Goal: Task Accomplishment & Management: Complete application form

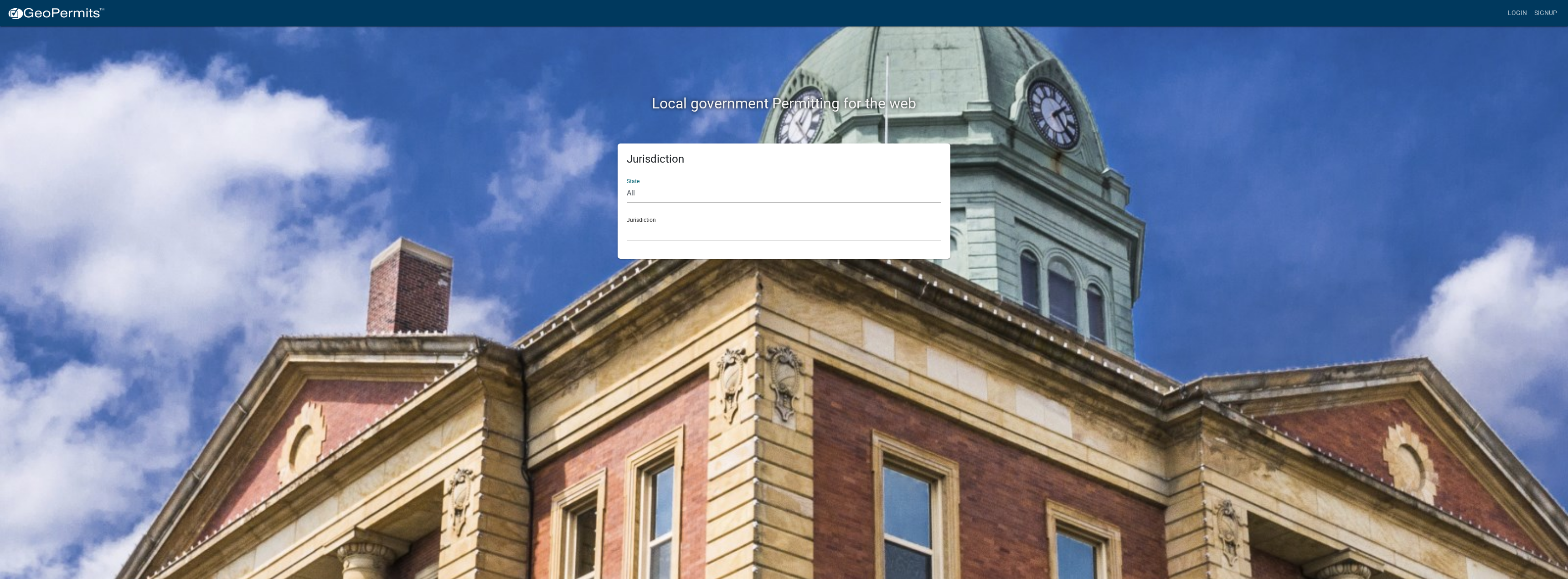
click at [747, 198] on select "All [US_STATE] [US_STATE] [US_STATE] [US_STATE] [US_STATE] [US_STATE] [US_STATE…" at bounding box center [784, 193] width 315 height 19
select select "[US_STATE]"
click at [627, 184] on select "All [US_STATE] [US_STATE] [US_STATE] [US_STATE] [US_STATE] [US_STATE] [US_STATE…" at bounding box center [784, 193] width 315 height 19
click at [721, 237] on select "City of [GEOGRAPHIC_DATA], [US_STATE] City of [GEOGRAPHIC_DATA], [US_STATE] Cit…" at bounding box center [784, 232] width 315 height 19
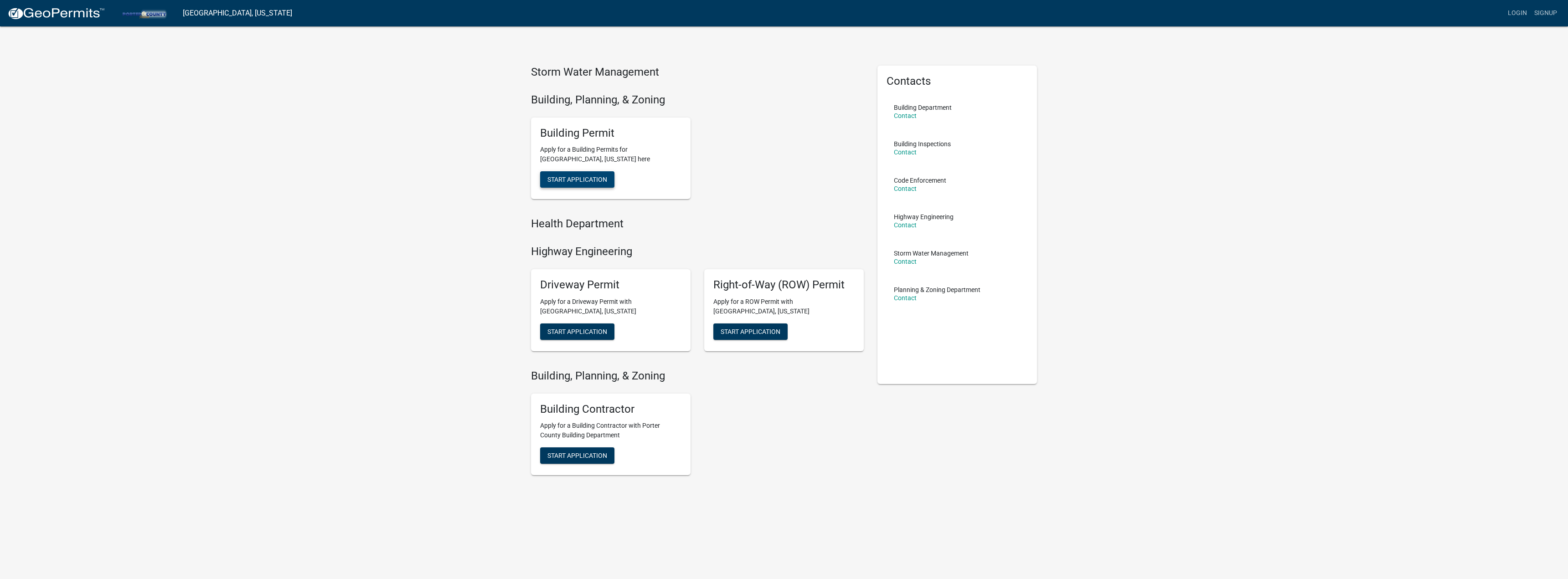
click at [587, 176] on span "Start Application" at bounding box center [577, 179] width 60 height 7
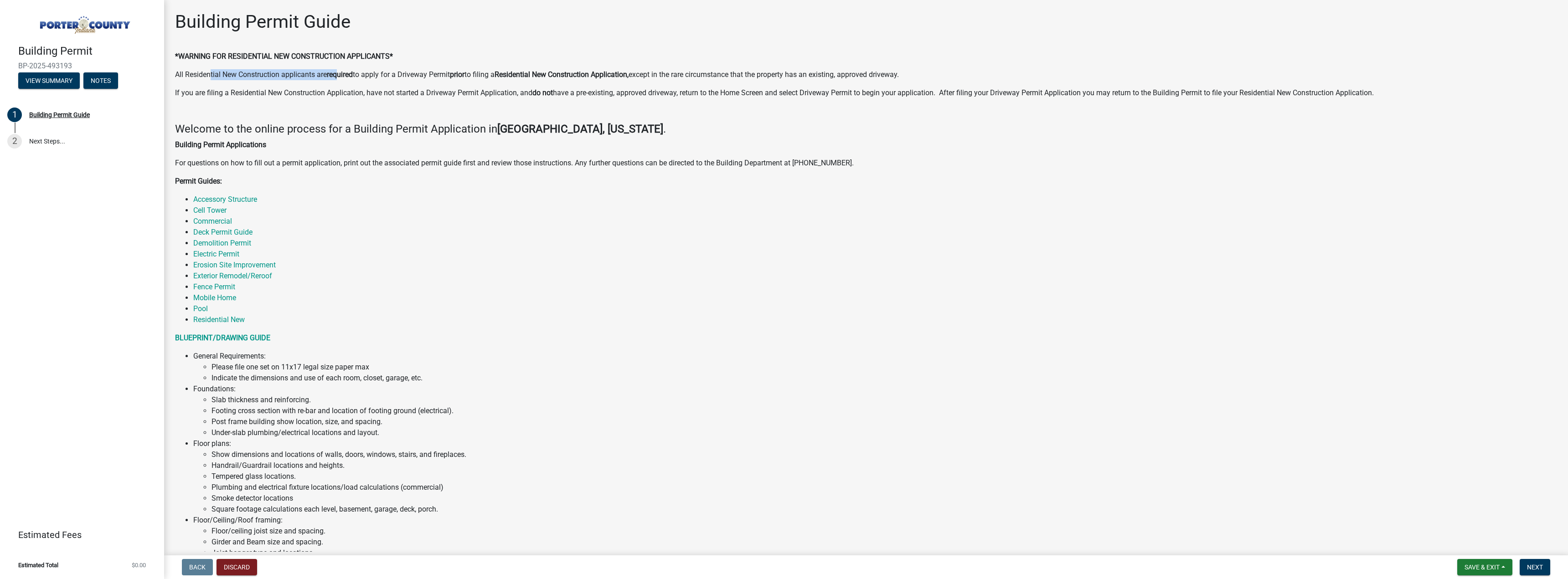
drag, startPoint x: 209, startPoint y: 70, endPoint x: 344, endPoint y: 74, distance: 135.1
click at [342, 74] on p "All Residential New Construction applicants are required to apply for a Drivewa…" at bounding box center [866, 75] width 1382 height 11
click at [231, 198] on link "Accessory Structure" at bounding box center [225, 199] width 64 height 9
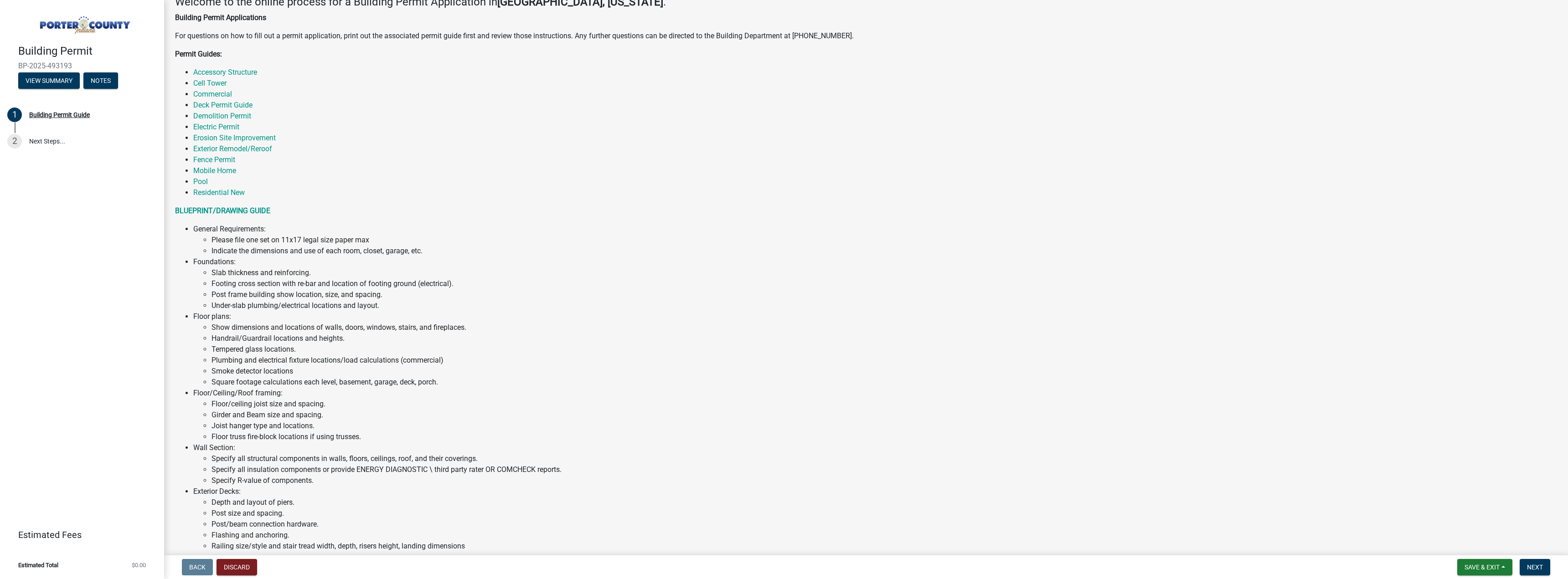
scroll to position [137, 0]
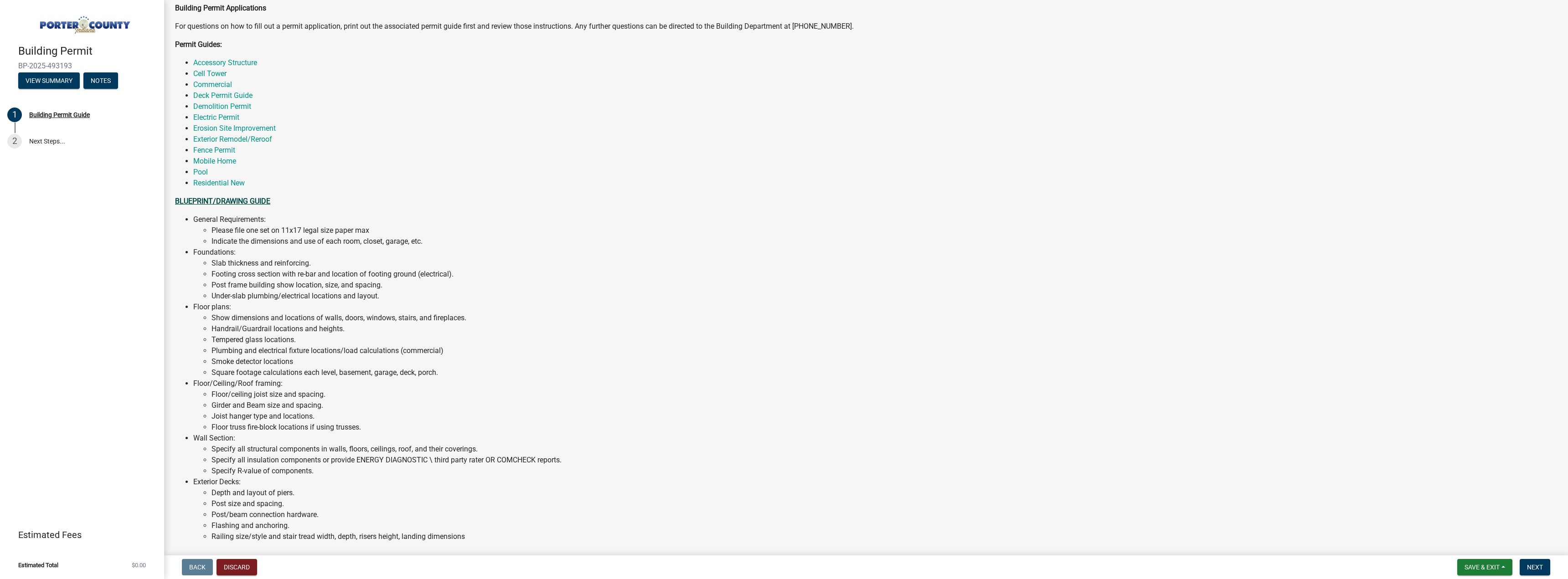
click at [254, 201] on strong "BLUEPRINT/DRAWING GUIDE" at bounding box center [223, 201] width 96 height 9
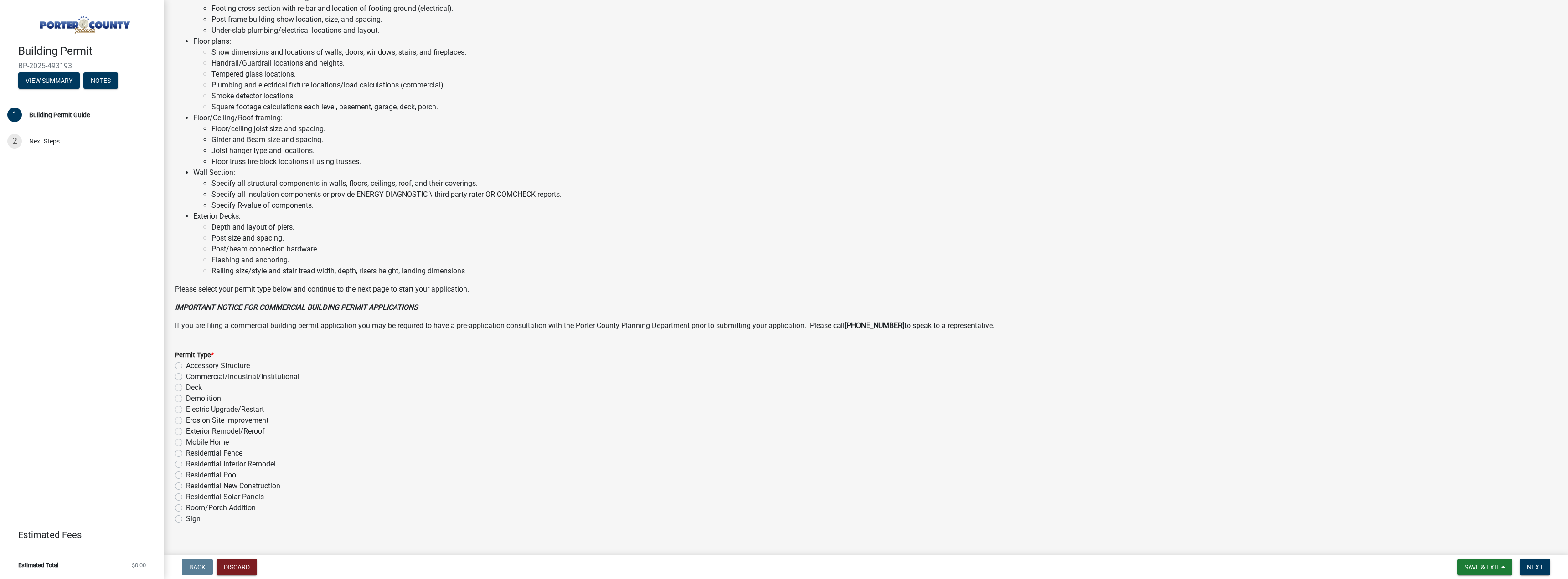
scroll to position [410, 0]
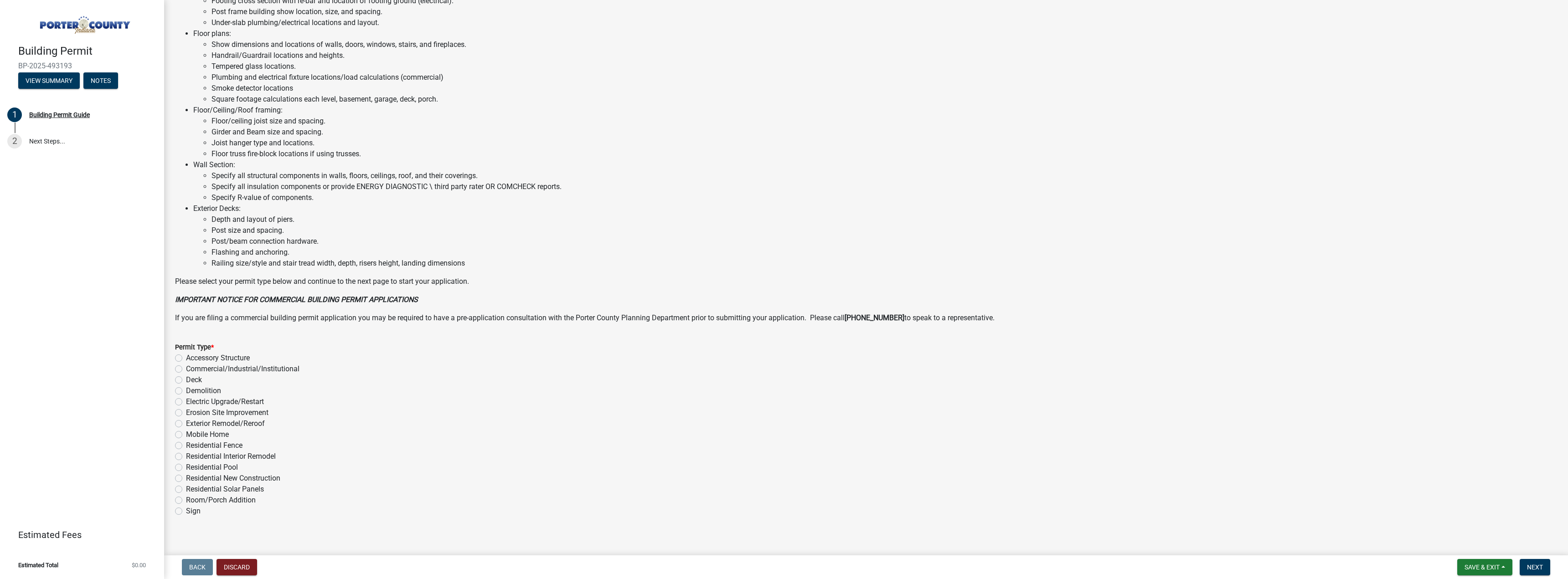
click at [228, 356] on label "Accessory Structure" at bounding box center [218, 358] width 64 height 11
click at [192, 356] on input "Accessory Structure" at bounding box center [189, 356] width 6 height 6
radio input "true"
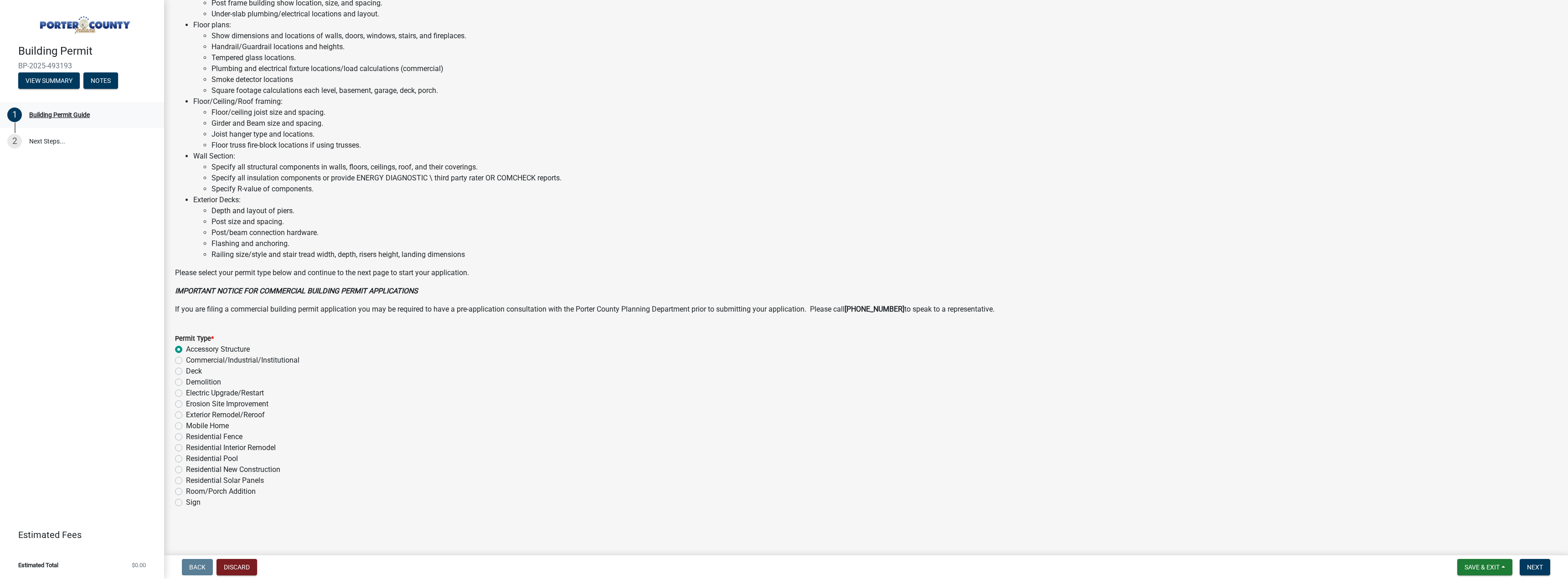
click at [69, 114] on div "Building Permit Guide" at bounding box center [60, 114] width 61 height 6
click at [72, 139] on link "2 Next Steps..." at bounding box center [82, 140] width 164 height 26
click at [1544, 568] on button "Next" at bounding box center [1535, 567] width 30 height 16
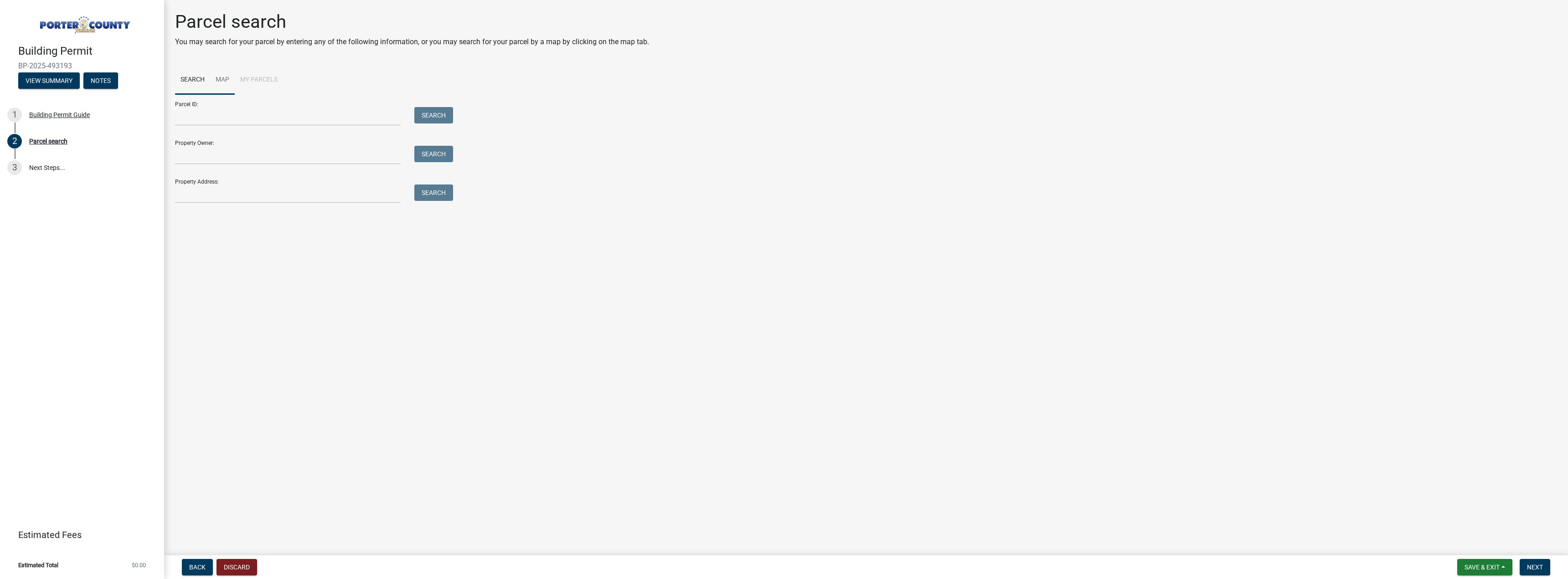
click at [226, 78] on link "Map" at bounding box center [222, 80] width 24 height 29
click at [705, 228] on div at bounding box center [866, 208] width 1382 height 227
click at [726, 204] on div at bounding box center [866, 208] width 1382 height 227
click at [753, 206] on div at bounding box center [866, 208] width 1382 height 227
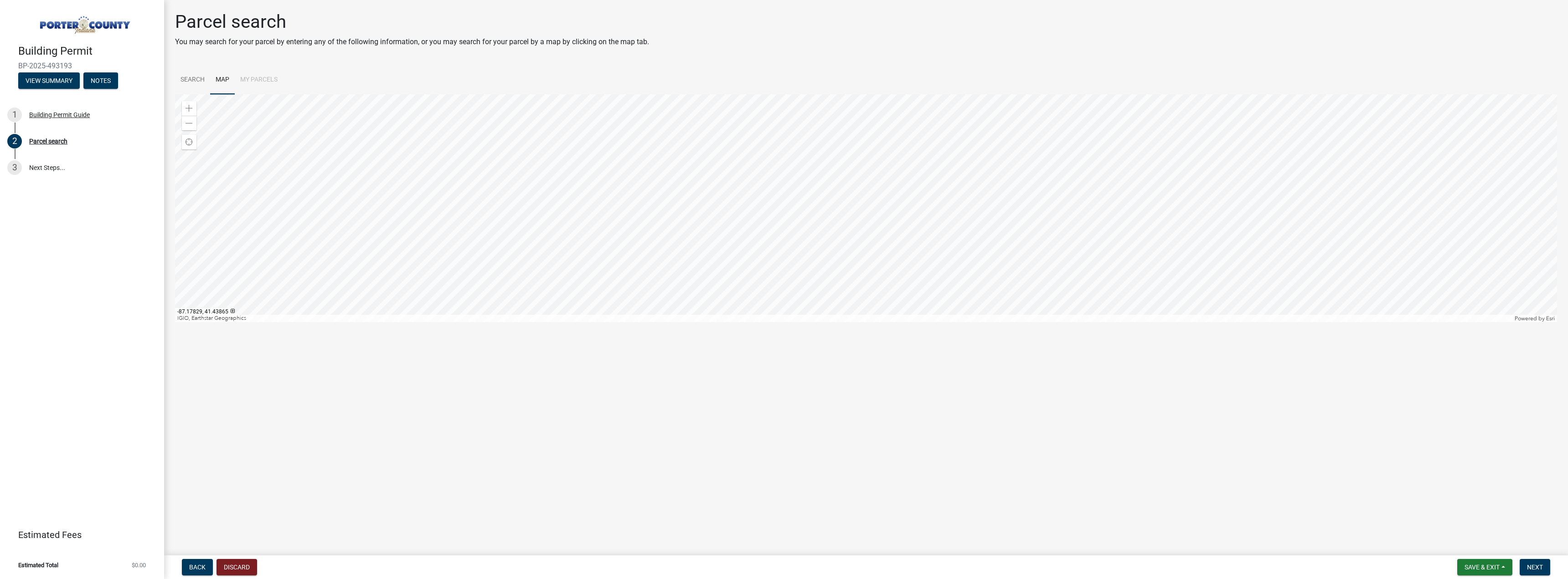
click at [816, 161] on div at bounding box center [866, 208] width 1382 height 227
click at [785, 203] on div at bounding box center [866, 208] width 1382 height 227
click at [814, 234] on div at bounding box center [866, 208] width 1382 height 227
click at [803, 177] on div at bounding box center [866, 208] width 1382 height 227
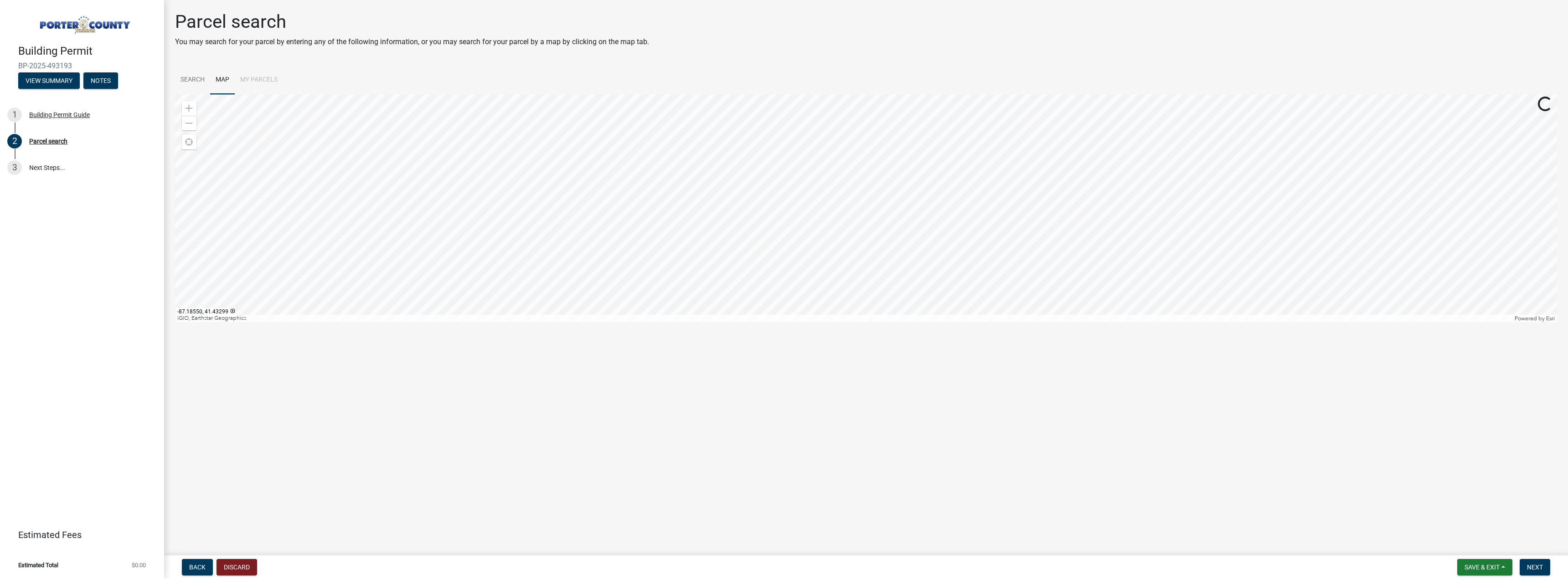
click at [803, 177] on div at bounding box center [866, 208] width 1382 height 227
click at [769, 173] on div at bounding box center [866, 208] width 1382 height 227
click at [780, 173] on div at bounding box center [866, 208] width 1382 height 227
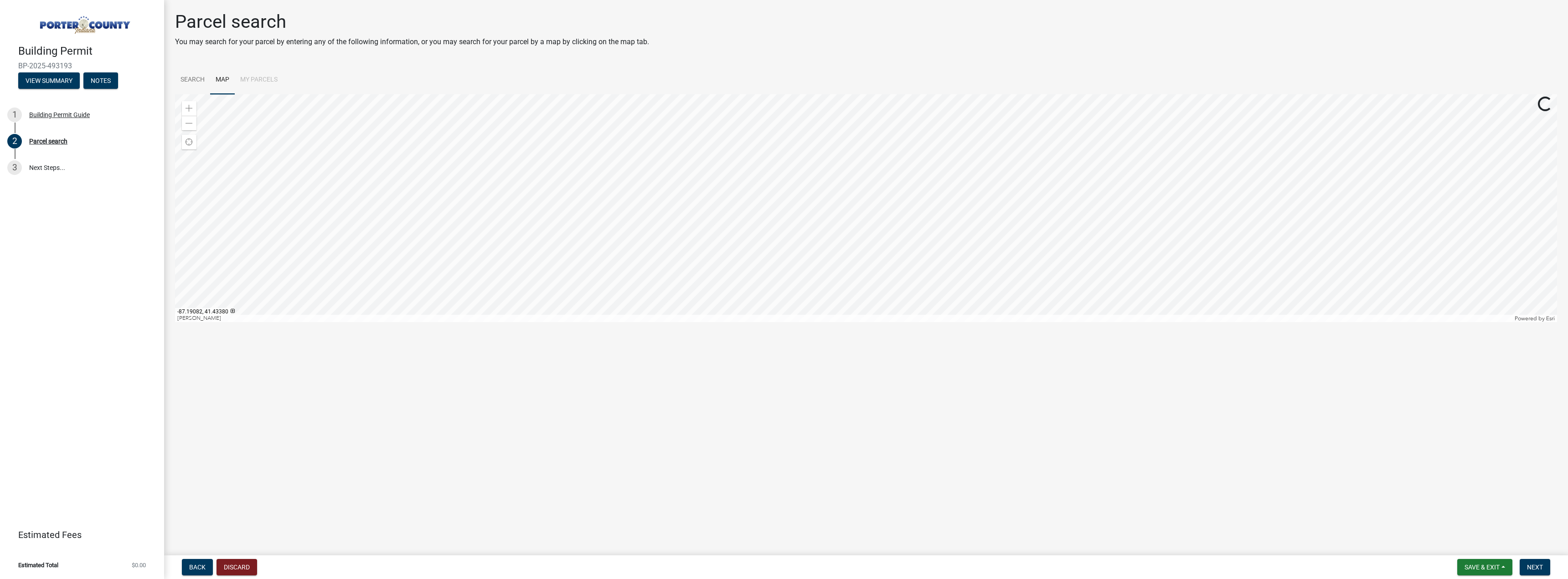
click at [782, 165] on div at bounding box center [866, 208] width 1382 height 227
click at [787, 144] on div at bounding box center [866, 208] width 1382 height 227
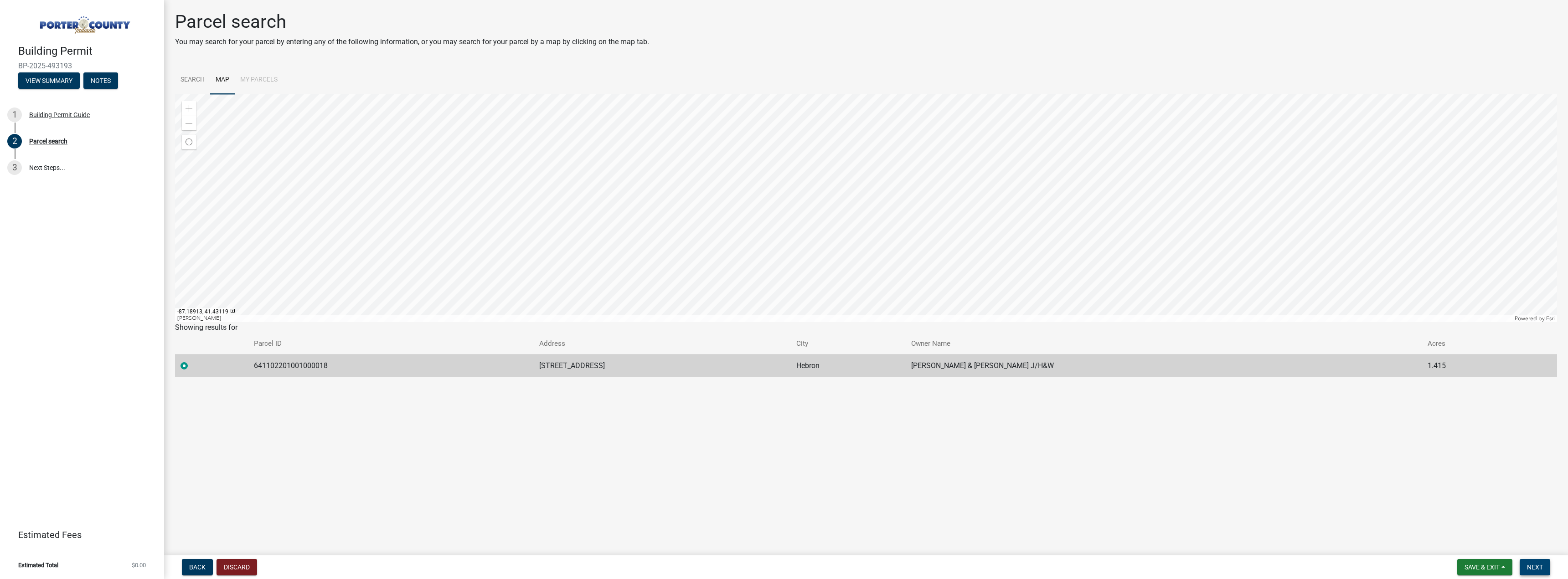
click at [1529, 566] on span "Next" at bounding box center [1535, 567] width 16 height 7
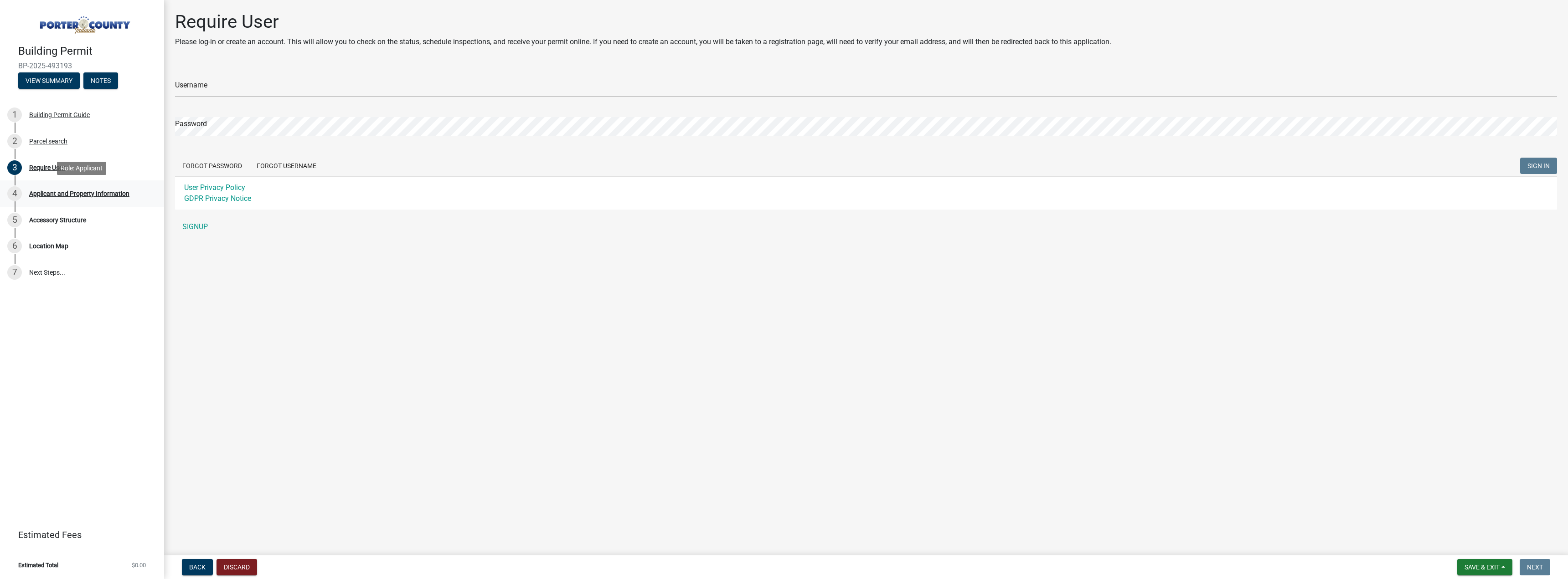
click at [106, 193] on div "Applicant and Property Information" at bounding box center [79, 193] width 100 height 6
click at [72, 218] on div "Accessory Structure" at bounding box center [58, 220] width 57 height 6
click at [202, 226] on link "SIGNUP" at bounding box center [866, 227] width 1382 height 18
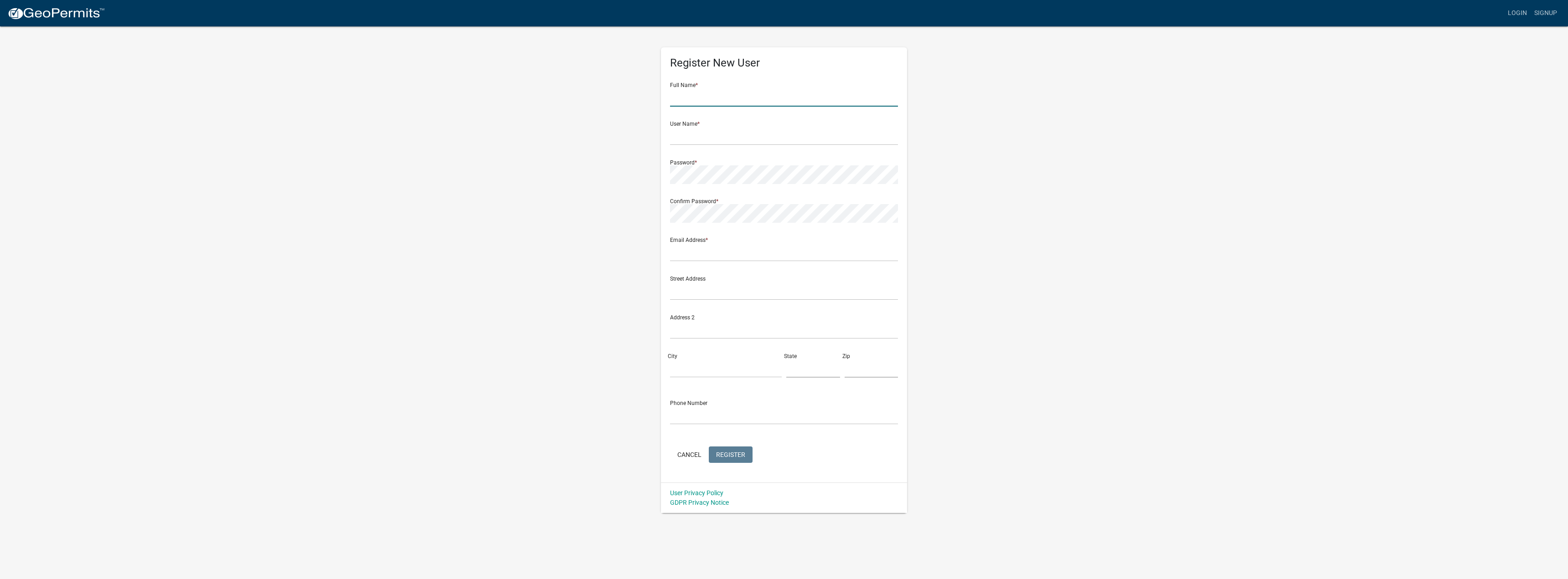
click at [719, 99] on input "text" at bounding box center [784, 97] width 228 height 19
type input "[PERSON_NAME]"
type input "[EMAIL_ADDRESS][DOMAIN_NAME]"
type input "4 Sierra Madre"
type input "hebron"
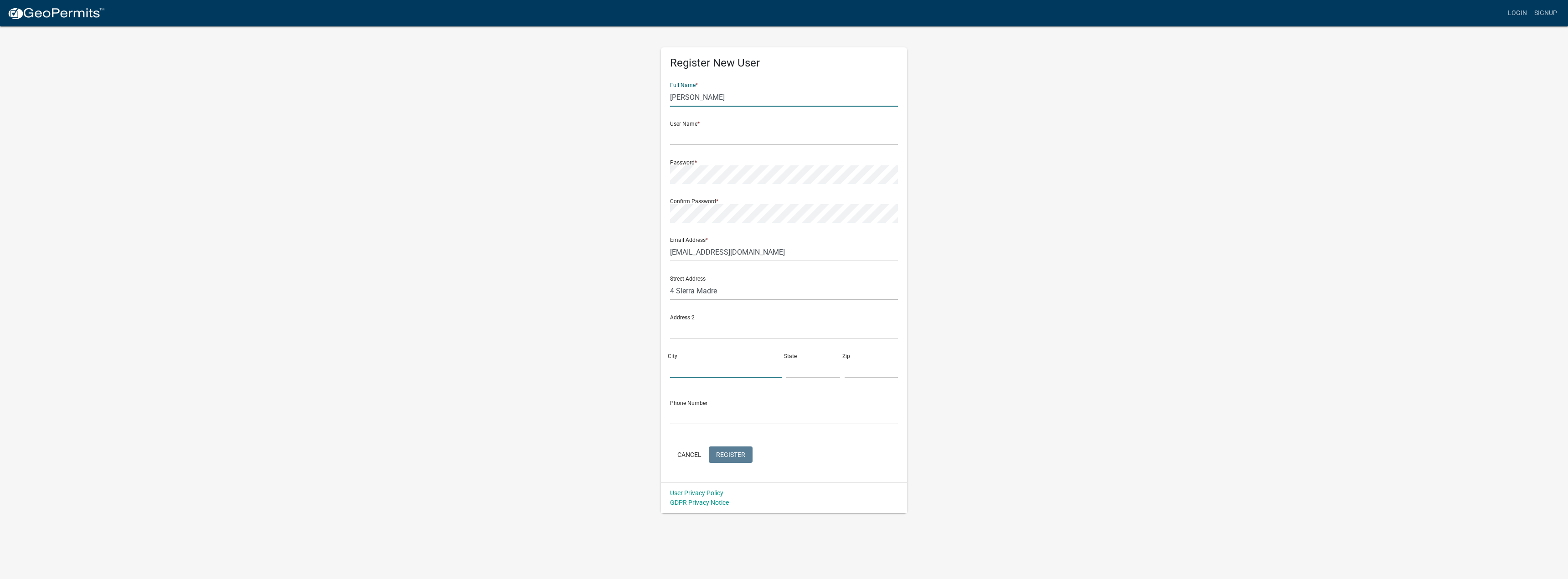
type input "[US_STATE]"
type input "46341"
type input "2197988040"
click at [709, 140] on input "text" at bounding box center [784, 136] width 228 height 19
type input "[EMAIL_ADDRESS][DOMAIN_NAME]"
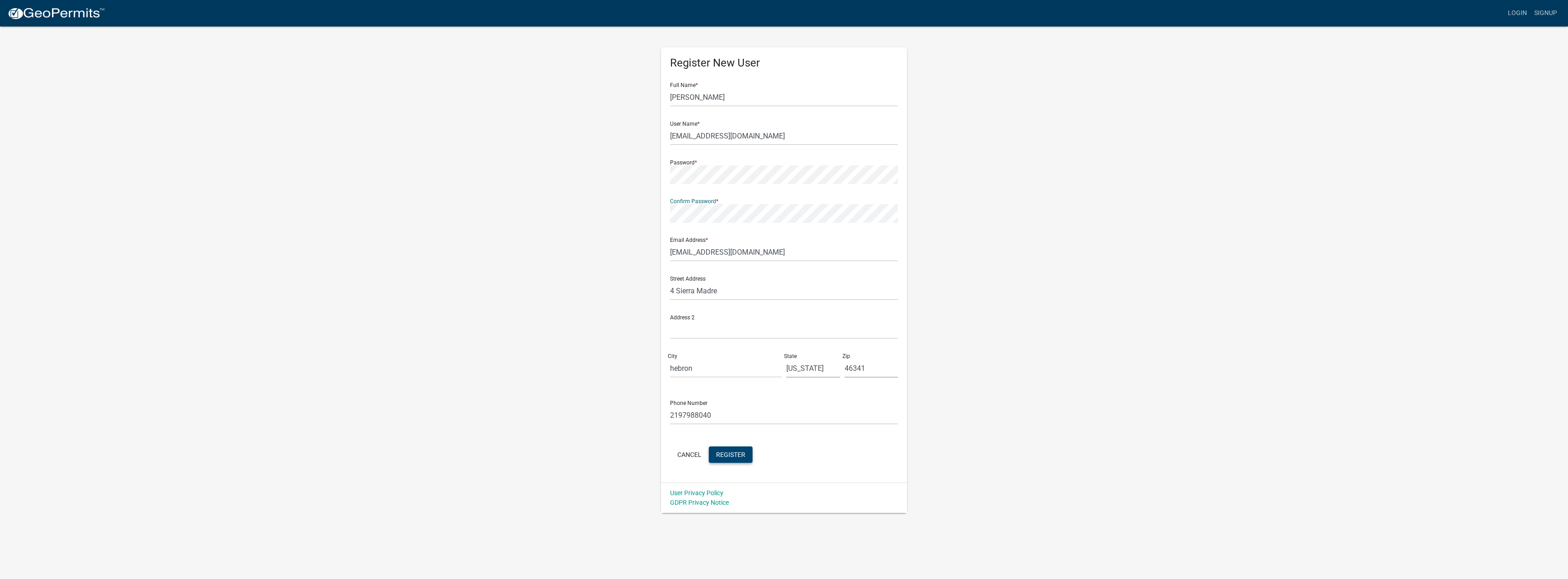
drag, startPoint x: 736, startPoint y: 452, endPoint x: 758, endPoint y: 442, distance: 24.2
click at [737, 452] on span "Register" at bounding box center [730, 454] width 29 height 7
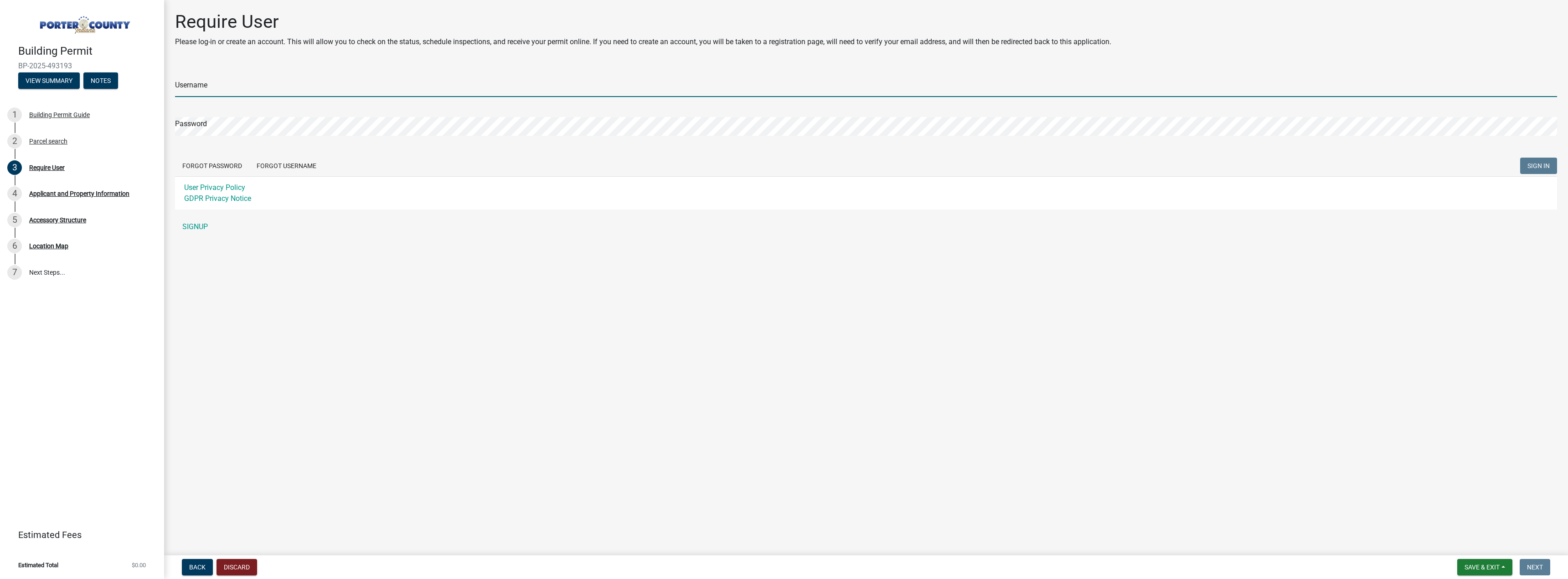
click at [229, 83] on input "Username" at bounding box center [866, 88] width 1382 height 19
type input "[EMAIL_ADDRESS][DOMAIN_NAME]"
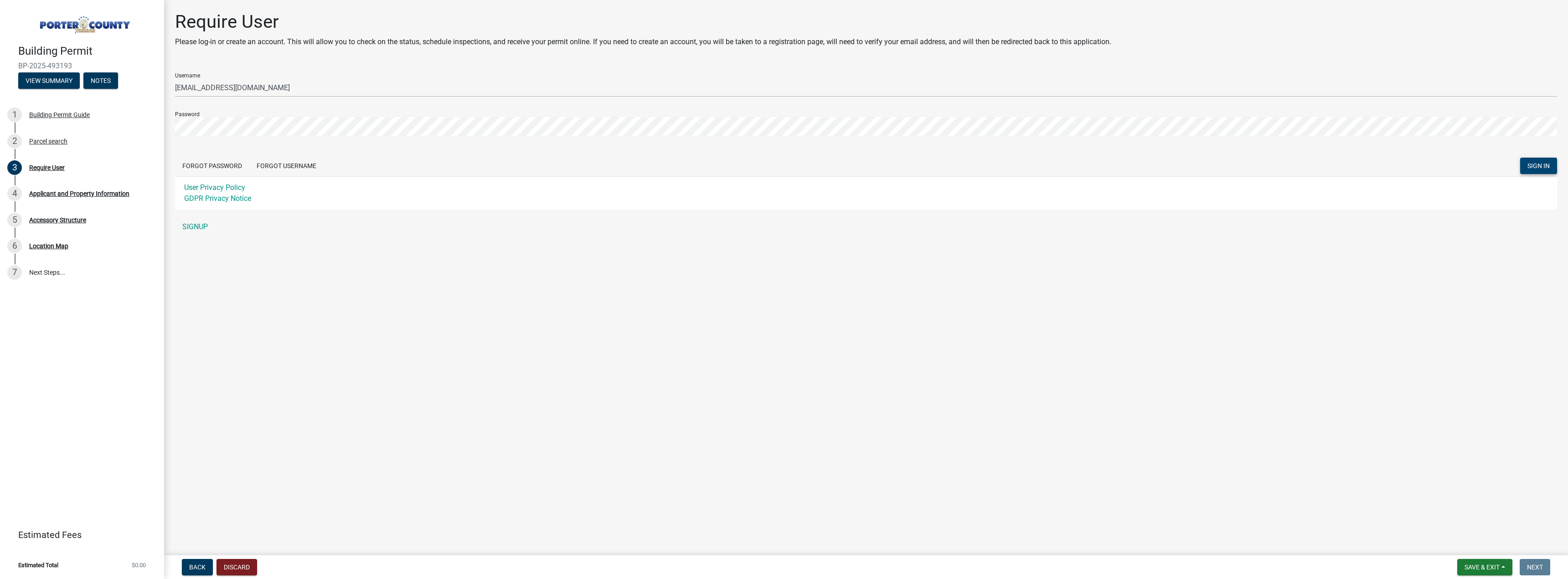
click at [1526, 164] on button "SIGN IN" at bounding box center [1538, 165] width 37 height 16
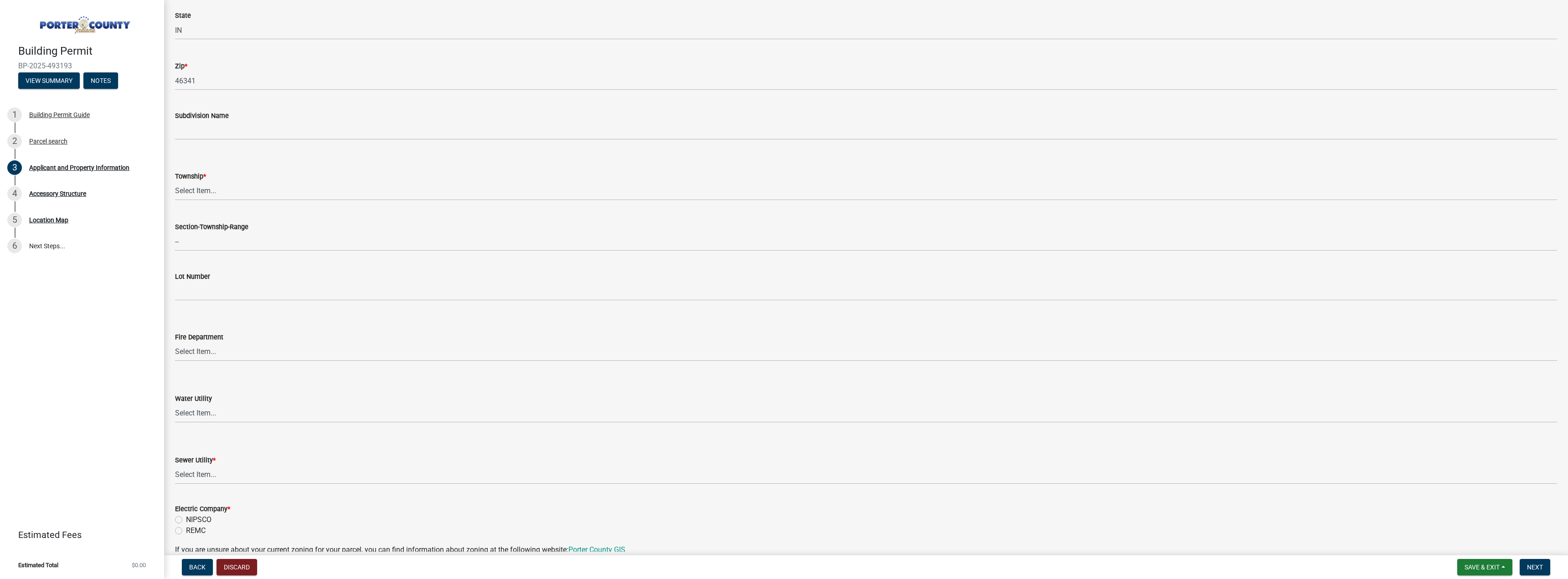
scroll to position [273, 0]
click at [244, 192] on select "Select Item... Boone Center Jackson Liberty Morgan Pine Pleasant Portage Porter…" at bounding box center [866, 190] width 1382 height 19
click at [175, 181] on select "Select Item... Boone Center Jackson Liberty Morgan Pine Pleasant Portage Porter…" at bounding box center [866, 190] width 1382 height 19
select select "727dfea8-a90f-47eb-b41f-dba829b609f5"
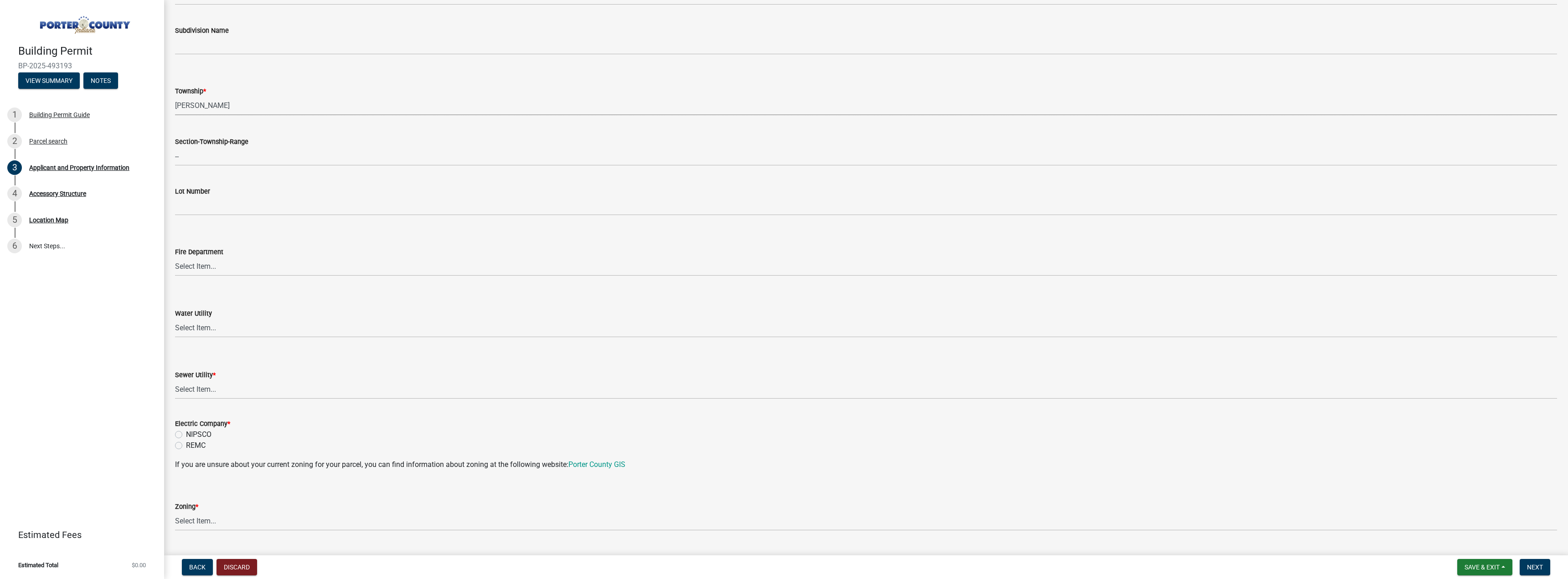
scroll to position [364, 0]
click at [228, 262] on select "Select Item... Beverly Shores FD Burns Harbor FD Boone Grove FD Chesterton FD F…" at bounding box center [866, 260] width 1382 height 19
click at [175, 251] on select "Select Item... Beverly Shores FD Burns Harbor FD Boone Grove FD Chesterton FD F…" at bounding box center [866, 260] width 1382 height 19
select select "4346c940-cdf5-4fff-bb8f-f271ced15a50"
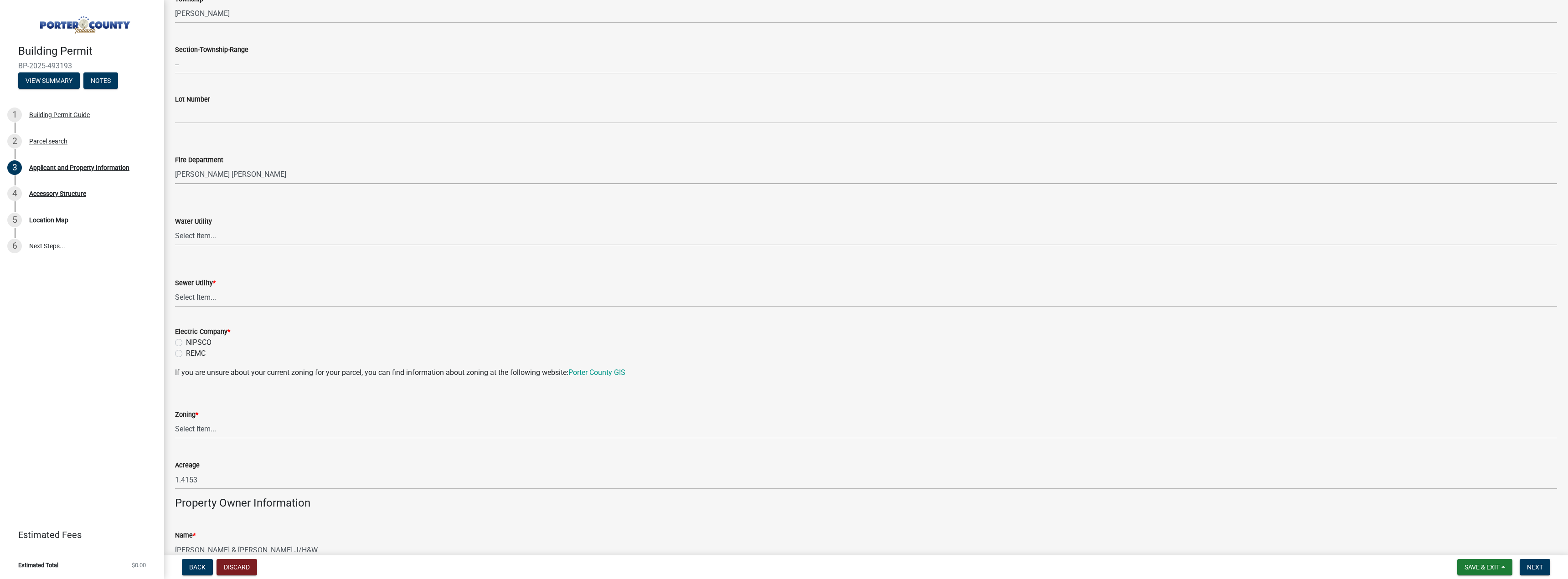
scroll to position [456, 0]
click at [212, 230] on select "Select Item... Aqua Indiana Inc Damon Run Indiana American Water Nature Works P…" at bounding box center [866, 231] width 1382 height 19
click at [175, 221] on select "Select Item... Aqua Indiana Inc Damon Run Indiana American Water Nature Works P…" at bounding box center [866, 231] width 1382 height 19
select select "b0f6f87b-588c-48c3-b728-322303c6bafe"
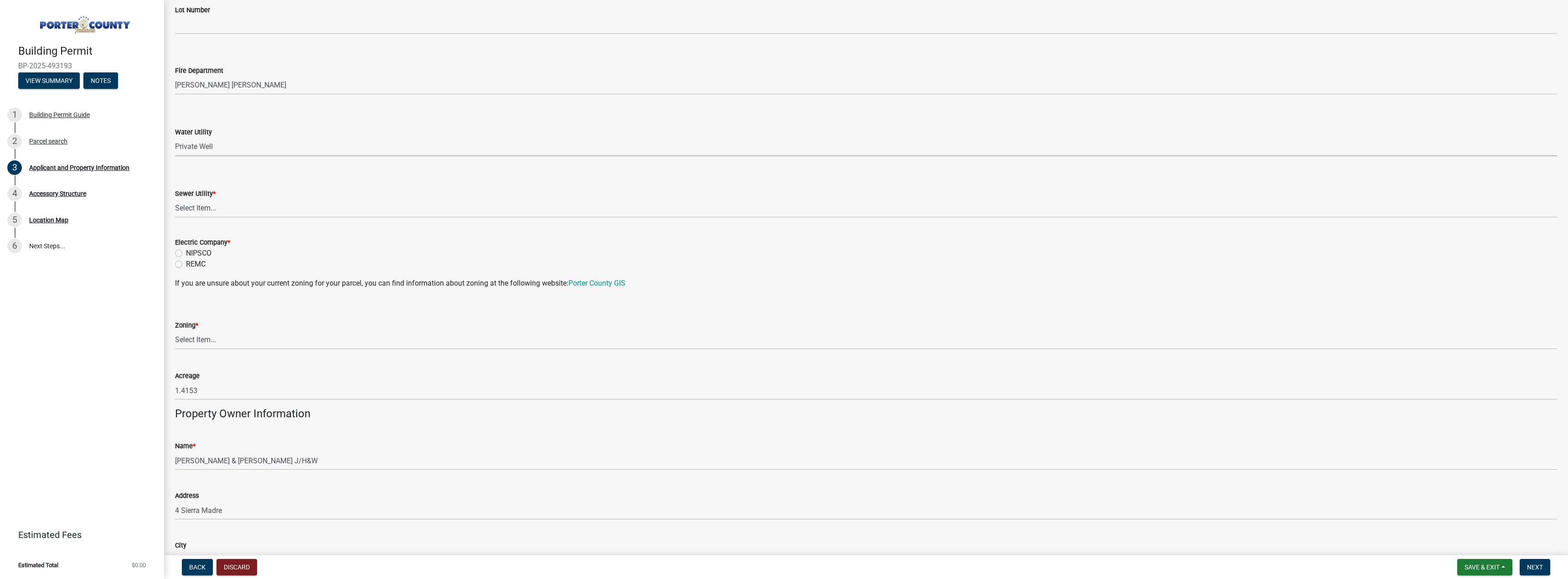
scroll to position [547, 0]
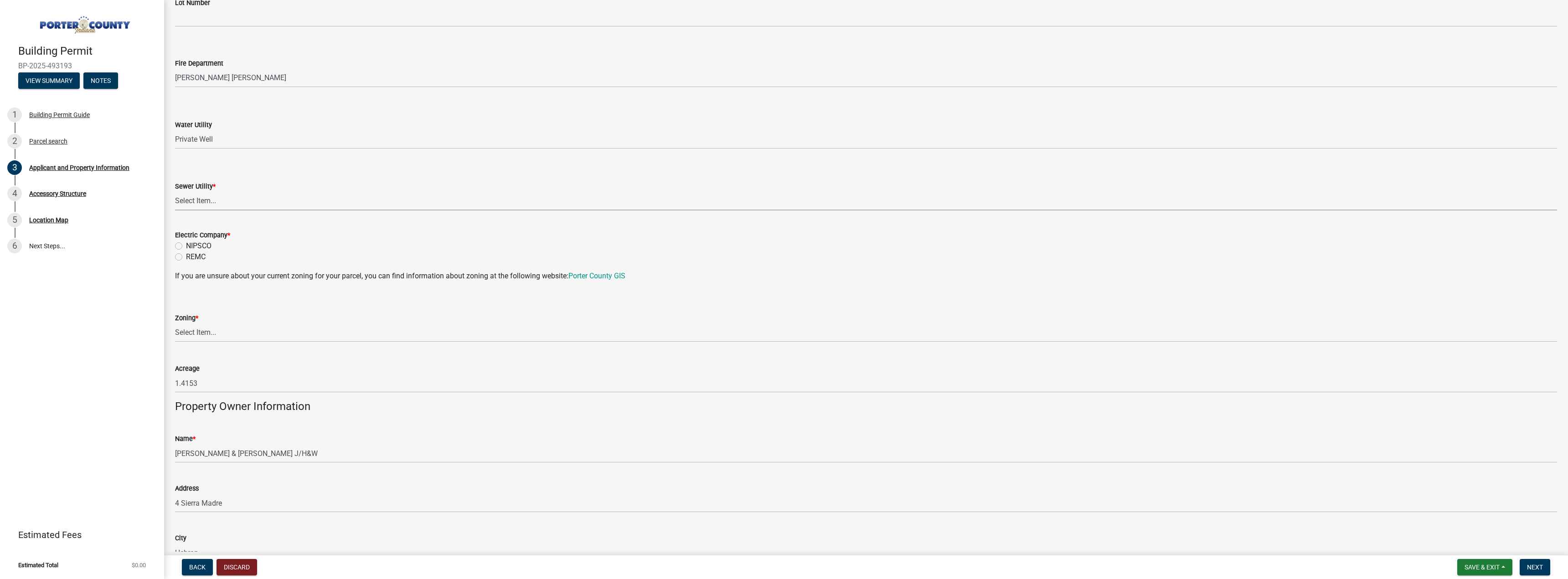
click at [225, 204] on select "Select Item... Aqua Indiana Inc Damon Run Falling Waters Lake Eliza - LEACD Nat…" at bounding box center [866, 201] width 1382 height 19
click at [175, 192] on select "Select Item... Aqua Indiana Inc Damon Run Falling Waters Lake Eliza - LEACD Nat…" at bounding box center [866, 201] width 1382 height 19
select select "50b13dbd-a6c5-4f62-a7fa-af9af9d24f53"
click at [203, 247] on label "NIPSCO" at bounding box center [199, 246] width 26 height 11
click at [192, 246] on input "NIPSCO" at bounding box center [189, 243] width 6 height 6
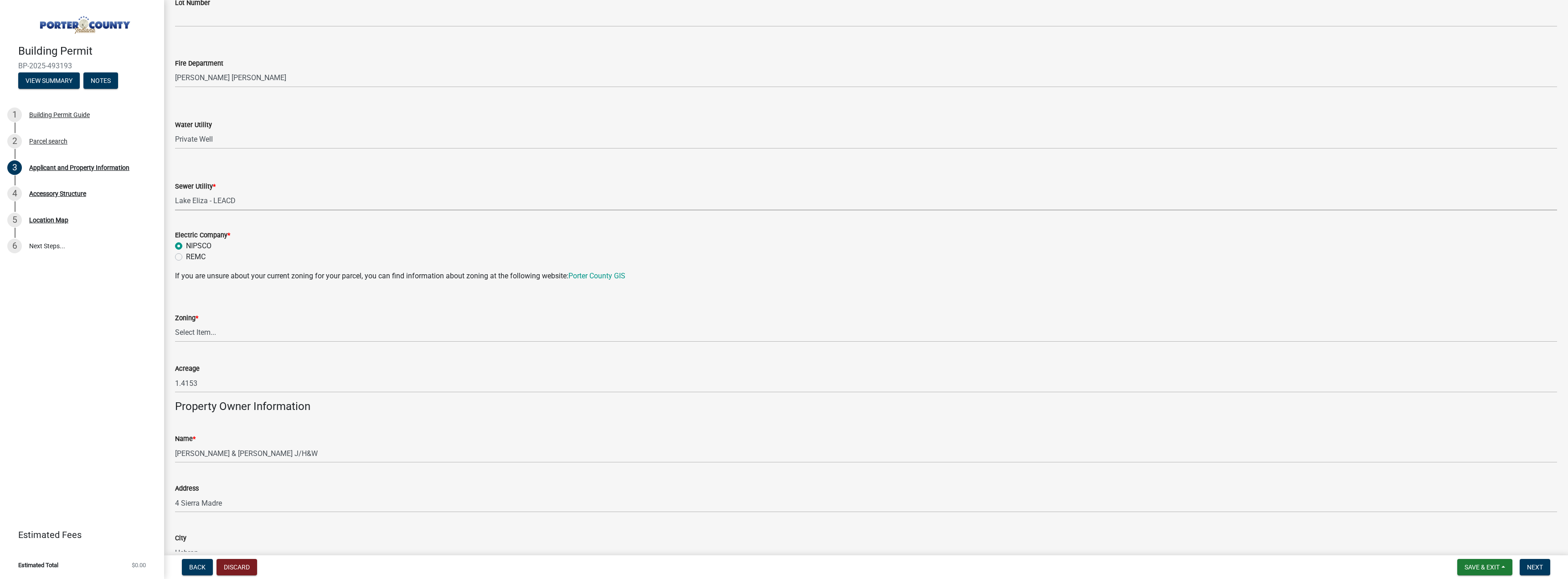
radio input "true"
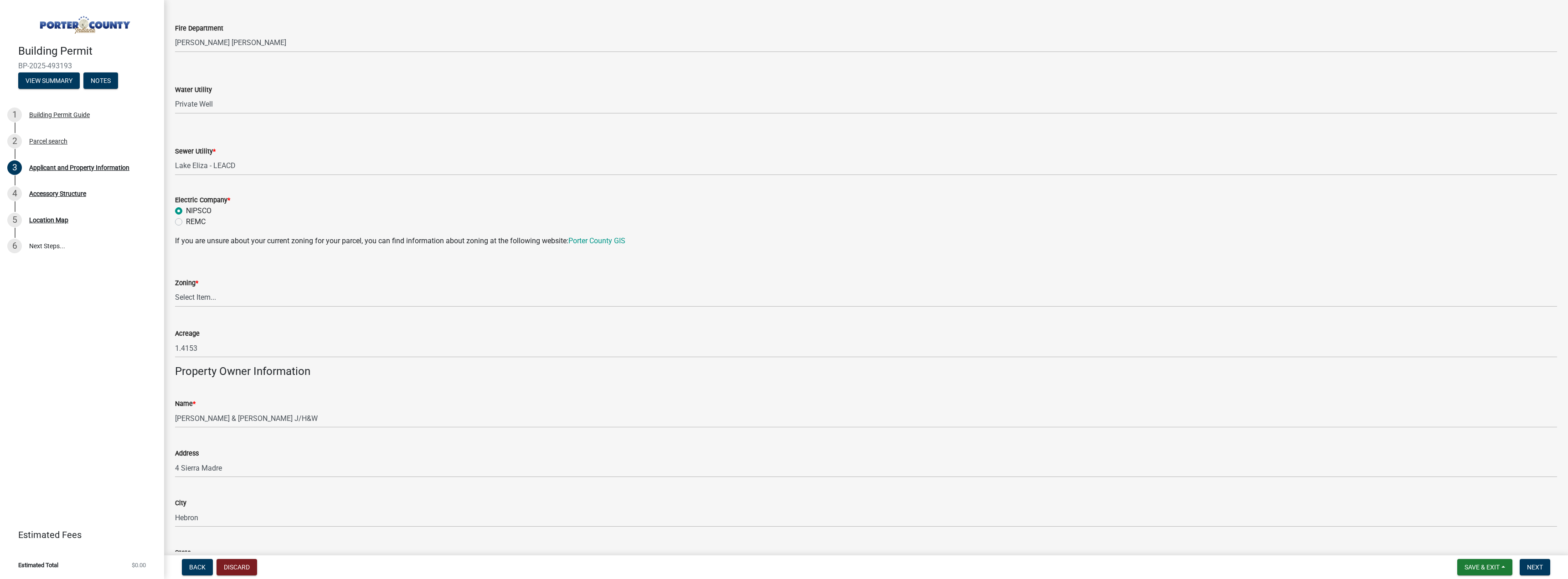
scroll to position [592, 0]
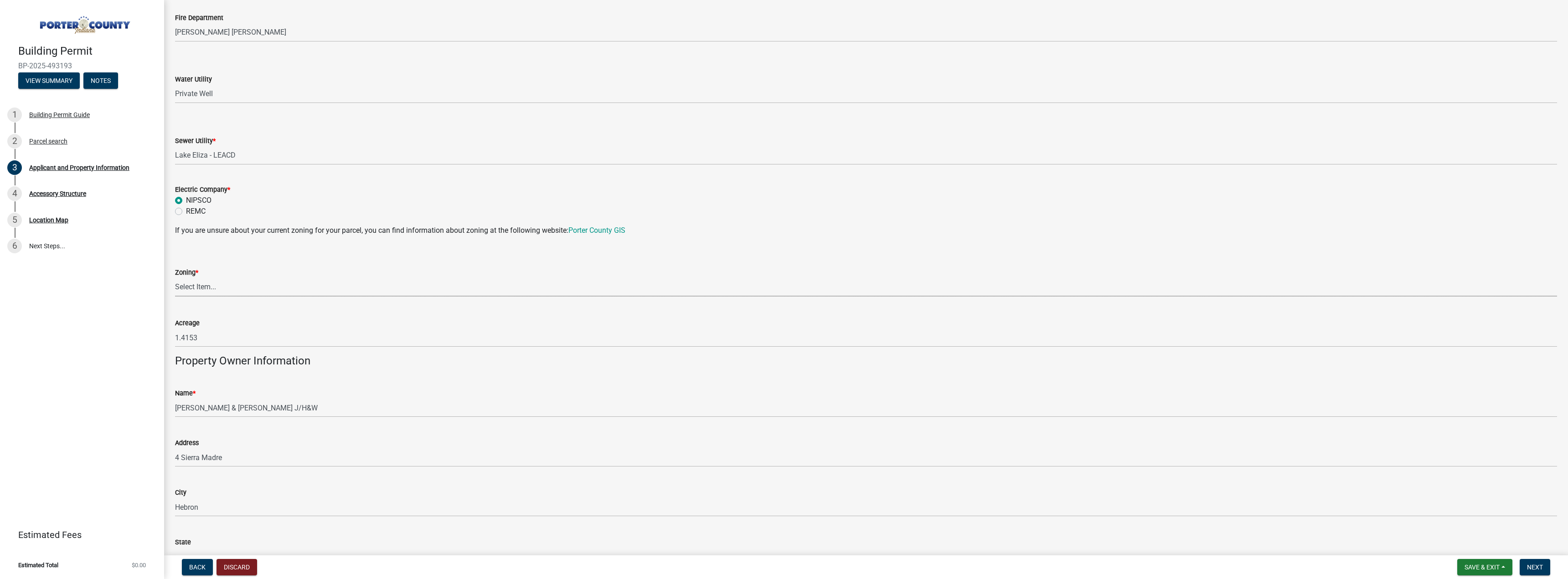
click at [372, 290] on select "Select Item... A1 A2 CH CM CN I1 I2 I3 IN MP OT P1 P2 PUD R1 R2 R3 R4 RL RR" at bounding box center [866, 287] width 1382 height 19
click at [175, 278] on select "Select Item... A1 A2 CH CM CN I1 I2 I3 IN MP OT P1 P2 PUD R1 R2 R3 R4 RL RR" at bounding box center [866, 287] width 1382 height 19
select select "c8d9bed4-fb8e-49e4-81c1-b9d22bb8efef"
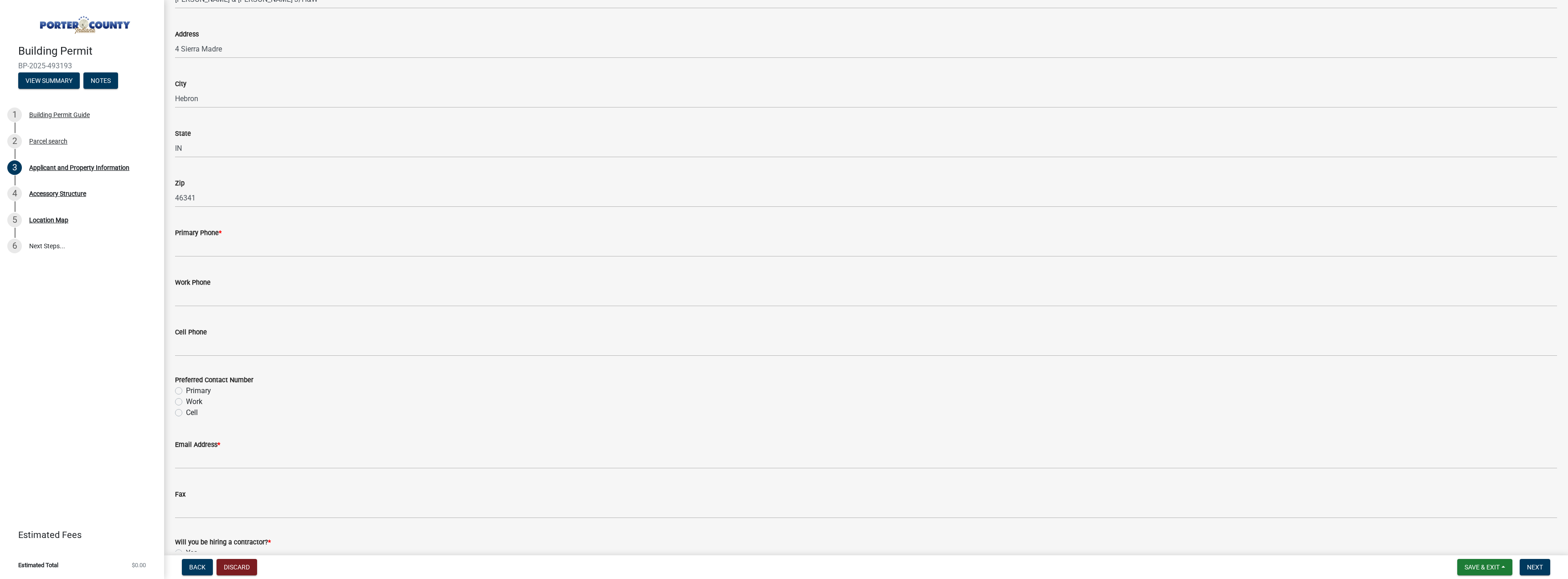
scroll to position [1002, 0]
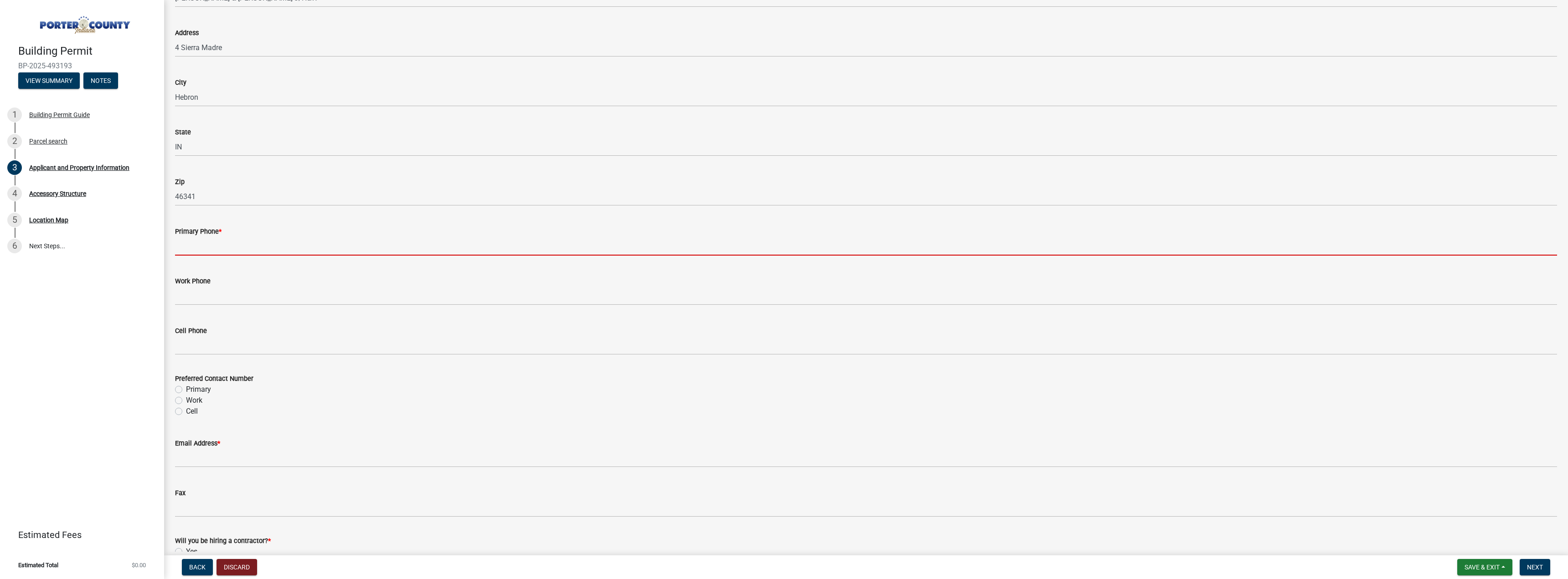
click at [269, 242] on input "Primary Phone *" at bounding box center [866, 246] width 1382 height 19
type input "2197988040"
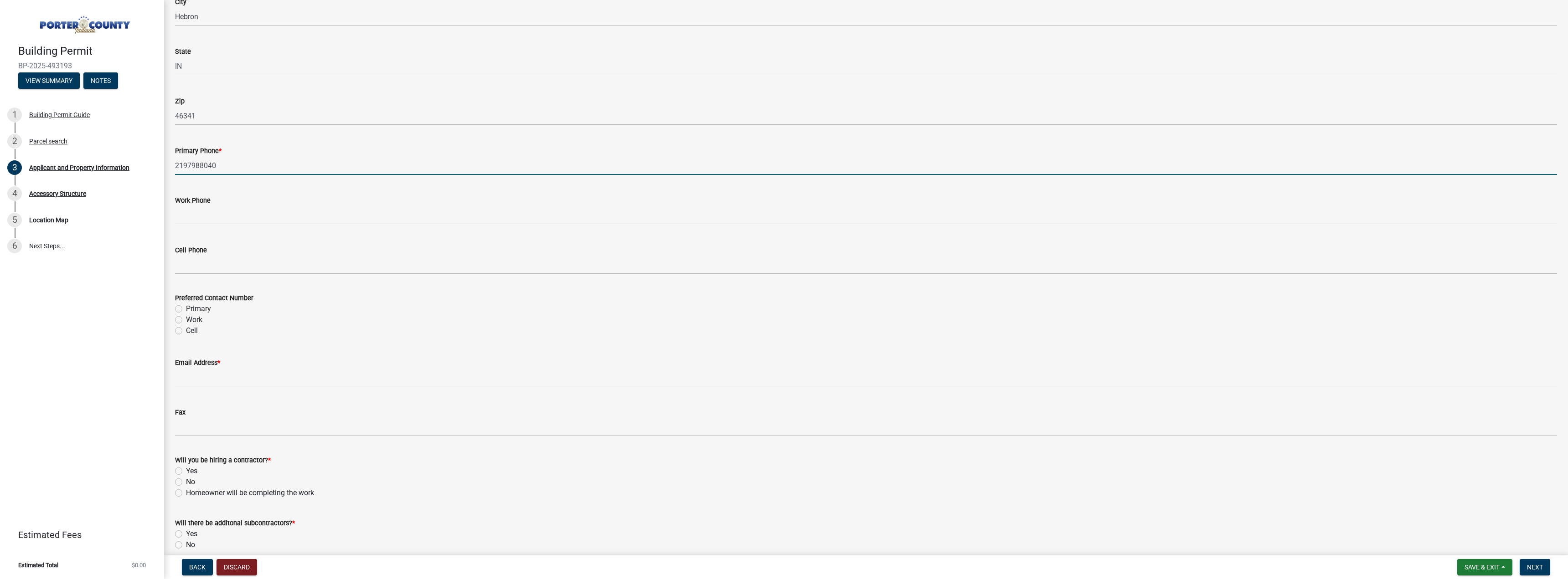
scroll to position [1093, 0]
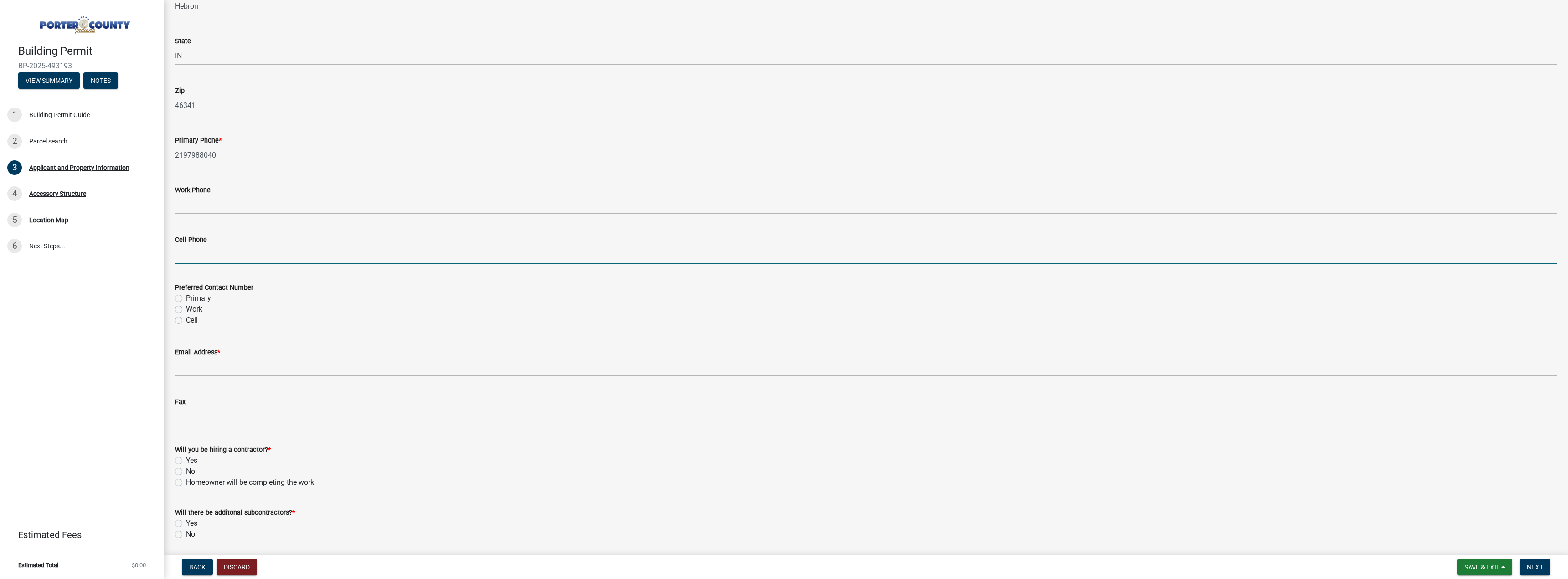
click at [248, 259] on input "Cell Phone" at bounding box center [866, 254] width 1382 height 19
type input "2197988040"
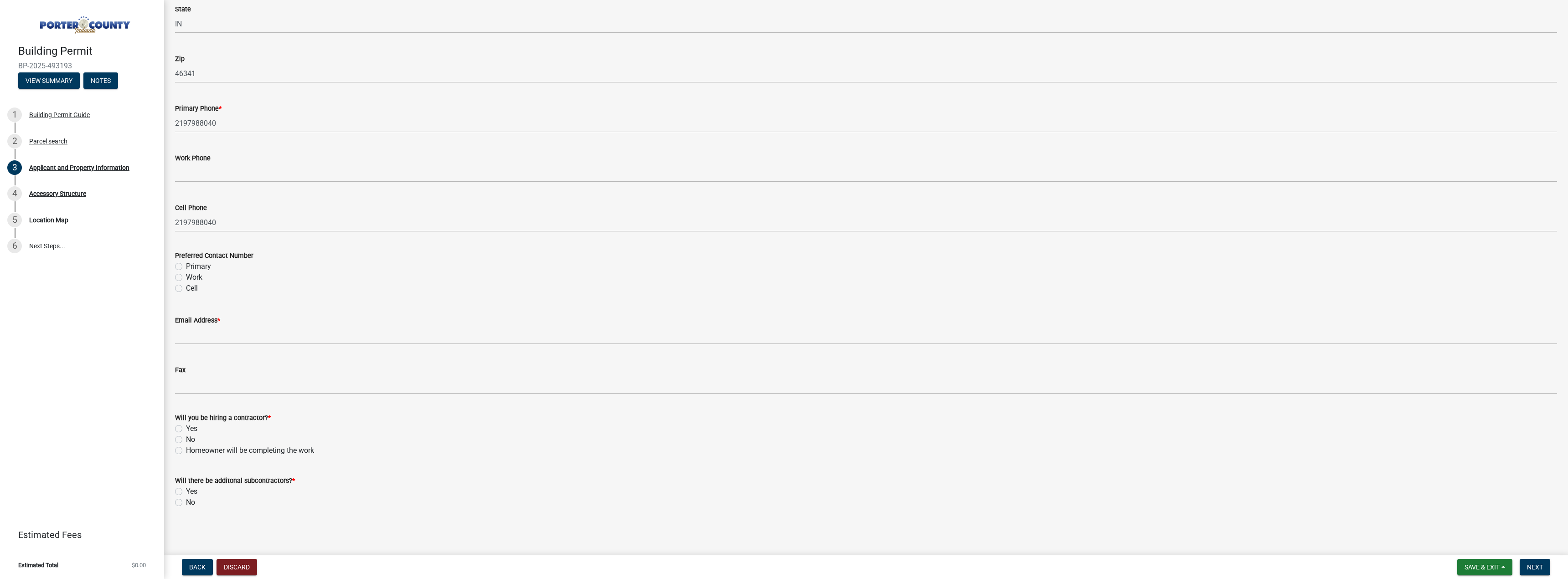
click at [192, 286] on label "Cell" at bounding box center [192, 288] width 12 height 11
click at [192, 286] on input "Cell" at bounding box center [189, 286] width 6 height 6
radio input "true"
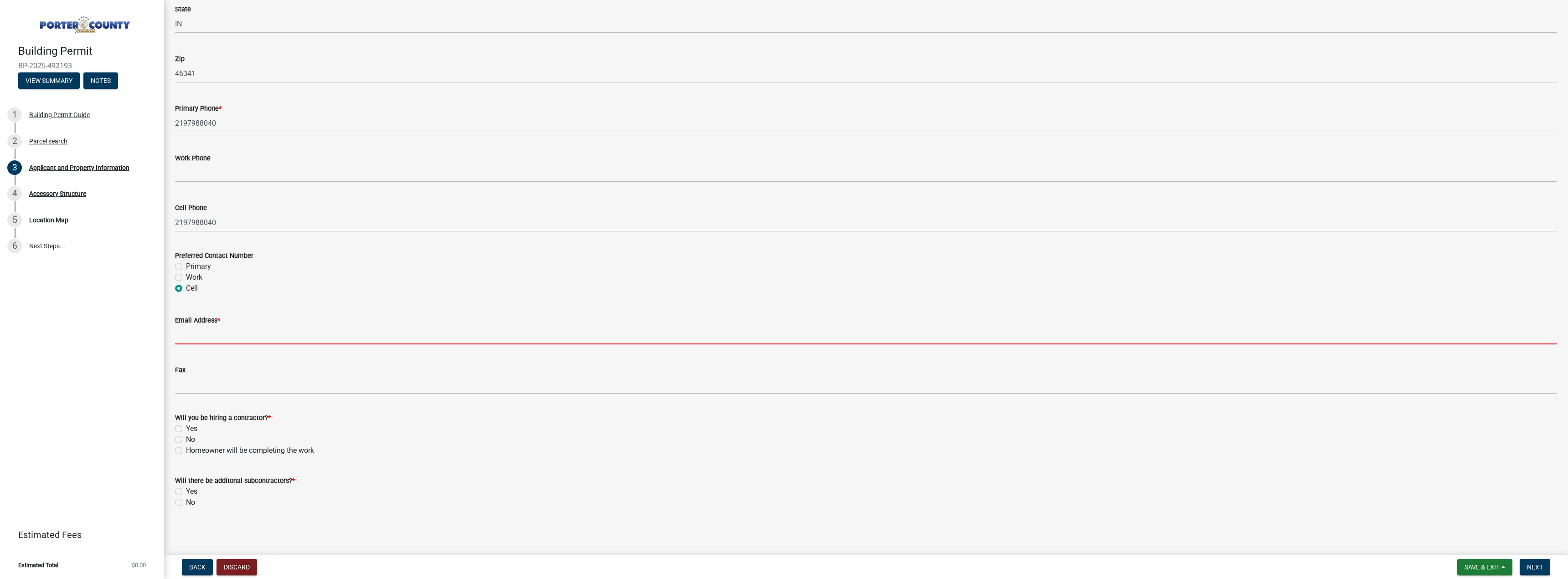
click at [239, 331] on input "Email Address *" at bounding box center [866, 335] width 1382 height 19
type input "[EMAIL_ADDRESS][DOMAIN_NAME]"
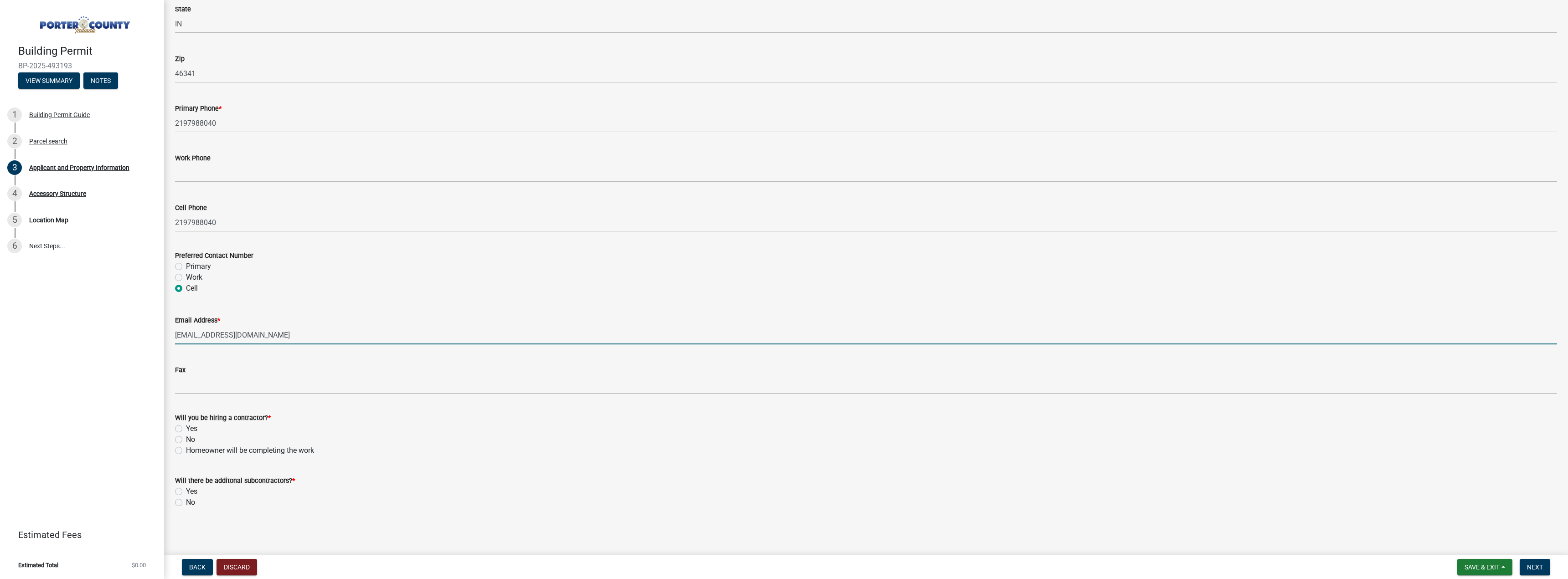
click at [214, 451] on label "Homeowner will be completing the work" at bounding box center [250, 451] width 128 height 11
click at [192, 451] on input "Homeowner will be completing the work" at bounding box center [189, 448] width 6 height 6
radio input "true"
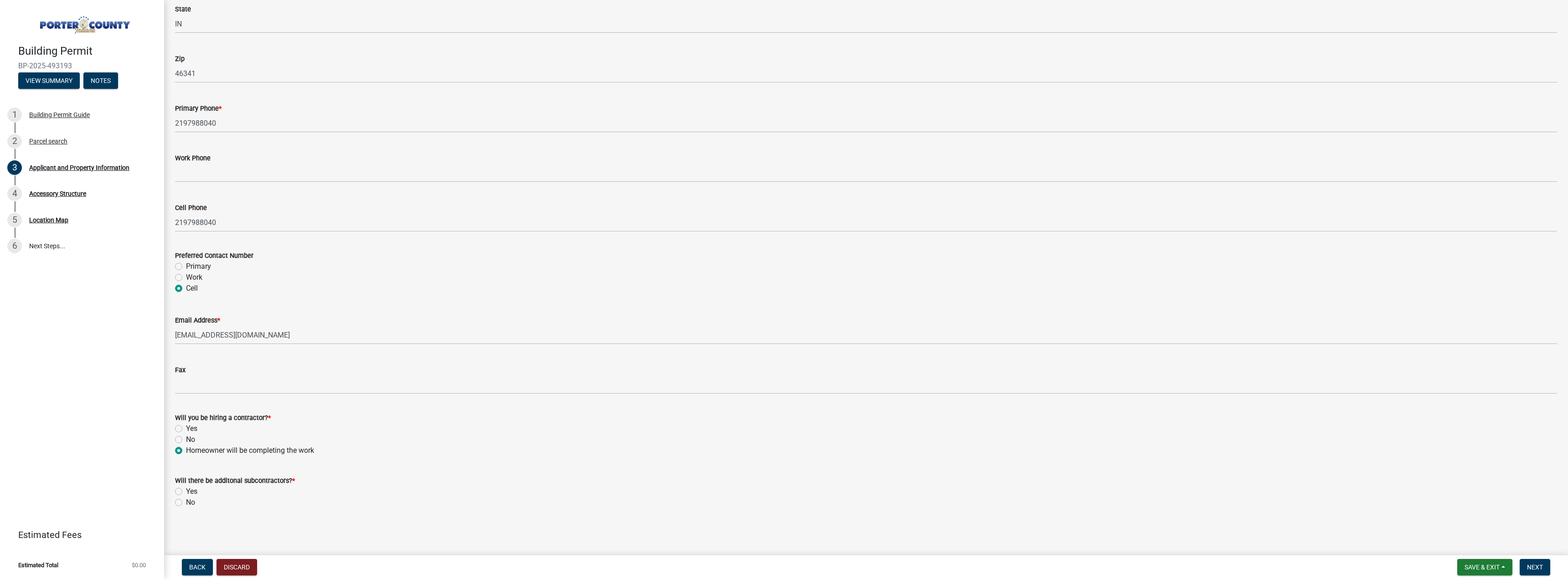
click at [191, 501] on label "No" at bounding box center [191, 502] width 9 height 11
click at [191, 501] on input "No" at bounding box center [189, 500] width 6 height 6
radio input "true"
click at [1531, 569] on span "Next" at bounding box center [1535, 567] width 16 height 7
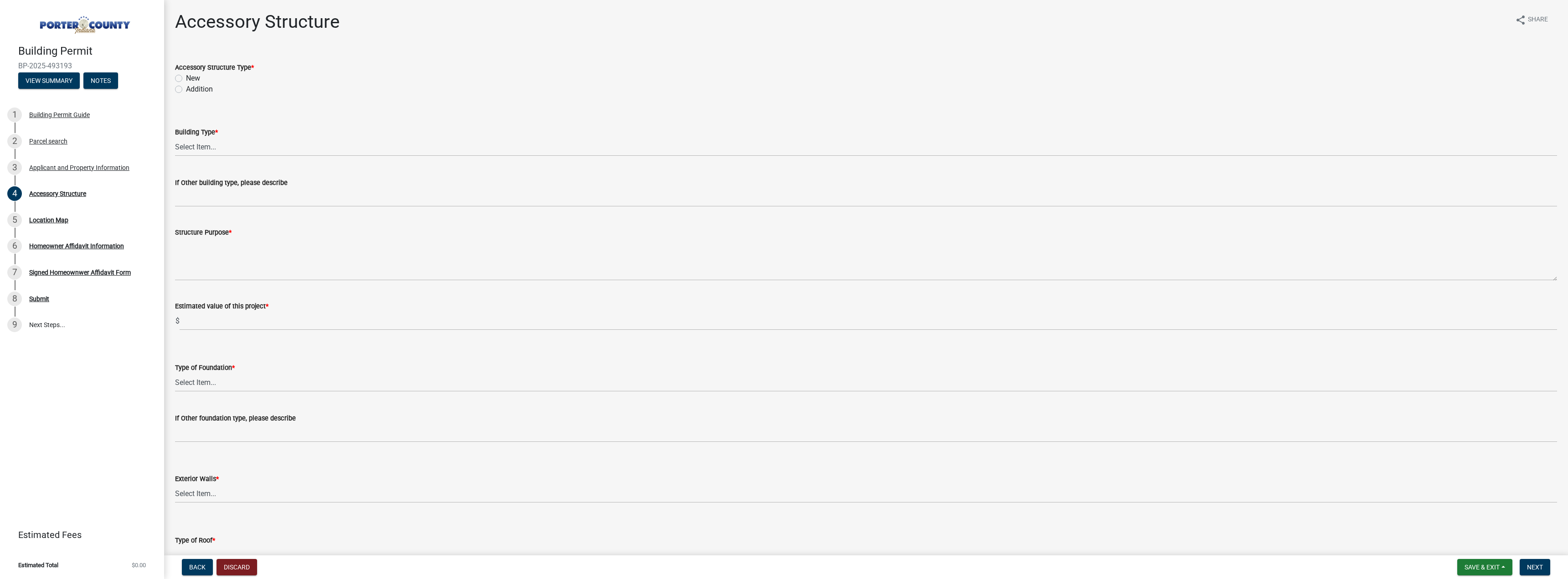
click at [183, 77] on div "New" at bounding box center [866, 78] width 1382 height 11
click at [186, 80] on label "New" at bounding box center [193, 78] width 14 height 11
click at [186, 79] on input "New" at bounding box center [189, 76] width 6 height 6
radio input "true"
click at [250, 147] on select "Select Item... Ag. Building Chicken Coop Detached Garage Exterior Remodel Gazeb…" at bounding box center [866, 147] width 1382 height 19
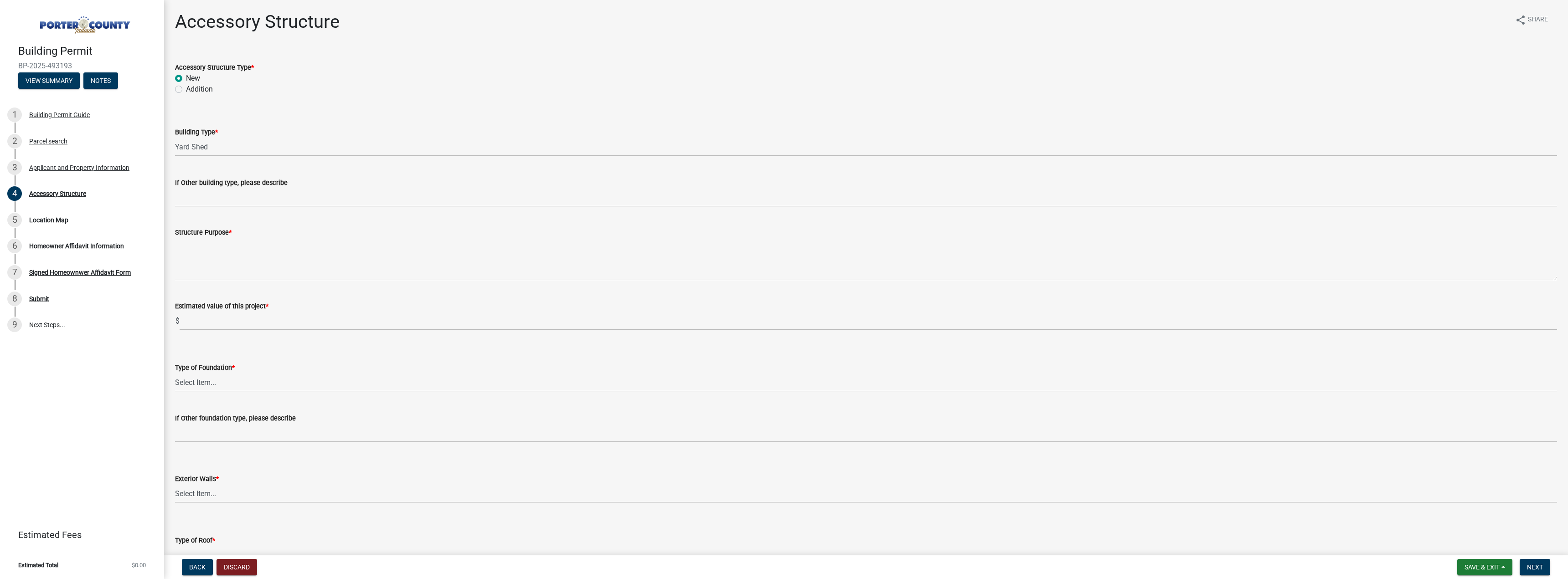
click at [175, 137] on select "Select Item... Ag. Building Chicken Coop Detached Garage Exterior Remodel Gazeb…" at bounding box center [866, 147] width 1382 height 19
select select "b3000bfd-f408-4deb-8000-b6d1b85894a4"
click at [259, 268] on textarea "Structure Purpose *" at bounding box center [866, 259] width 1382 height 43
type textarea "storage / workshop"
click at [270, 324] on input "text" at bounding box center [868, 321] width 1377 height 19
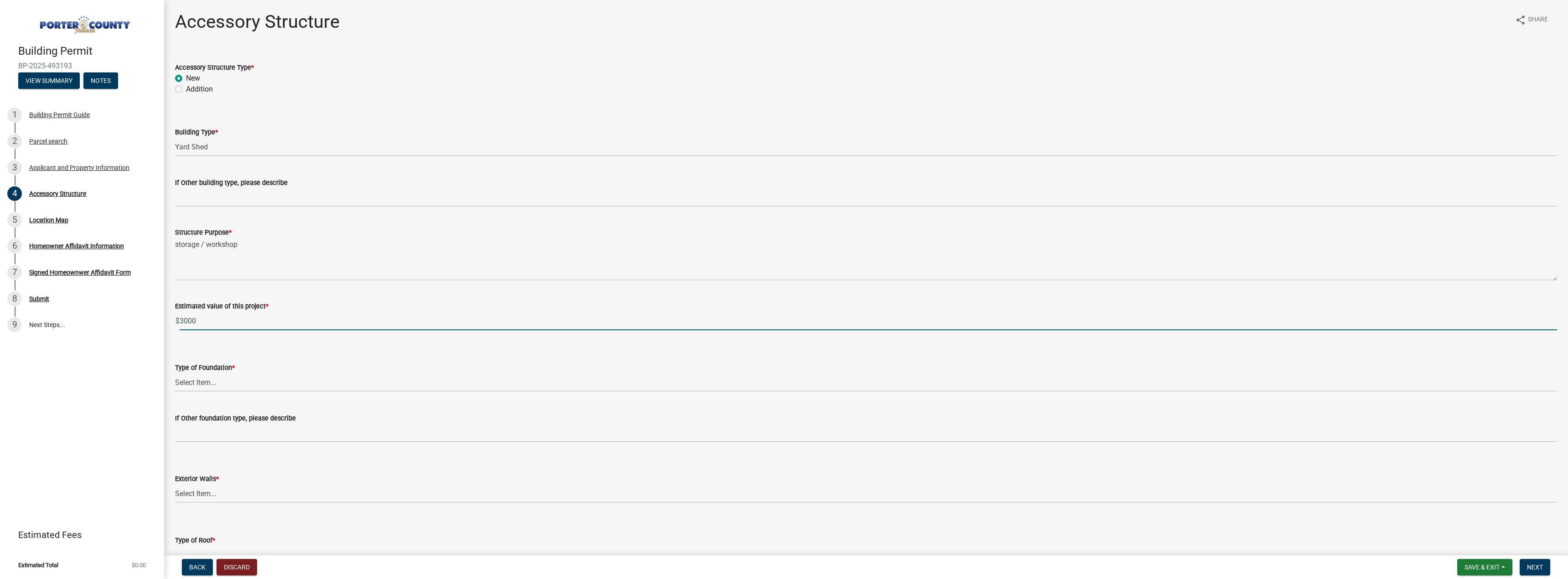
type input "3000"
click at [226, 381] on select "Select Item... Concrete Block Poured Concrete Post Frame Other" at bounding box center [866, 382] width 1382 height 19
click at [175, 373] on select "Select Item... Concrete Block Poured Concrete Post Frame Other" at bounding box center [866, 382] width 1382 height 19
select select "c9e834ac-bebe-4d20-b79b-0346d2791f6f"
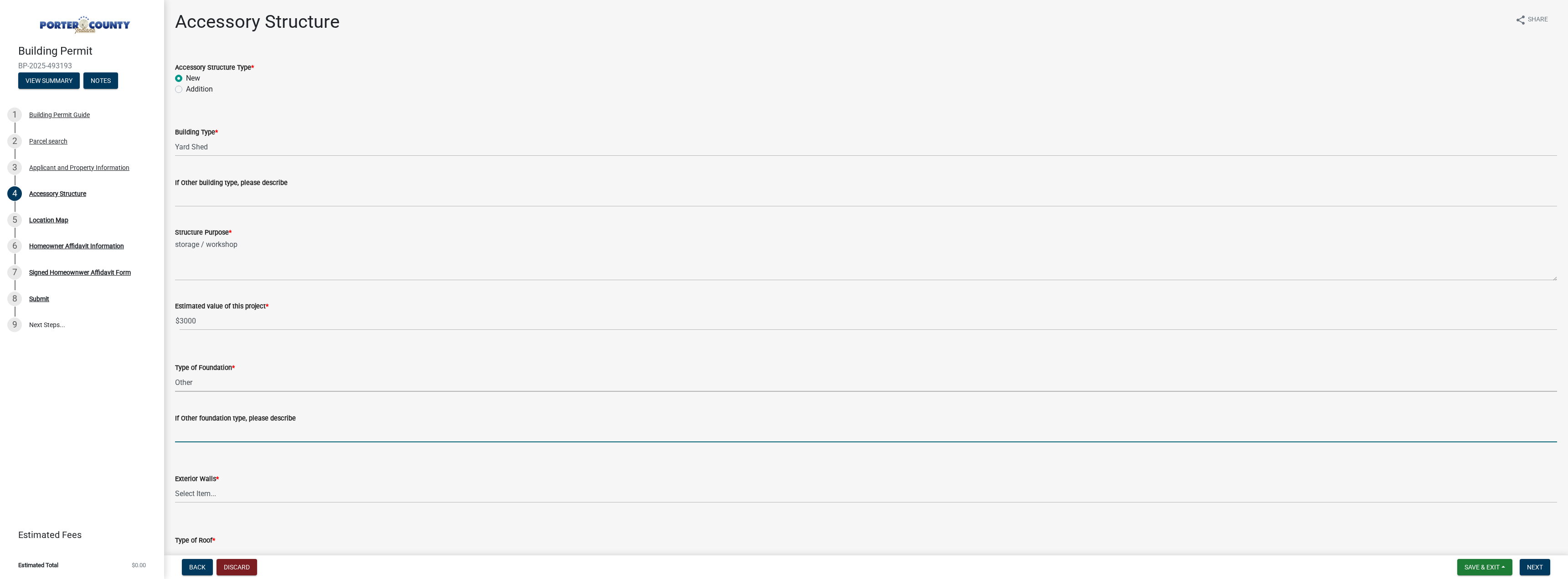
click at [232, 435] on input "If Other foundation type, please describe" at bounding box center [866, 432] width 1382 height 19
click at [234, 386] on select "Select Item... Concrete Block Poured Concrete Post Frame Other" at bounding box center [866, 382] width 1382 height 19
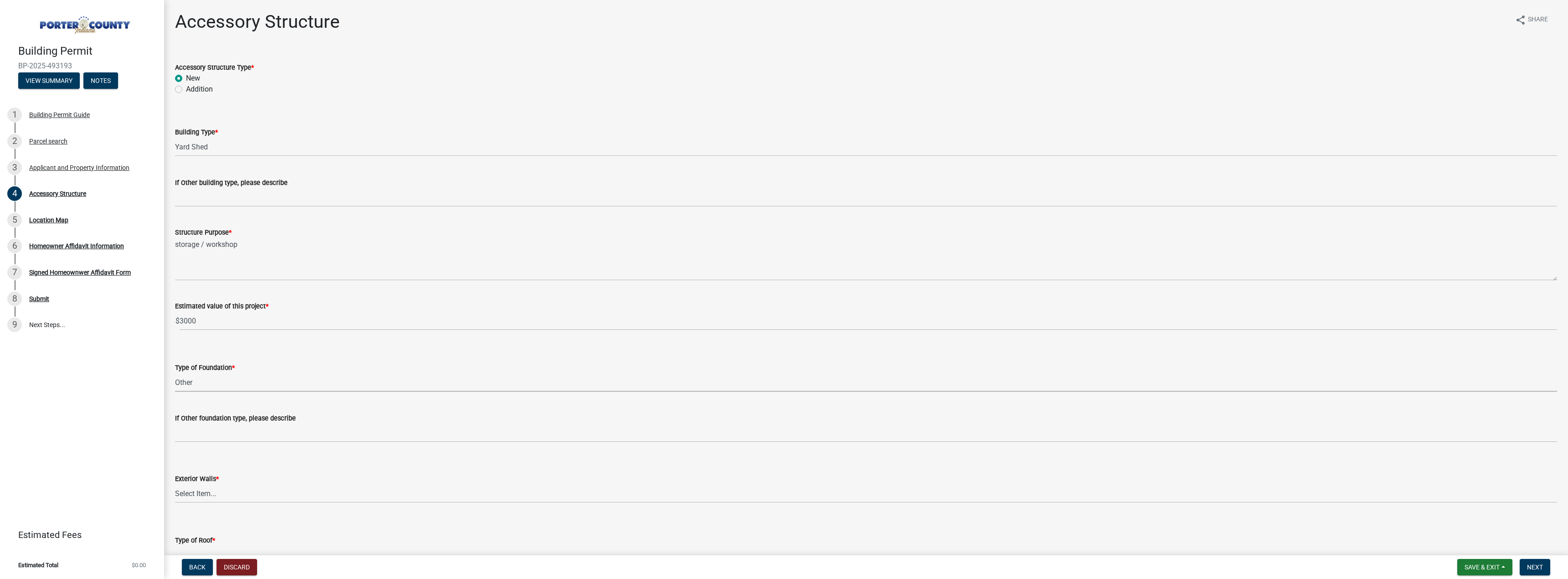
click at [175, 373] on select "Select Item... Concrete Block Poured Concrete Post Frame Other" at bounding box center [866, 382] width 1382 height 19
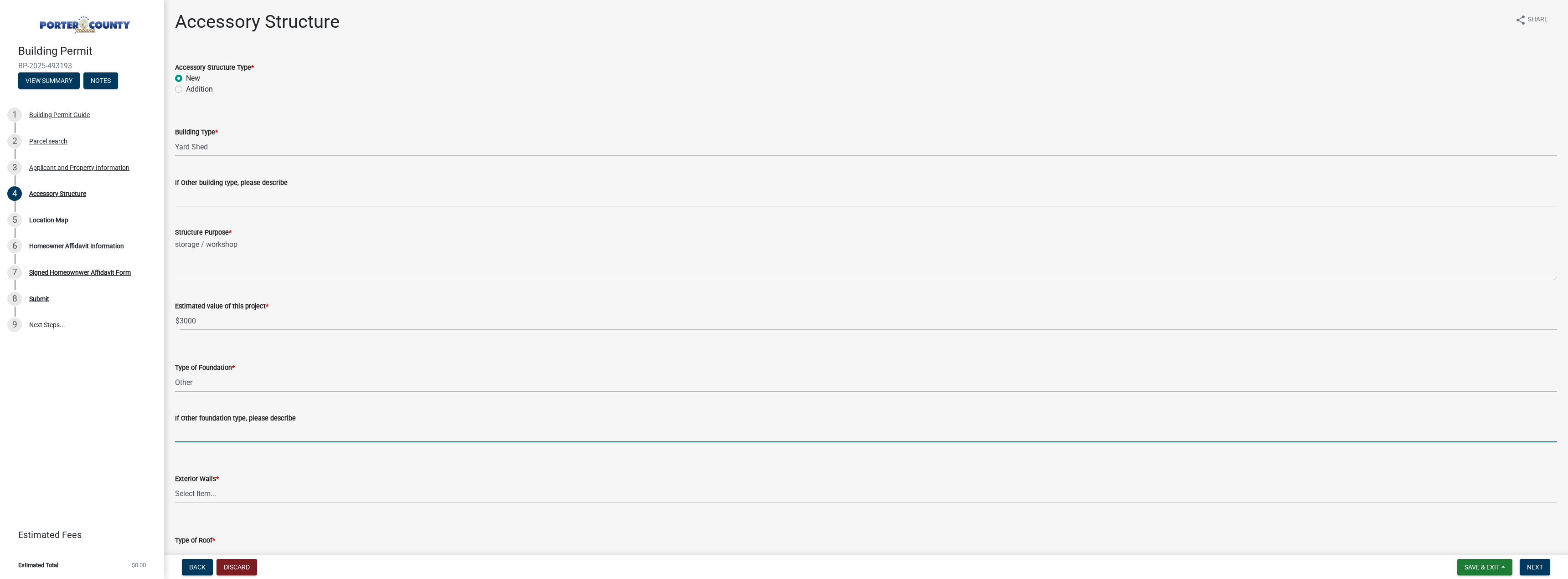
click at [233, 434] on input "If Other foundation type, please describe" at bounding box center [866, 432] width 1382 height 19
click at [257, 436] on input "combination of sonotube and concrete block" at bounding box center [866, 432] width 1382 height 19
type input "combination of sonotube concrete piers and concrete block"
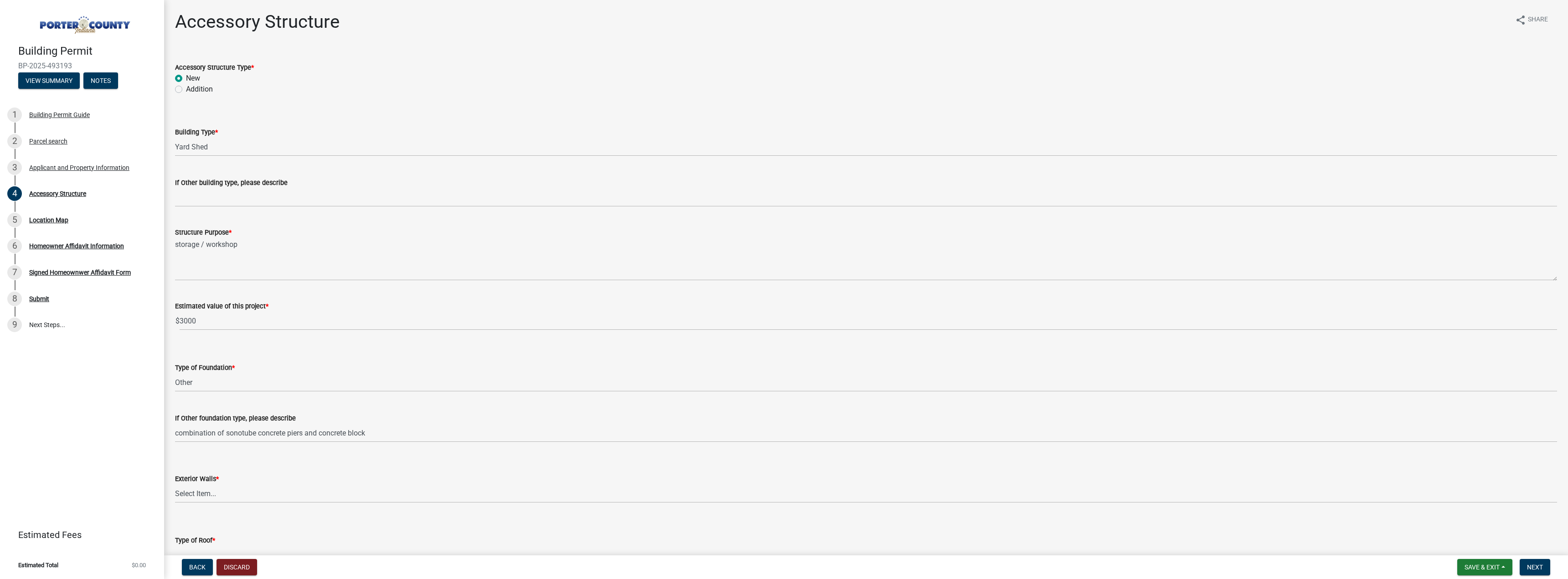
drag, startPoint x: 246, startPoint y: 433, endPoint x: 420, endPoint y: 478, distance: 179.7
click at [420, 478] on div "Exterior Walls *" at bounding box center [866, 479] width 1382 height 11
click at [275, 491] on select "Select Item... Masonry Wood Frame Post Frame Steel Frame" at bounding box center [866, 493] width 1382 height 19
click at [175, 484] on select "Select Item... Masonry Wood Frame Post Frame Steel Frame" at bounding box center [866, 493] width 1382 height 19
select select "29856c7f-eeba-4e54-97cb-4d08c5c5b677"
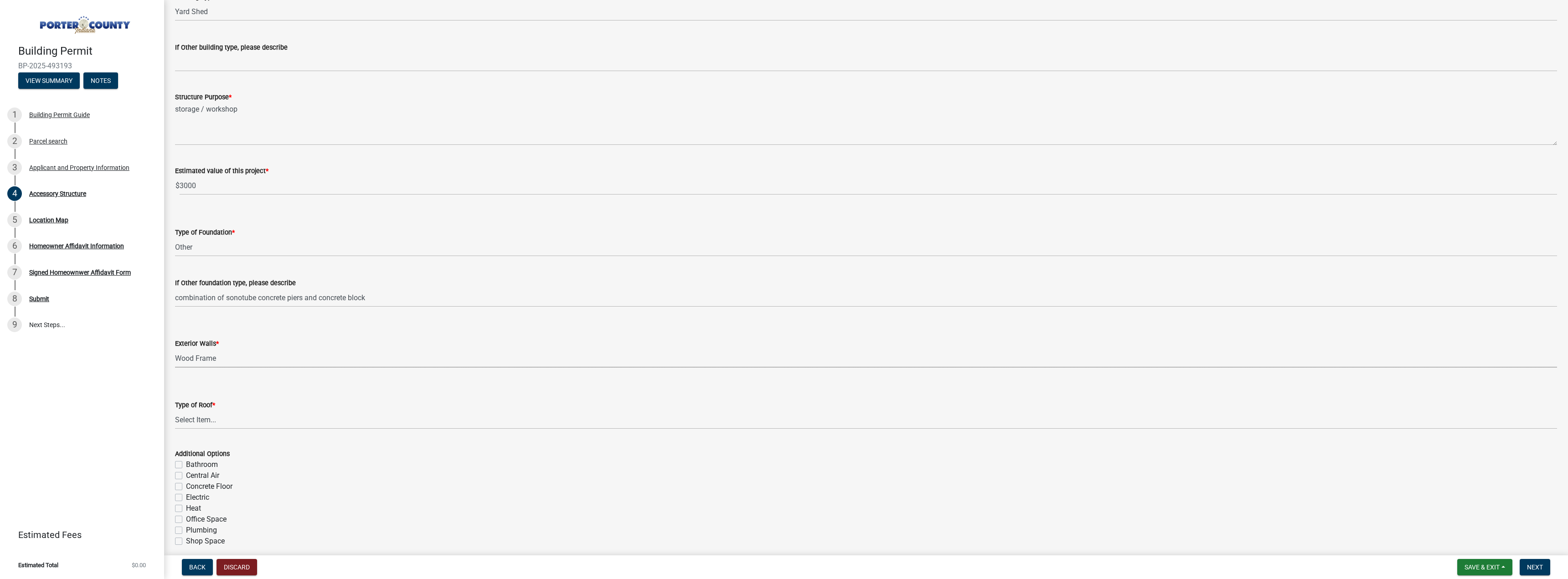
scroll to position [137, 0]
click at [238, 414] on select "Select Item... Shingles Steel" at bounding box center [866, 418] width 1382 height 19
click at [175, 409] on select "Select Item... Shingles Steel" at bounding box center [866, 418] width 1382 height 19
select select "d63a0ebc-b44d-481d-ab70-ec75eba29316"
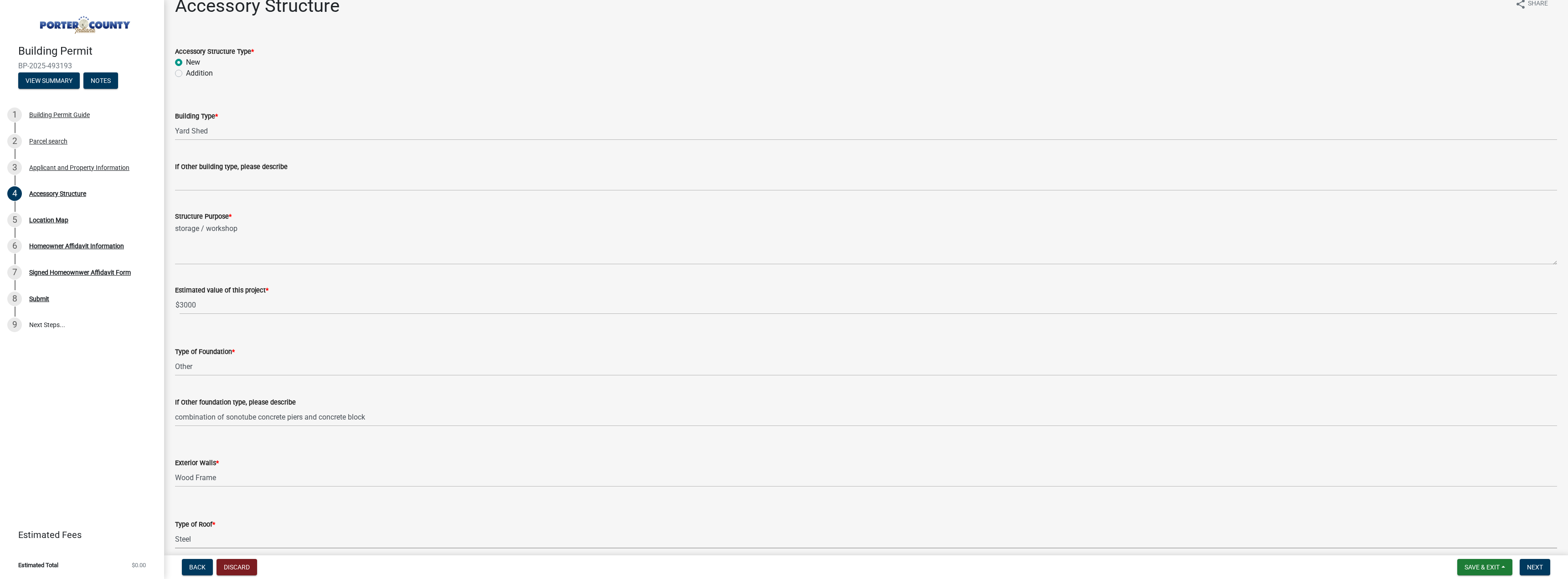
scroll to position [0, 0]
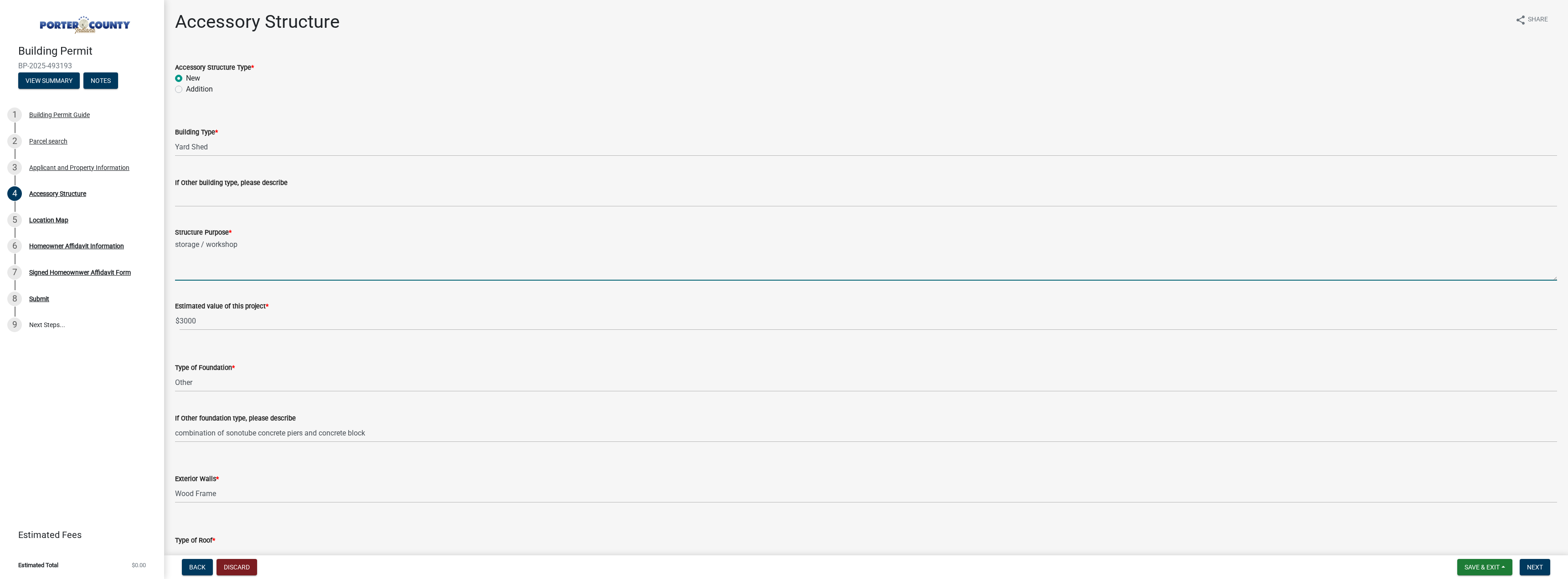
click at [206, 246] on textarea "storage / workshop" at bounding box center [866, 259] width 1382 height 43
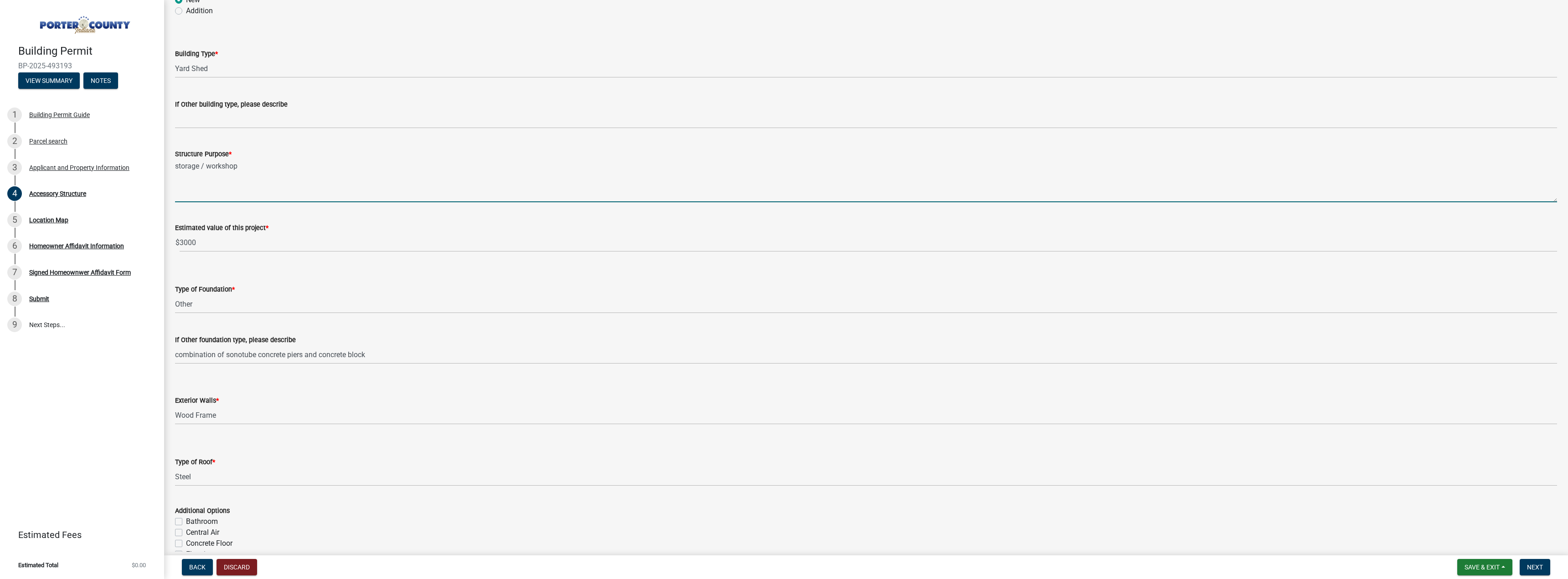
scroll to position [46, 0]
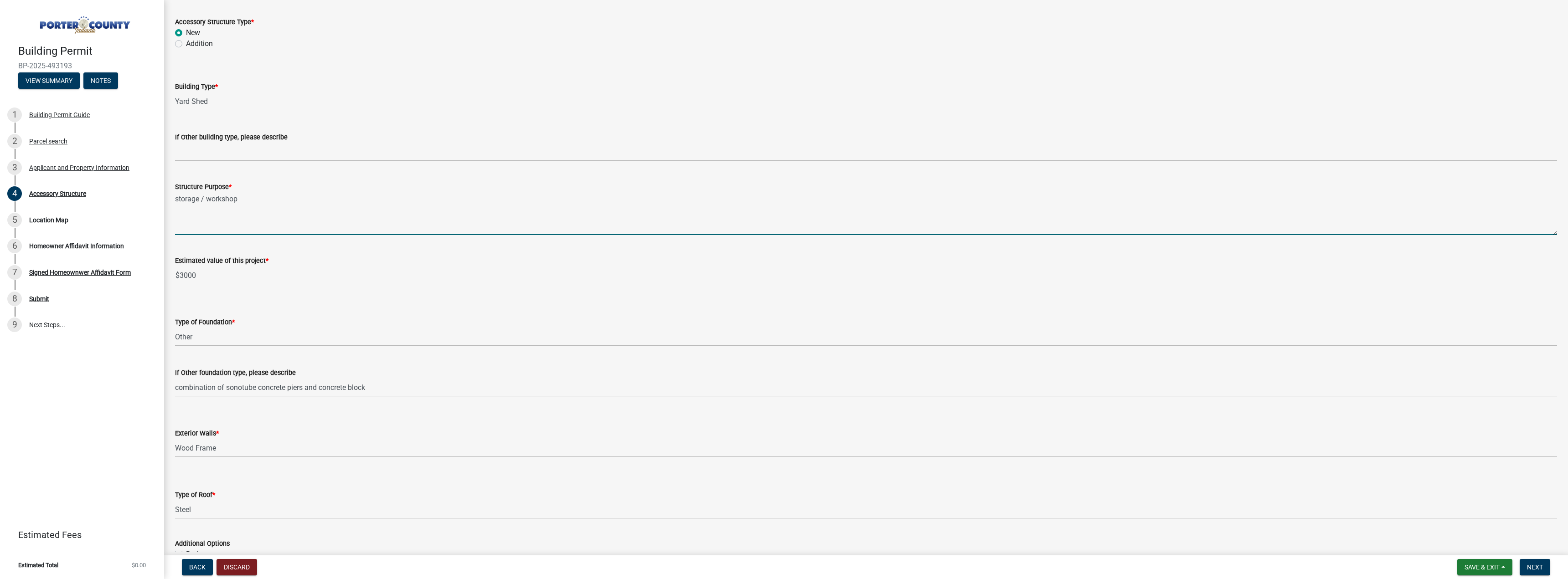
drag, startPoint x: 234, startPoint y: 200, endPoint x: 215, endPoint y: 201, distance: 19.0
click at [215, 201] on textarea "storage / workshop" at bounding box center [866, 213] width 1382 height 43
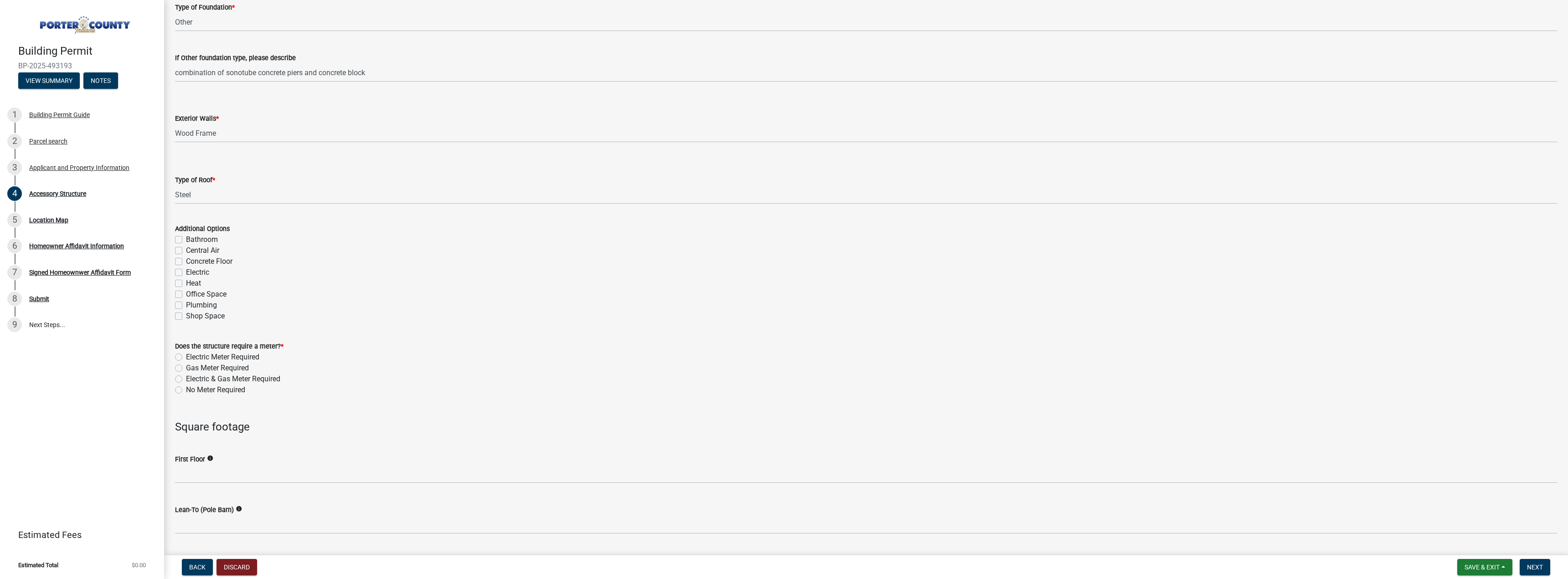
scroll to position [364, 0]
type textarea "storage / wood shed"
click at [229, 386] on label "No Meter Required" at bounding box center [215, 386] width 59 height 11
click at [192, 386] on input "No Meter Required" at bounding box center [189, 383] width 6 height 6
radio input "true"
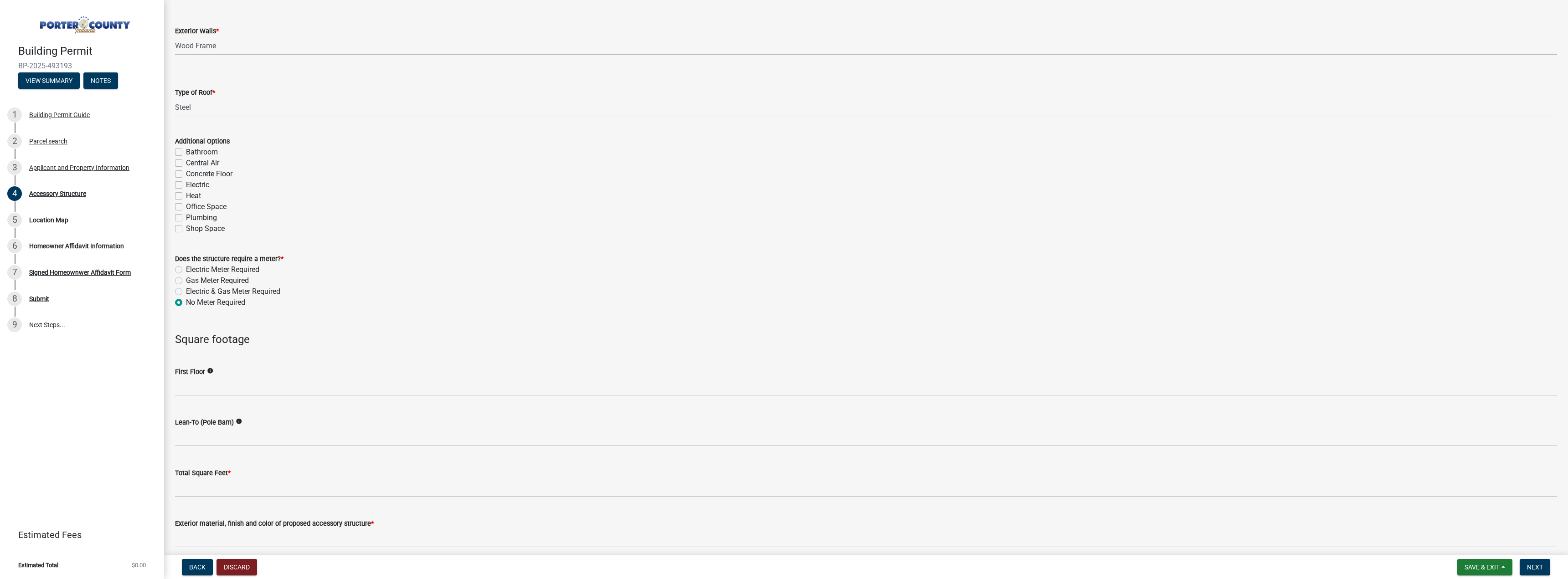
scroll to position [456, 0]
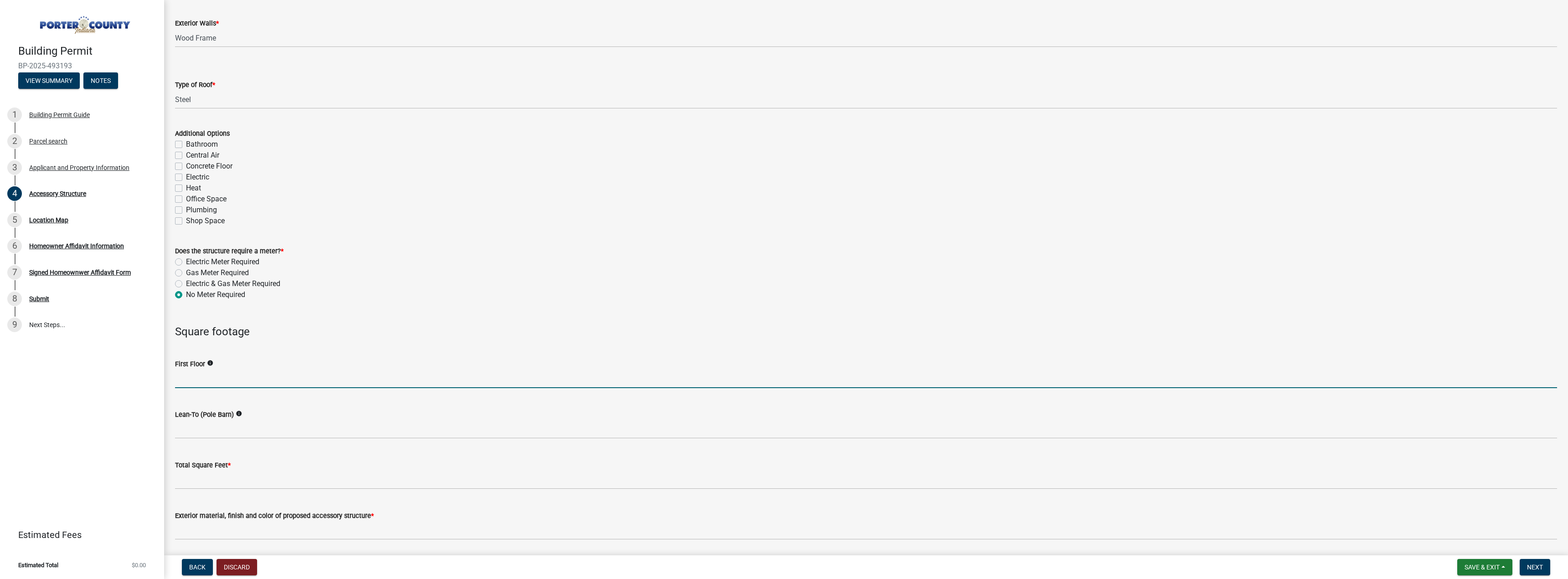
click at [232, 376] on input "text" at bounding box center [866, 378] width 1382 height 19
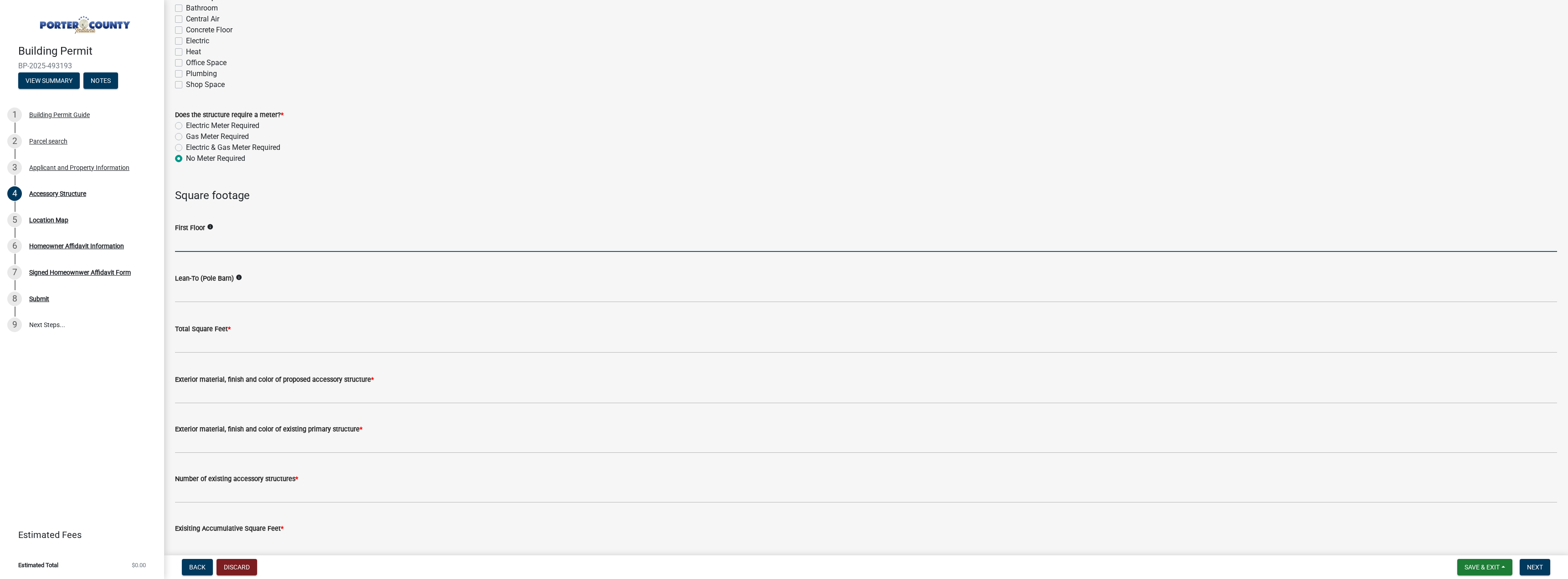
scroll to position [592, 0]
click at [208, 226] on icon "info" at bounding box center [210, 226] width 6 height 6
click at [211, 240] on input "text" at bounding box center [866, 242] width 1382 height 19
type input "320"
click at [296, 345] on input "text" at bounding box center [866, 343] width 1382 height 19
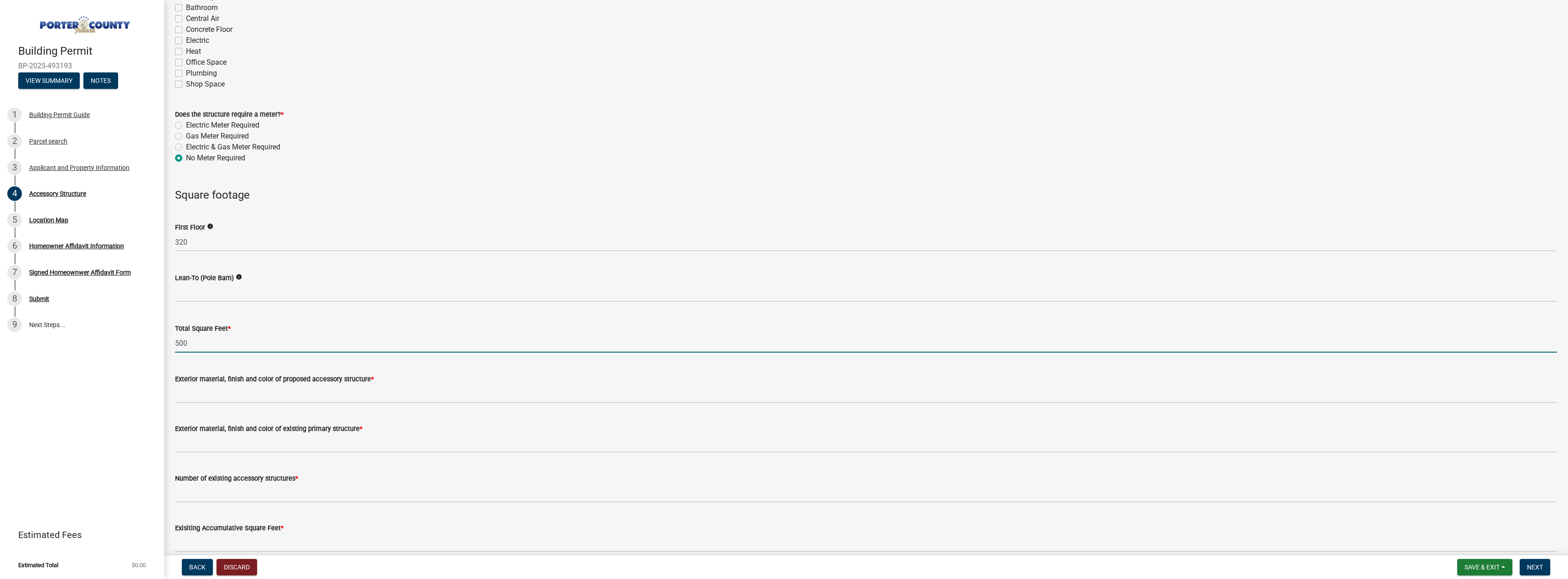
click at [320, 263] on div "Lean-To (Pole Barn) info" at bounding box center [866, 281] width 1382 height 43
click at [290, 347] on input "500" at bounding box center [866, 343] width 1382 height 19
type input "5"
type input "500"
click at [295, 367] on div "Exterior material, finish and color of proposed accessory structure *" at bounding box center [866, 382] width 1382 height 43
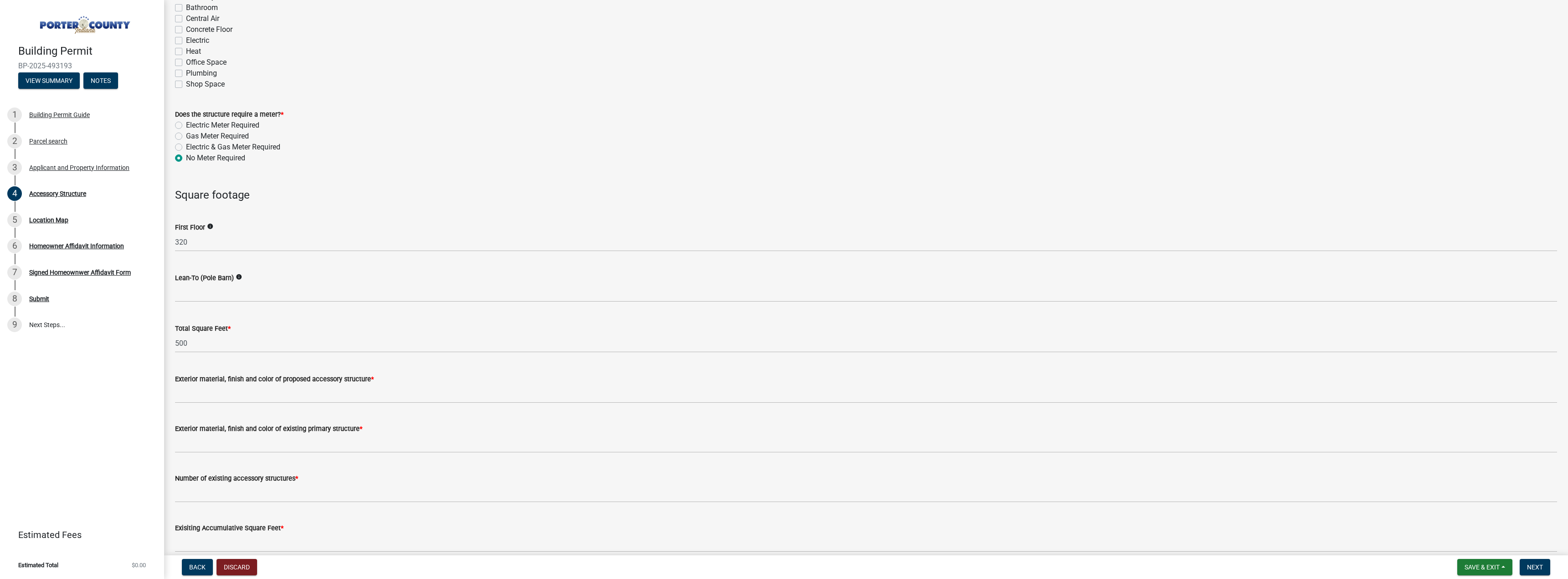
scroll to position [683, 0]
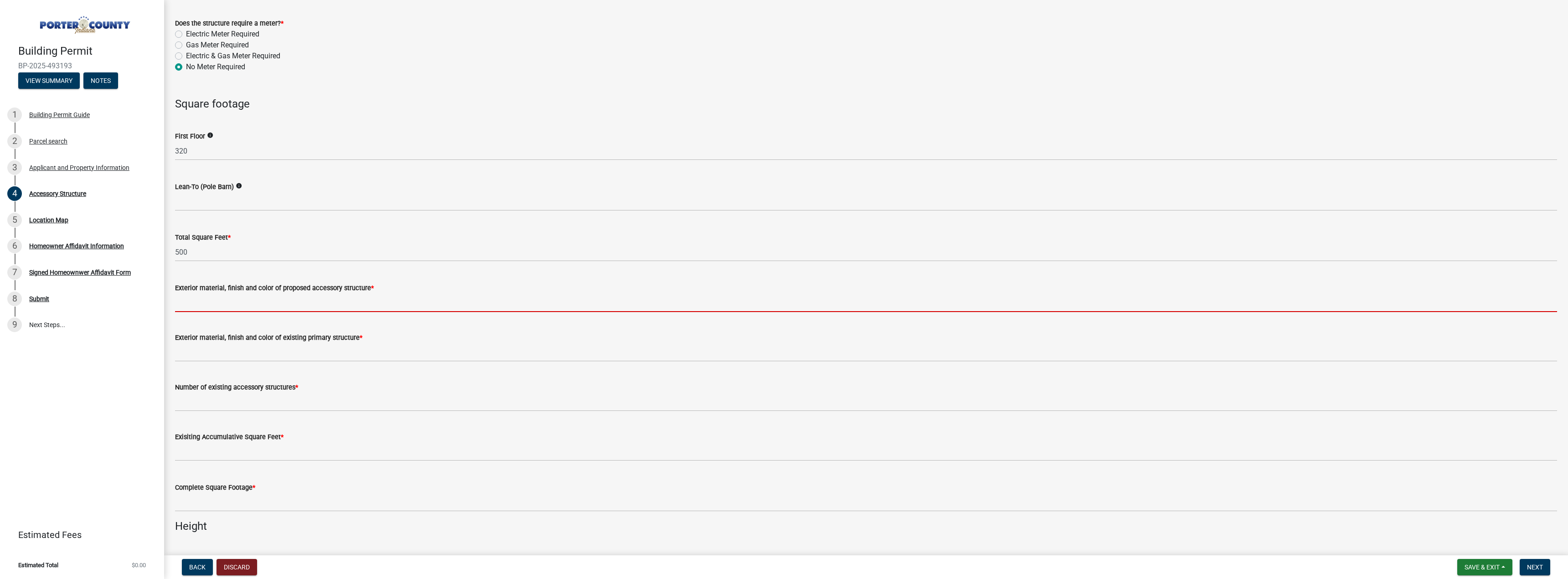
click at [257, 307] on input "Exterior material, finish and color of proposed accessory structure *" at bounding box center [866, 302] width 1382 height 19
type input "s"
type input "siding, brown (same exact siding as house)"
click at [253, 355] on input "Exterior material, finish and color of existing primary structure *" at bounding box center [866, 352] width 1382 height 19
type input "brown"
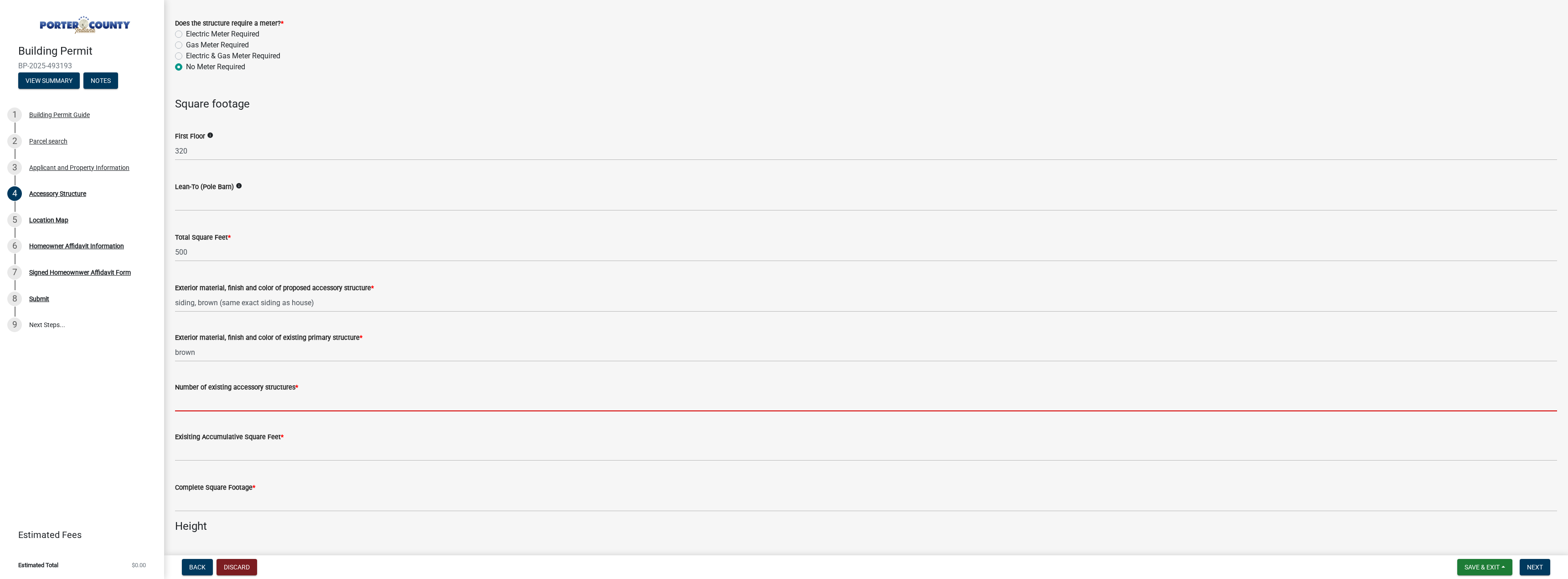
click at [312, 401] on input "Number of existing accessory structures *" at bounding box center [866, 401] width 1382 height 19
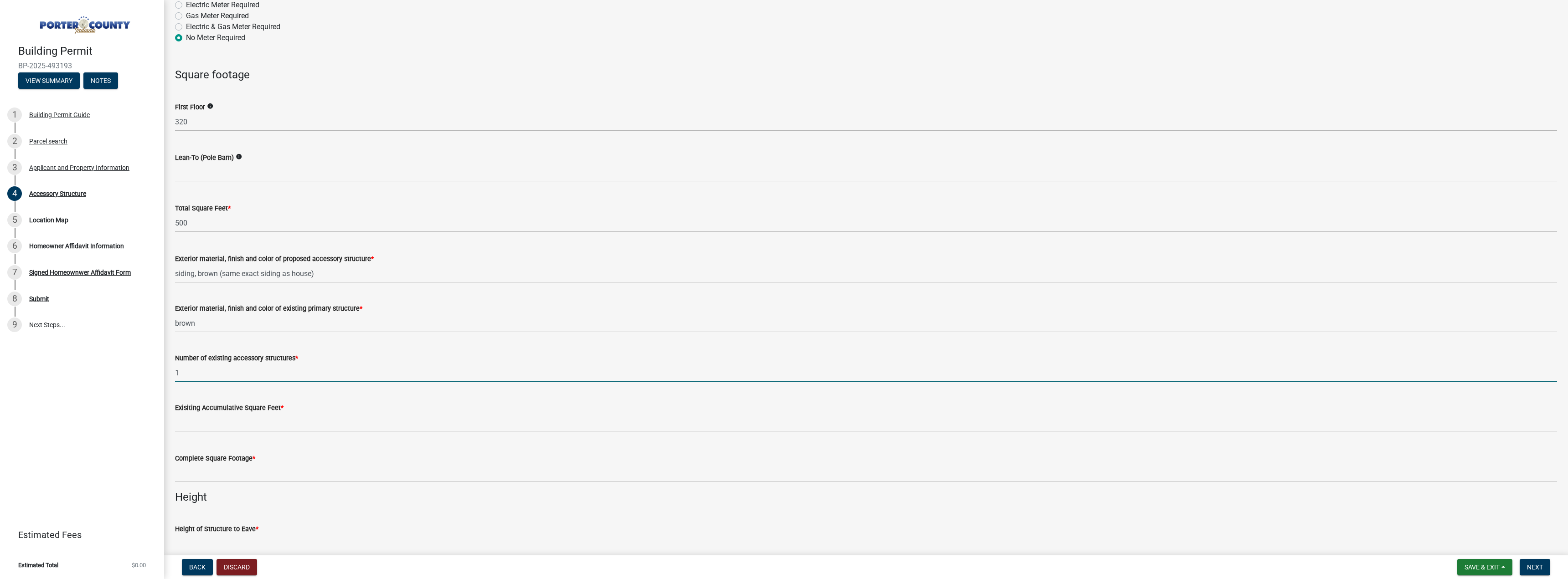
scroll to position [729, 0]
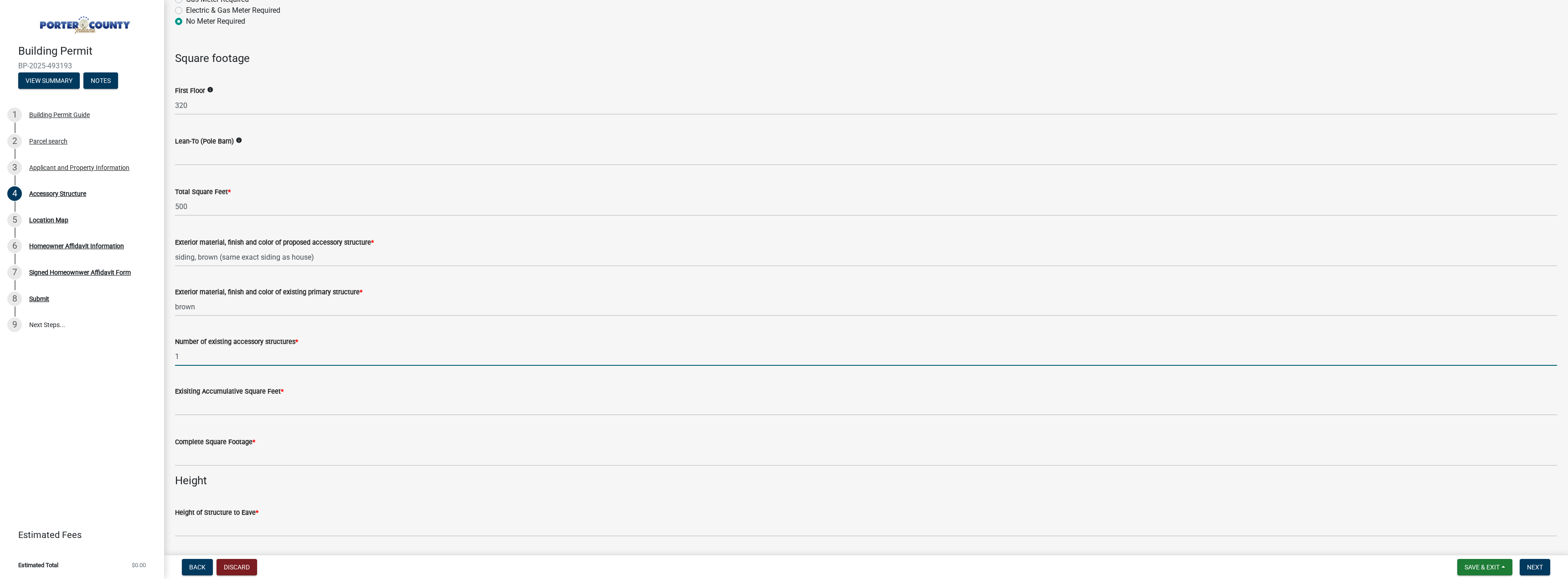
type input "1"
click at [264, 405] on input "text" at bounding box center [866, 406] width 1382 height 19
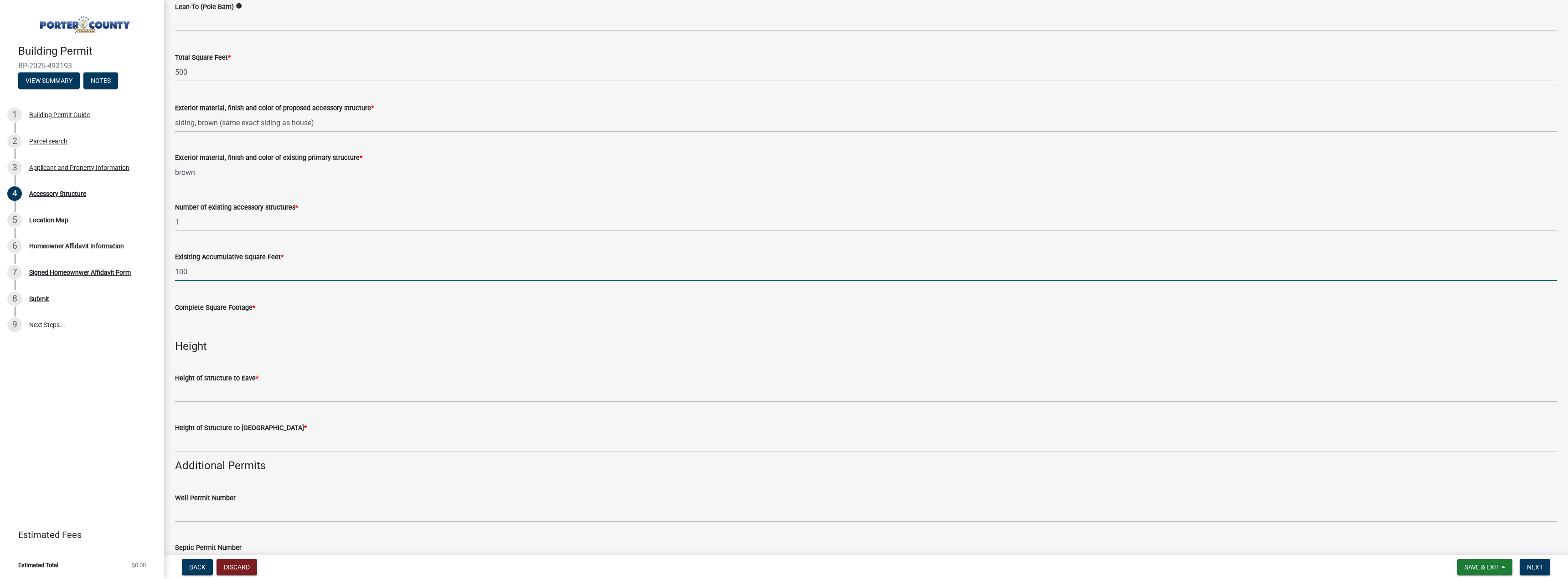
scroll to position [865, 0]
type input "100"
click at [235, 440] on input "Height of Structure to Roof Peak *" at bounding box center [866, 440] width 1382 height 19
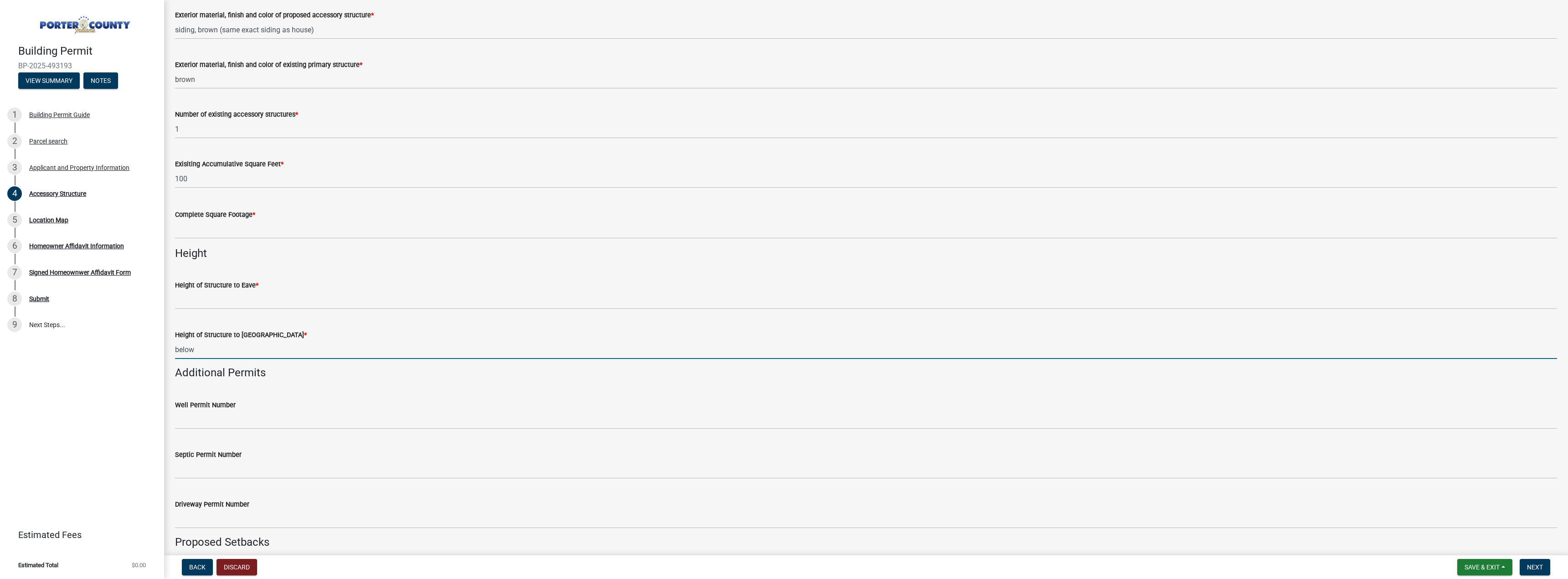
scroll to position [957, 0]
type input "below"
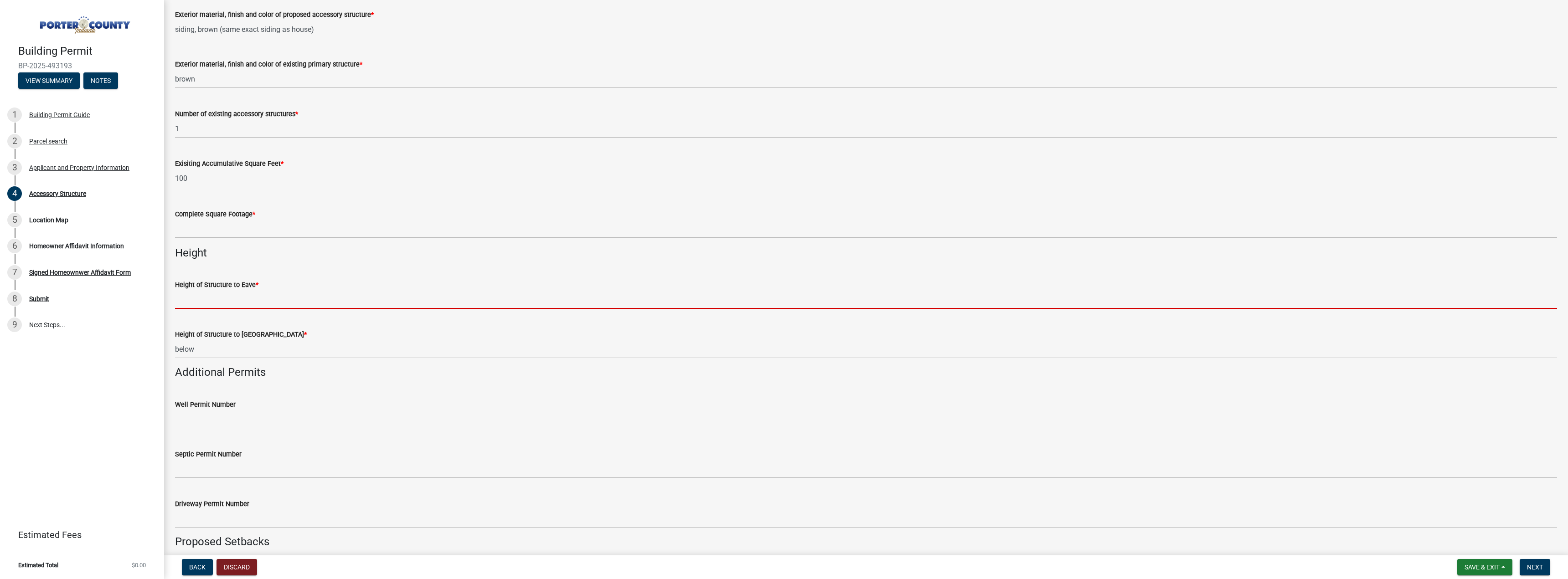
click at [242, 300] on input "Height of Structure to Eave *" at bounding box center [866, 299] width 1382 height 19
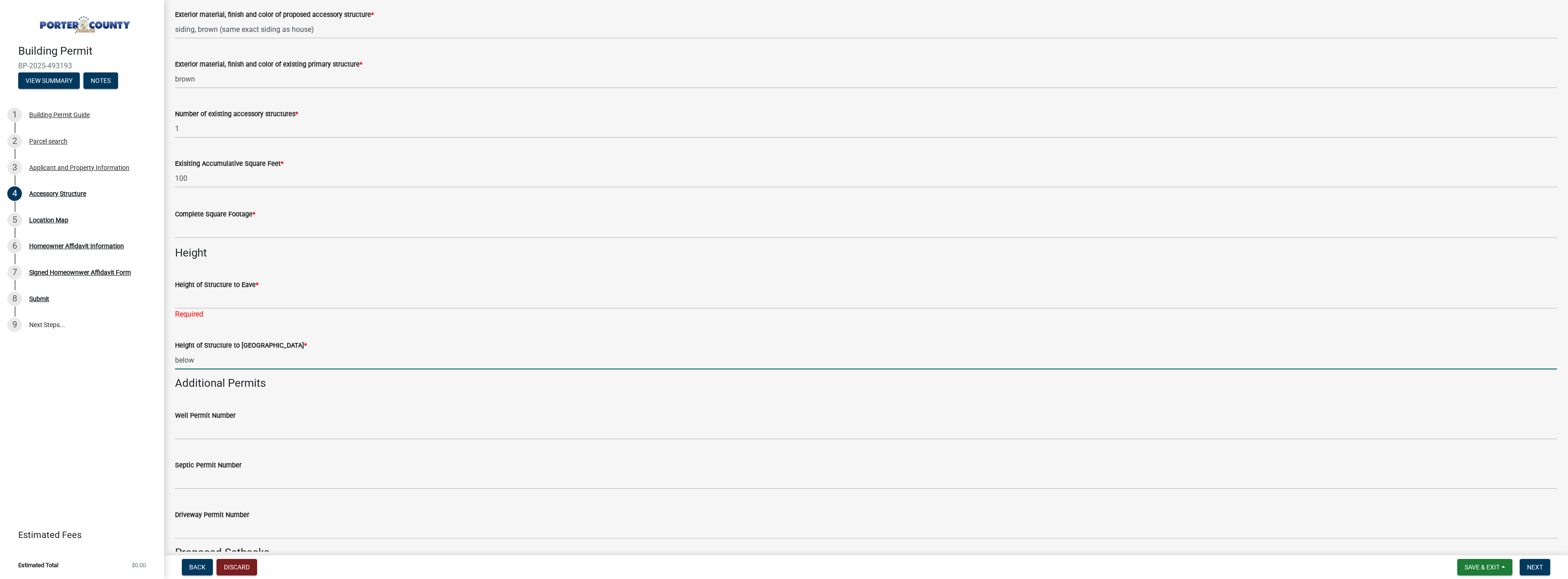
click at [242, 347] on form "Height of Structure to Roof Peak * below" at bounding box center [866, 355] width 1382 height 30
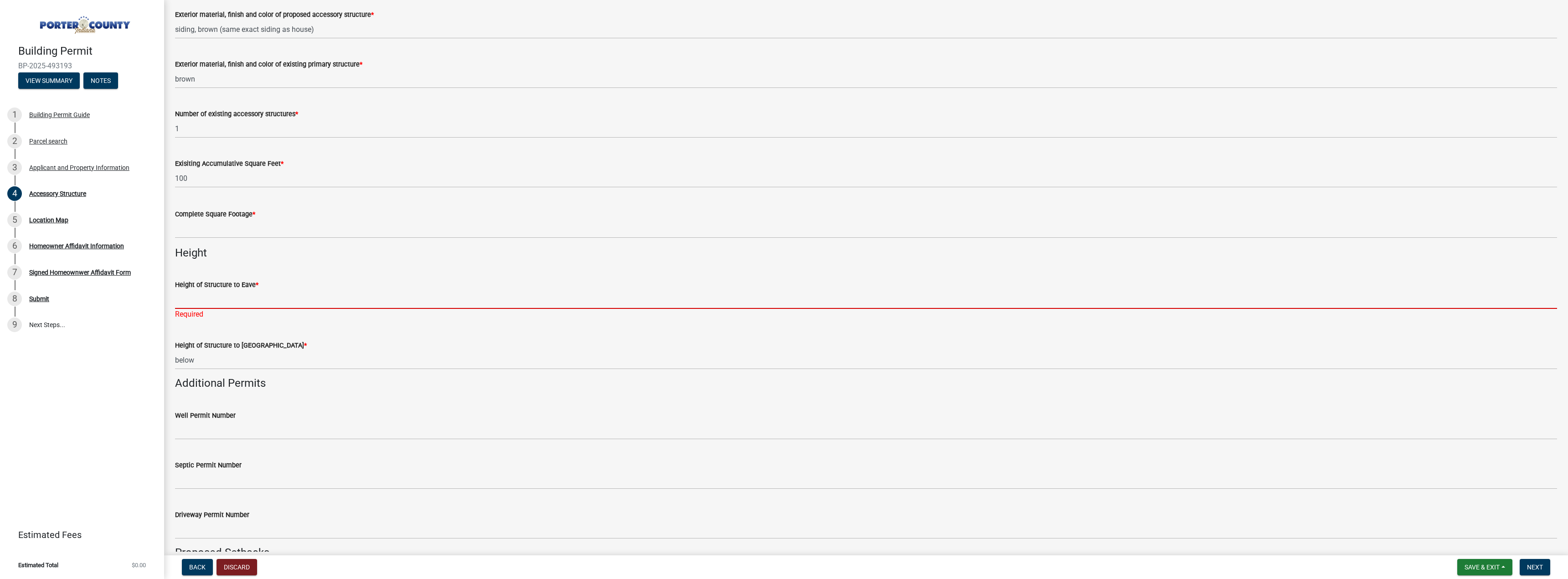
click at [240, 296] on input "Height of Structure to Eave *" at bounding box center [866, 299] width 1382 height 19
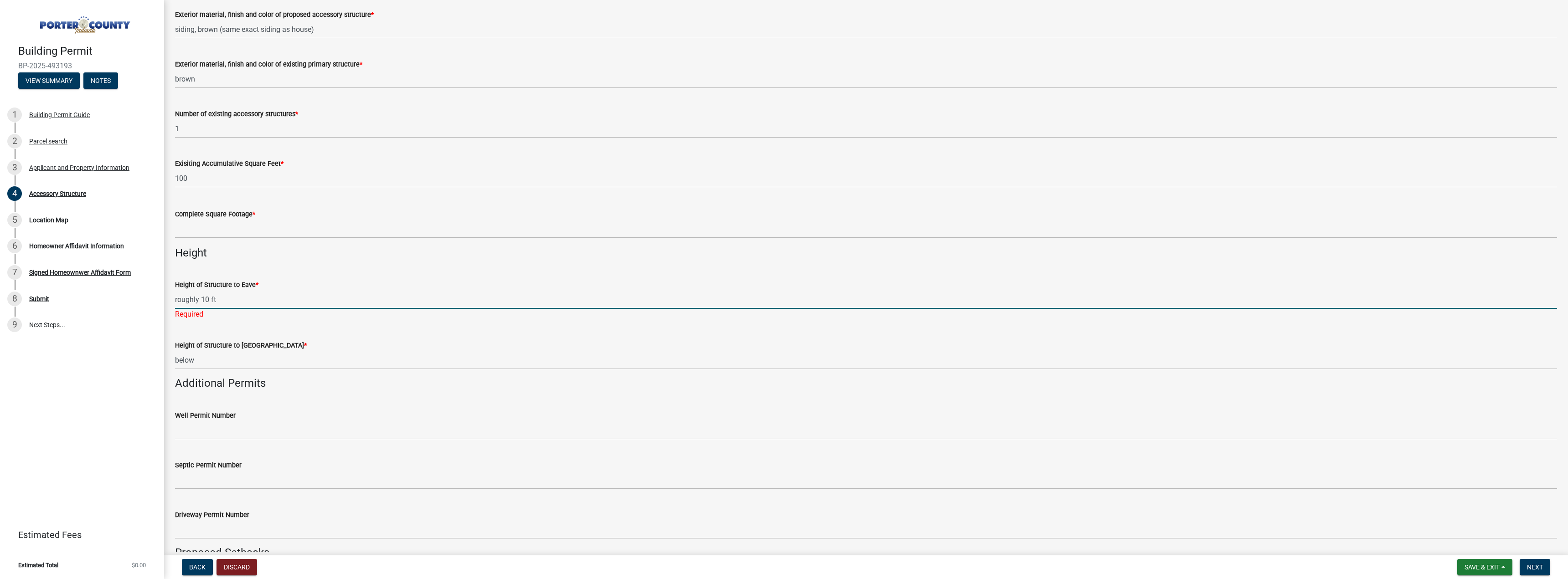
type input "roughly 10 ft"
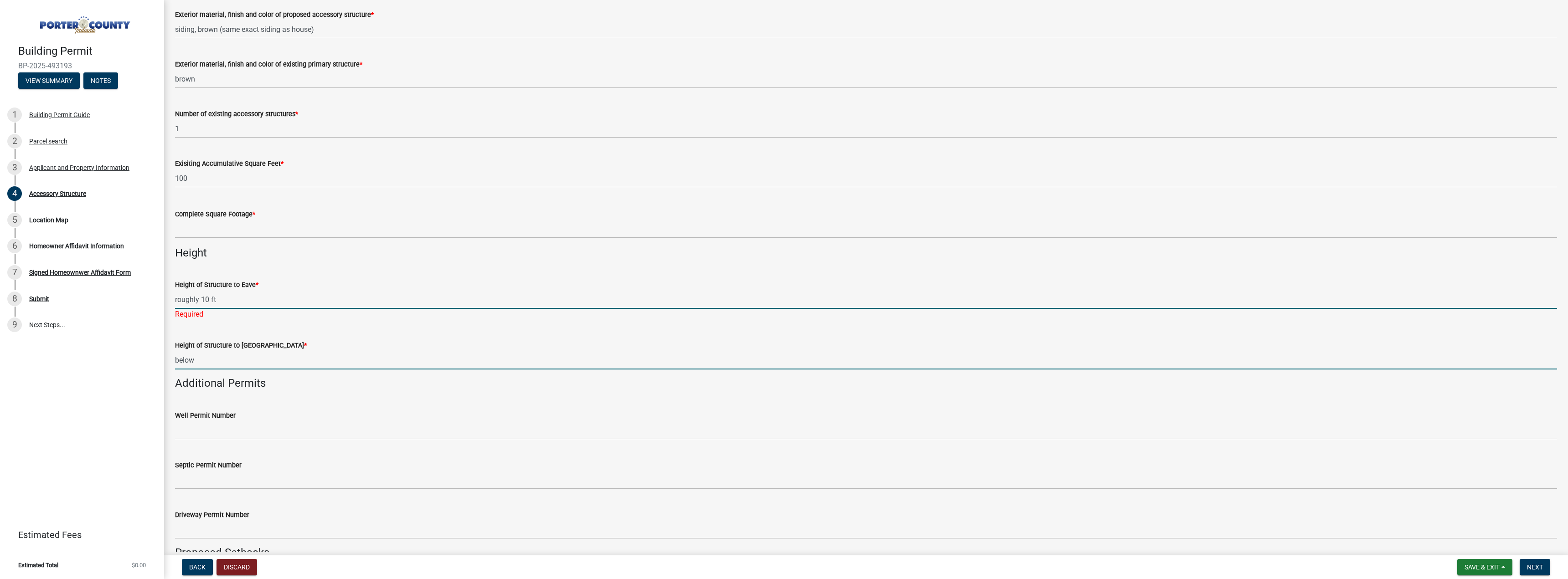
click at [228, 358] on input "below" at bounding box center [866, 360] width 1382 height 19
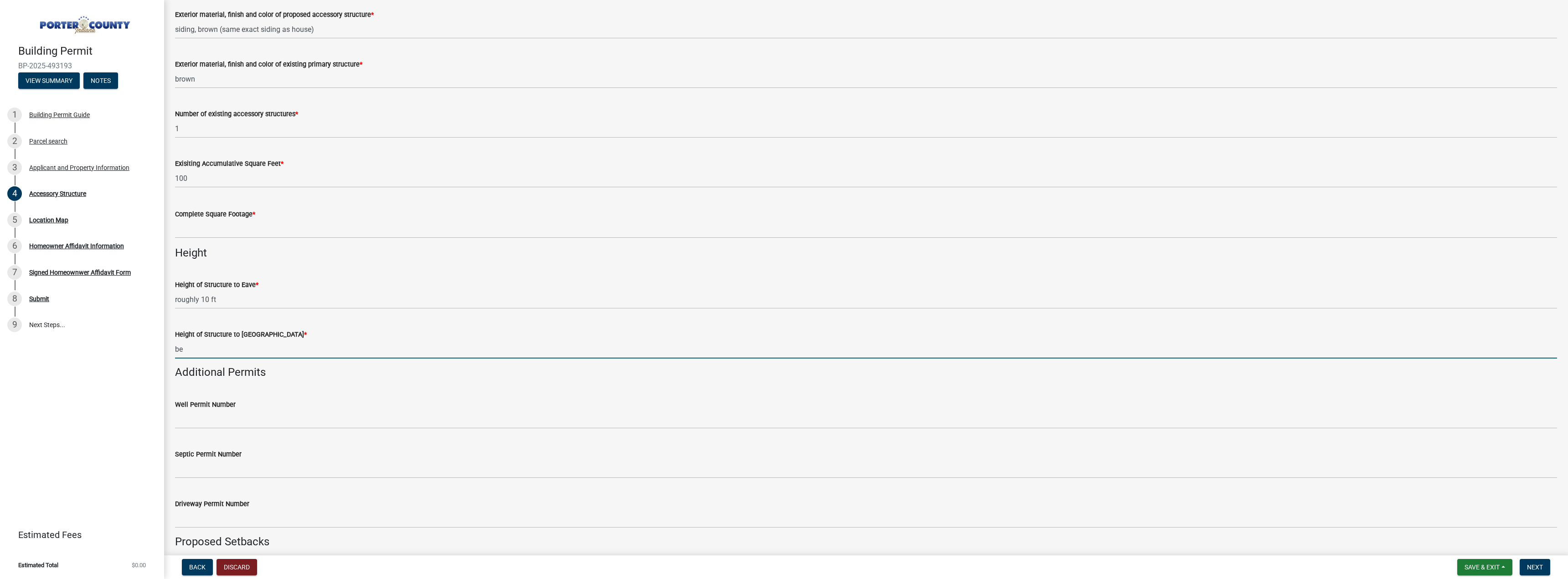
type input "b"
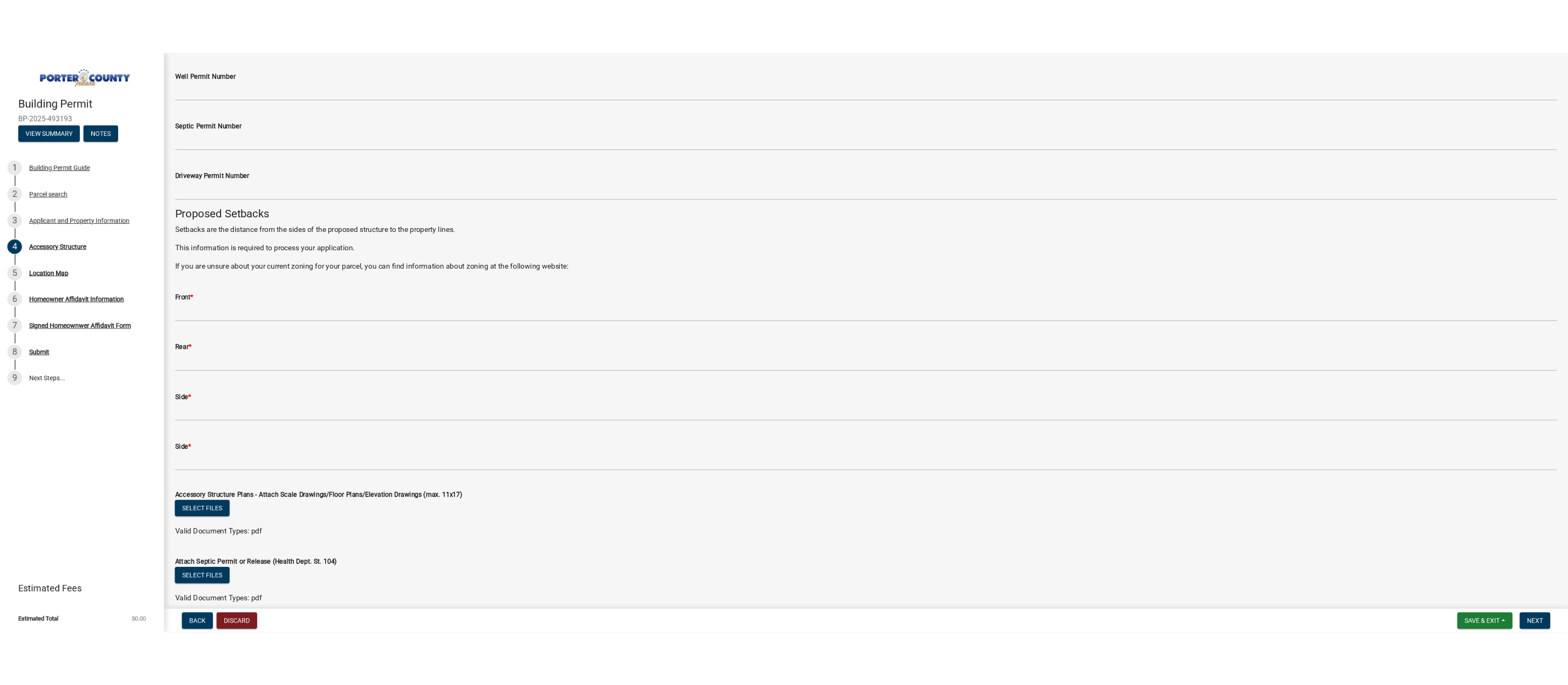
scroll to position [1619, 0]
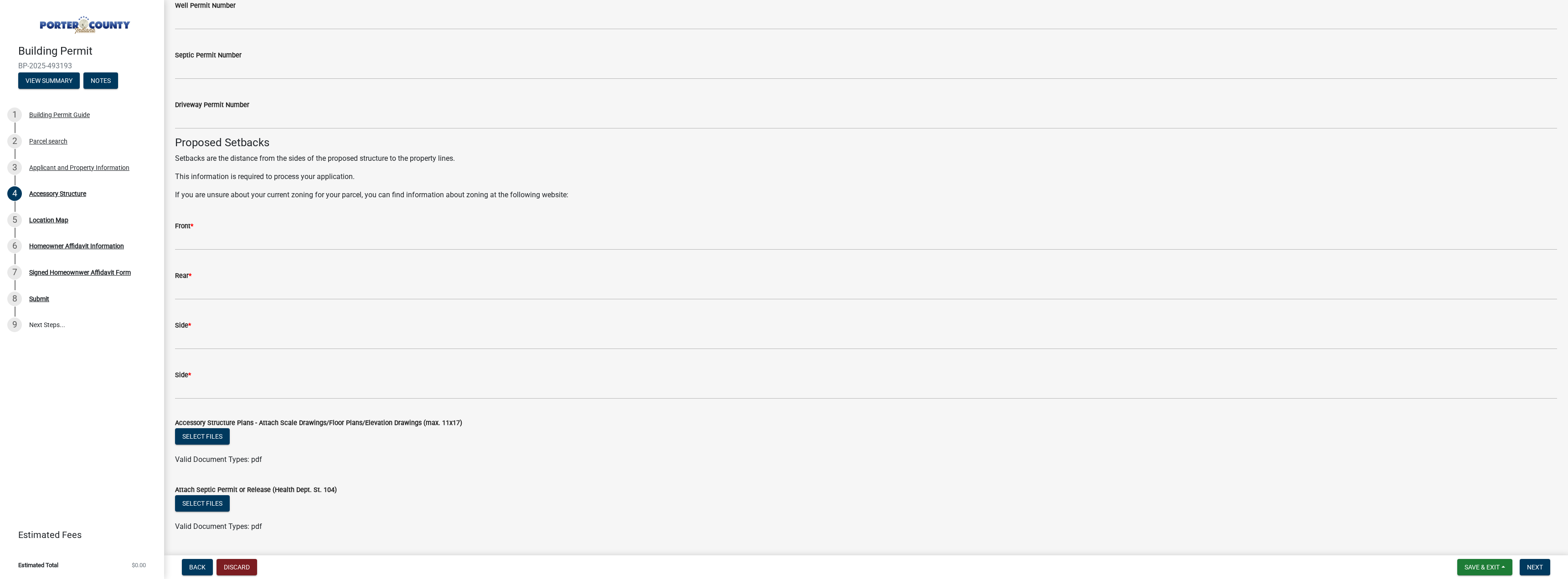
type input "below 20 ft"
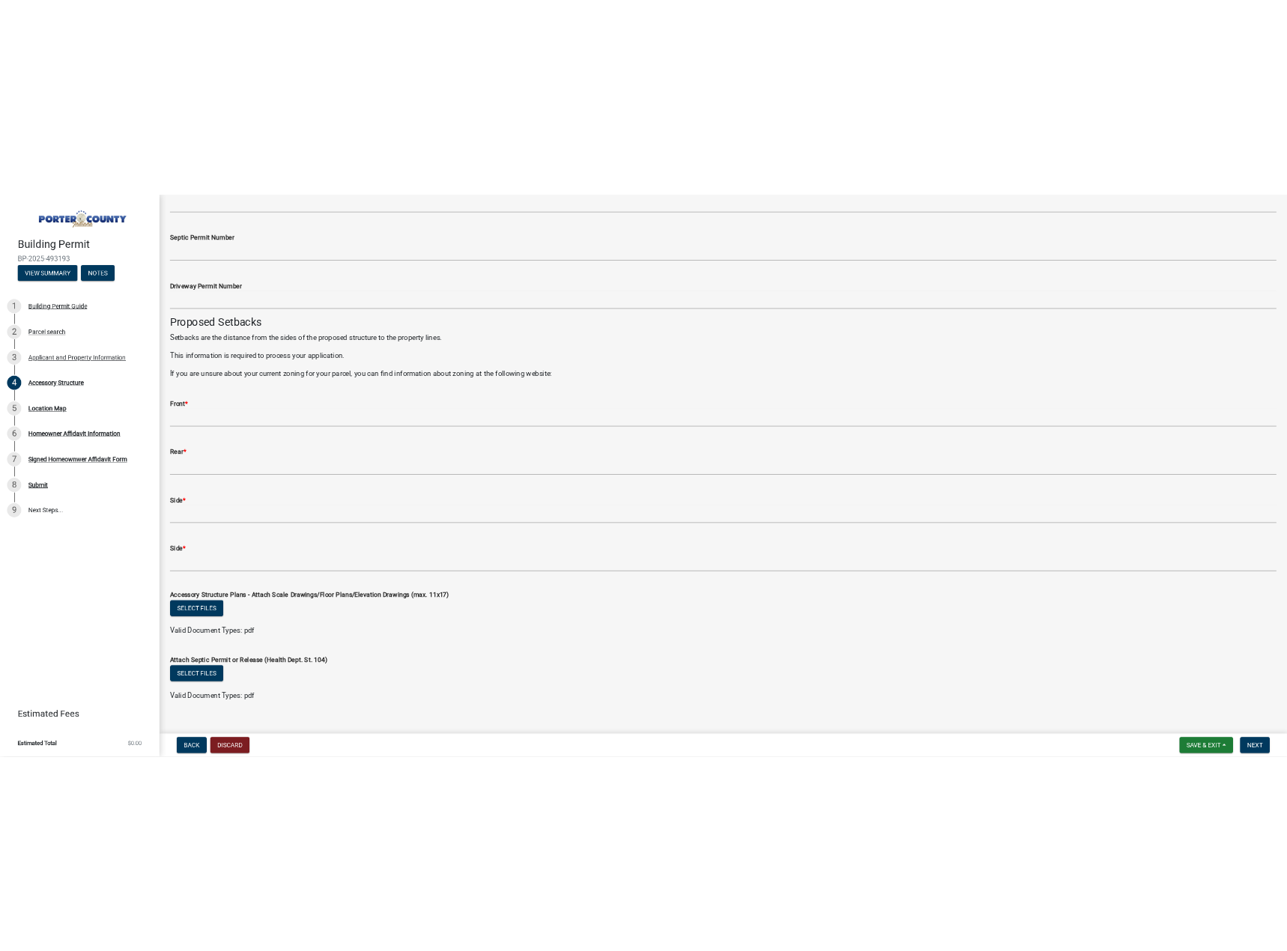
scroll to position [2229, 0]
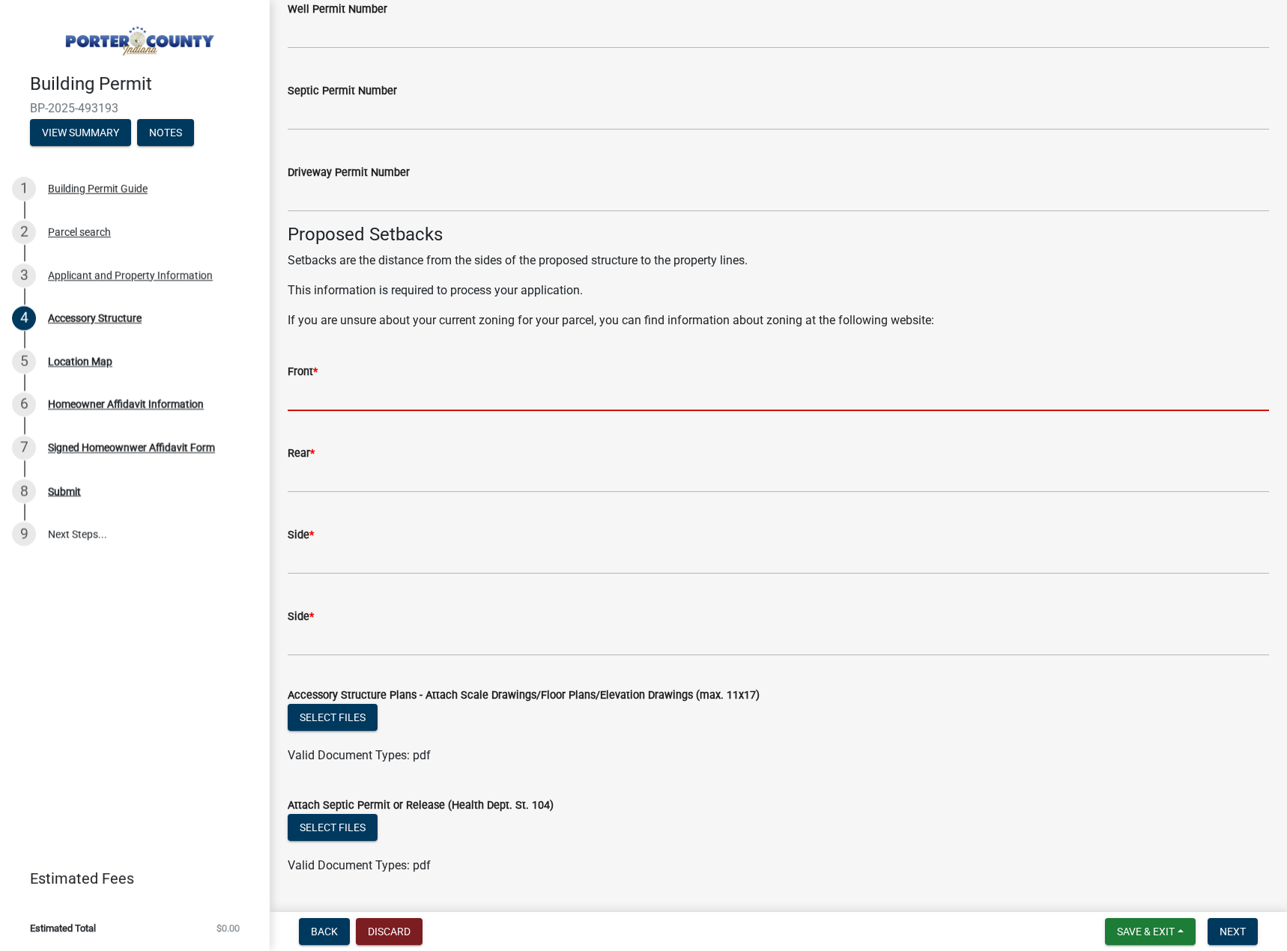
click at [420, 402] on input "Front *" at bounding box center [778, 395] width 981 height 31
type input "not completely sure but roughly"
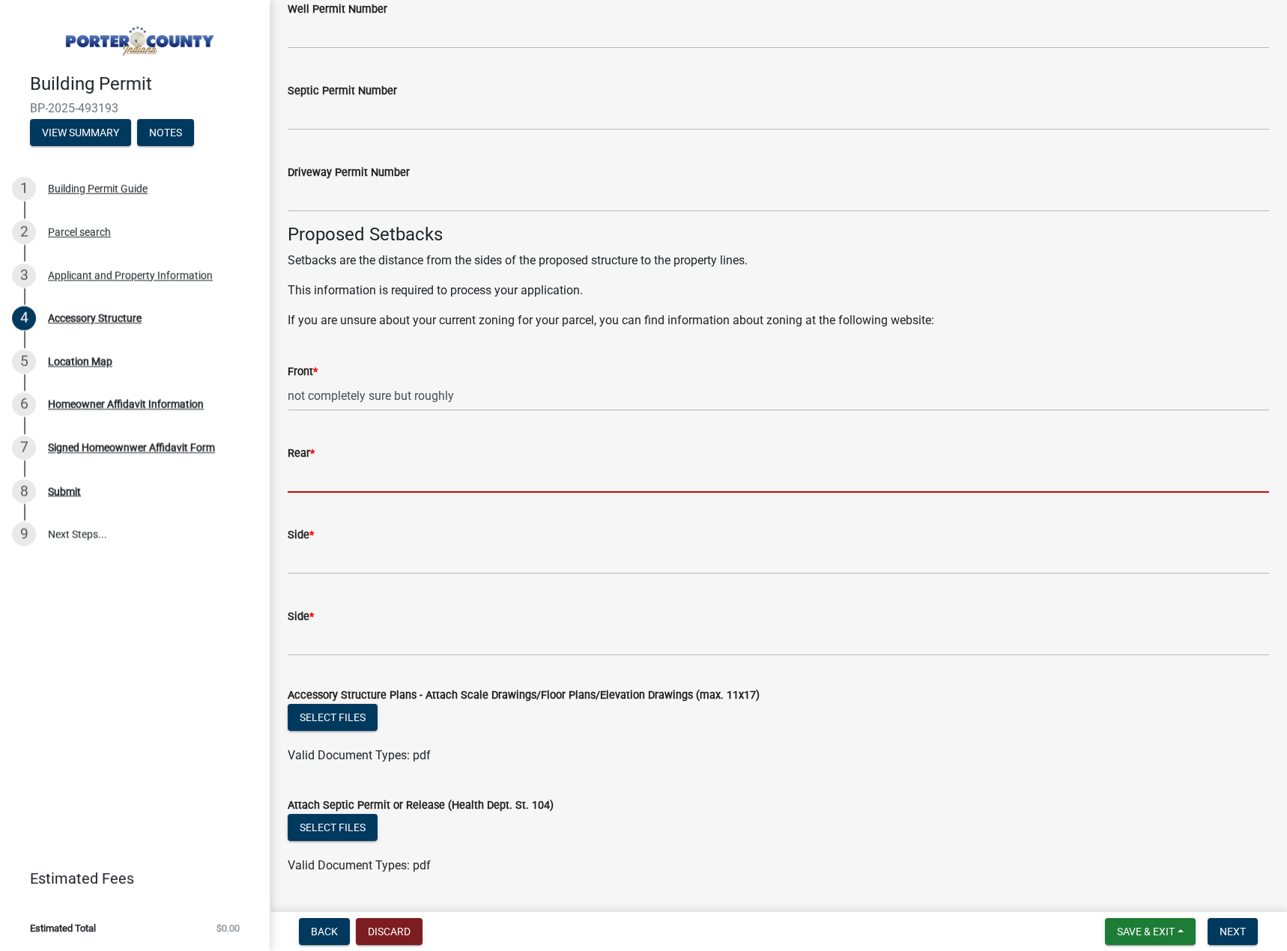
click at [394, 479] on input "Rear *" at bounding box center [778, 477] width 981 height 31
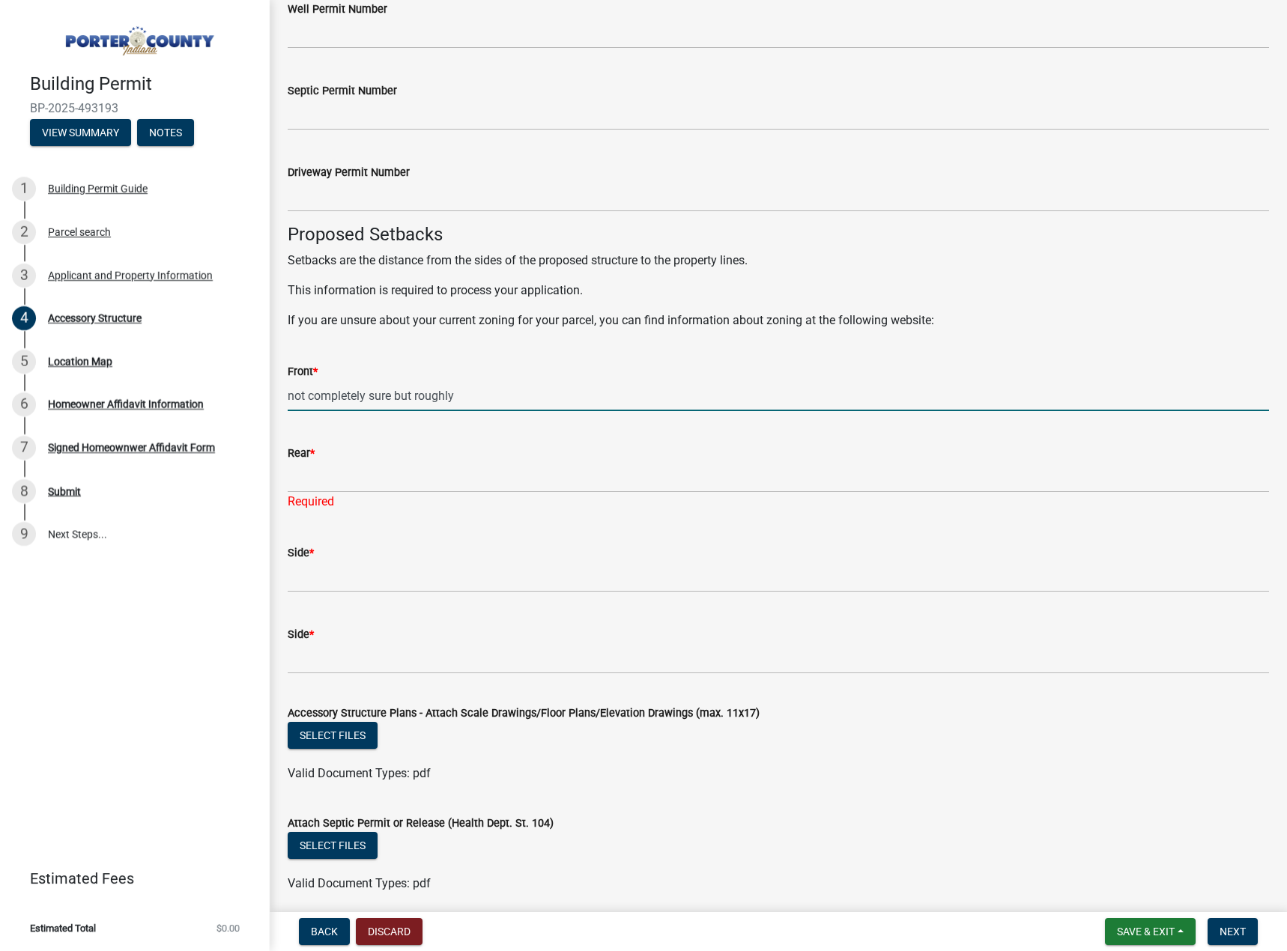
drag, startPoint x: 482, startPoint y: 401, endPoint x: 280, endPoint y: 413, distance: 202.5
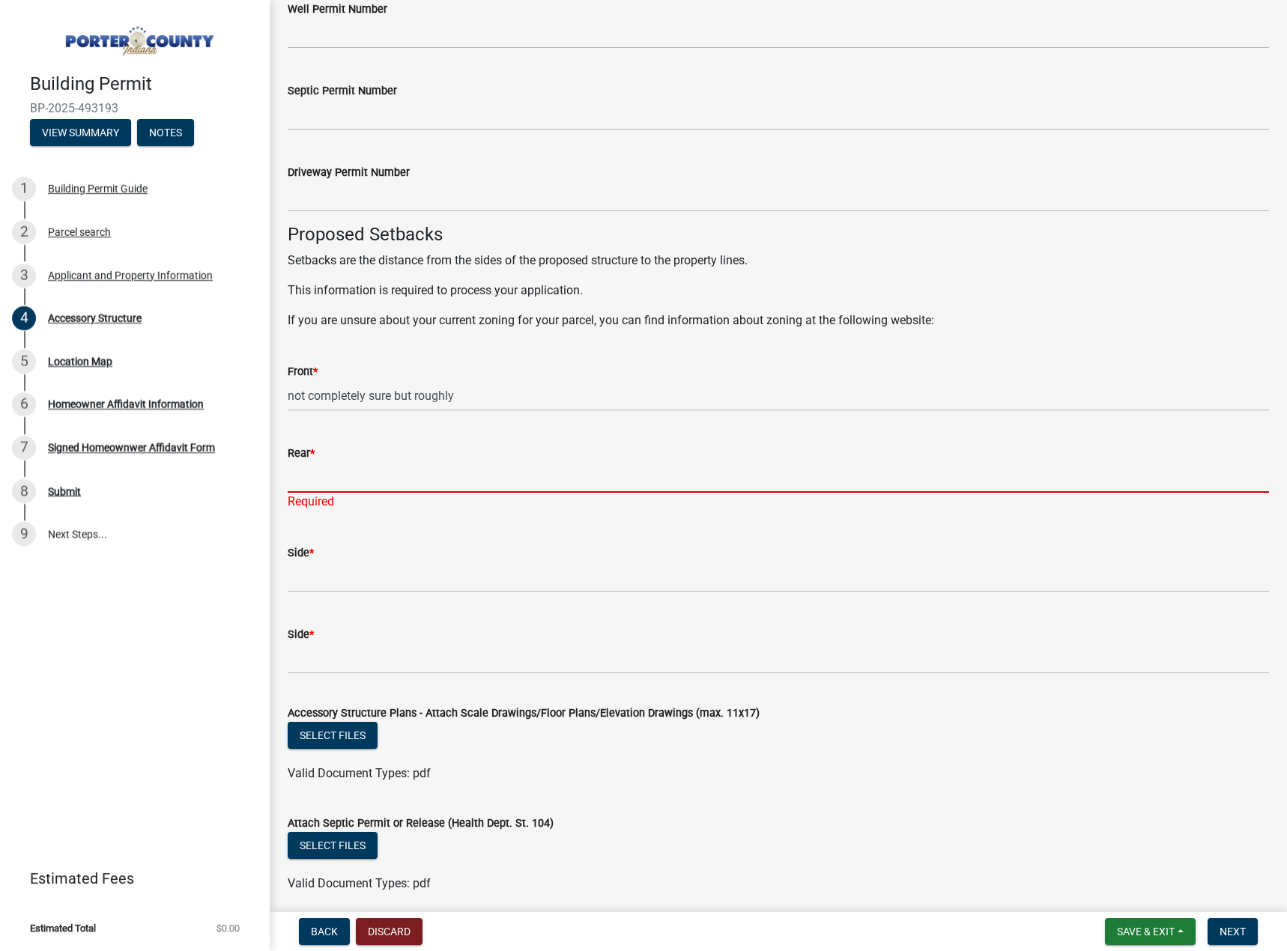
click at [380, 479] on input "Rear *" at bounding box center [778, 477] width 981 height 31
paste input "not completely sure but roughly"
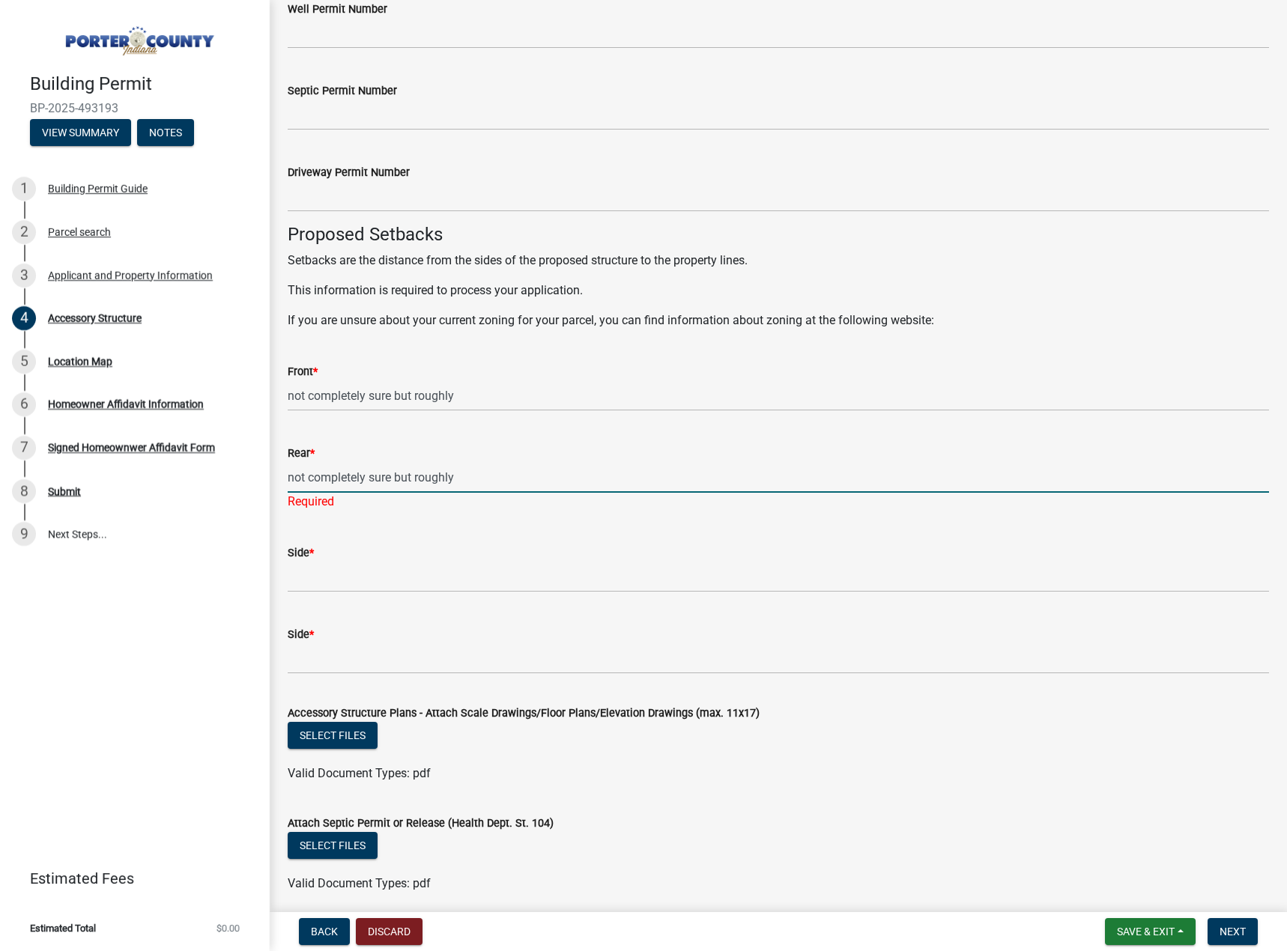
type input "not completely sure but roughly"
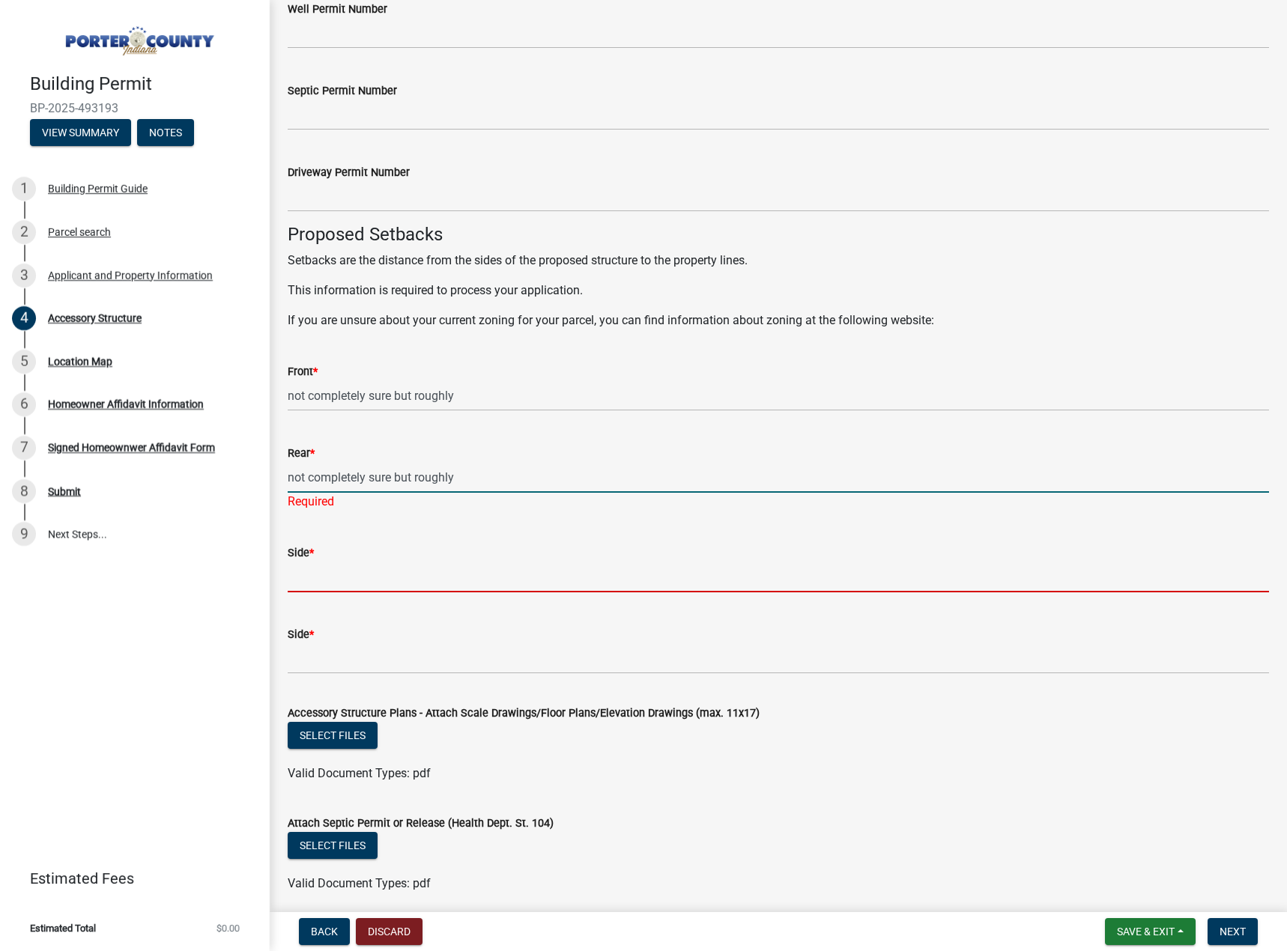
click at [383, 580] on wm-data-entity-input "Side *" at bounding box center [778, 564] width 981 height 82
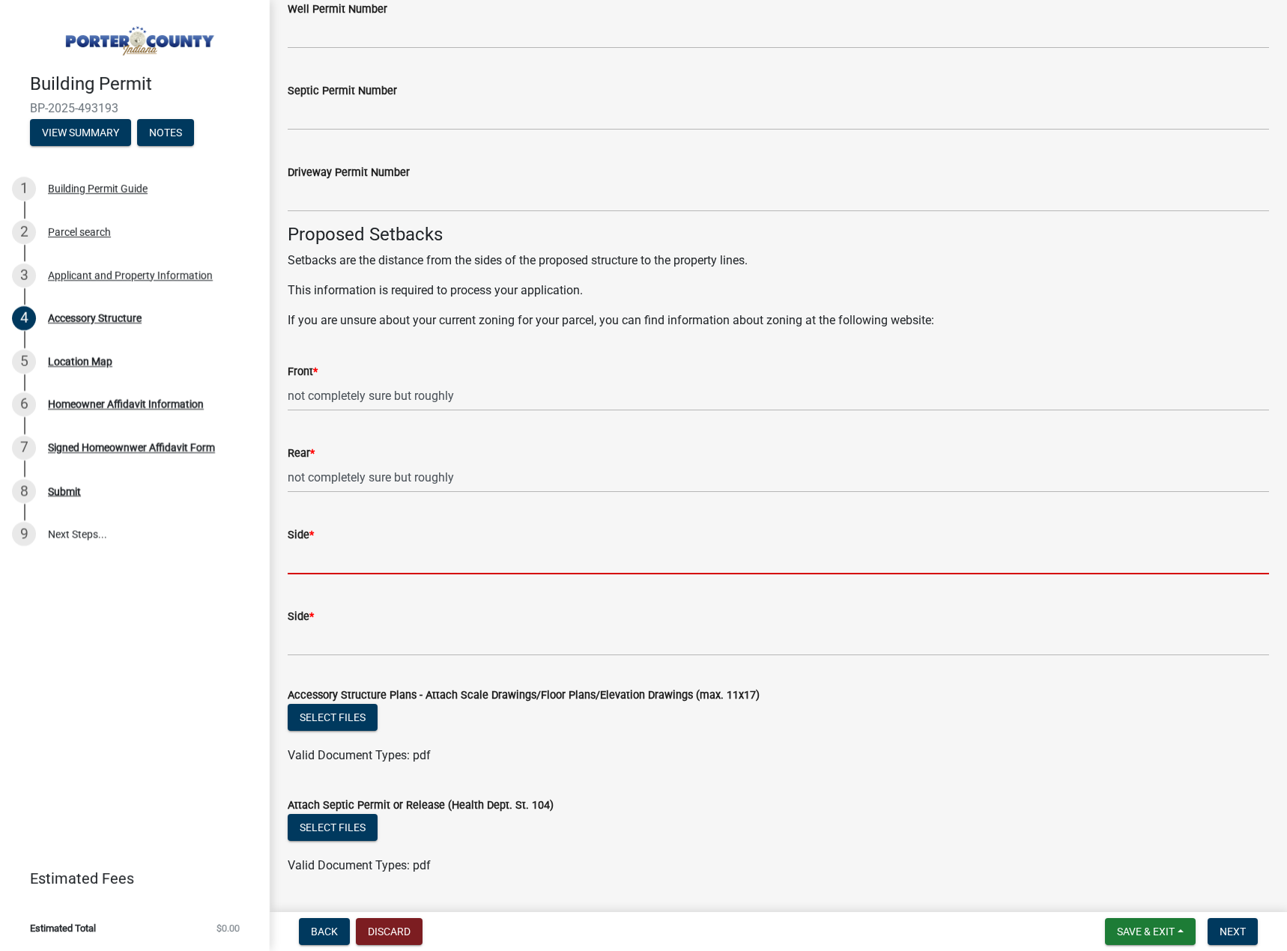
paste input "not completely sure but roughly"
type input "not completely sure but roughly"
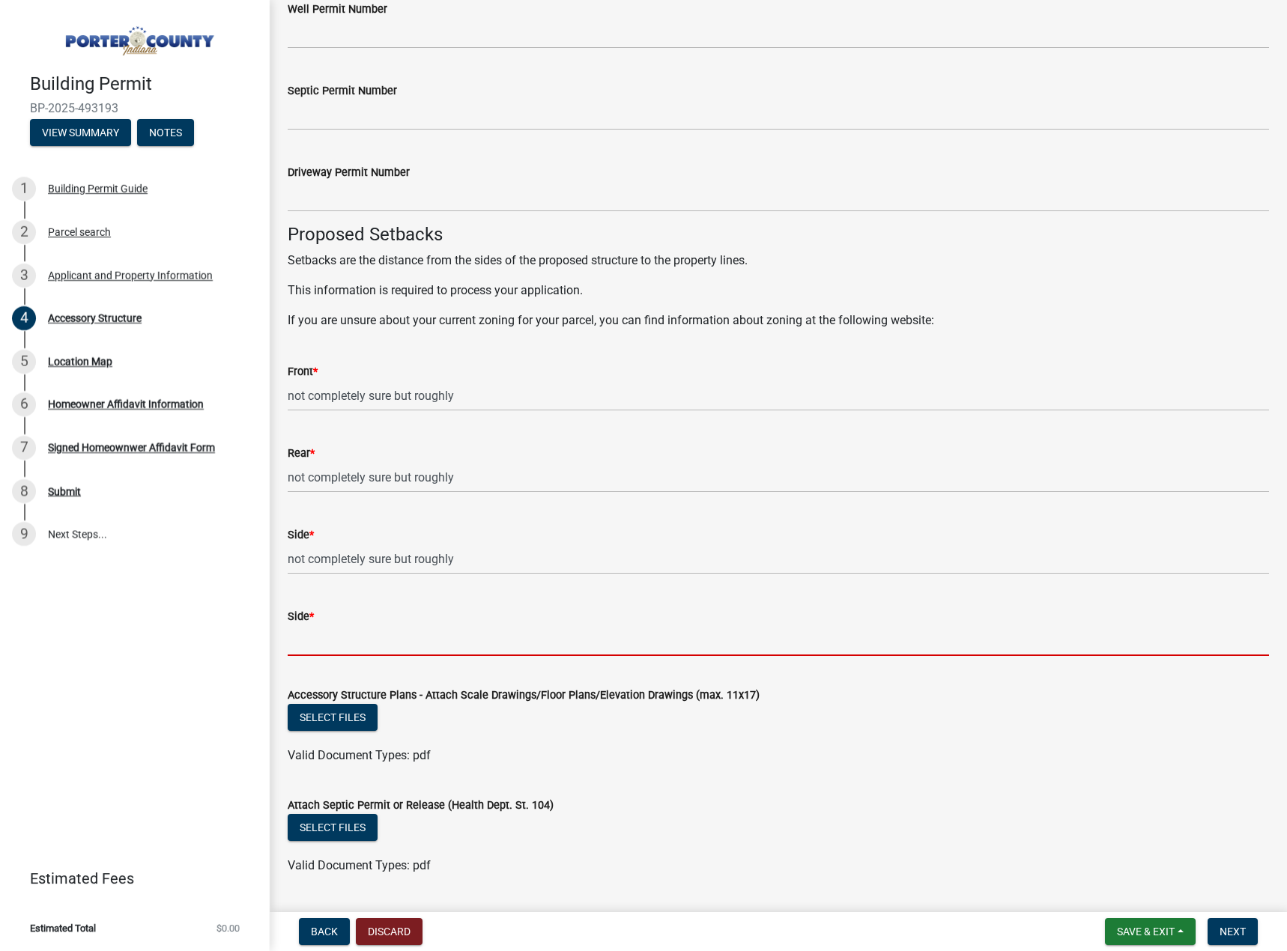
click at [377, 648] on input "Side *" at bounding box center [778, 640] width 981 height 31
paste input "not completely sure but roughly"
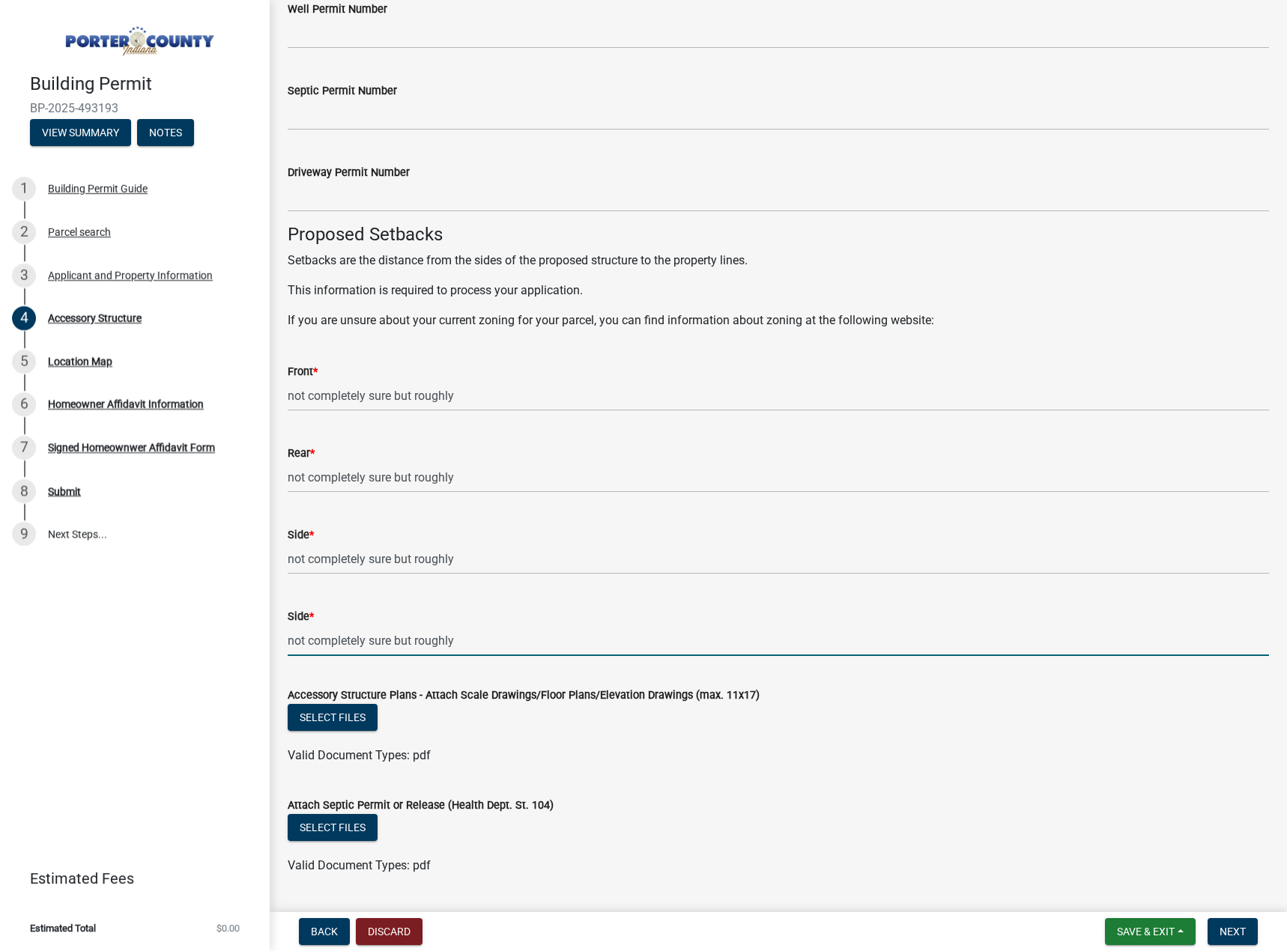
type input "not completely sure but roughly"
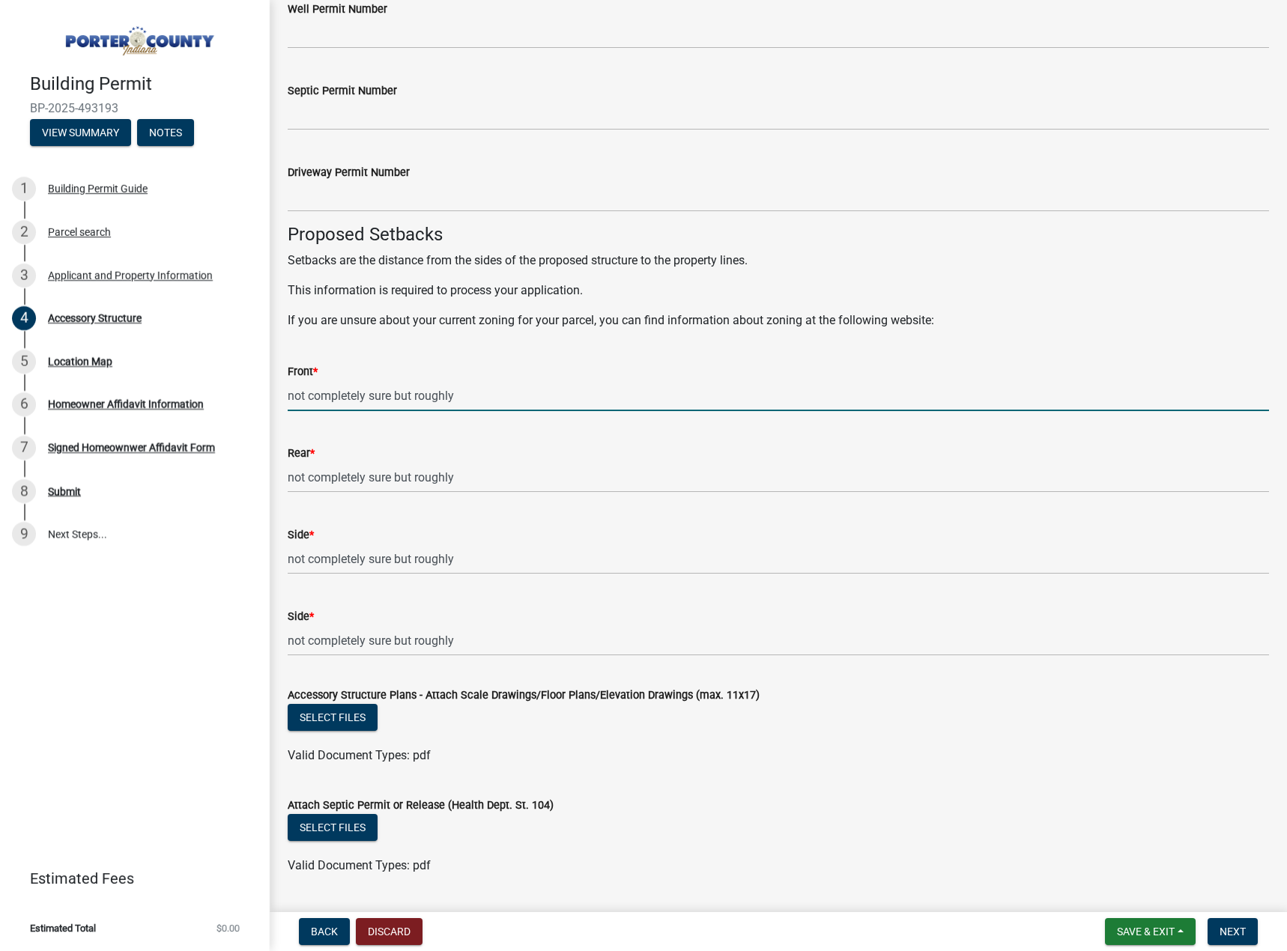
click at [476, 391] on input "not completely sure but roughly" at bounding box center [778, 395] width 981 height 31
type input "not completely sure but roughly 85 from front property line (100 from street)"
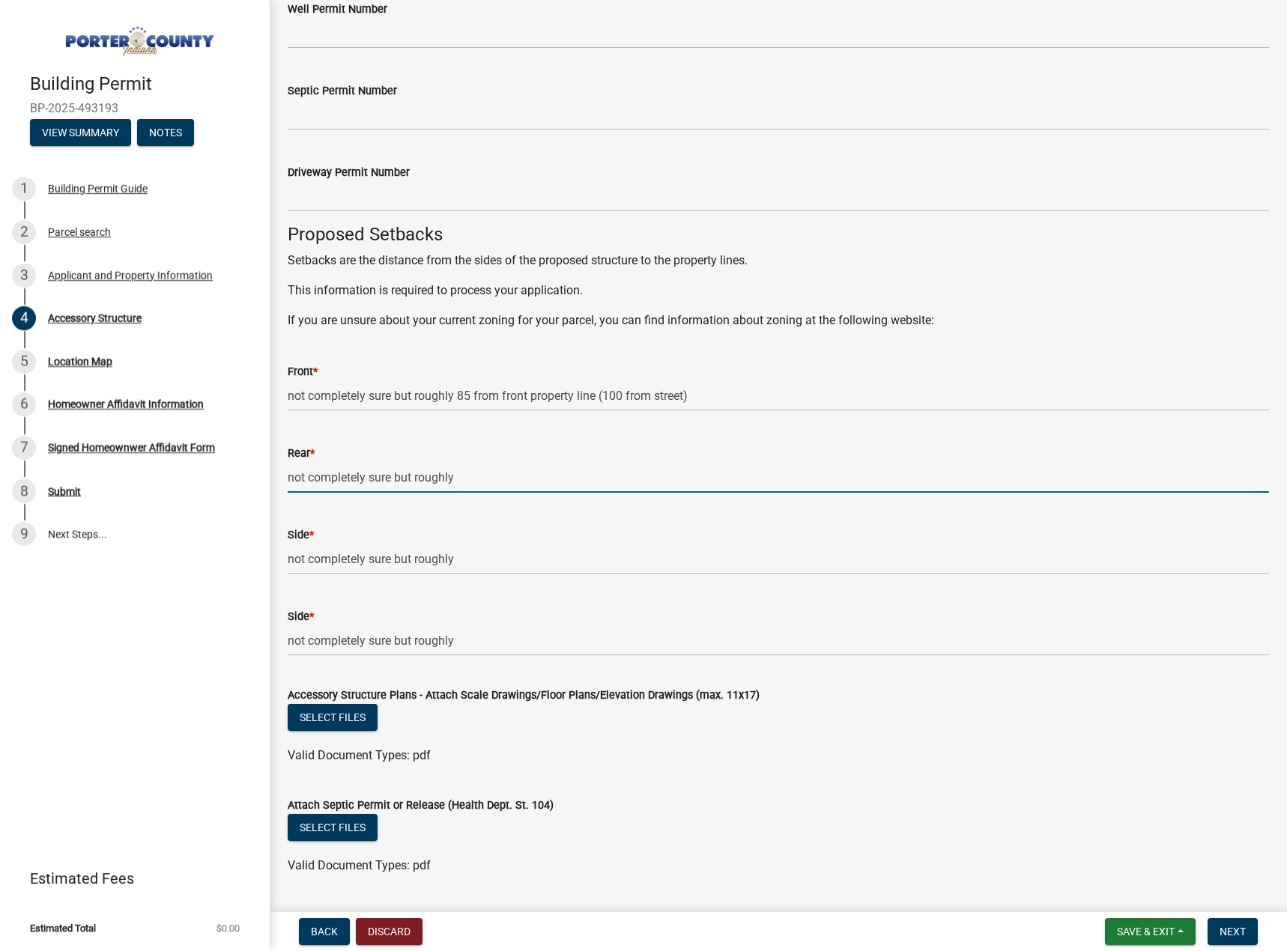
click at [480, 473] on input "not completely sure but roughly" at bounding box center [778, 477] width 981 height 31
type input "not completely sure but roughly 80'"
click at [471, 394] on input "not completely sure but roughly 85 from front property line (100 from street)" at bounding box center [778, 395] width 981 height 31
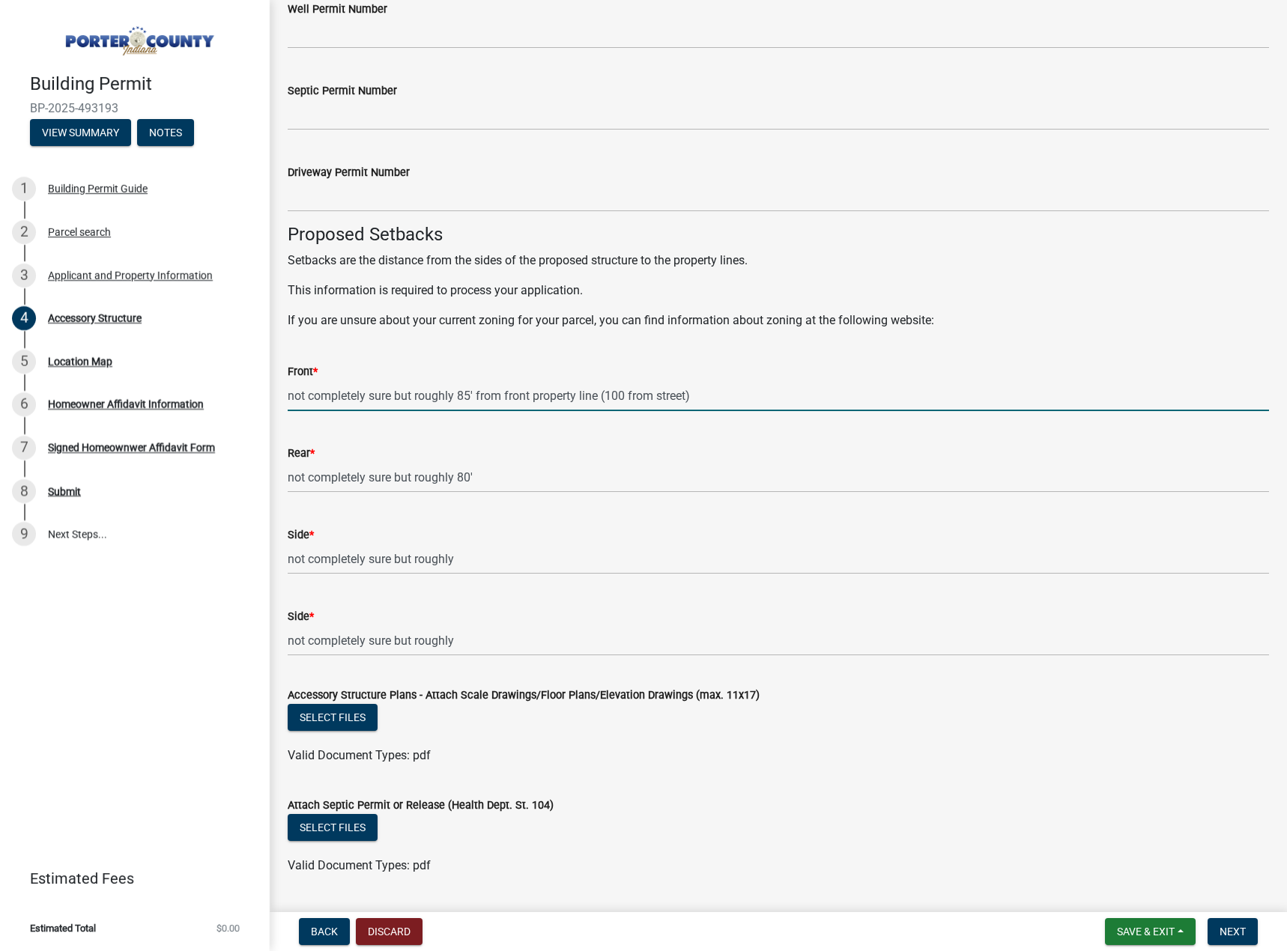
type input "not completely sure but roughly 85' from front property line (100 from street)"
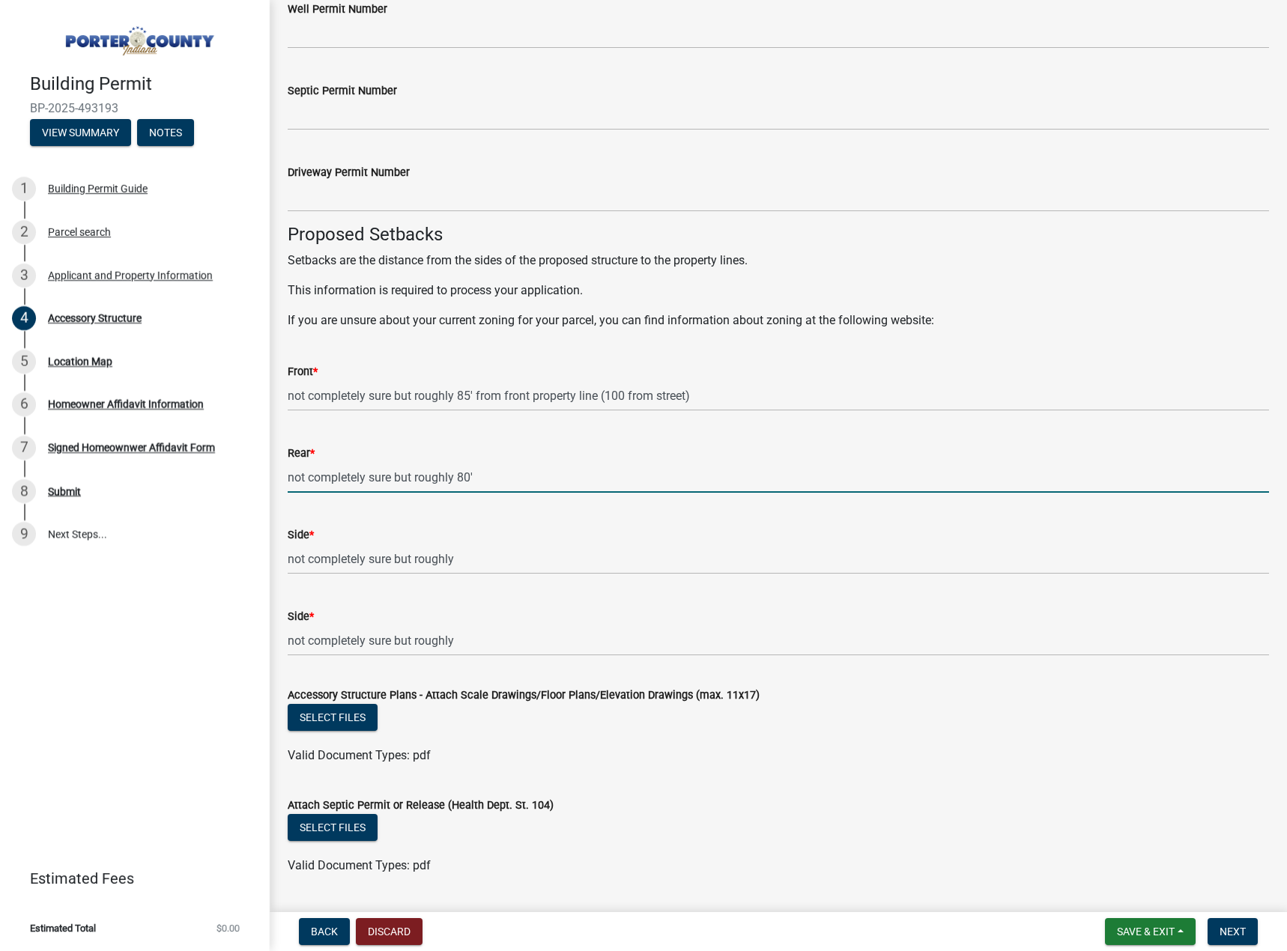
click at [613, 476] on input "not completely sure but roughly 80'" at bounding box center [778, 477] width 981 height 31
click at [470, 474] on input "not completely sure but roughly 80' from north property line" at bounding box center [778, 477] width 981 height 31
click at [635, 475] on input "not completely sure but roughly 80' from north property line" at bounding box center [778, 477] width 981 height 31
click at [744, 481] on input "not completely sure but roughly 80' from north property line (90 feet from W Di…" at bounding box center [778, 477] width 981 height 31
click at [796, 478] on input "not completely sure but roughly 80' from north property line (90 feet from W Di…" at bounding box center [778, 477] width 981 height 31
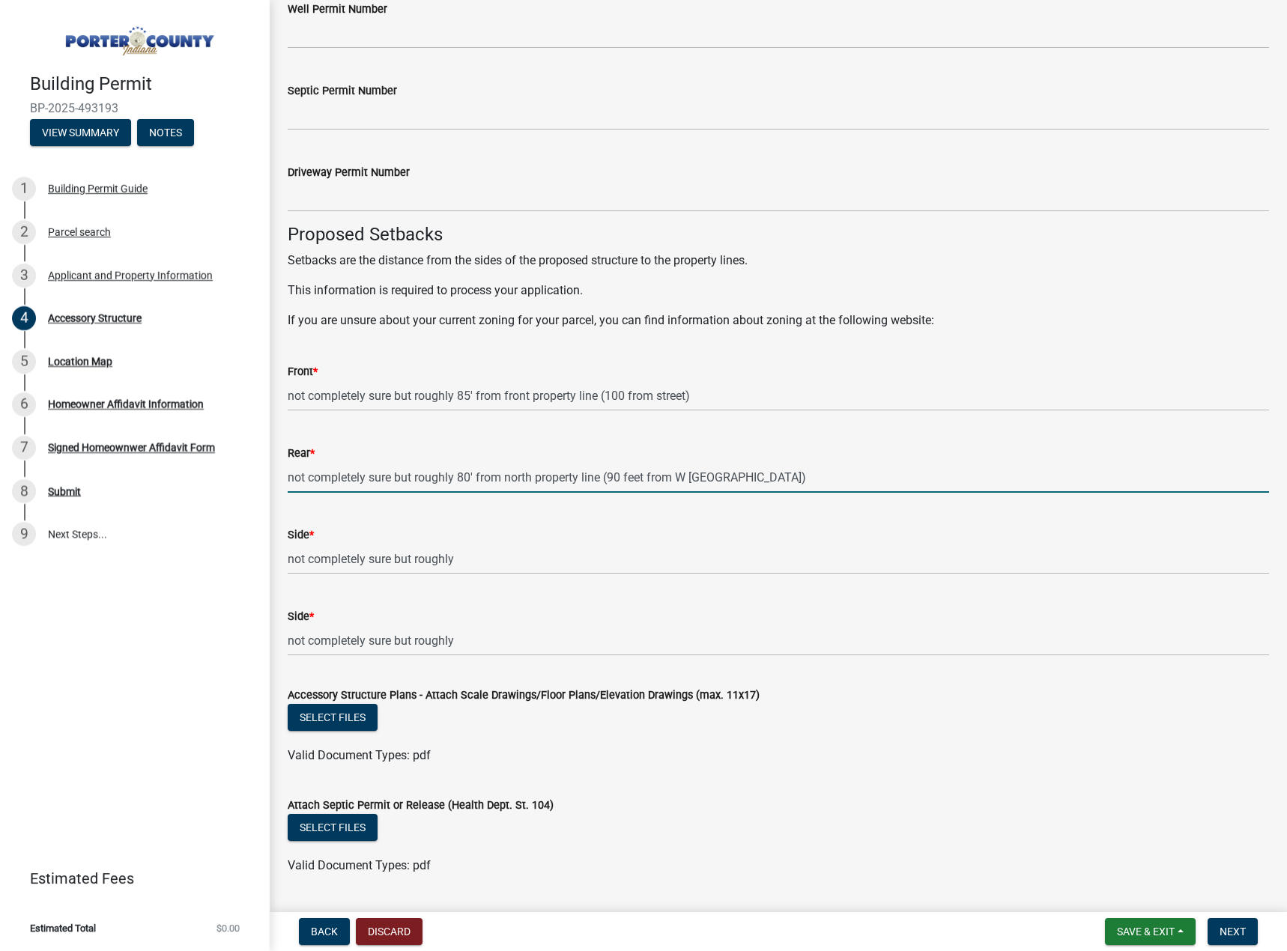
type input "not completely sure but roughly 80' from north property line (90 feet from W Di…"
click at [687, 397] on input "not completely sure but roughly 85' from front property line (100 from street)" at bounding box center [778, 395] width 981 height 31
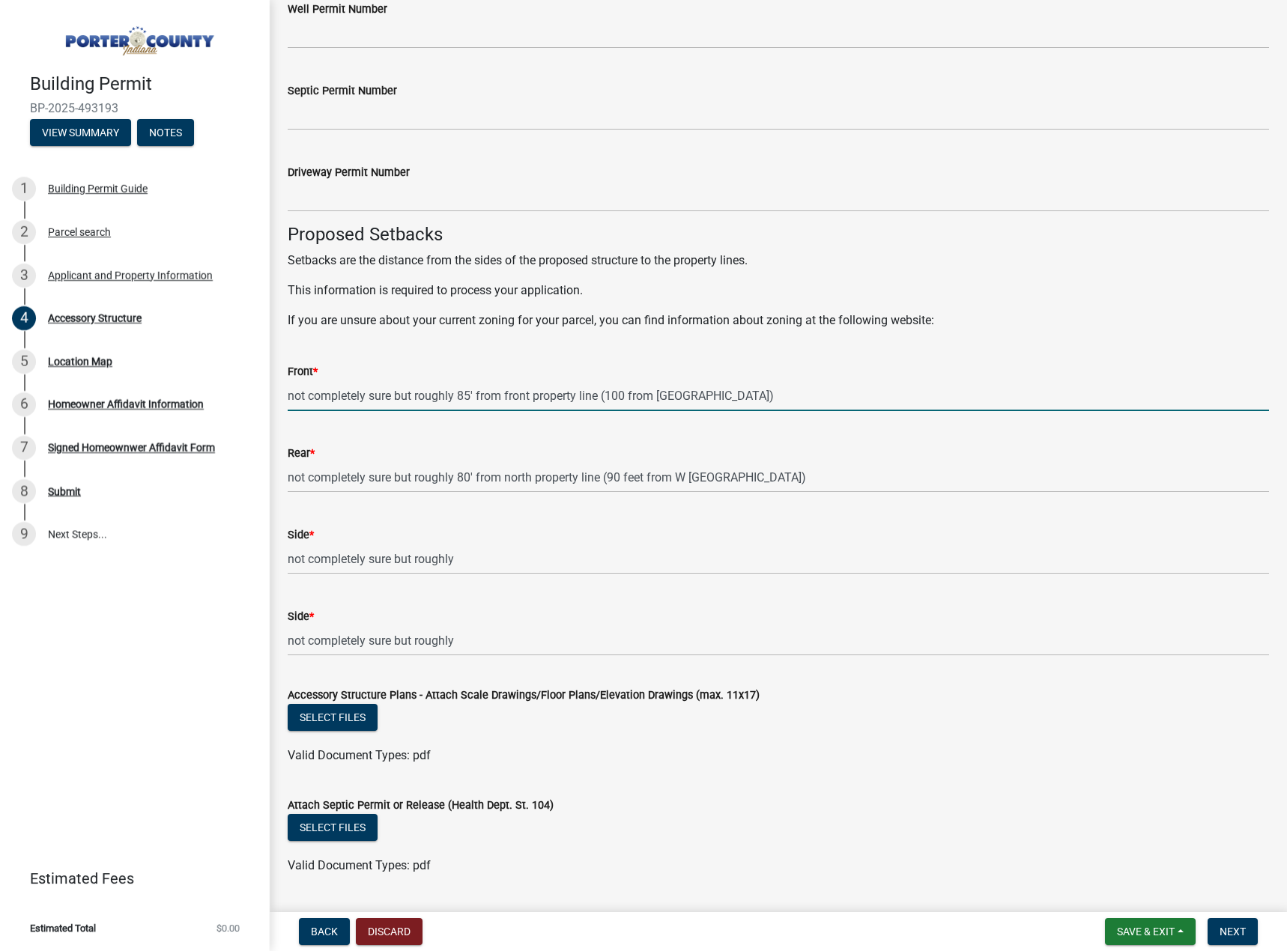
type input "not completely sure but roughly 85' from front property line (100 from Sierra M…"
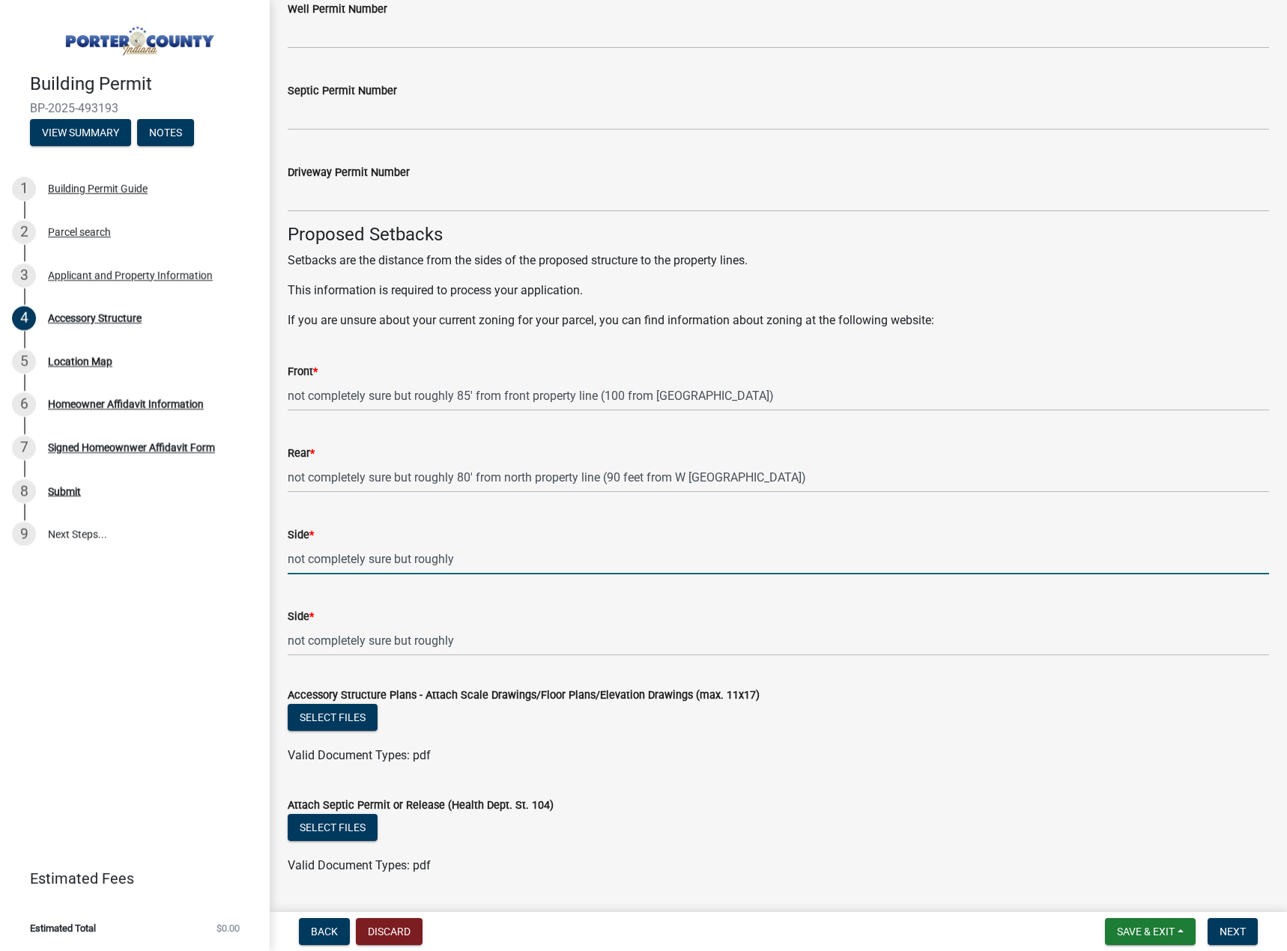
click at [522, 549] on input "not completely sure but roughly" at bounding box center [778, 559] width 981 height 31
type input "not completely sure but roughly 50-55' from rear(west property line)"
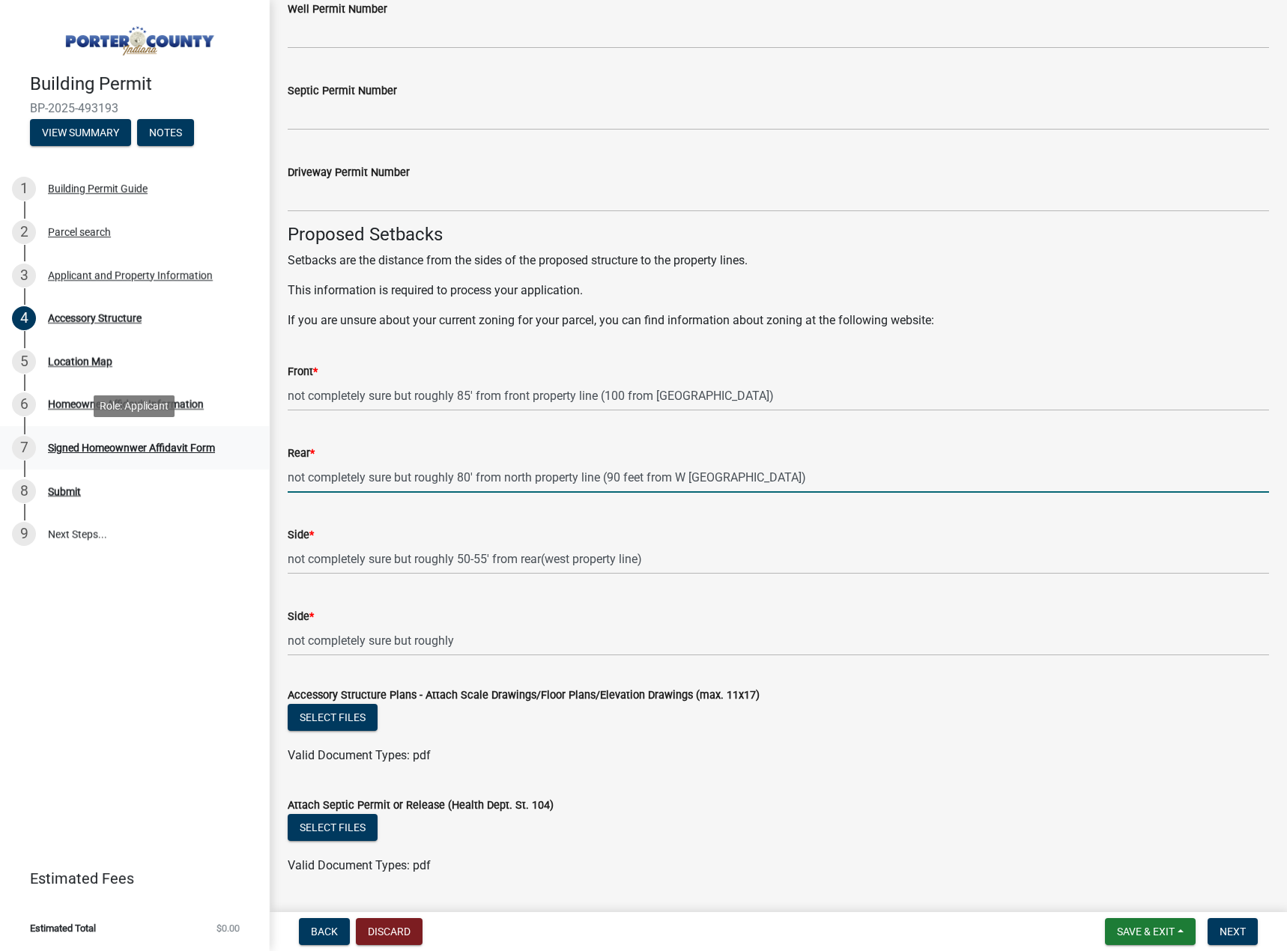
drag, startPoint x: 771, startPoint y: 476, endPoint x: 216, endPoint y: 433, distance: 556.5
click at [216, 433] on div "Building Permit BP-2025-493193 View Summary Notes 1 Building Permit Guide 2 Par…" at bounding box center [643, 475] width 1287 height 951
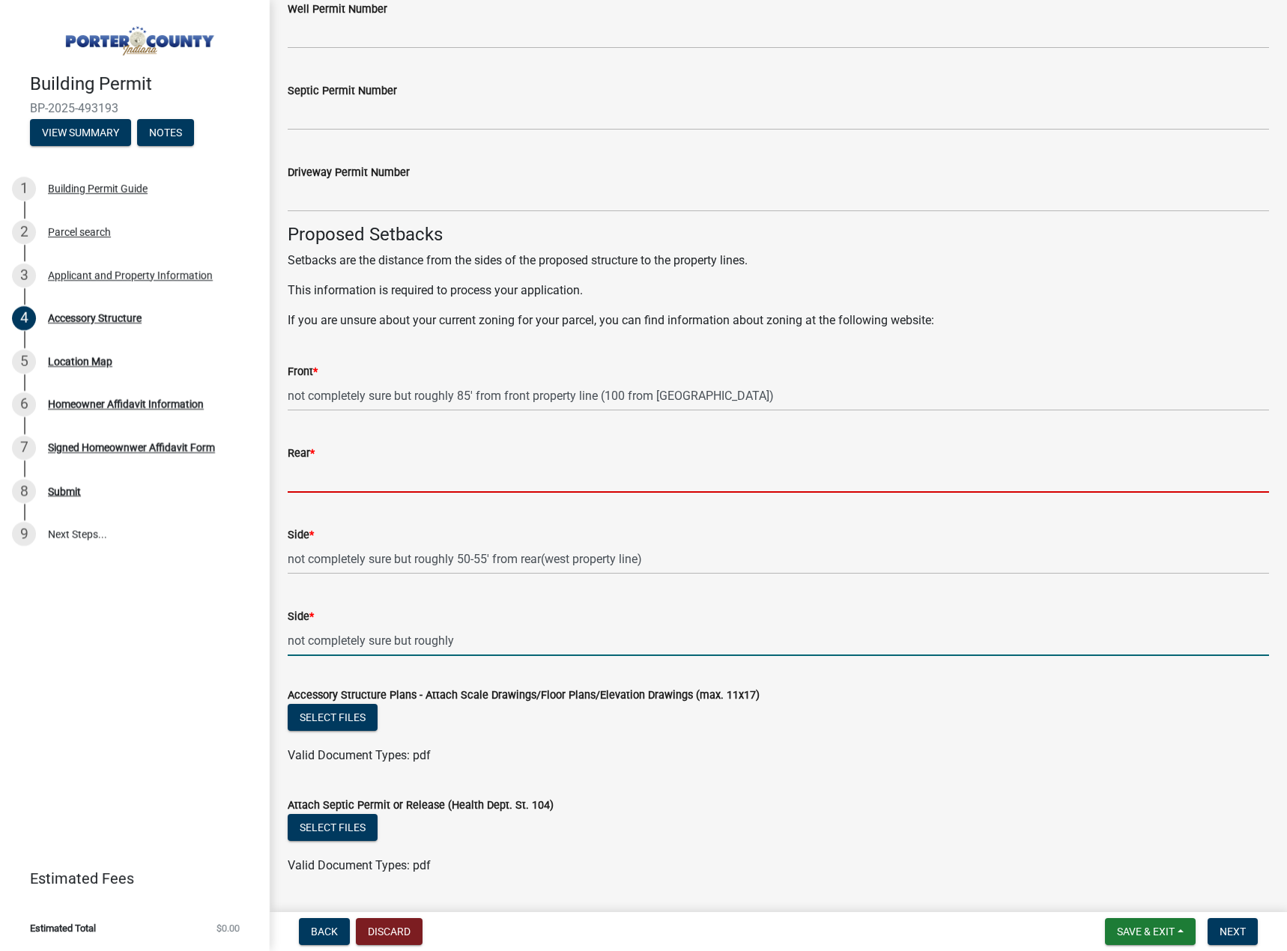
click at [592, 638] on form "Side * not completely sure but roughly" at bounding box center [778, 631] width 981 height 49
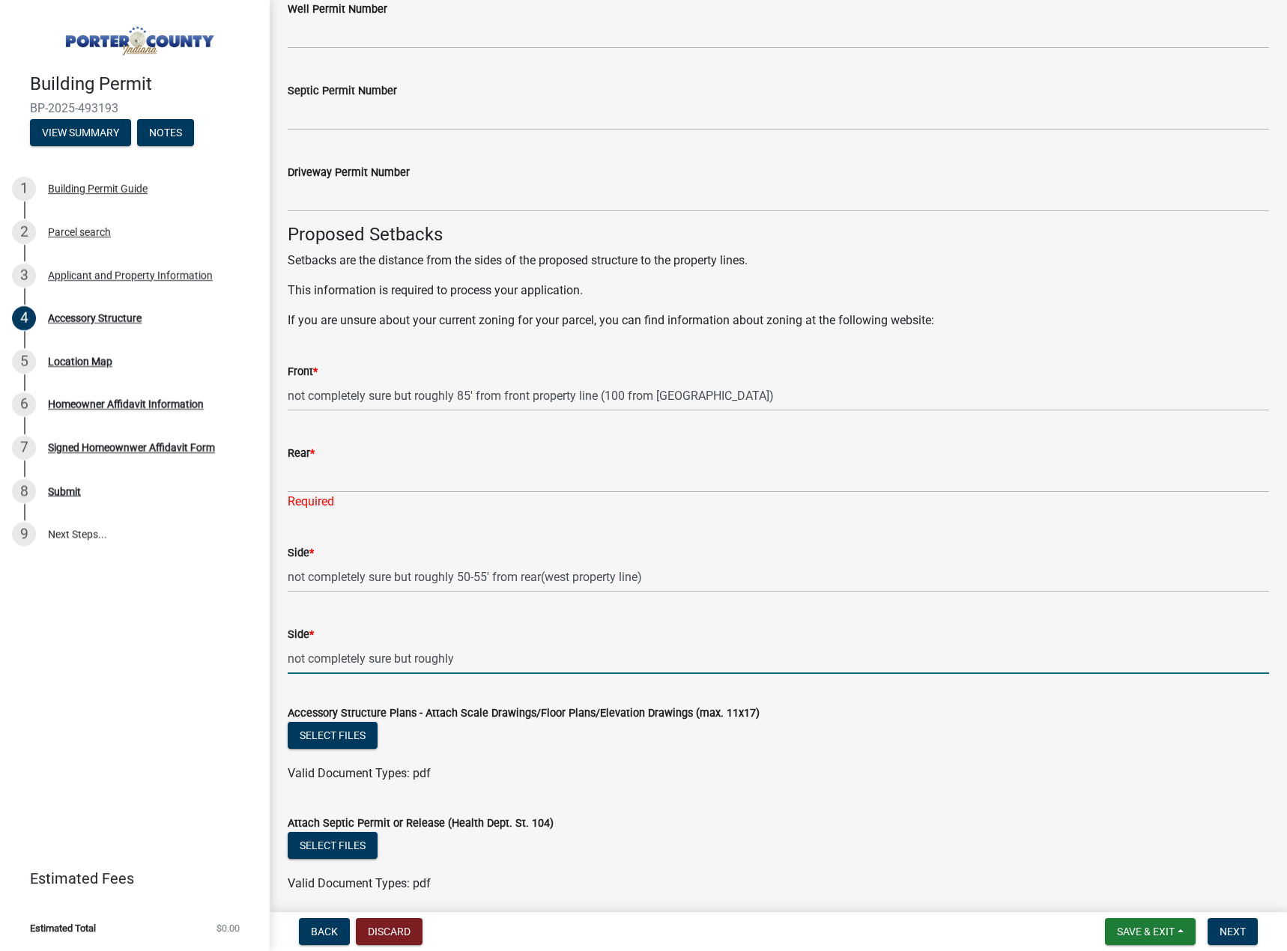
click at [590, 658] on input "not completely sure but roughly" at bounding box center [778, 658] width 981 height 31
drag, startPoint x: 591, startPoint y: 658, endPoint x: 271, endPoint y: 646, distance: 320.0
click at [534, 661] on input "not completely sure but roughly" at bounding box center [778, 658] width 981 height 31
drag, startPoint x: 536, startPoint y: 659, endPoint x: 264, endPoint y: 647, distance: 272.1
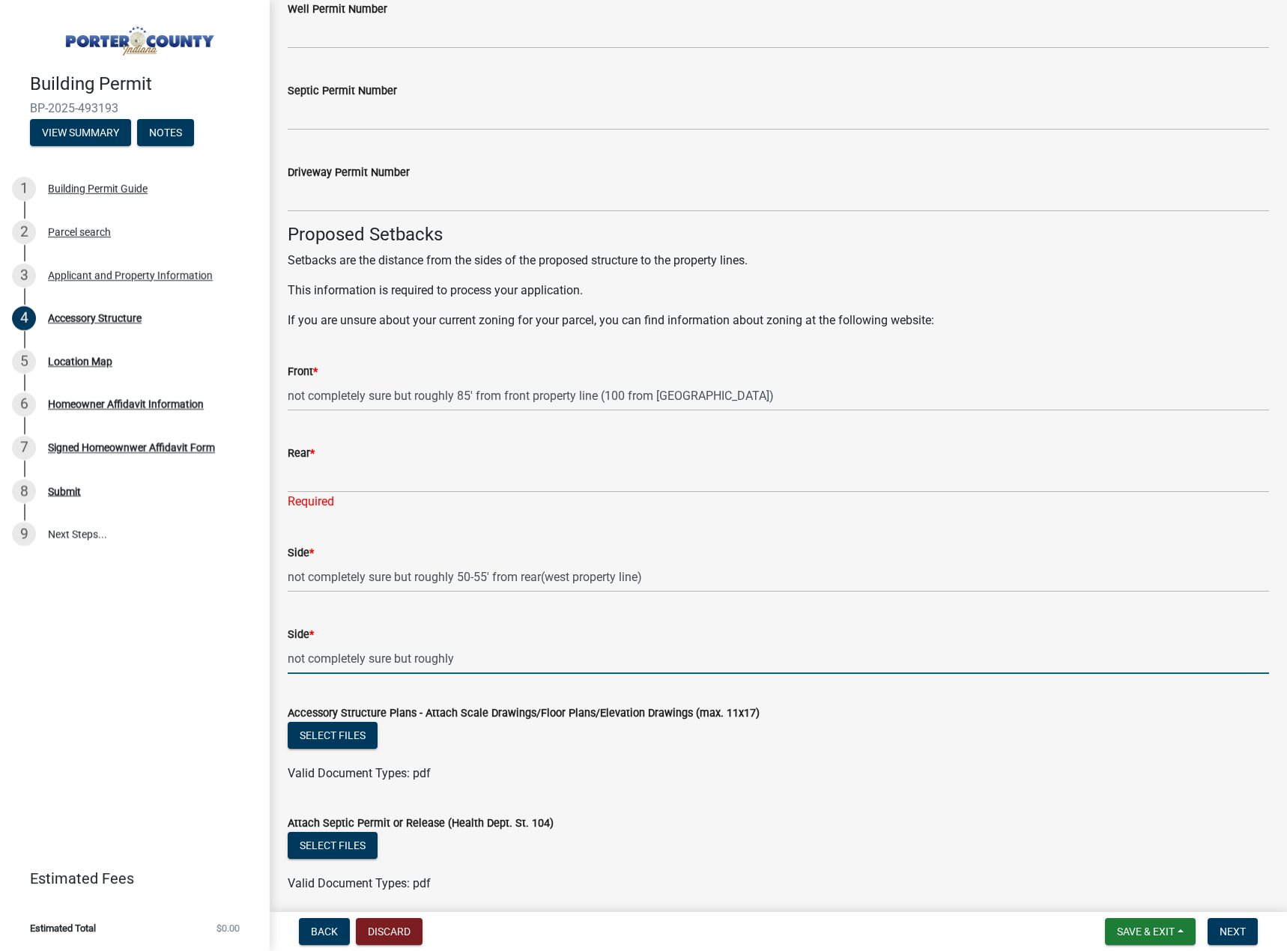
click at [264, 647] on div "Building Permit BP-2025-493193 View Summary Notes 1 Building Permit Guide 2 Par…" at bounding box center [643, 475] width 1287 height 951
paste input "80' from north property line (90 feet from W Division RD)"
type input "not completely sure but roughly 80' from north property line (90 feet from W Di…"
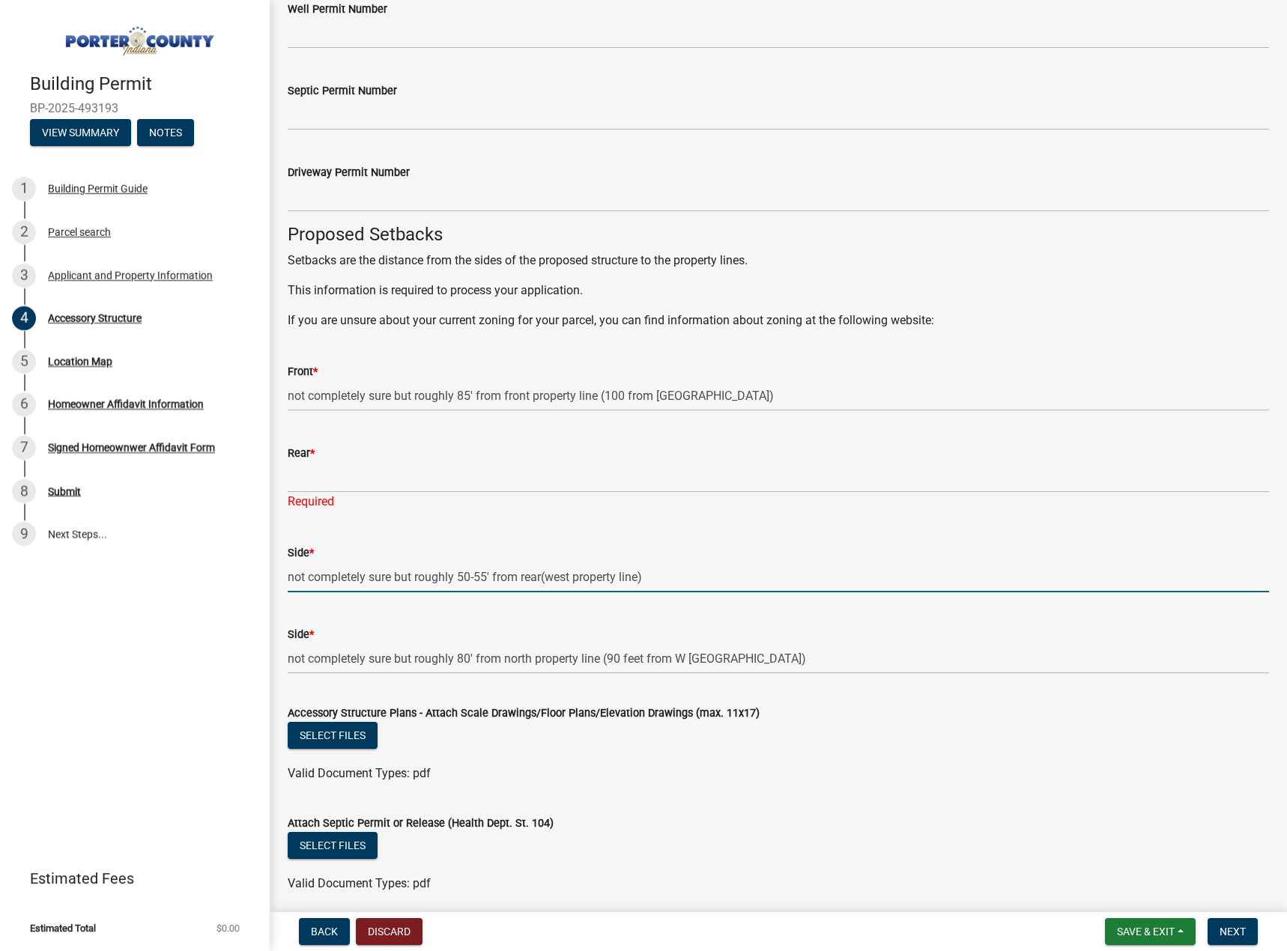
drag, startPoint x: 663, startPoint y: 577, endPoint x: 256, endPoint y: 573, distance: 406.6
click at [256, 573] on div "Building Permit BP-2025-493193 View Summary Notes 1 Building Permit Guide 2 Par…" at bounding box center [643, 475] width 1287 height 951
type input "X"
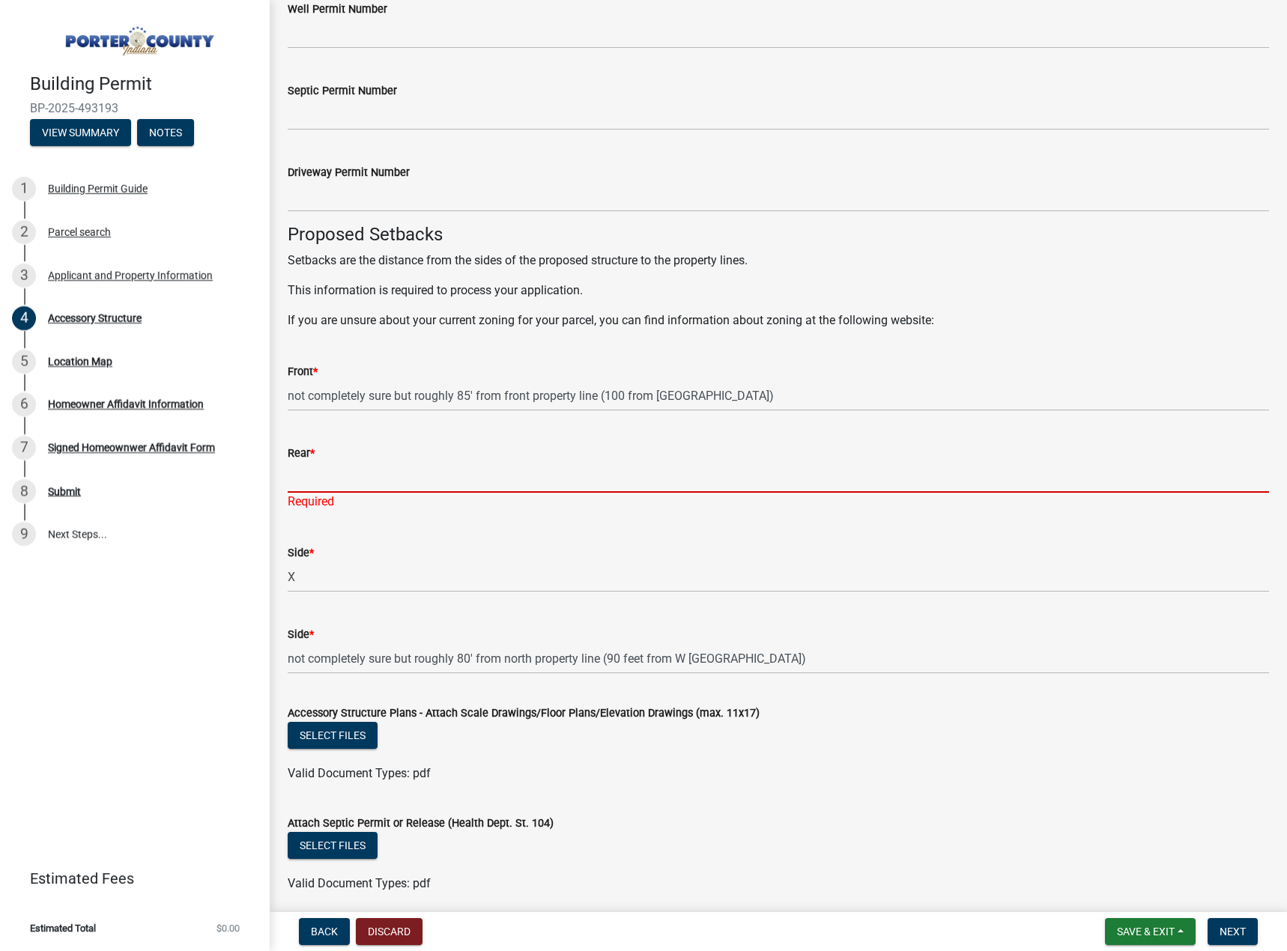
click at [487, 480] on input "Rear *" at bounding box center [778, 477] width 981 height 31
paste input "not completely sure but roughly 80' from north property line (90 feet from W Di…"
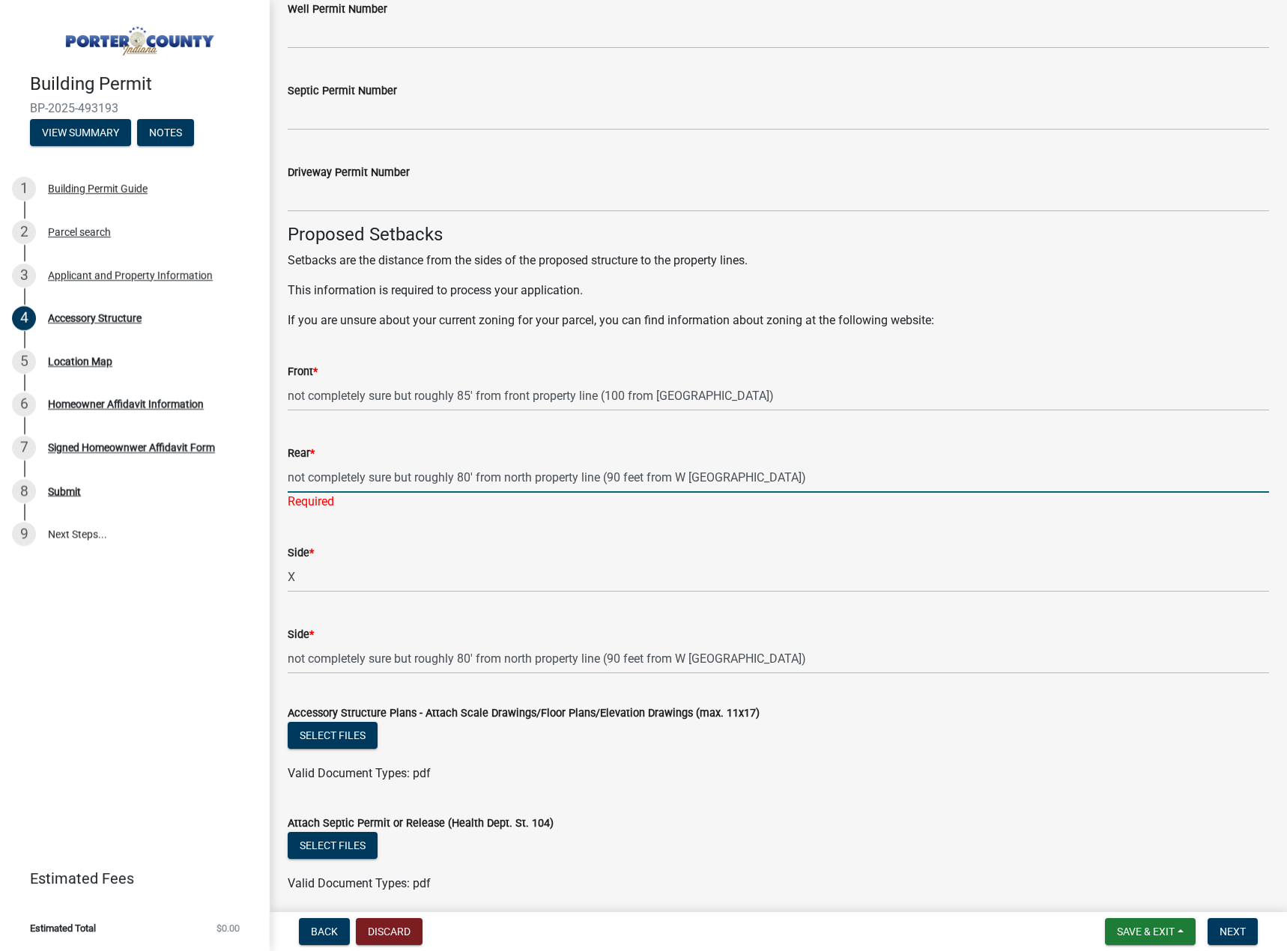
type input "not completely sure but roughly 80' from north property line (90 feet from W Di…"
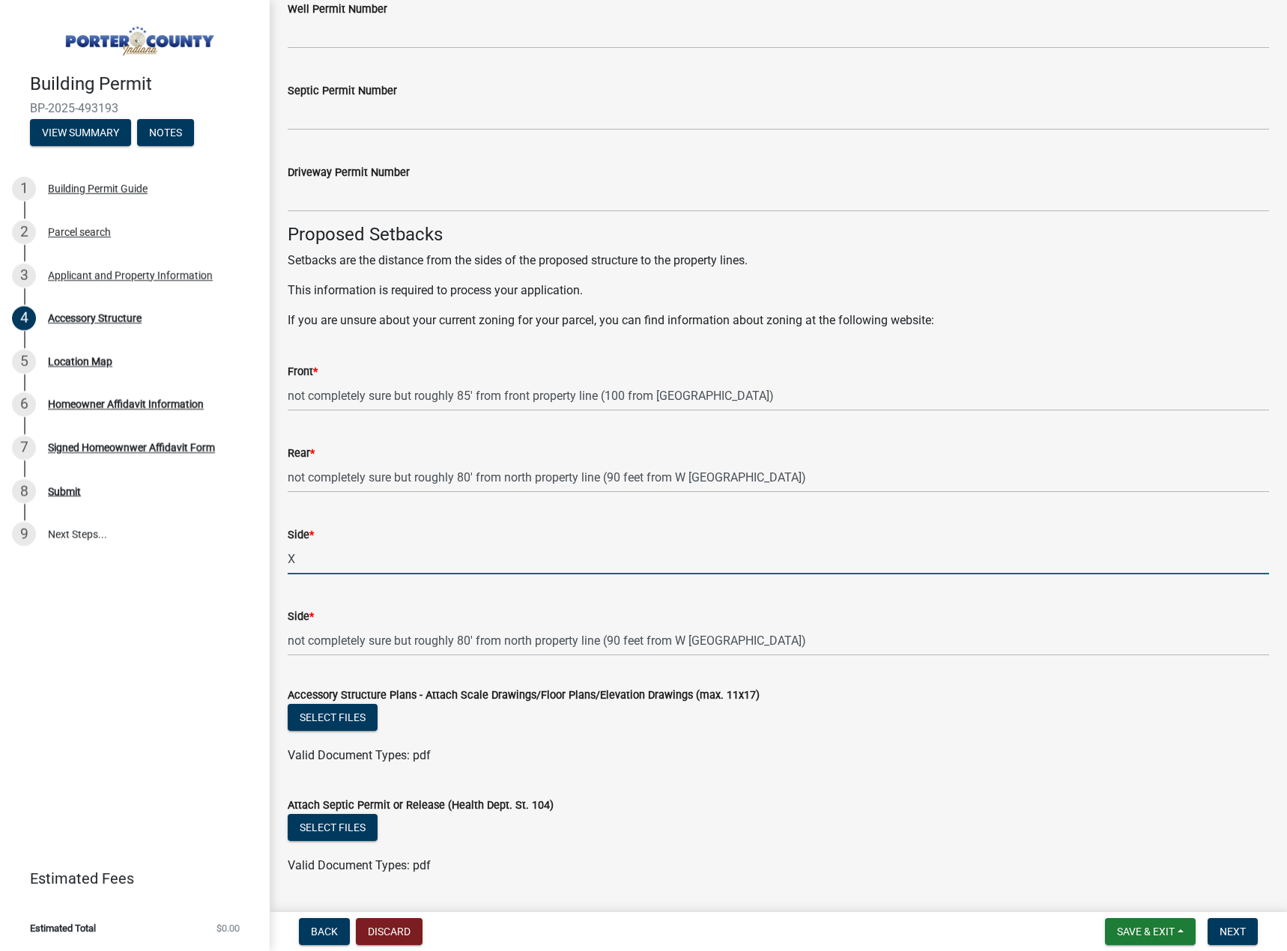
click at [538, 581] on wm-data-entity-input "Side * X" at bounding box center [778, 546] width 981 height 82
drag, startPoint x: 550, startPoint y: 566, endPoint x: 278, endPoint y: 559, distance: 271.9
click at [278, 559] on div "Side * X" at bounding box center [777, 540] width 1003 height 70
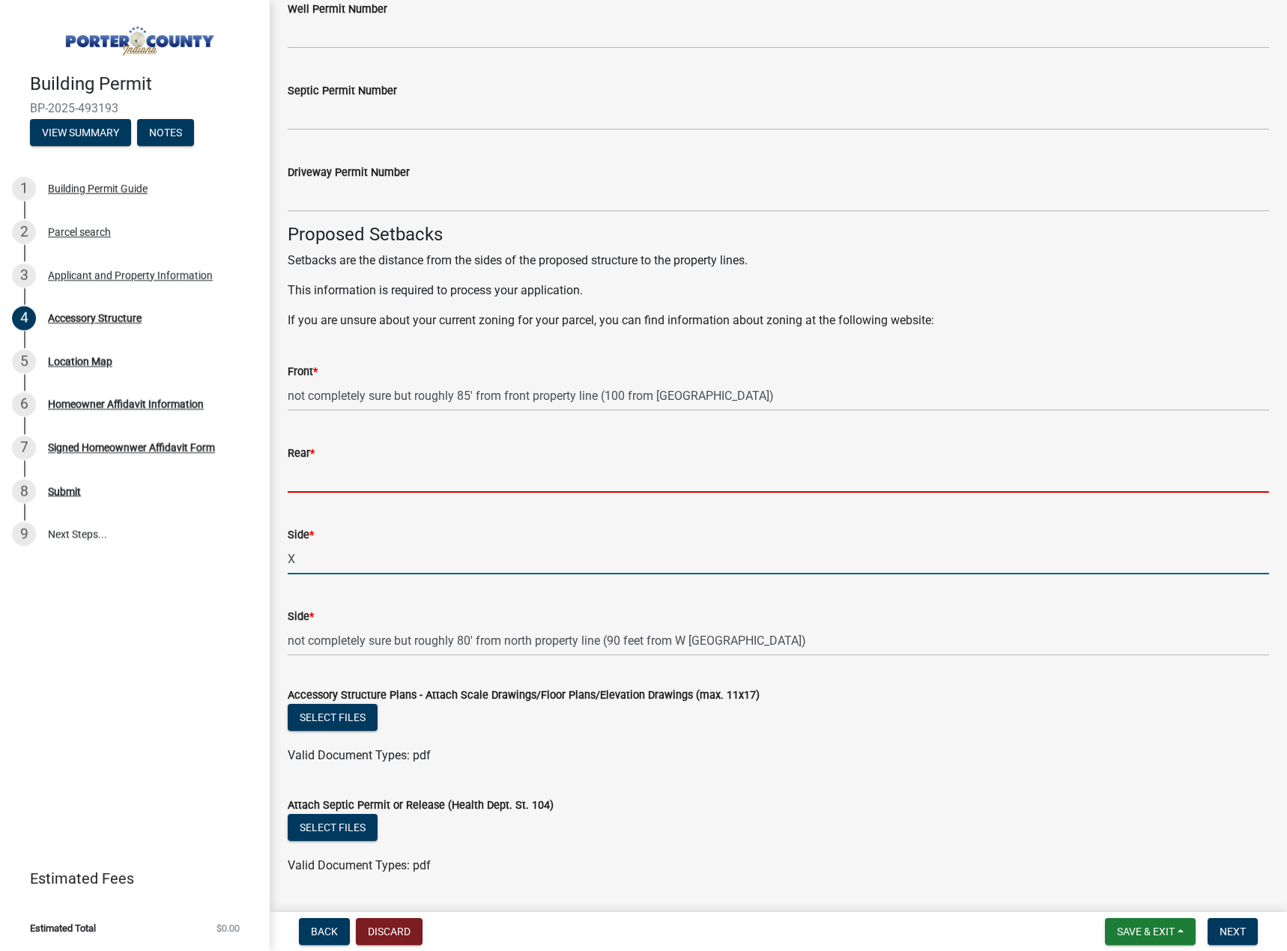
type input "not completely sure but roughly 50-55' from rear(west property line)"
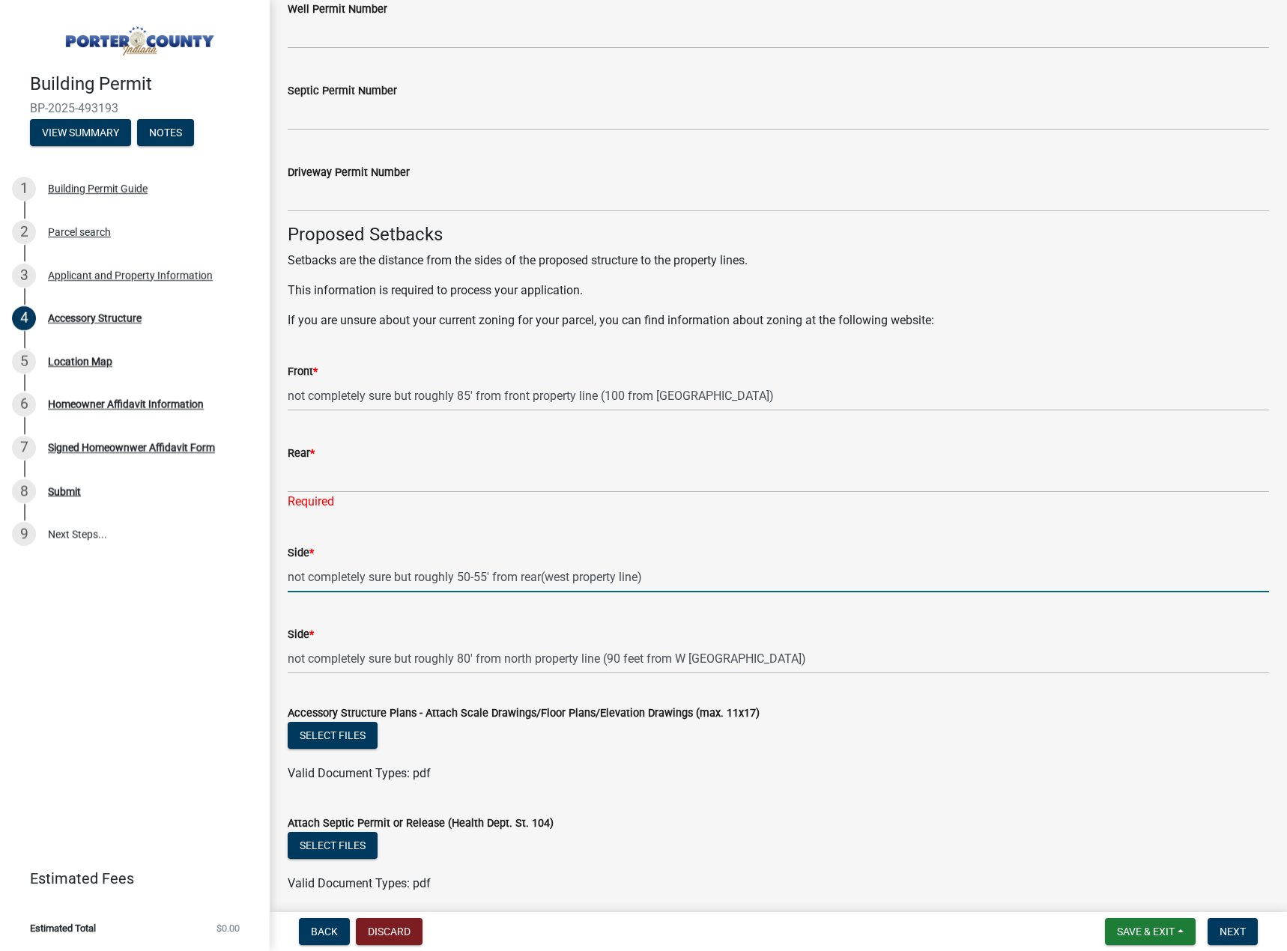
click at [712, 579] on input "not completely sure but roughly 50-55' from rear(west property line)" at bounding box center [778, 577] width 981 height 31
drag, startPoint x: 687, startPoint y: 579, endPoint x: 279, endPoint y: 583, distance: 408.1
click at [279, 583] on div "Side * not completely sure but roughly 50-55' from rear(west property line)" at bounding box center [777, 558] width 1003 height 70
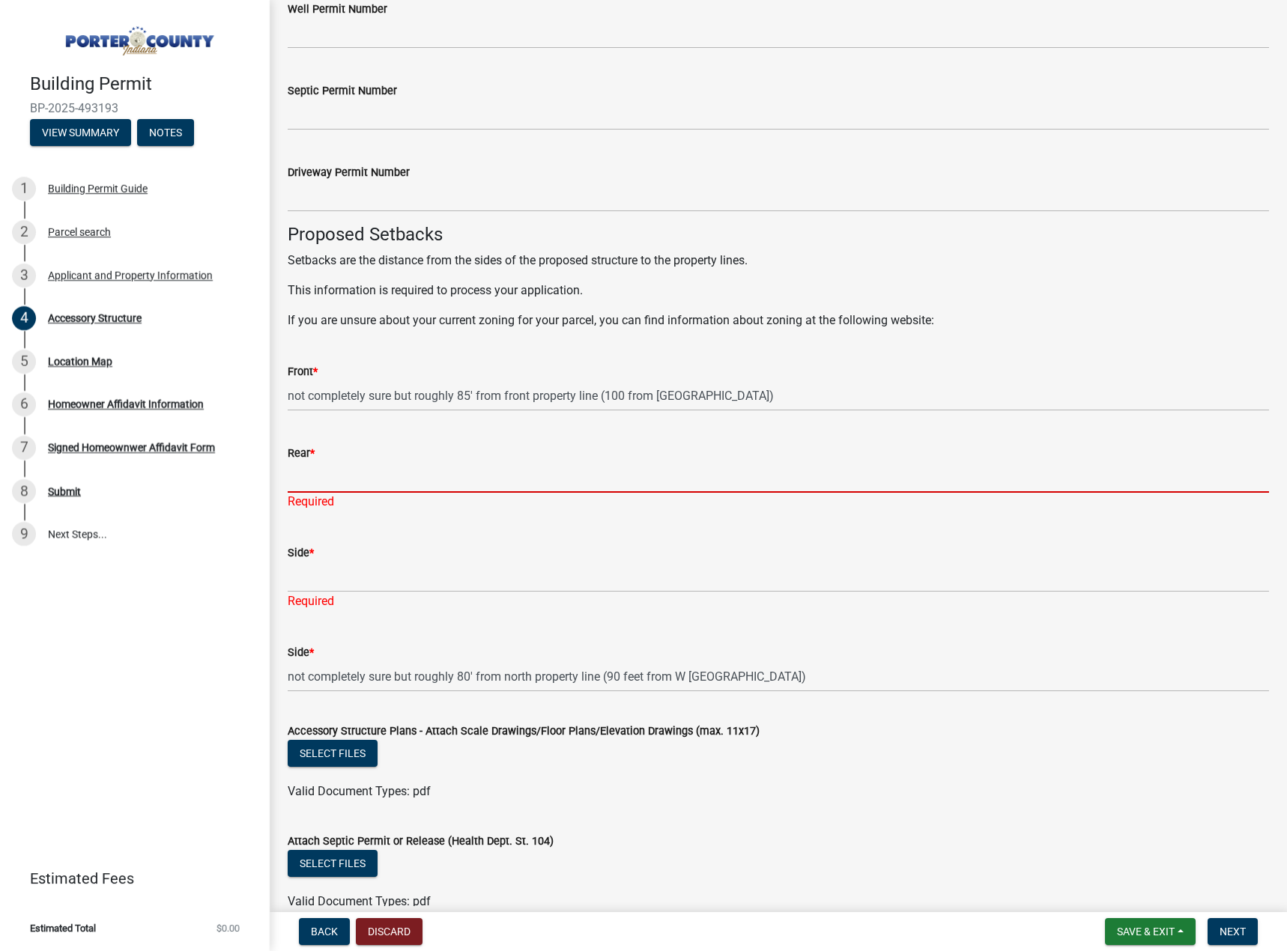
click at [433, 480] on input "Rear *" at bounding box center [778, 477] width 981 height 31
paste input "not completely sure but roughly 50-55' from rear(west property line)"
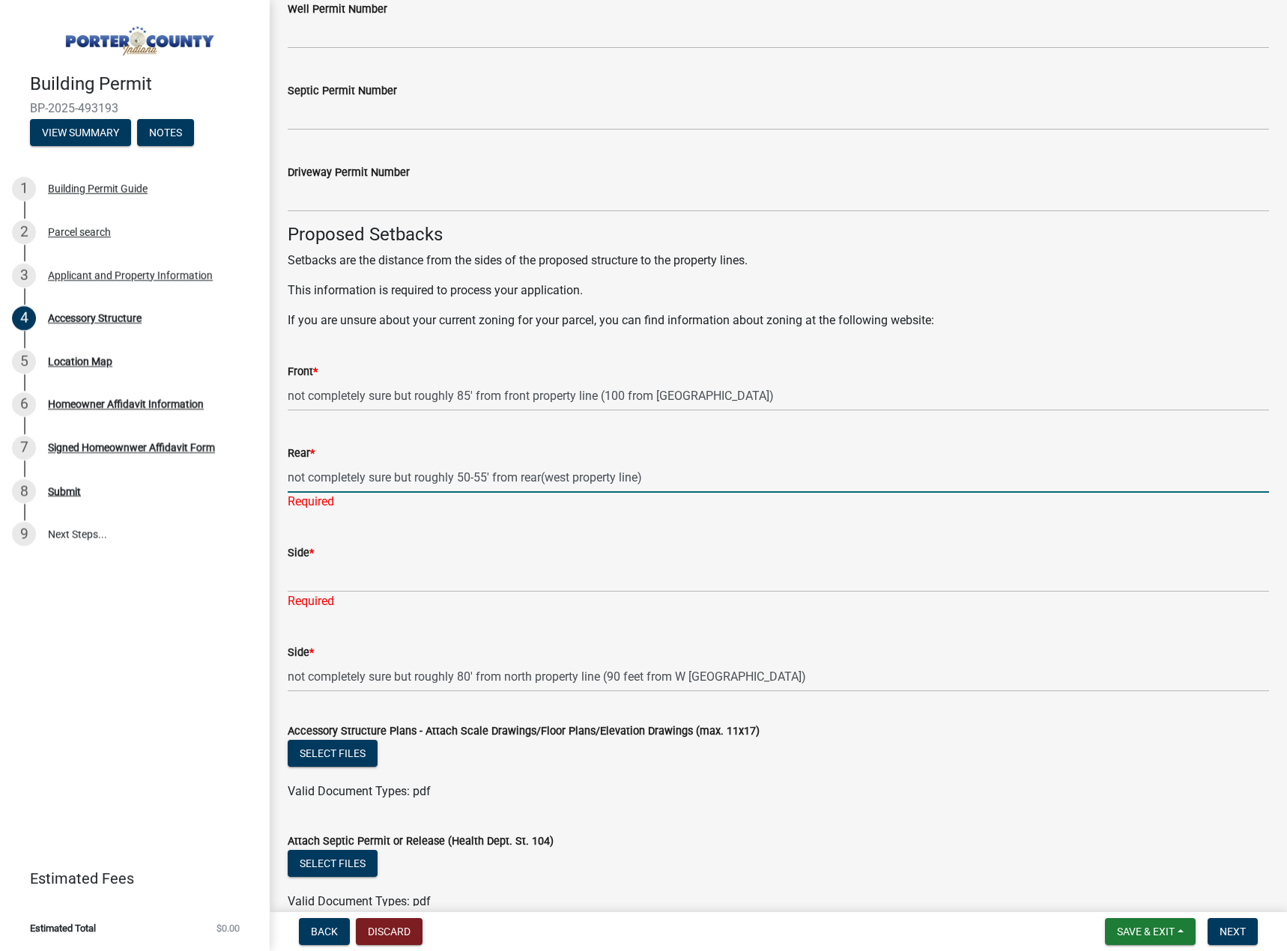
type input "not completely sure but roughly 50-55' from rear(west property line)"
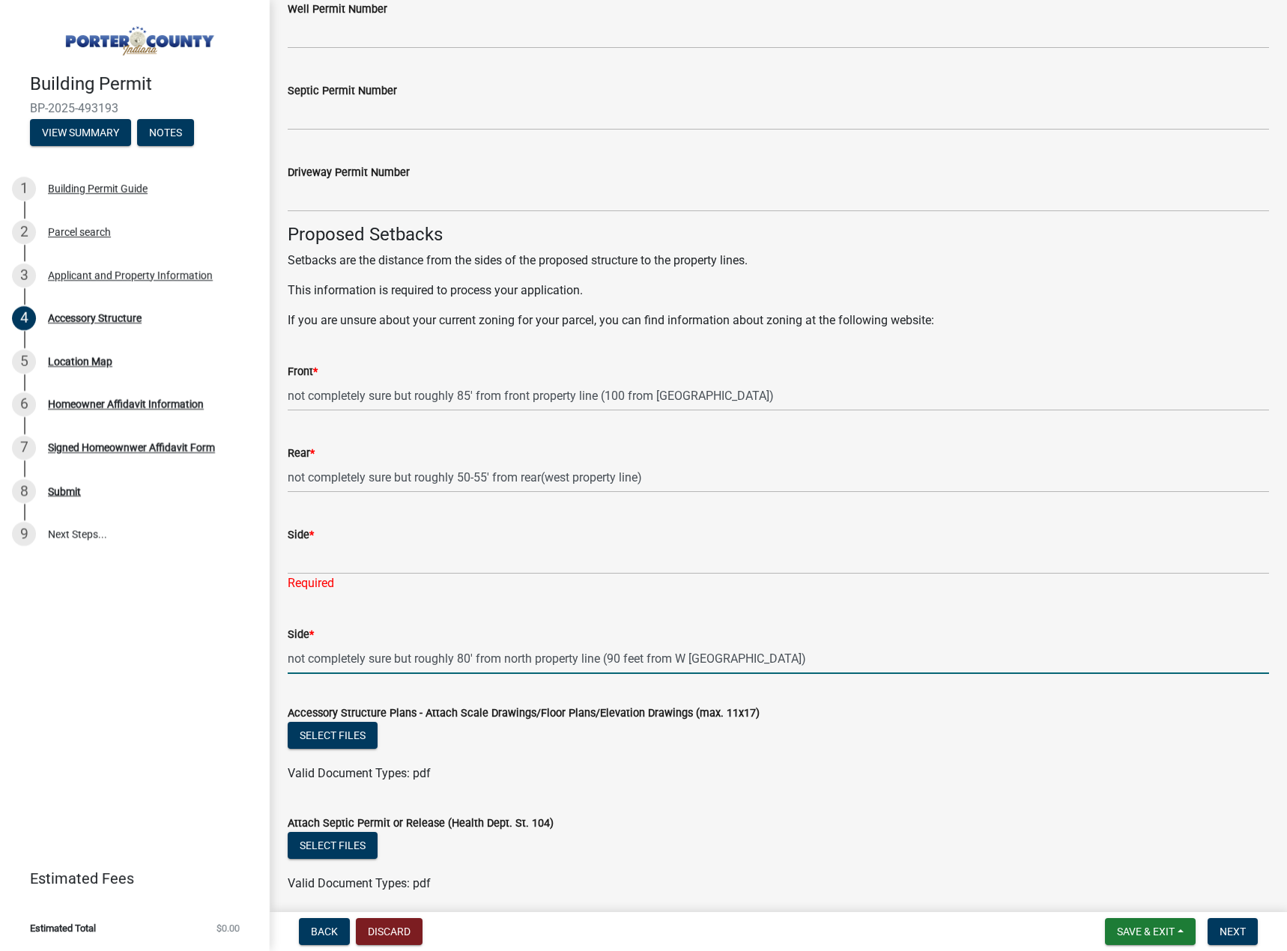
drag, startPoint x: 796, startPoint y: 677, endPoint x: 258, endPoint y: 658, distance: 538.0
click at [258, 658] on div "Building Permit BP-2025-493193 View Summary Notes 1 Building Permit Guide 2 Par…" at bounding box center [643, 475] width 1287 height 951
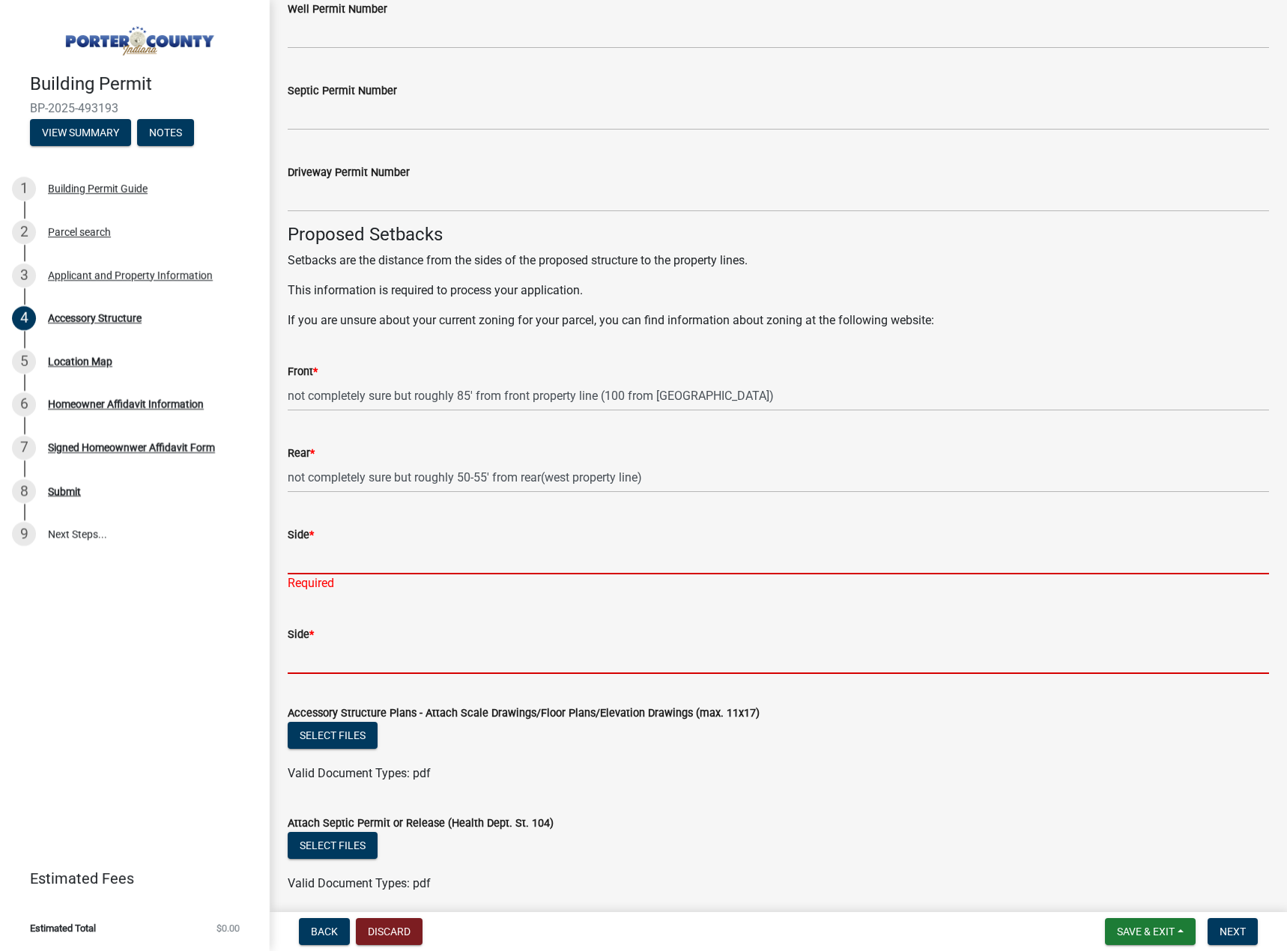
click at [324, 565] on input "Side *" at bounding box center [778, 559] width 981 height 31
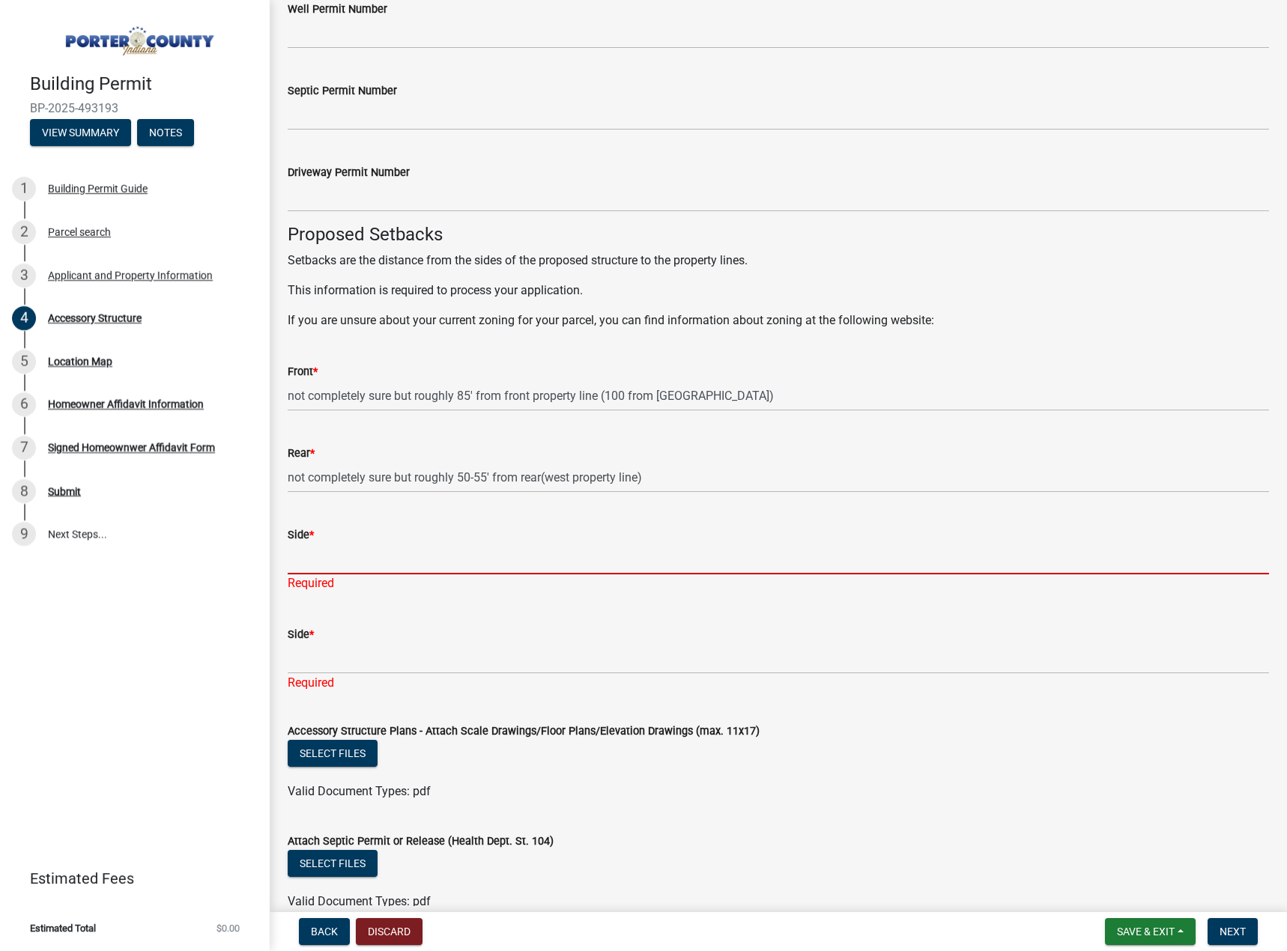
paste input "not completely sure but roughly 80' from north property line (90 feet from W Di…"
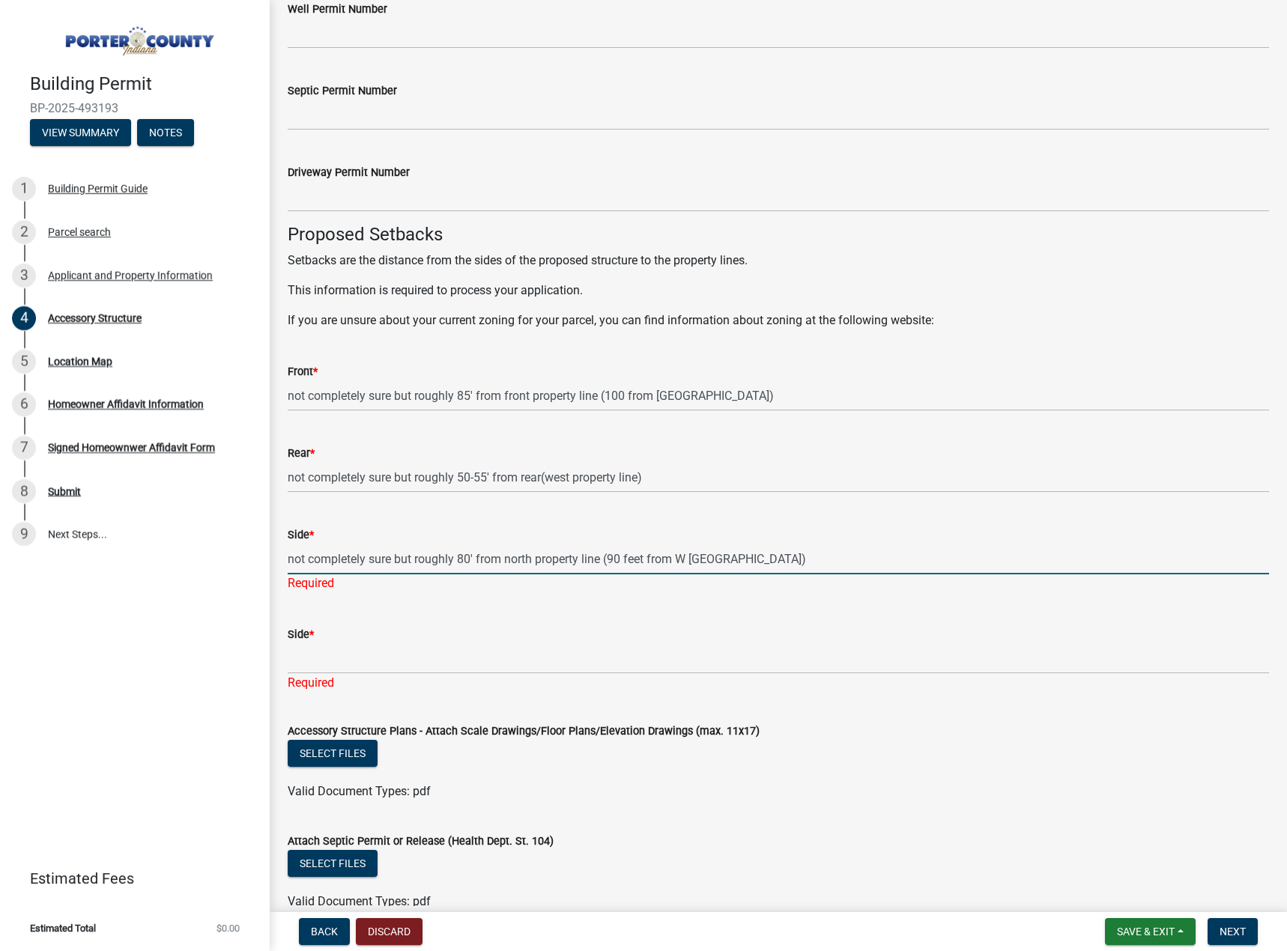
type input "not completely sure but roughly 80' from north property line (90 feet from W Di…"
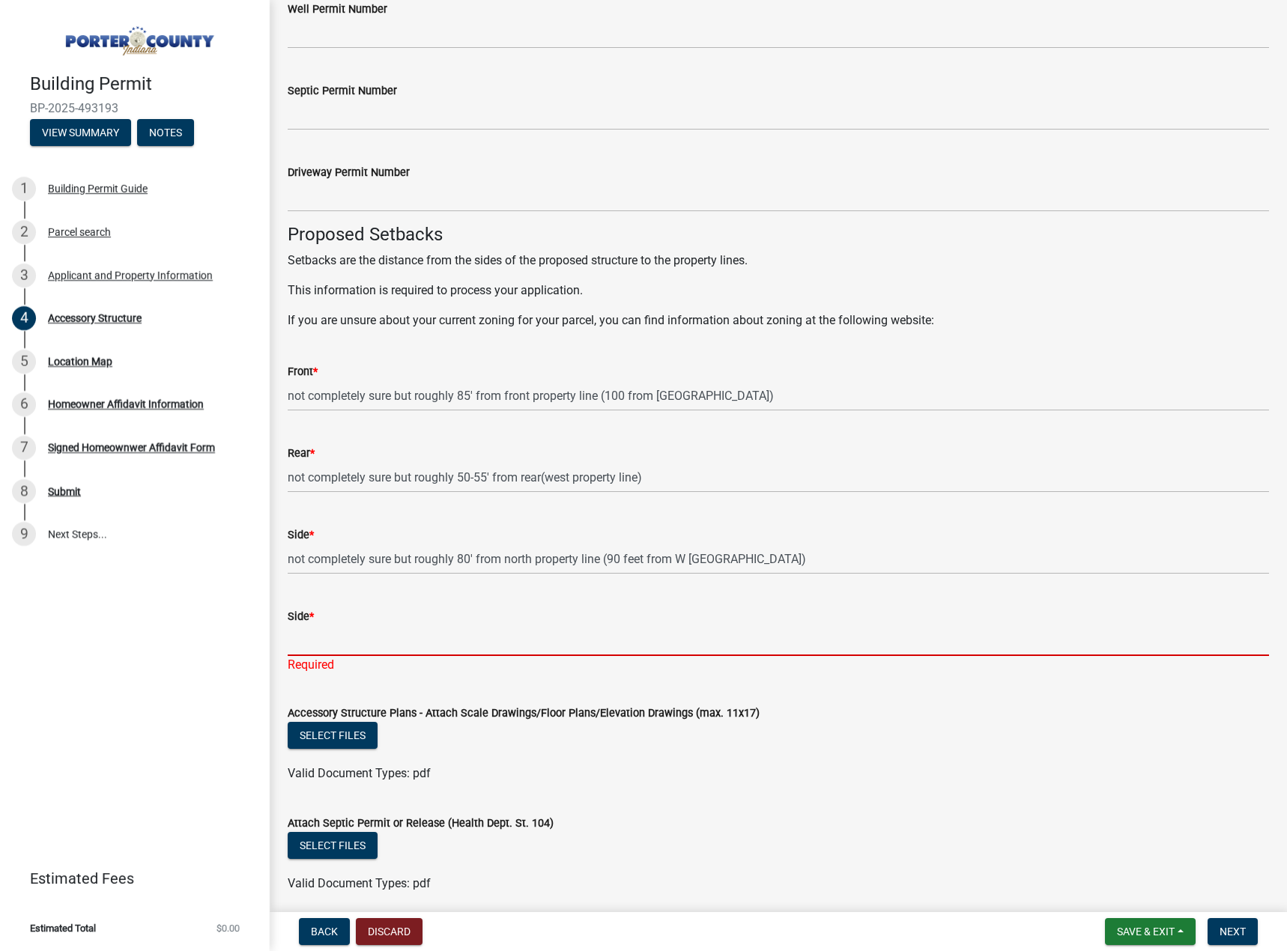
click at [577, 664] on div "Side * Required" at bounding box center [778, 630] width 981 height 88
click at [362, 648] on input "Side *" at bounding box center [778, 640] width 981 height 31
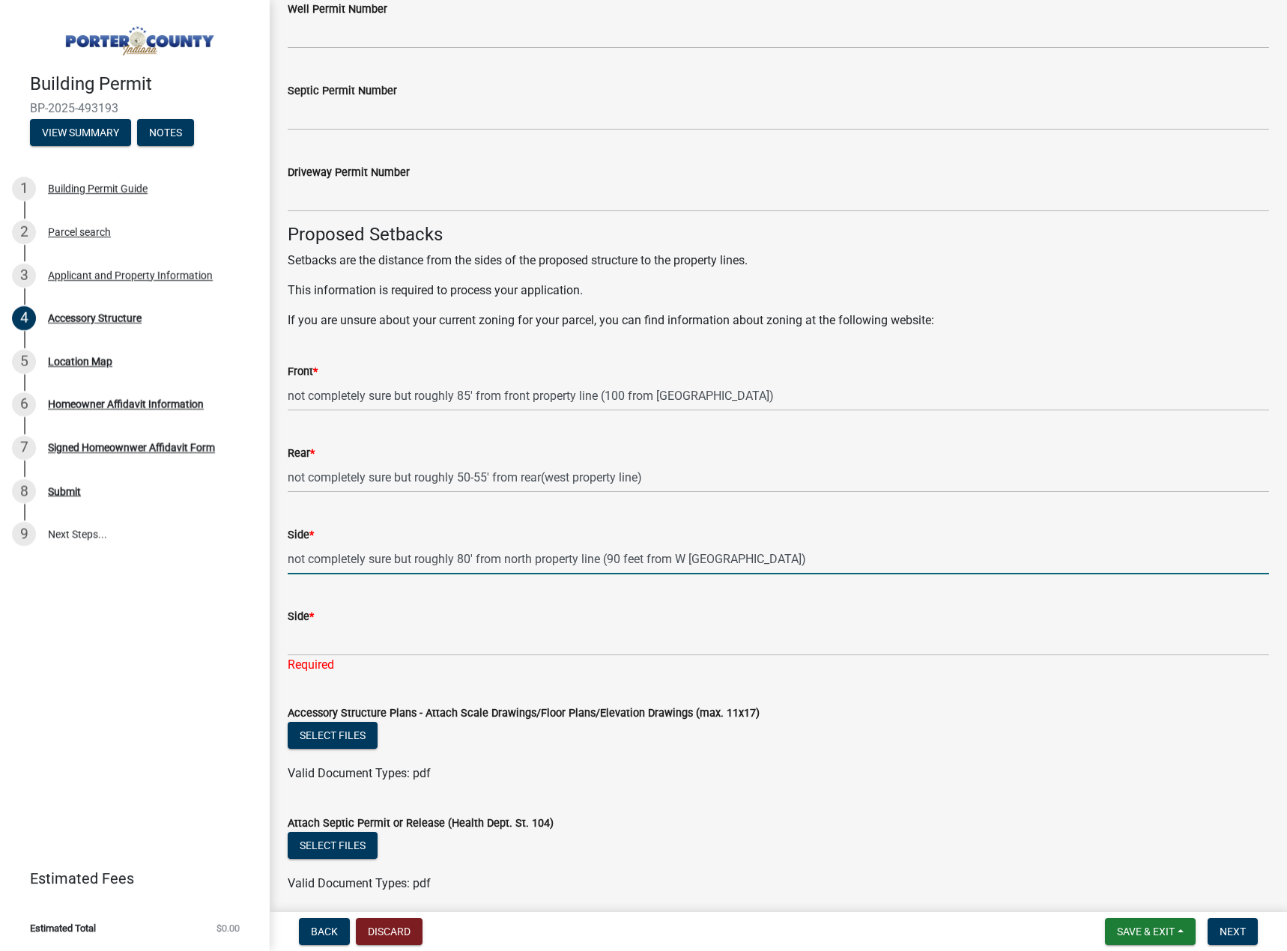
drag, startPoint x: 392, startPoint y: 561, endPoint x: 264, endPoint y: 562, distance: 128.1
click at [264, 562] on div "Building Permit BP-2025-493193 View Summary Notes 1 Building Permit Guide 2 Par…" at bounding box center [643, 475] width 1287 height 951
drag, startPoint x: 457, startPoint y: 561, endPoint x: 285, endPoint y: 570, distance: 172.5
click at [285, 570] on div "Side * not completely sure but roughly 80' from north property line (90 feet fr…" at bounding box center [777, 540] width 1003 height 70
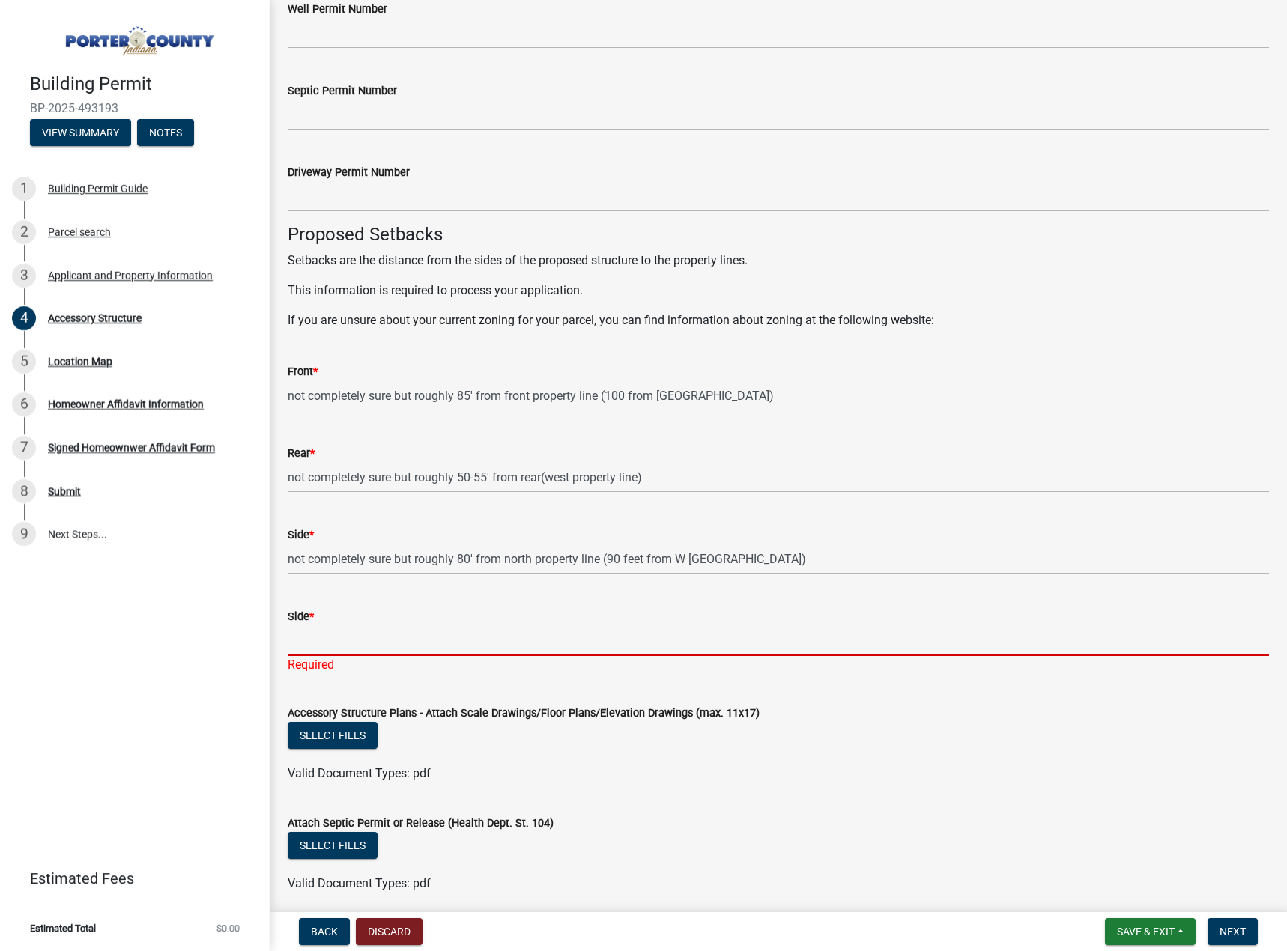
click at [318, 637] on input "Side *" at bounding box center [778, 640] width 981 height 31
paste input "not completely sure but roughly"
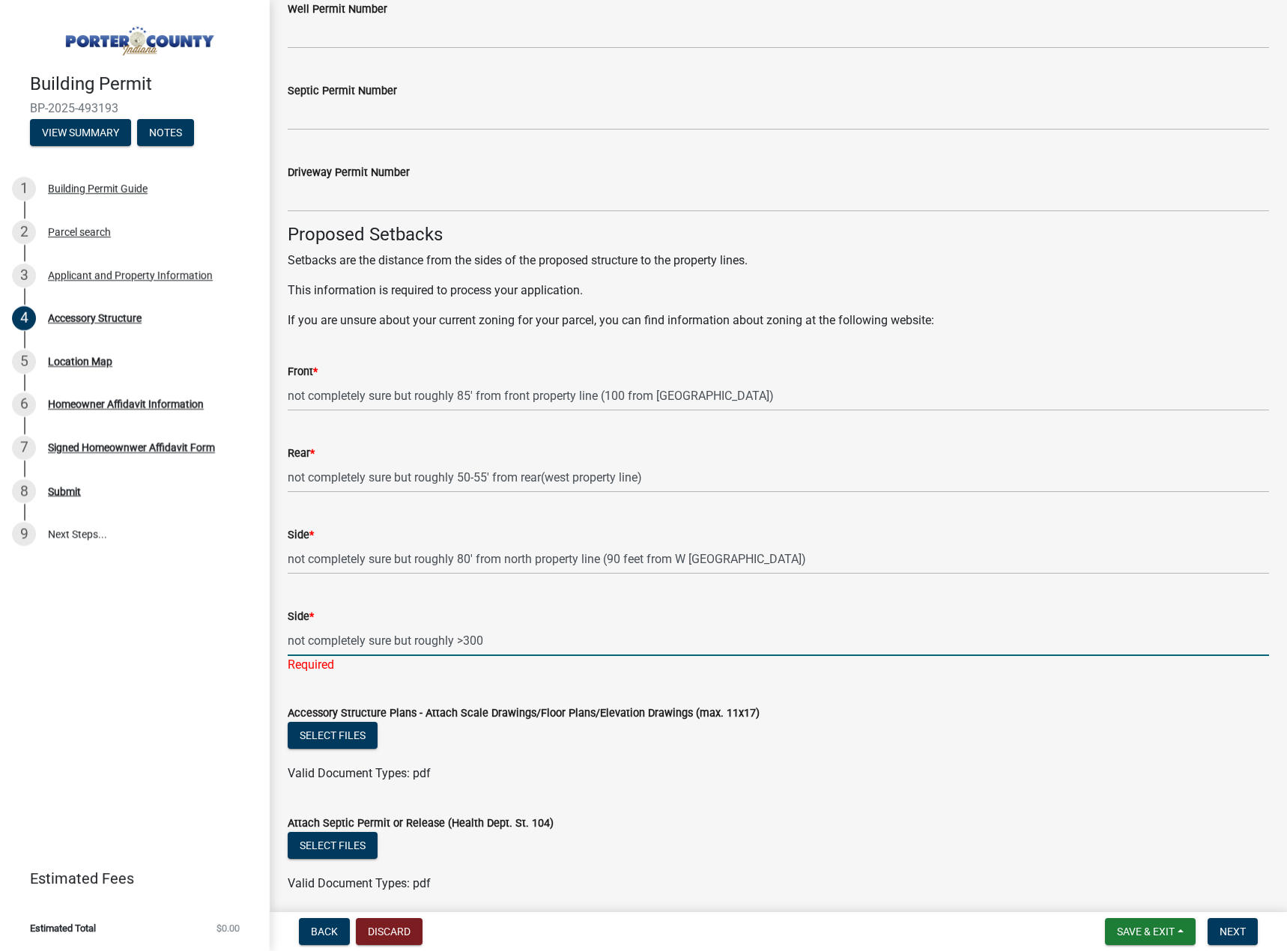
drag, startPoint x: 457, startPoint y: 640, endPoint x: 414, endPoint y: 647, distance: 43.2
click at [414, 647] on input "not completely sure but roughly >300" at bounding box center [778, 640] width 981 height 31
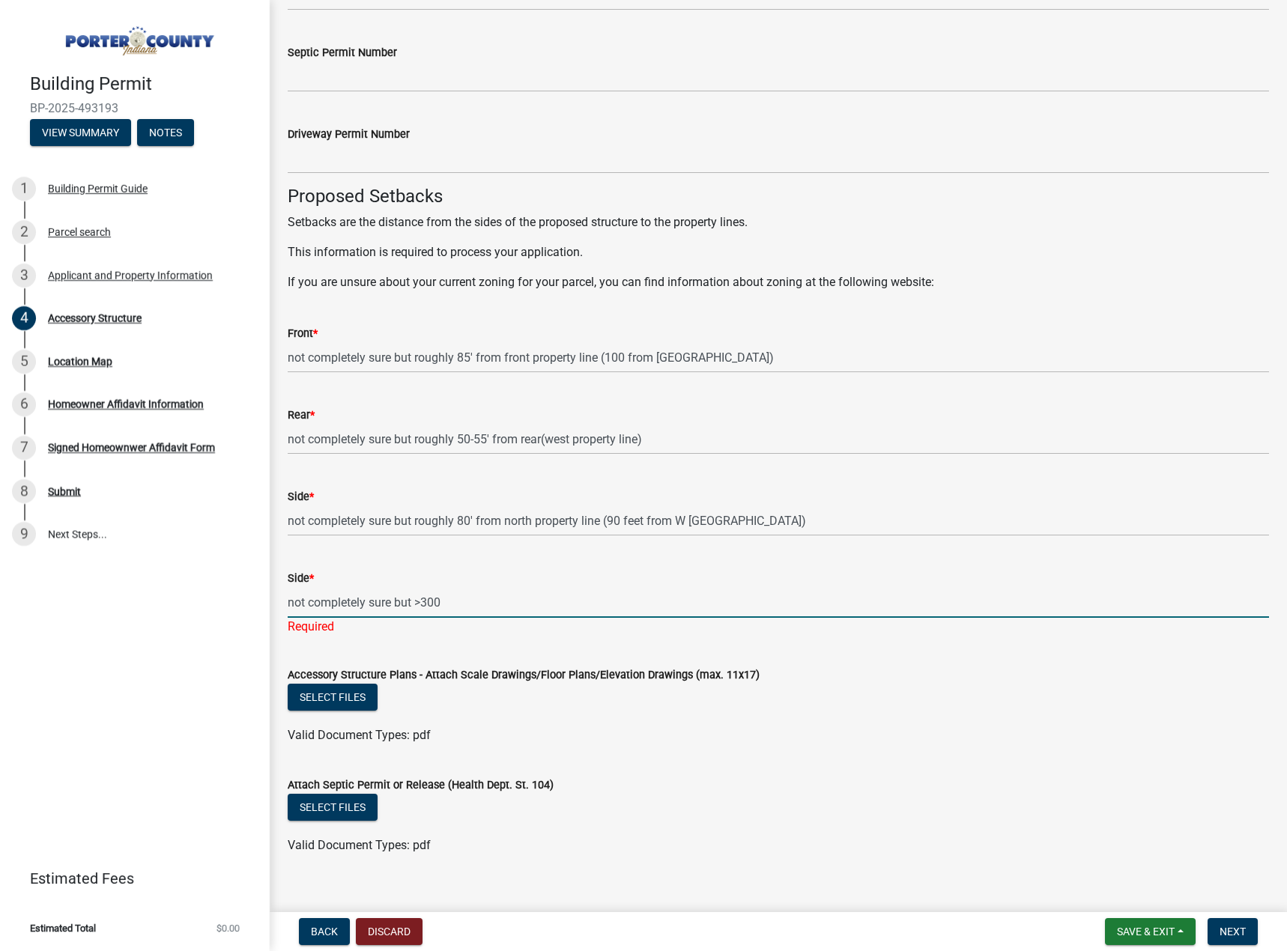
scroll to position [2287, 0]
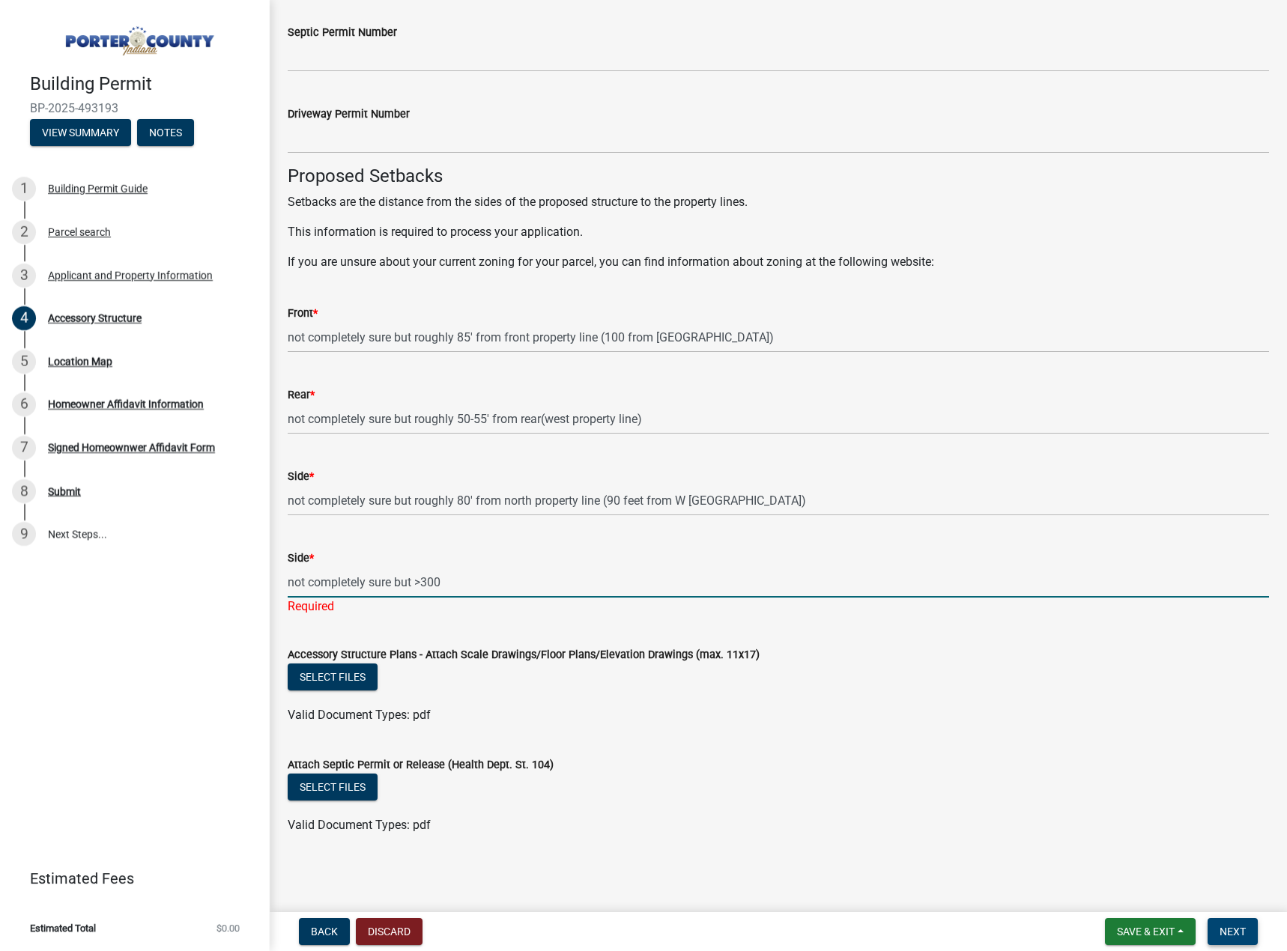
type input "not completely sure but >300"
click at [1228, 929] on span "Next" at bounding box center [1232, 932] width 26 height 12
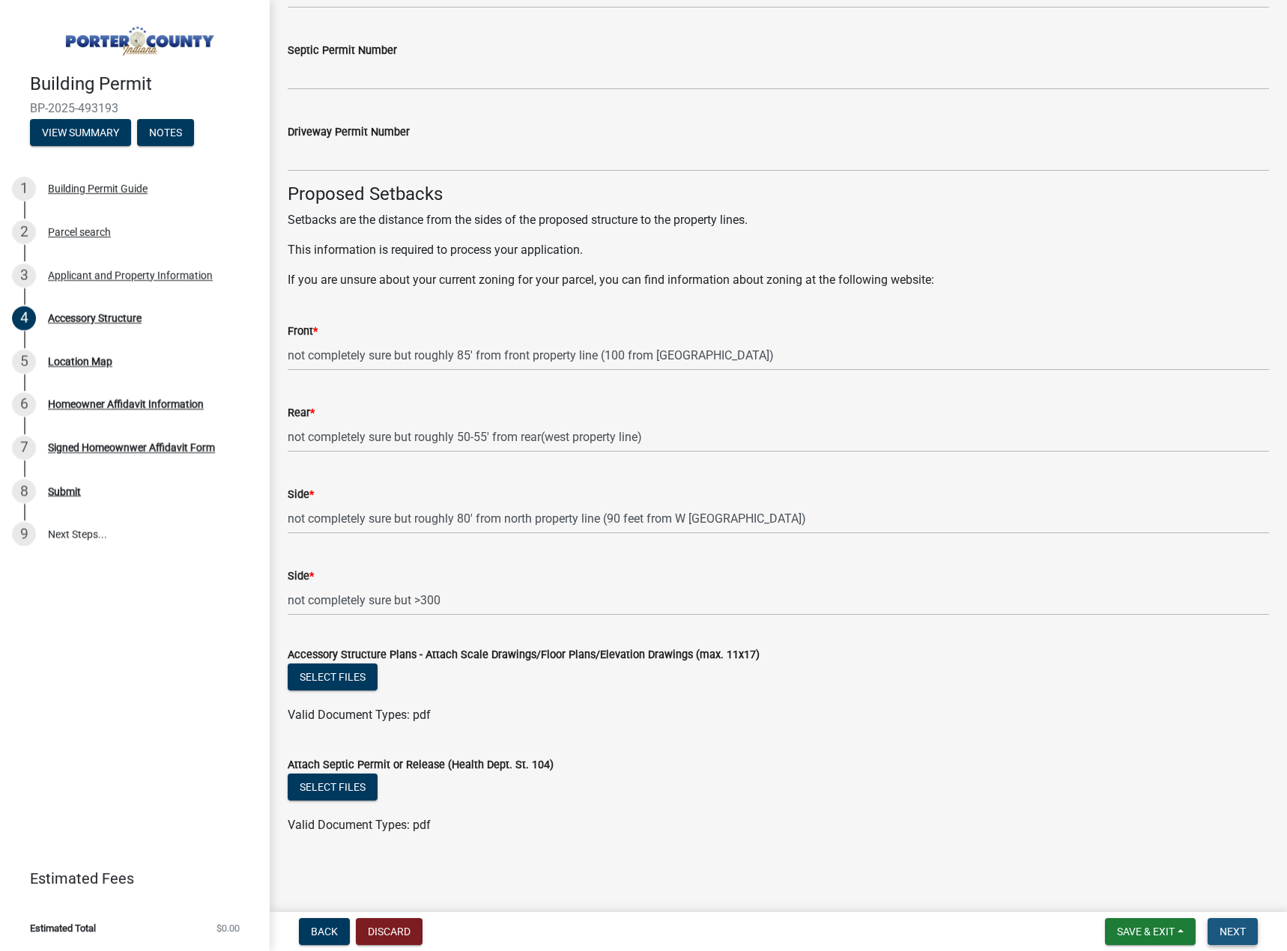
click at [1228, 932] on span "Next" at bounding box center [1232, 932] width 26 height 12
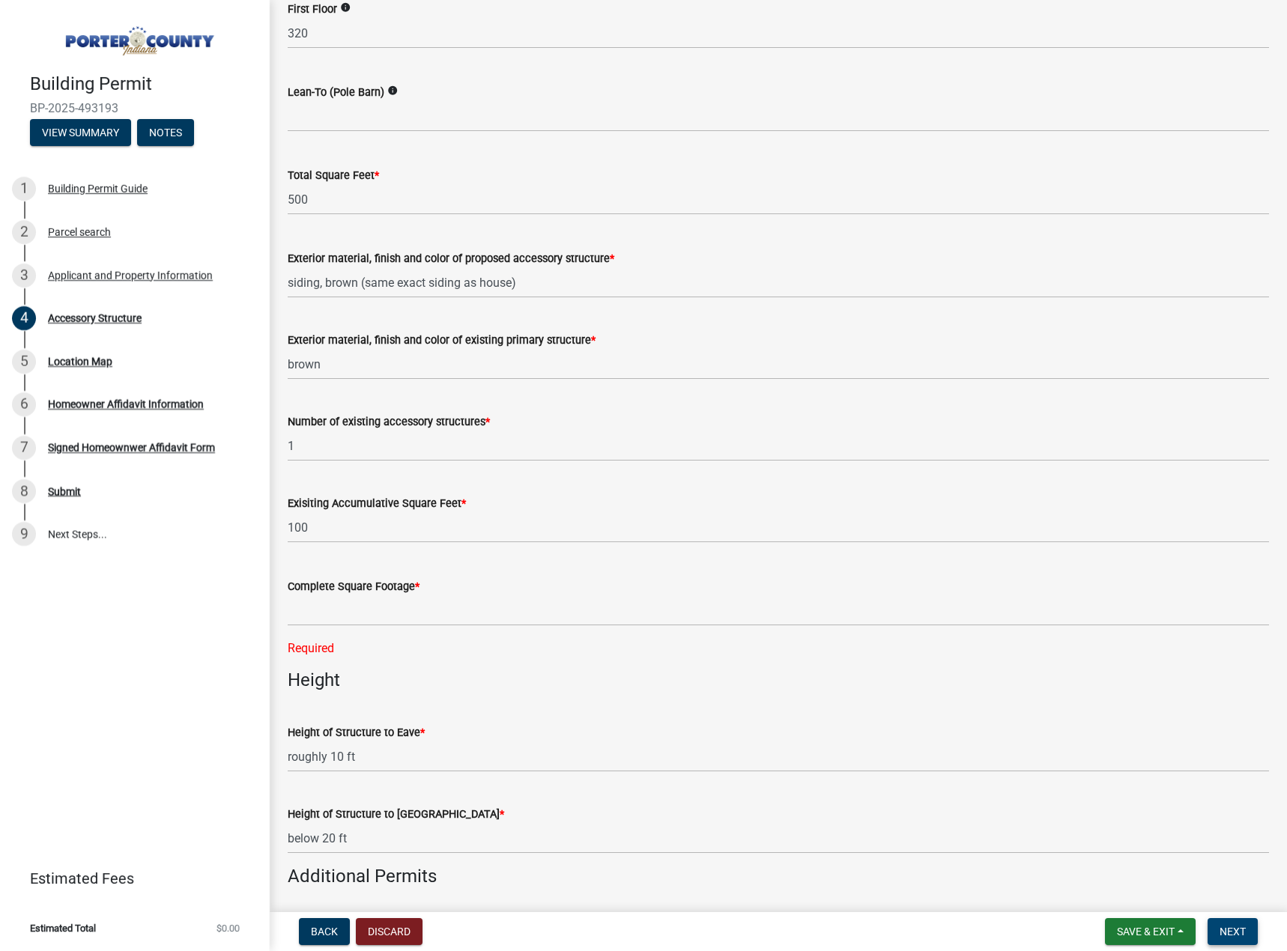
scroll to position [1325, 0]
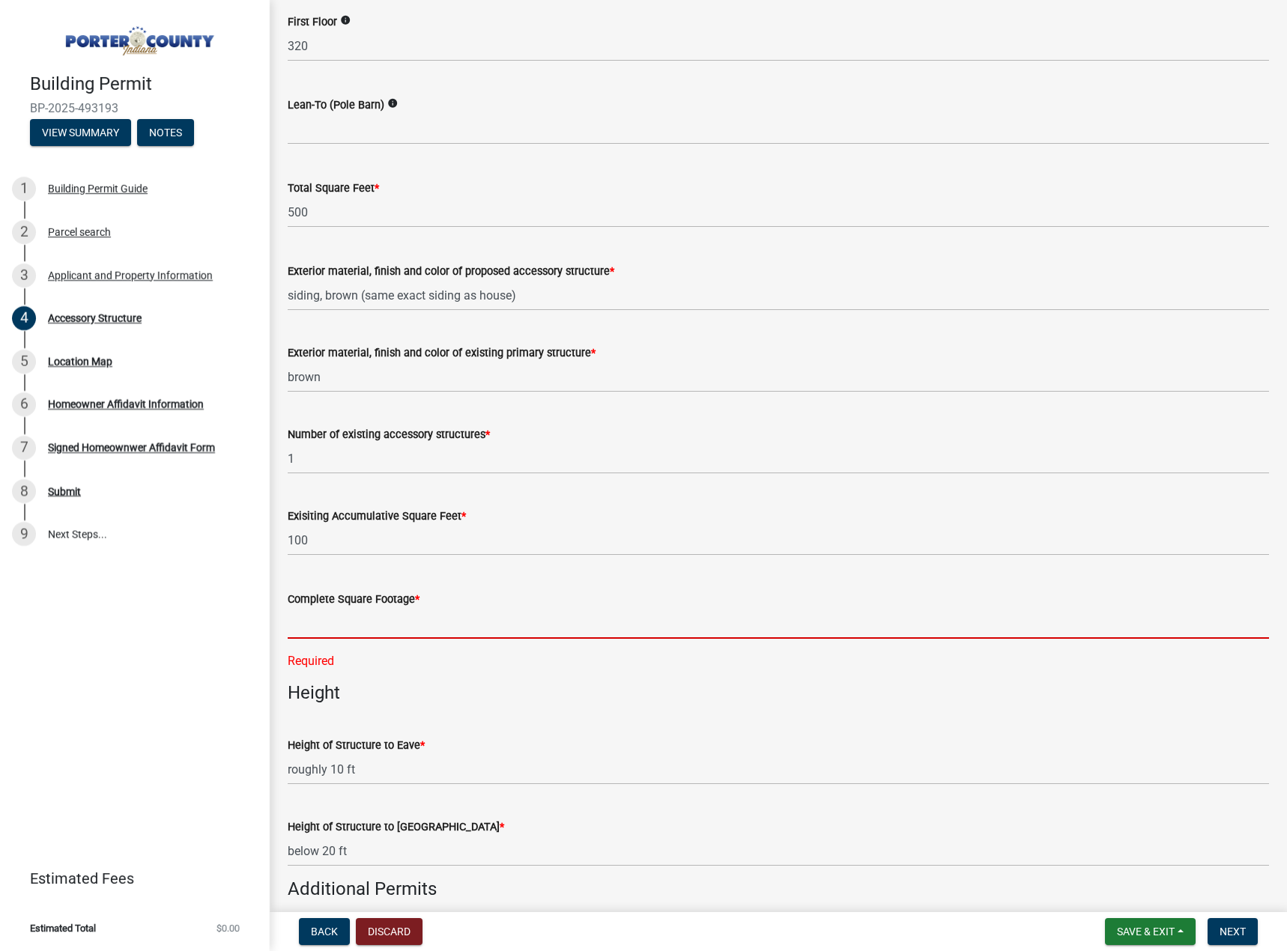
click at [476, 626] on input "text" at bounding box center [778, 623] width 981 height 31
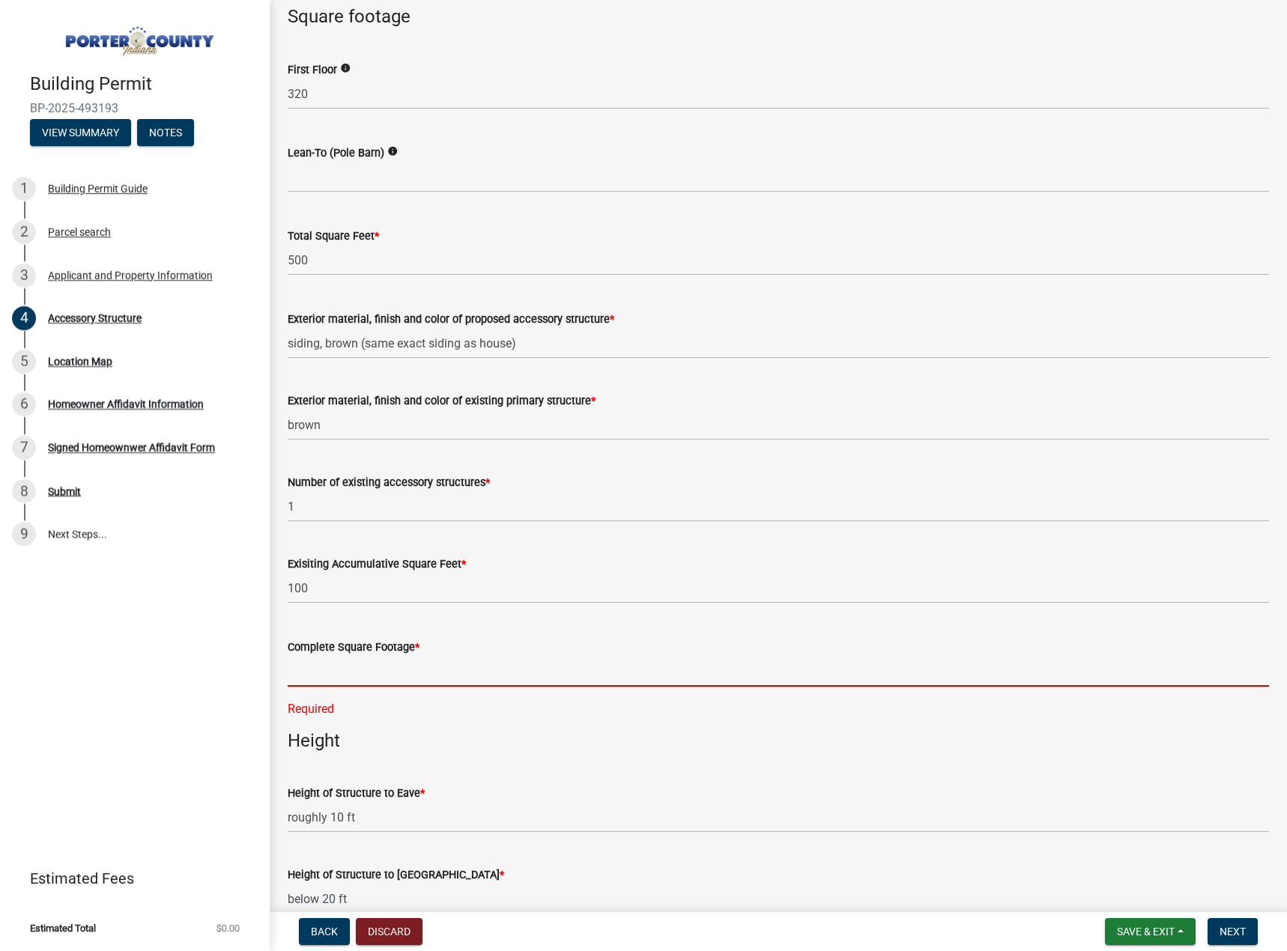
scroll to position [1251, 0]
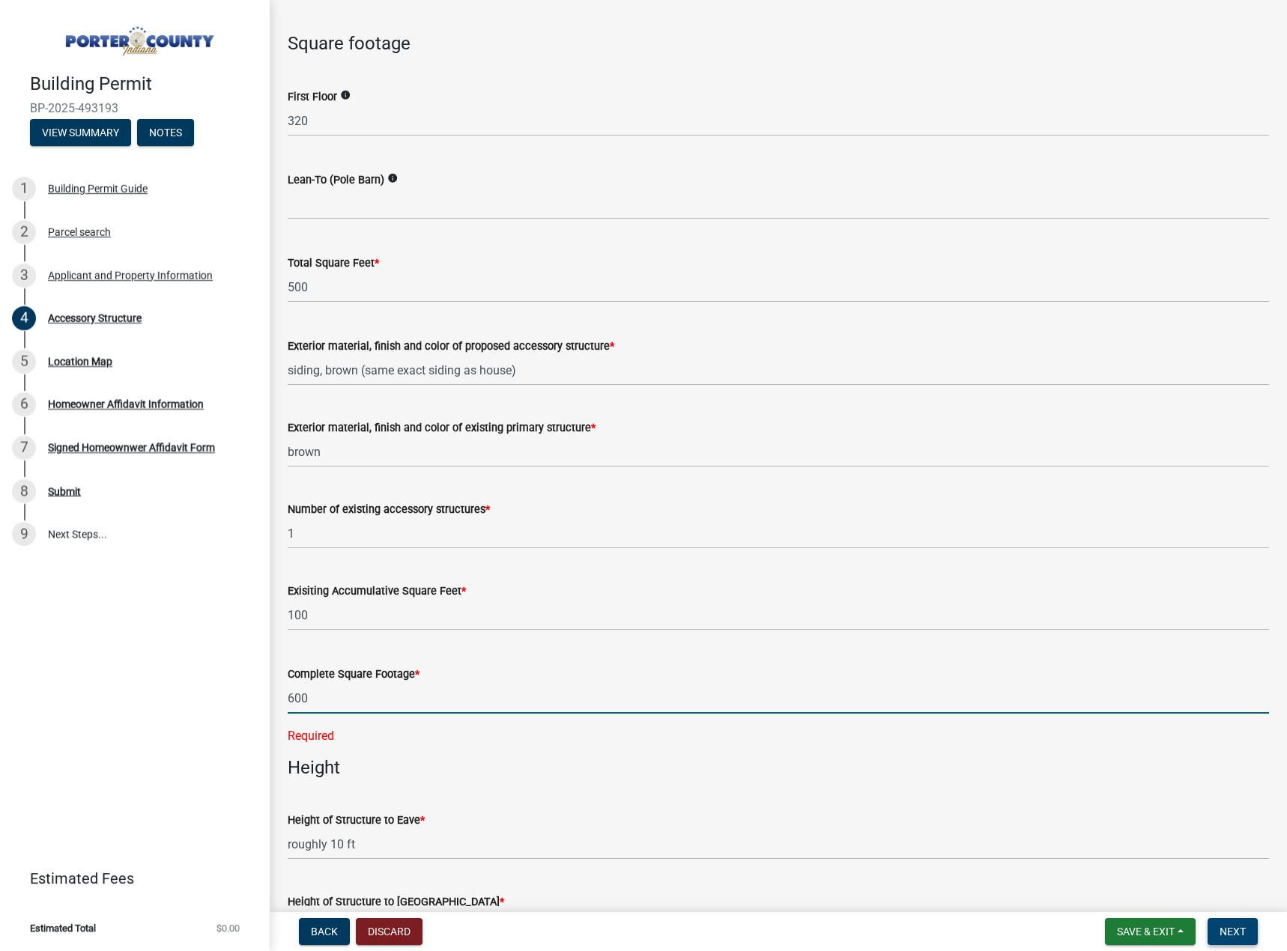
type input "600"
click at [1224, 932] on span "Next" at bounding box center [1232, 932] width 26 height 12
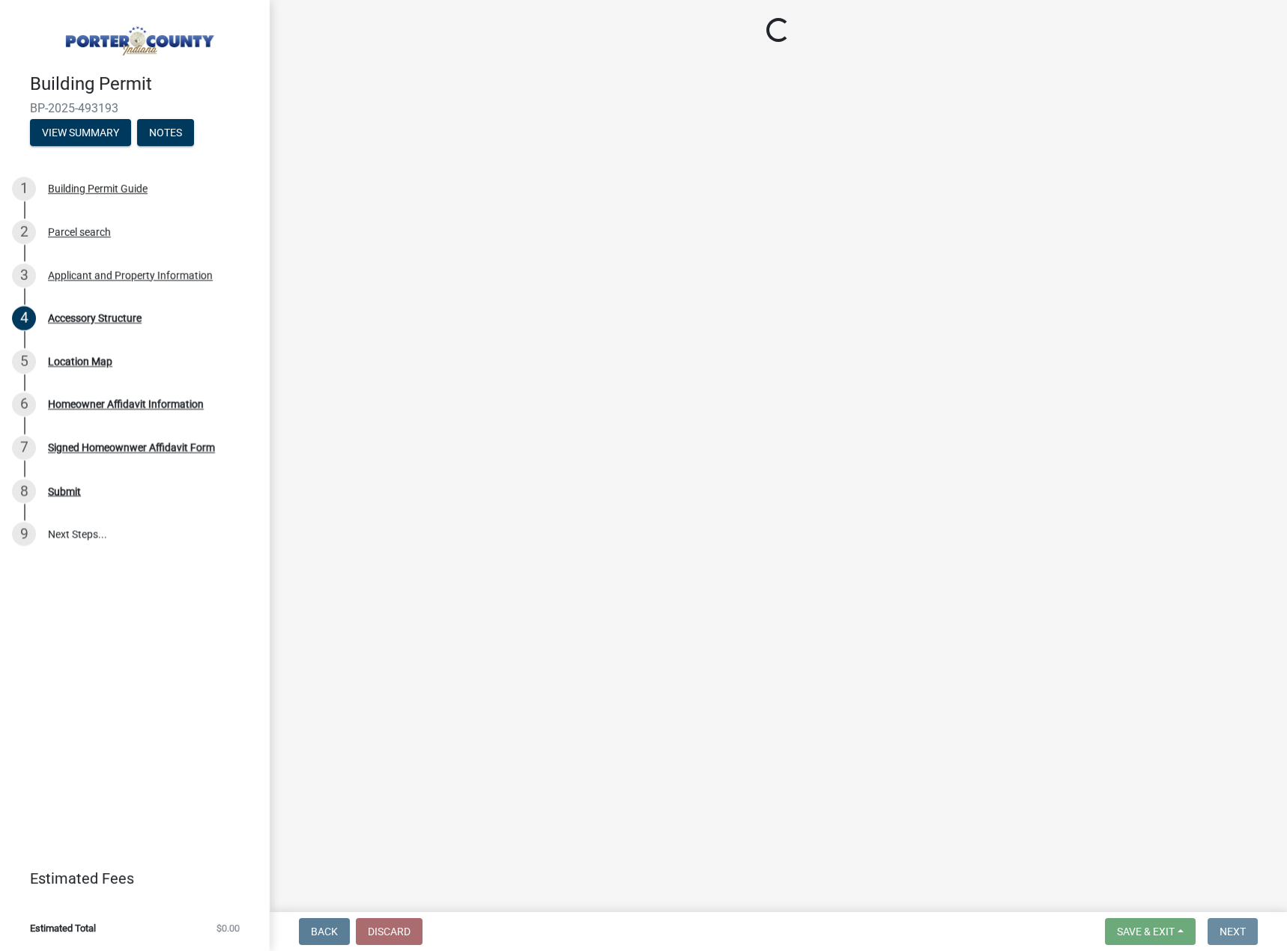
scroll to position [0, 0]
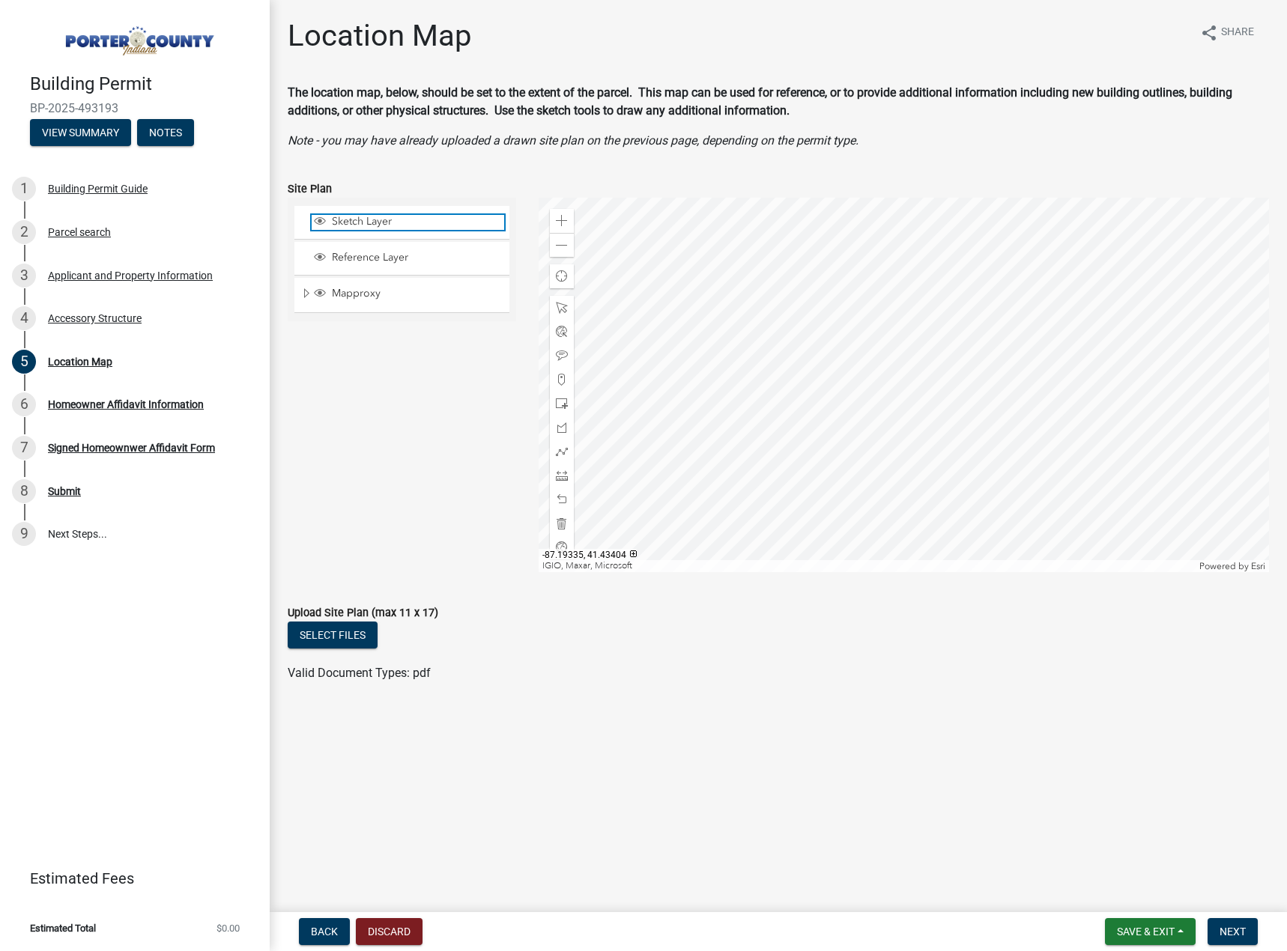
click at [380, 222] on span "Sketch Layer" at bounding box center [416, 221] width 176 height 13
click at [343, 216] on span "Sketch Layer" at bounding box center [416, 221] width 176 height 13
click at [570, 224] on div "Zoom in" at bounding box center [562, 221] width 24 height 24
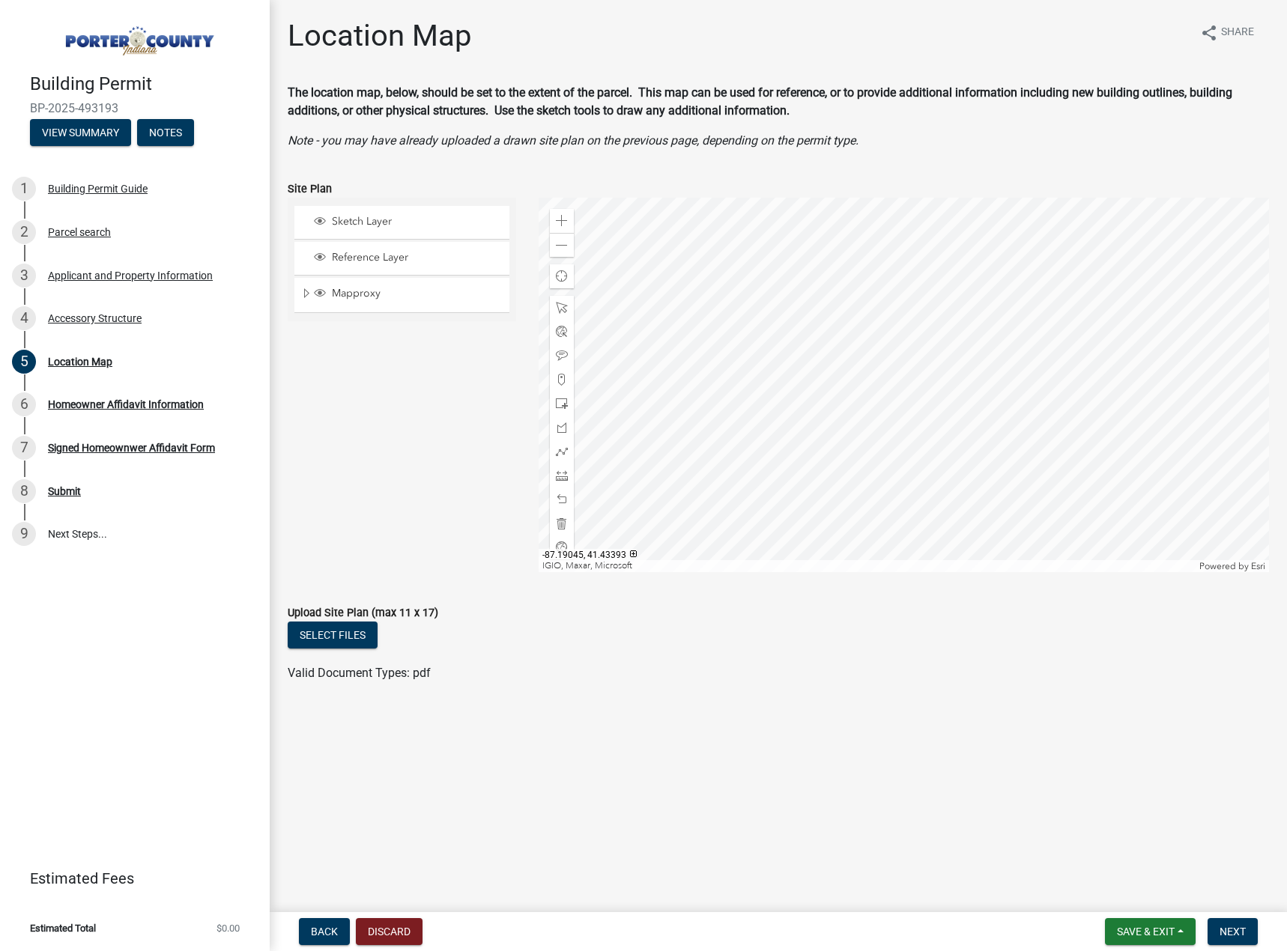
click at [999, 572] on div at bounding box center [903, 385] width 730 height 374
click at [556, 244] on span at bounding box center [562, 246] width 12 height 12
click at [926, 389] on div at bounding box center [903, 385] width 730 height 374
click at [562, 403] on span at bounding box center [562, 404] width 12 height 12
click at [856, 270] on div at bounding box center [903, 385] width 730 height 374
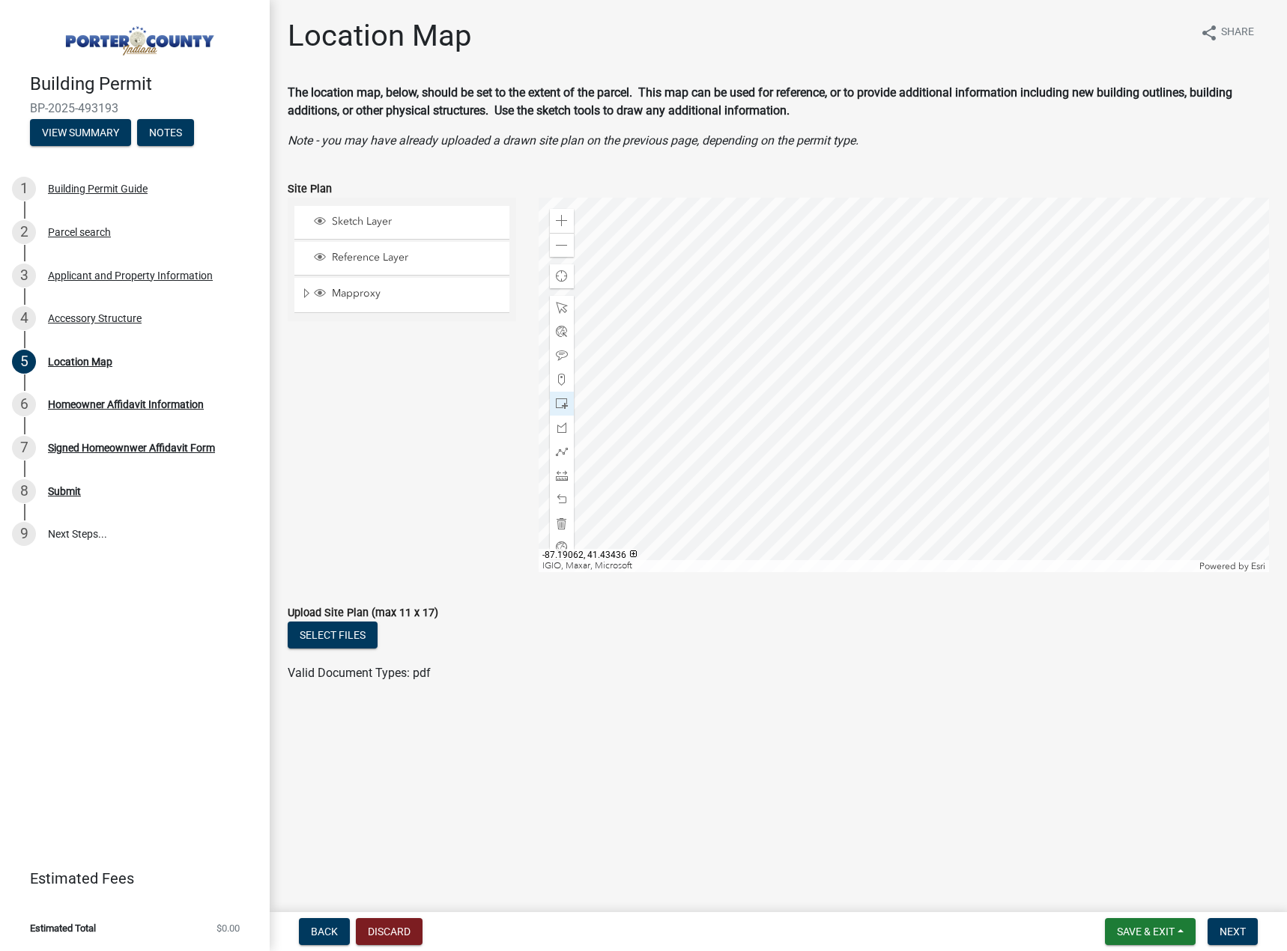
click at [880, 297] on div at bounding box center [903, 385] width 730 height 374
click at [562, 526] on span at bounding box center [562, 523] width 12 height 12
click at [119, 318] on div "Accessory Structure" at bounding box center [95, 318] width 94 height 10
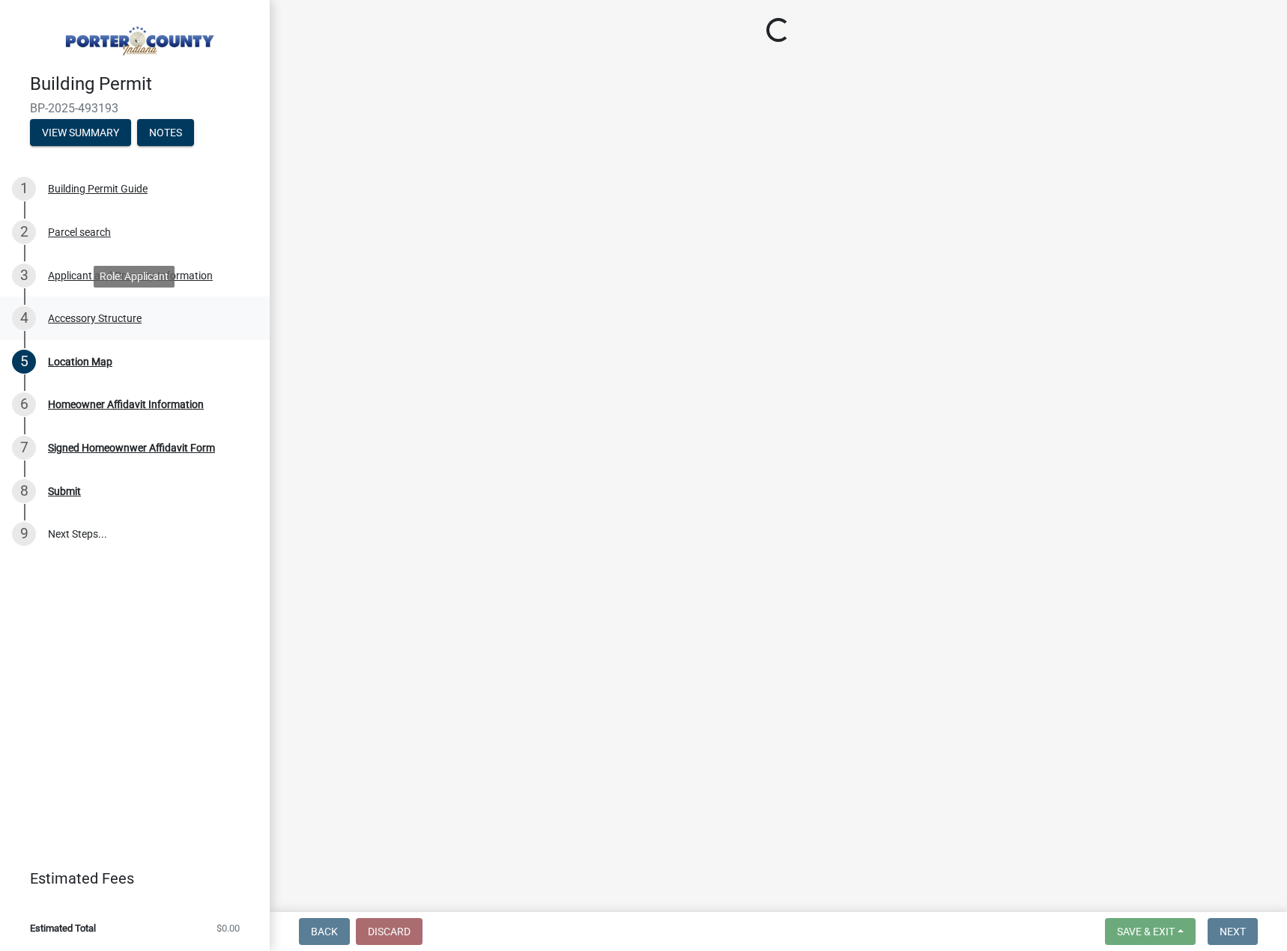
select select "b3000bfd-f408-4deb-8000-b6d1b85894a4"
select select "c9e834ac-bebe-4d20-b79b-0346d2791f6f"
select select "29856c7f-eeba-4e54-97cb-4d08c5c5b677"
select select "d63a0ebc-b44d-481d-ab70-ec75eba29316"
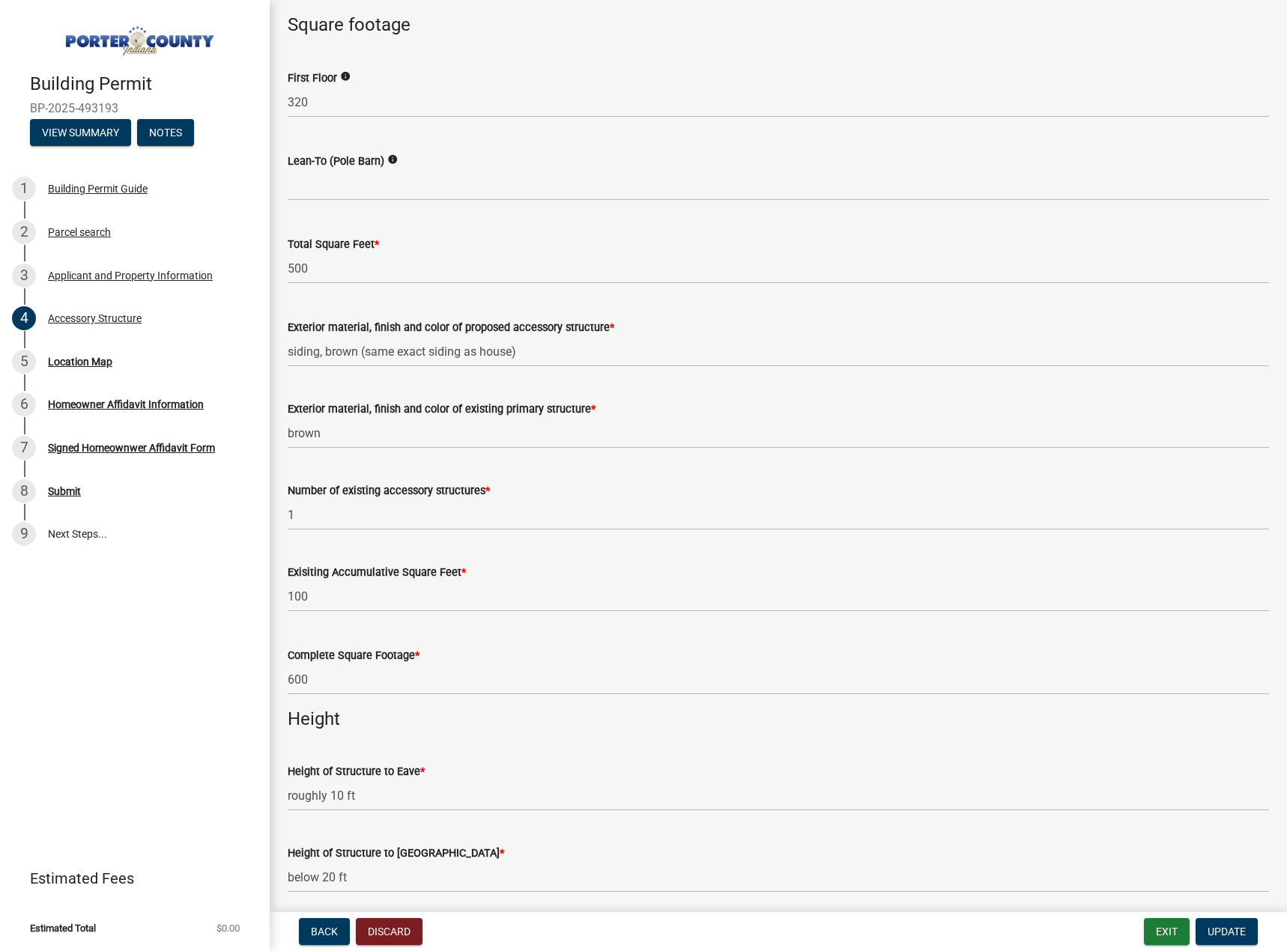
scroll to position [1273, 0]
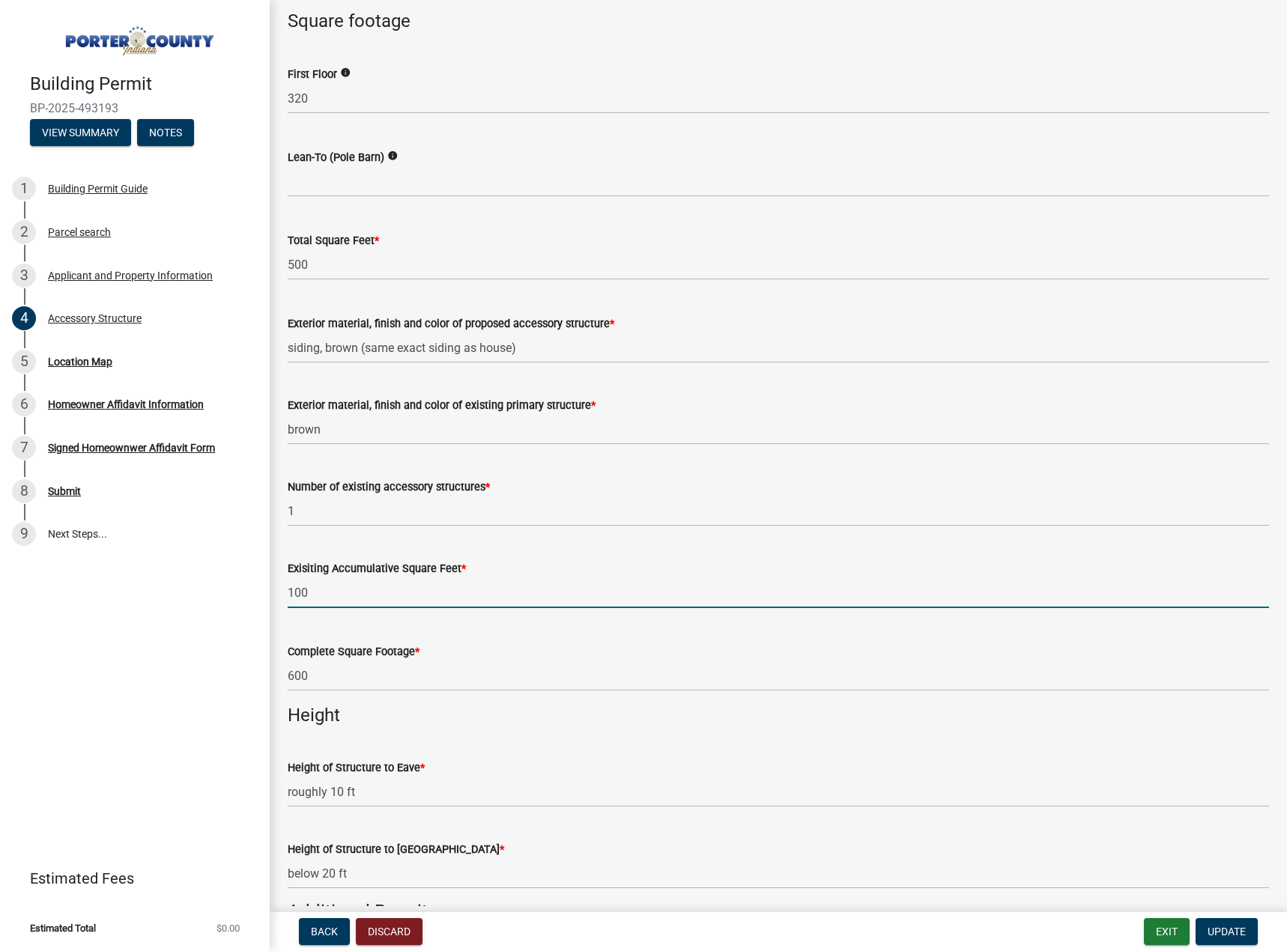
drag, startPoint x: 377, startPoint y: 593, endPoint x: 244, endPoint y: 589, distance: 133.4
click at [244, 589] on div "Building Permit BP-2025-493193 View Summary Notes 1 Building Permit Guide 2 Par…" at bounding box center [643, 475] width 1287 height 951
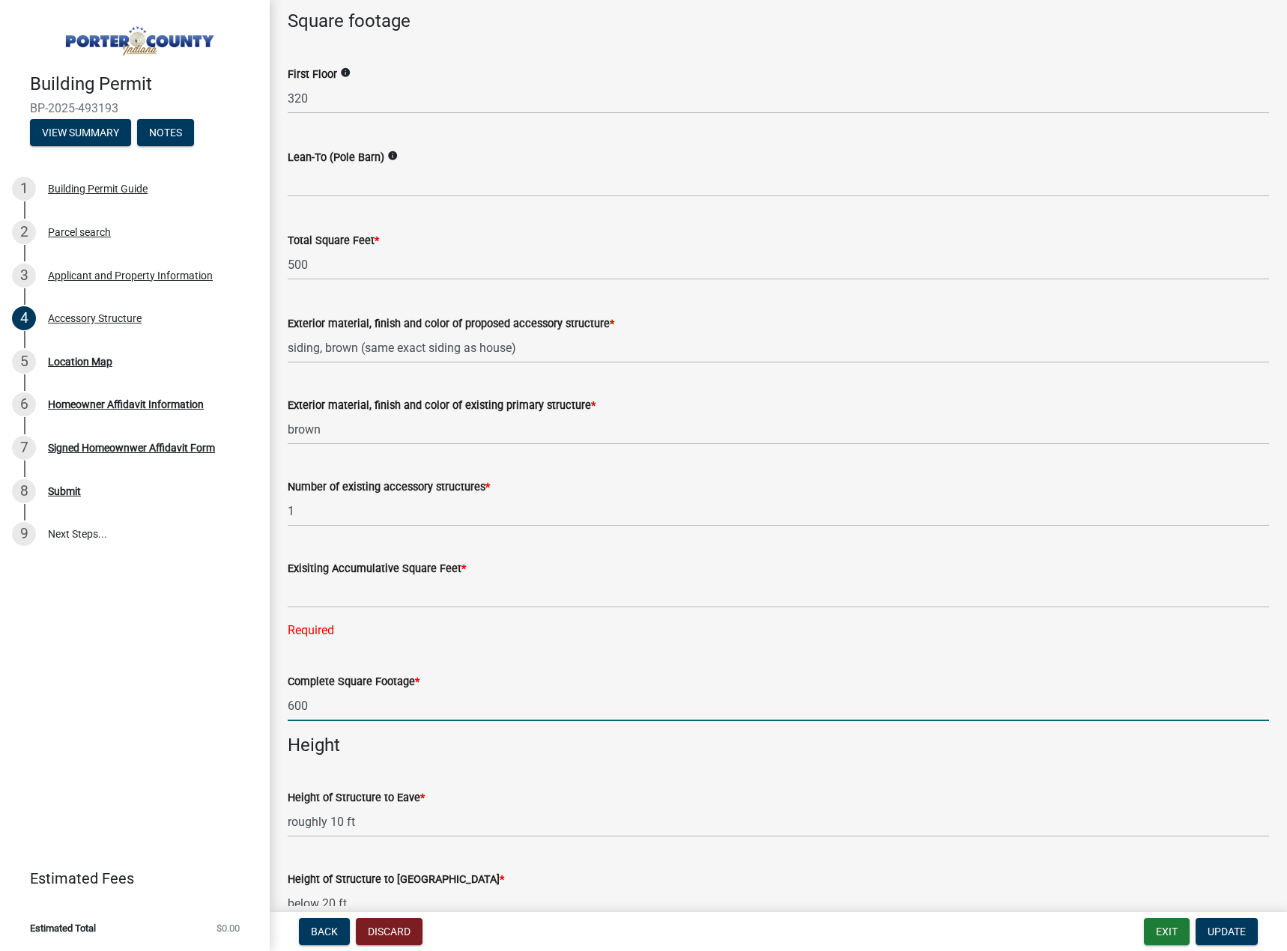
drag, startPoint x: 368, startPoint y: 678, endPoint x: 264, endPoint y: 683, distance: 103.4
click at [264, 683] on div "Building Permit BP-2025-493193 View Summary Notes 1 Building Permit Guide 2 Par…" at bounding box center [643, 475] width 1287 height 951
type input "500"
click at [333, 598] on input "text" at bounding box center [778, 592] width 981 height 31
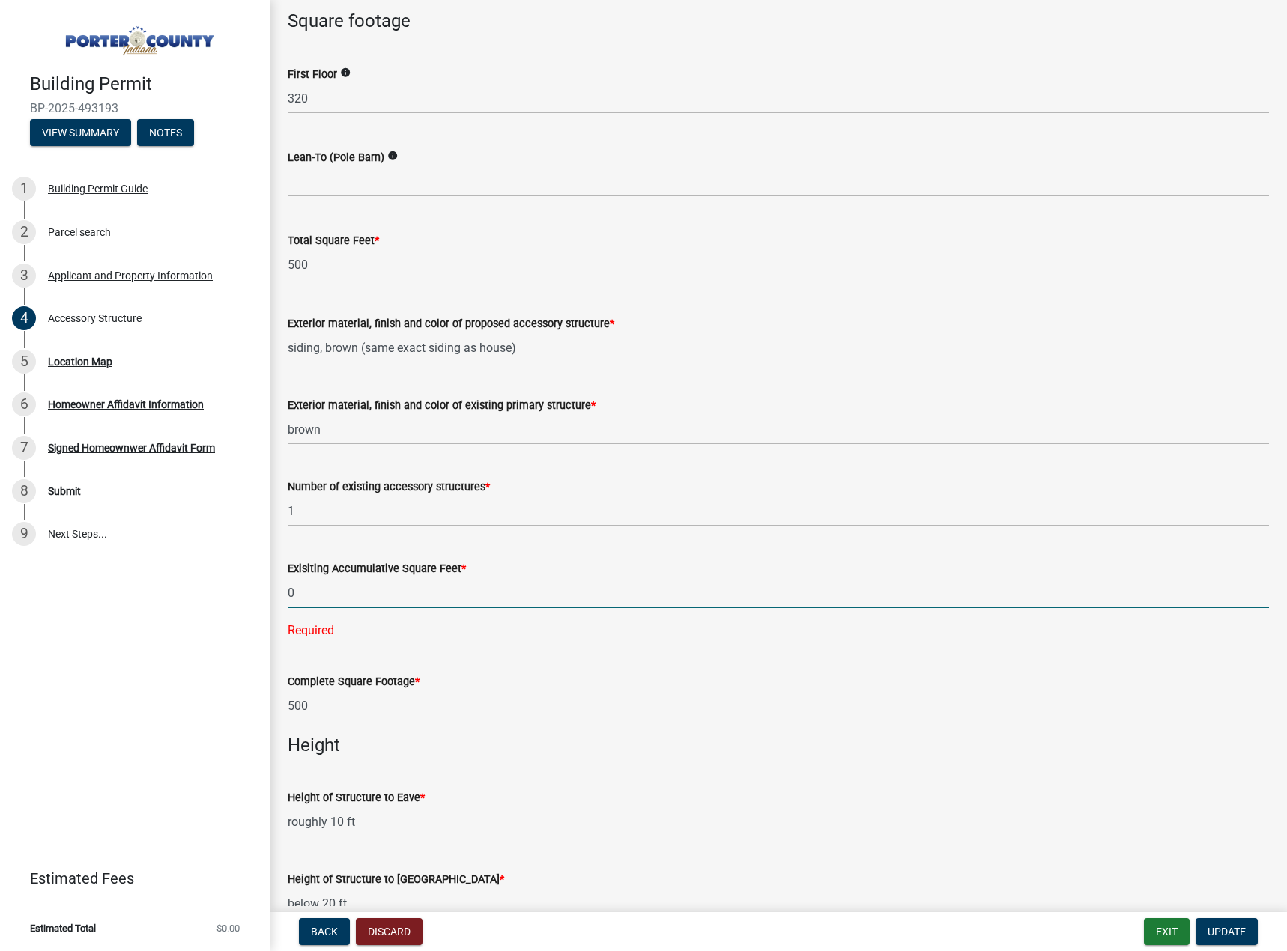
type input "0"
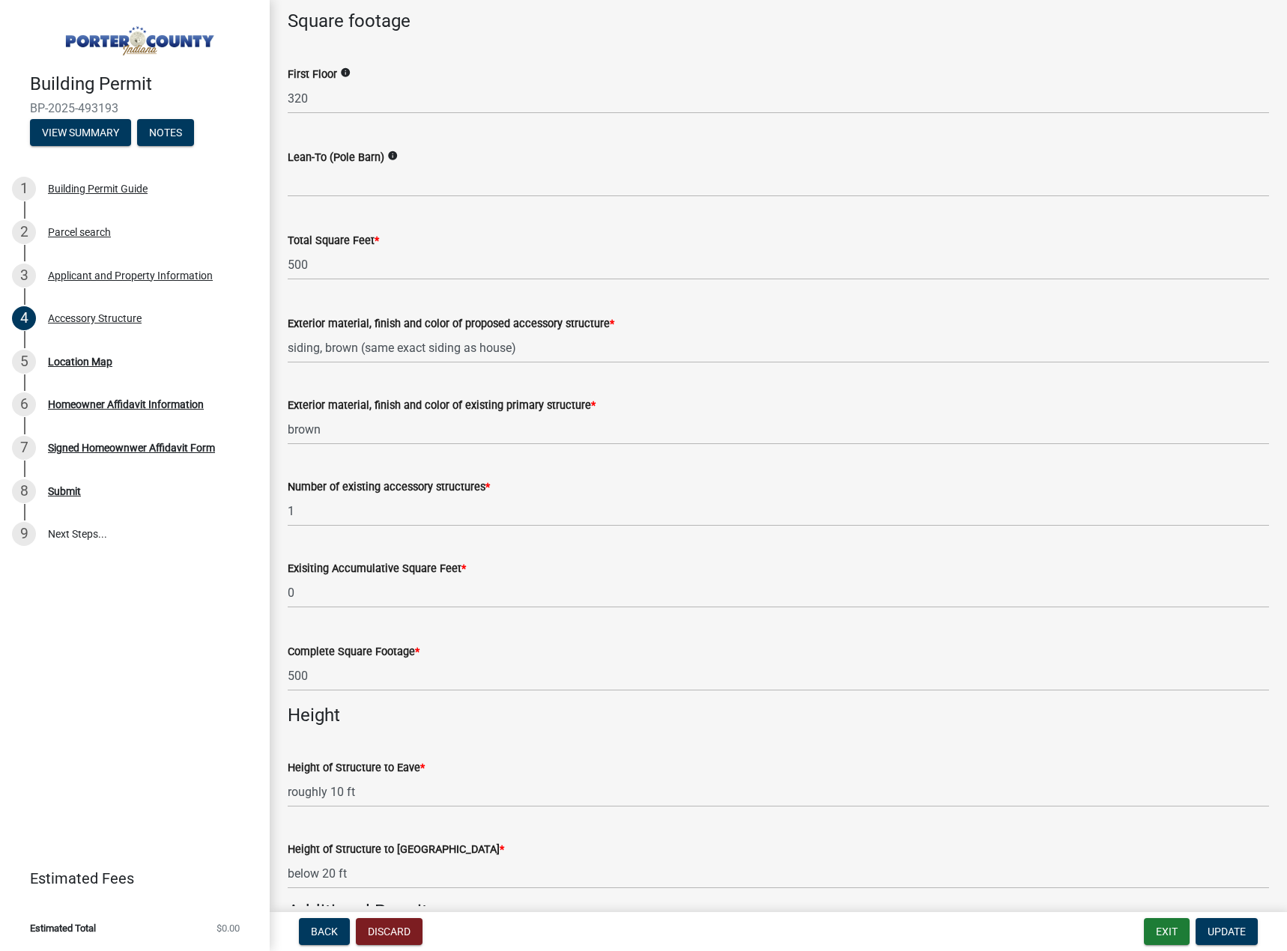
click at [496, 538] on div "Exisiting Accumulative Square Feet * 0" at bounding box center [778, 573] width 981 height 70
click at [1227, 930] on span "Update" at bounding box center [1226, 932] width 38 height 12
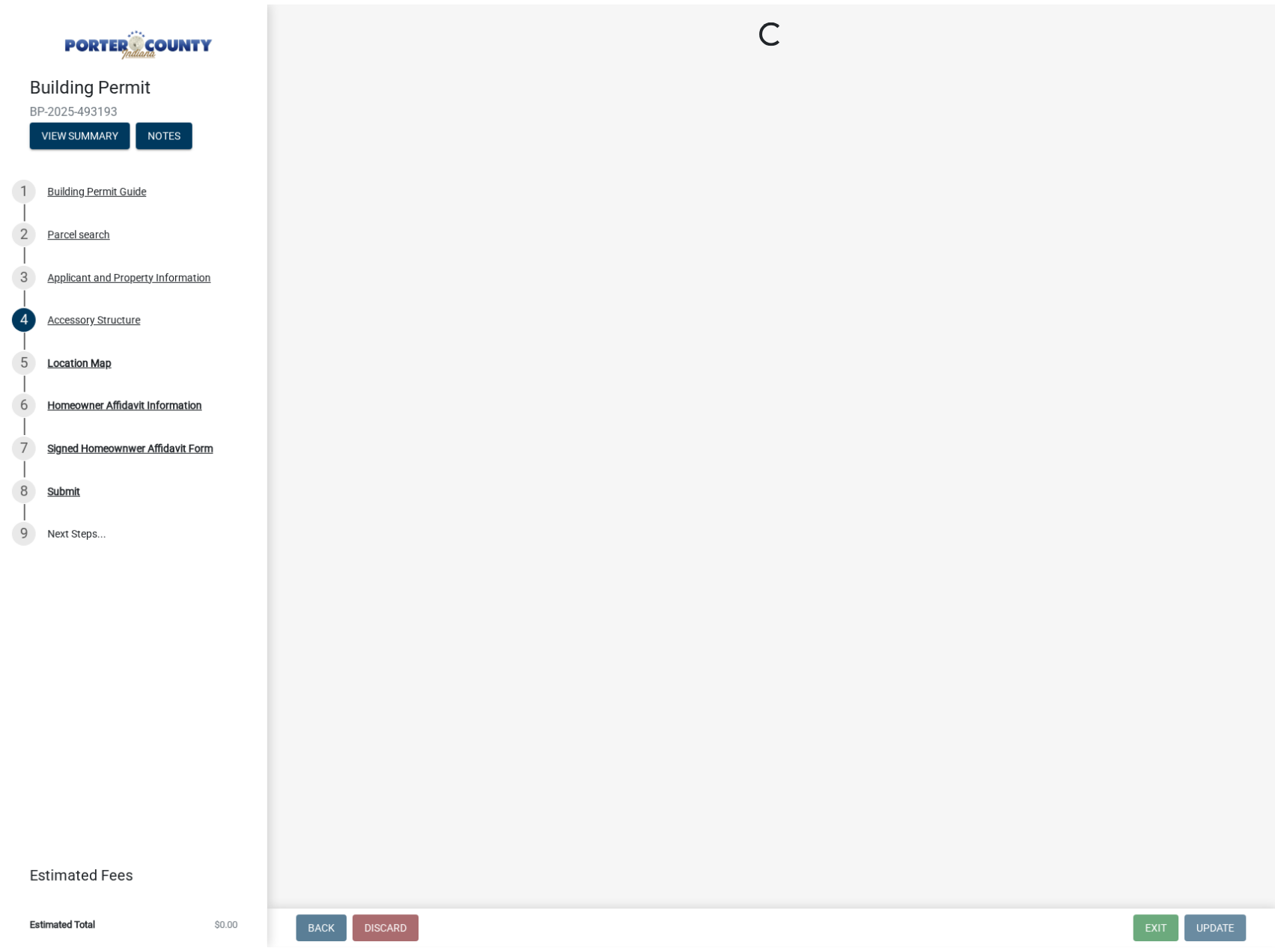
scroll to position [0, 0]
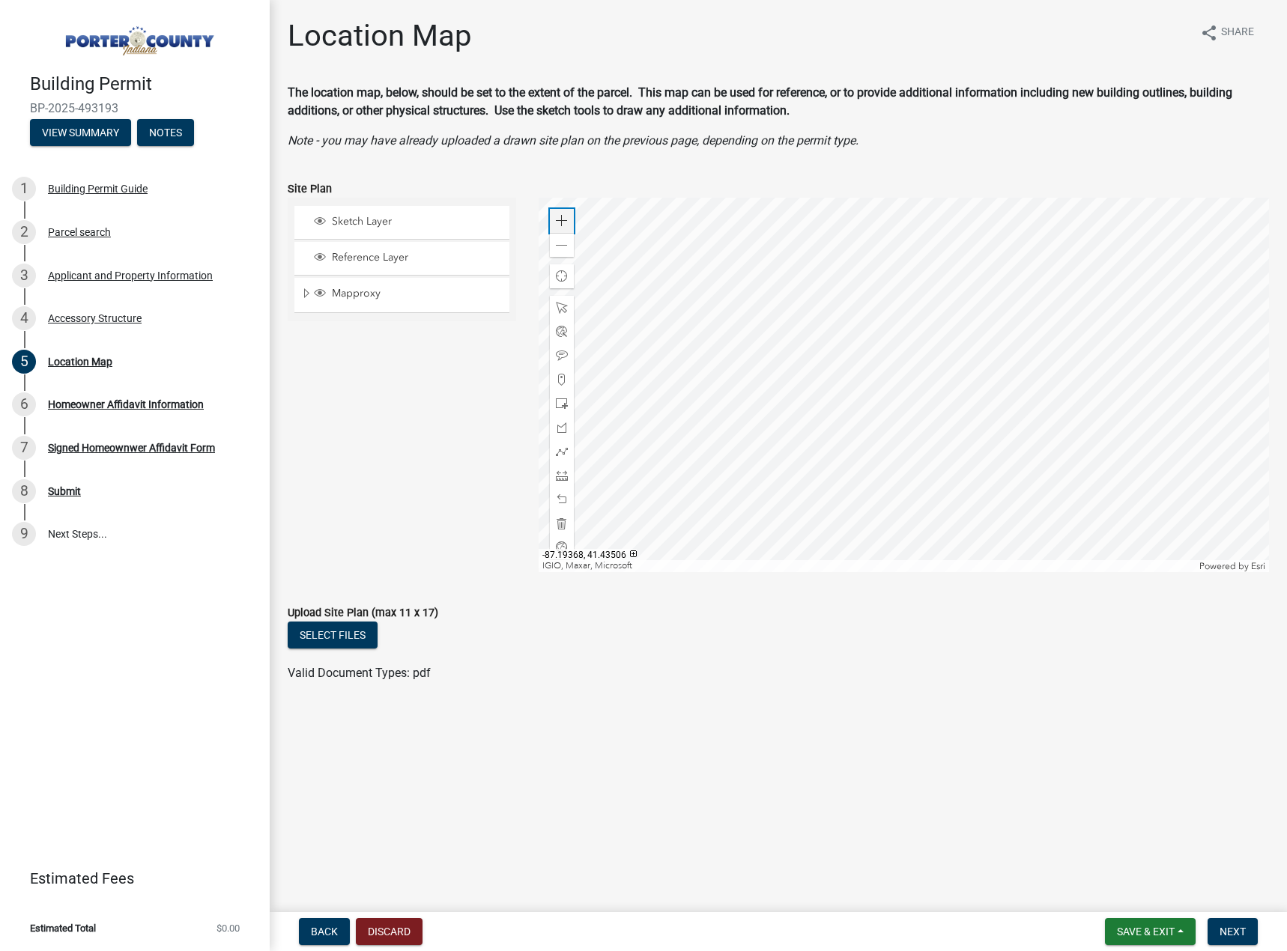
click at [557, 218] on span at bounding box center [562, 221] width 12 height 12
click at [946, 426] on div at bounding box center [903, 385] width 730 height 374
click at [848, 428] on div at bounding box center [903, 385] width 730 height 374
click at [832, 383] on div at bounding box center [903, 385] width 730 height 374
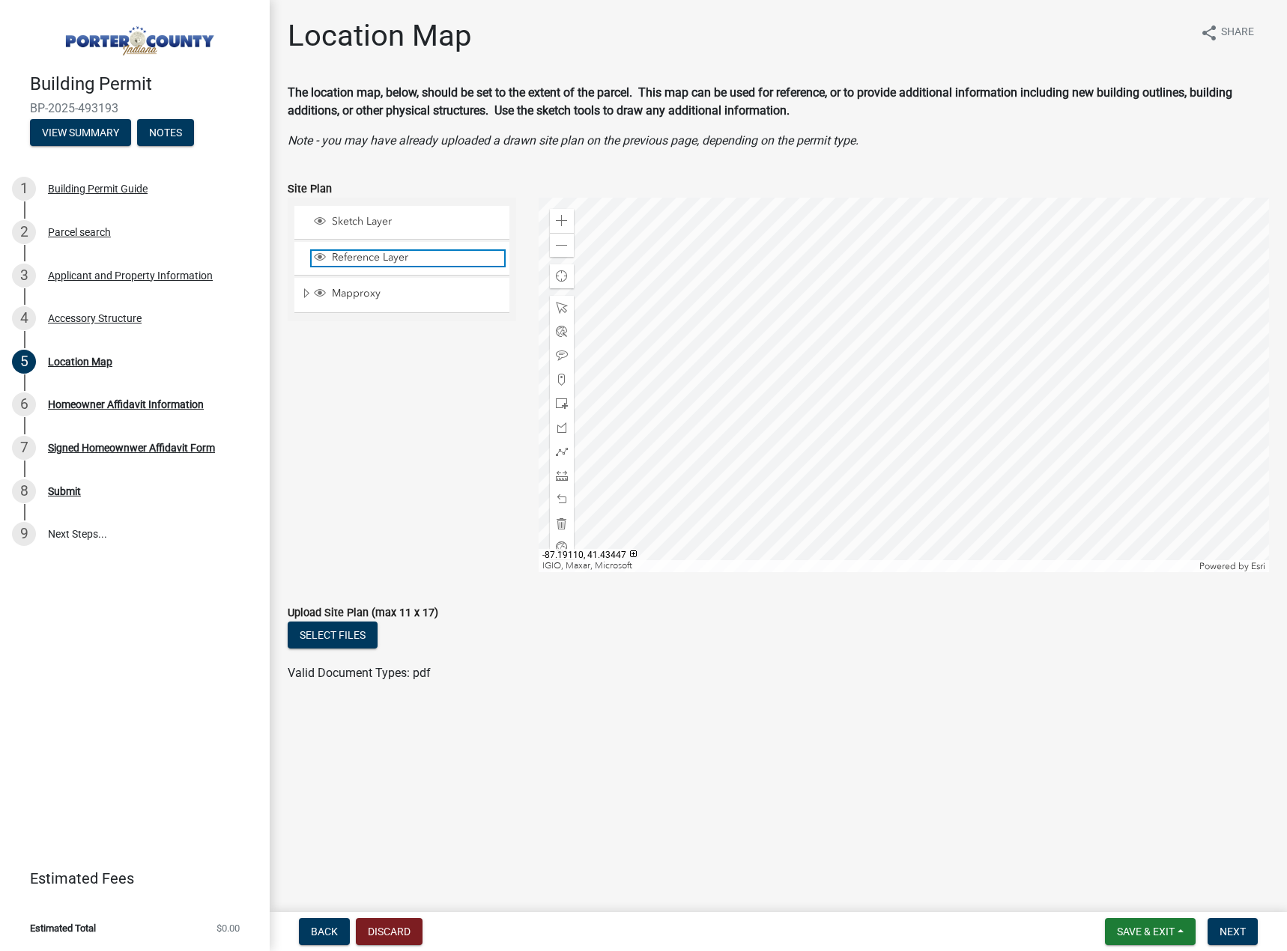
click at [365, 256] on span "Reference Layer" at bounding box center [416, 257] width 176 height 13
click at [351, 295] on span "Mapproxy" at bounding box center [416, 293] width 176 height 13
click at [306, 291] on span "Expand" at bounding box center [306, 294] width 12 height 14
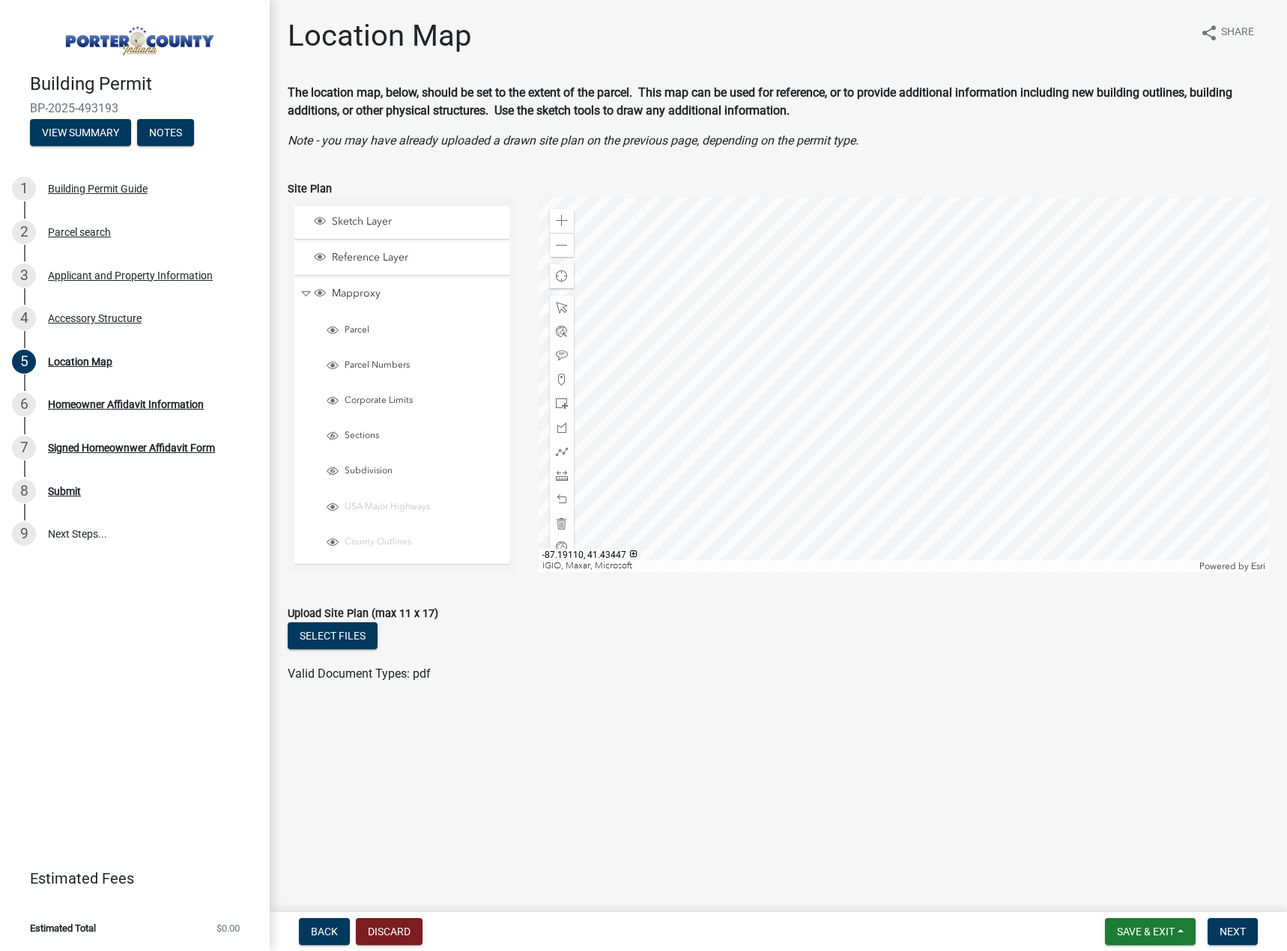
click at [363, 321] on div "Parcel" at bounding box center [407, 331] width 201 height 33
click at [358, 326] on span "Parcel" at bounding box center [422, 330] width 162 height 12
click at [368, 437] on span "Sections" at bounding box center [422, 436] width 162 height 12
click at [364, 469] on span "Subdivision" at bounding box center [422, 471] width 162 height 12
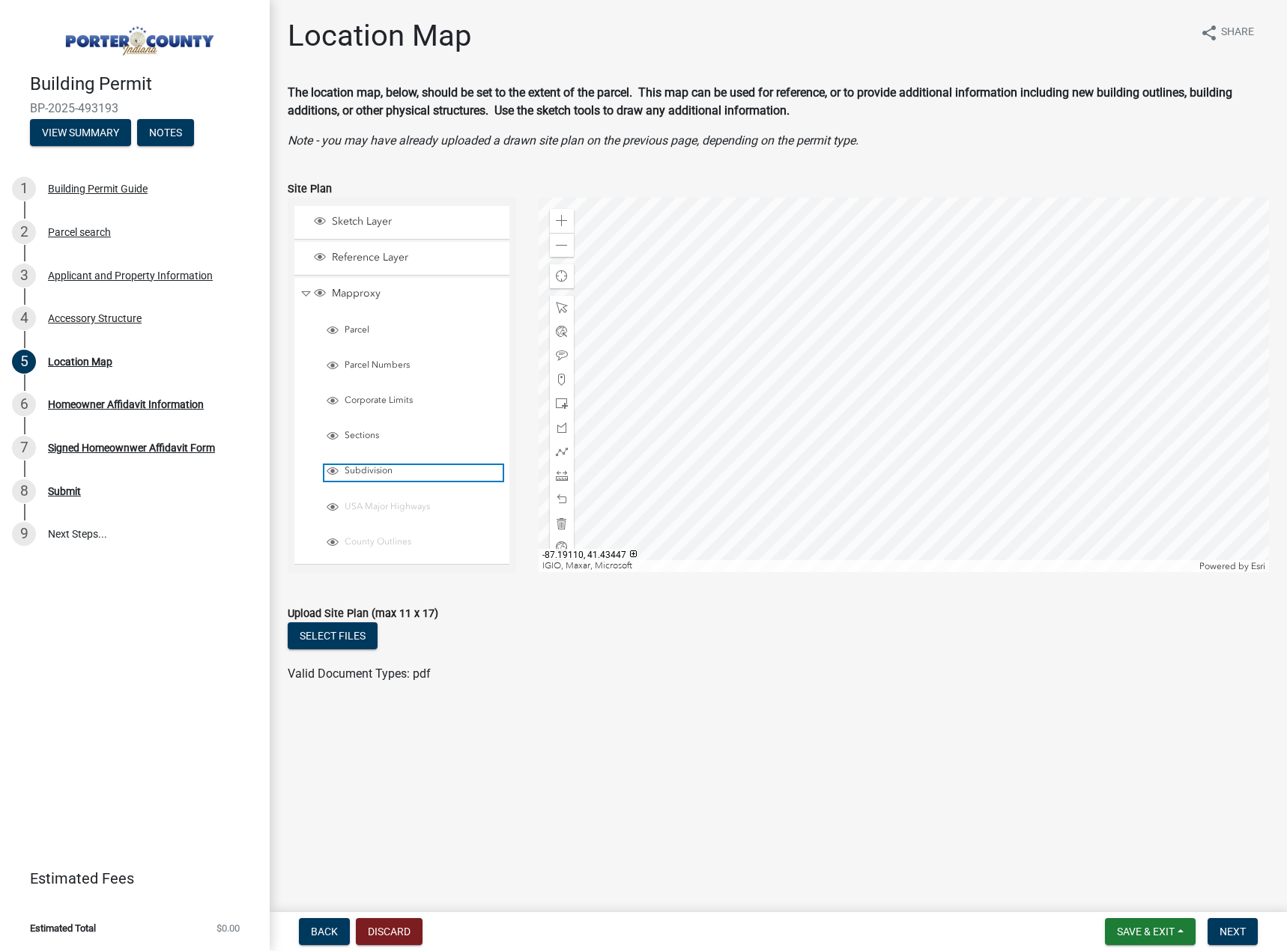
click at [364, 469] on span "Subdivision" at bounding box center [422, 471] width 162 height 12
click at [356, 333] on span "Parcel" at bounding box center [422, 330] width 162 height 12
click at [378, 255] on span "Reference Layer" at bounding box center [416, 257] width 176 height 13
click at [376, 256] on span "Reference Layer" at bounding box center [416, 257] width 176 height 13
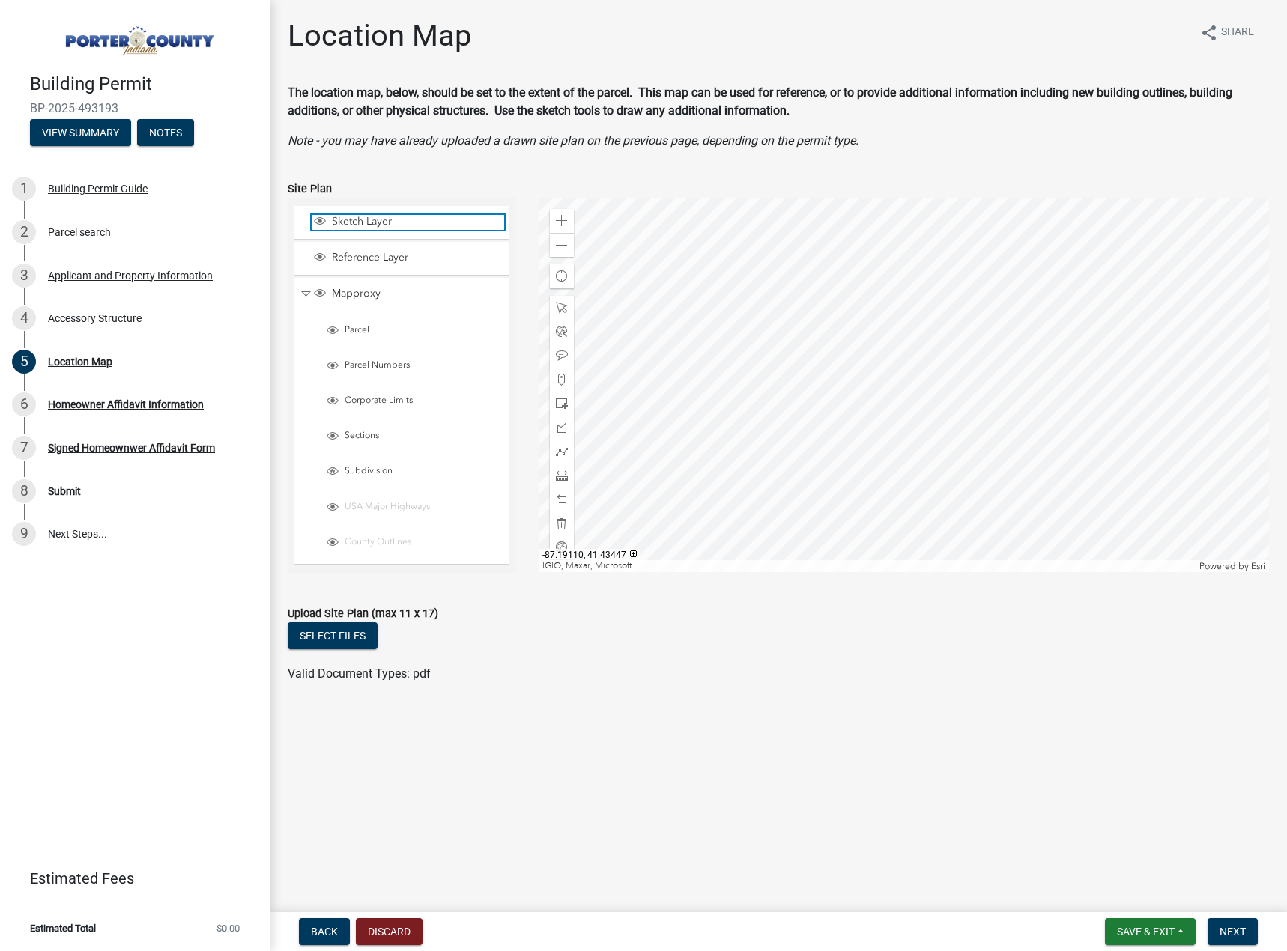
click at [377, 221] on span "Sketch Layer" at bounding box center [416, 221] width 176 height 13
click at [565, 403] on span at bounding box center [562, 404] width 12 height 12
click at [867, 306] on div at bounding box center [903, 385] width 730 height 374
click at [565, 355] on span at bounding box center [562, 356] width 12 height 12
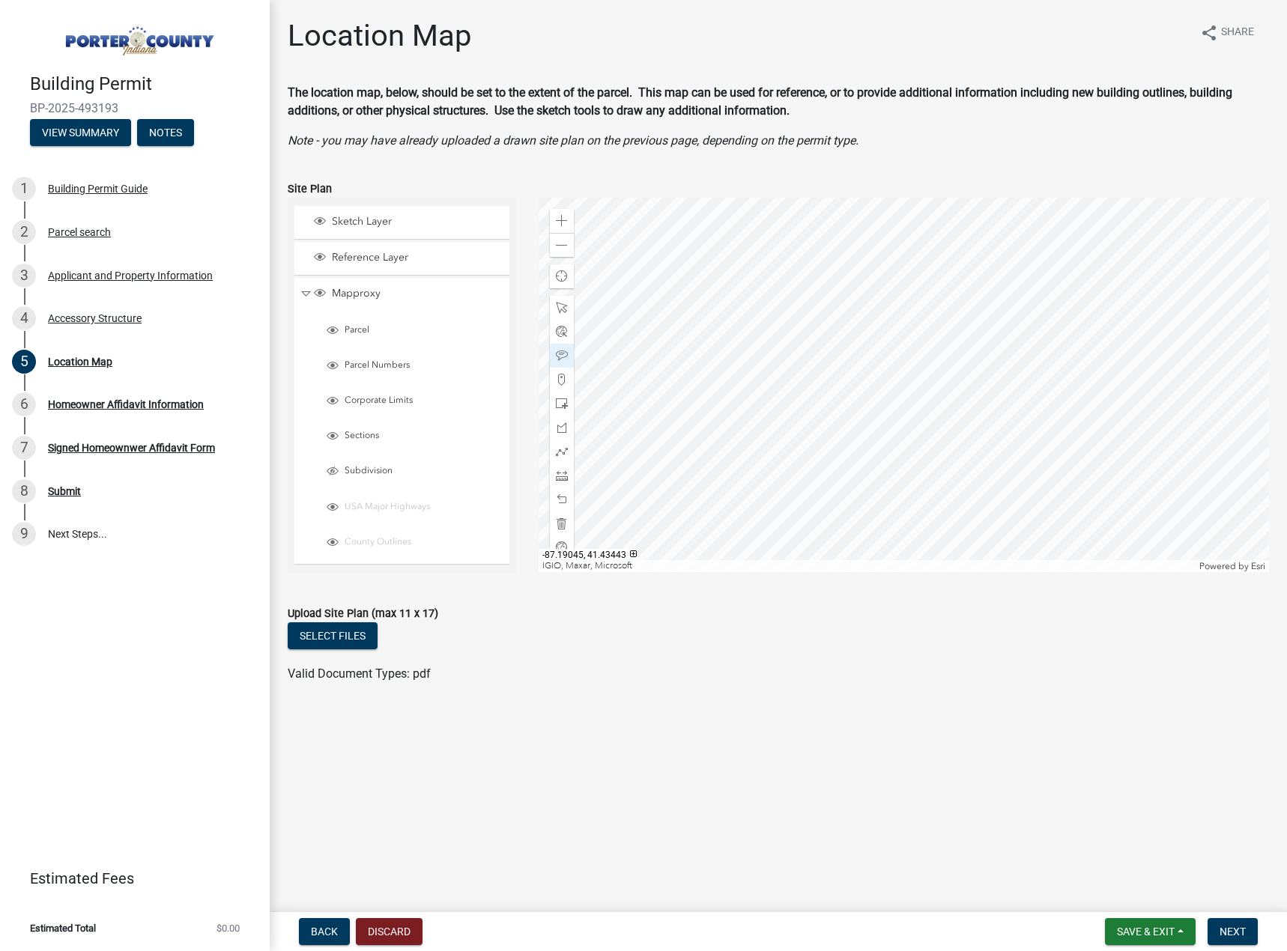
click at [902, 322] on div at bounding box center [903, 385] width 730 height 374
click at [877, 315] on div at bounding box center [903, 385] width 730 height 374
click at [1242, 926] on span "Next" at bounding box center [1232, 932] width 26 height 12
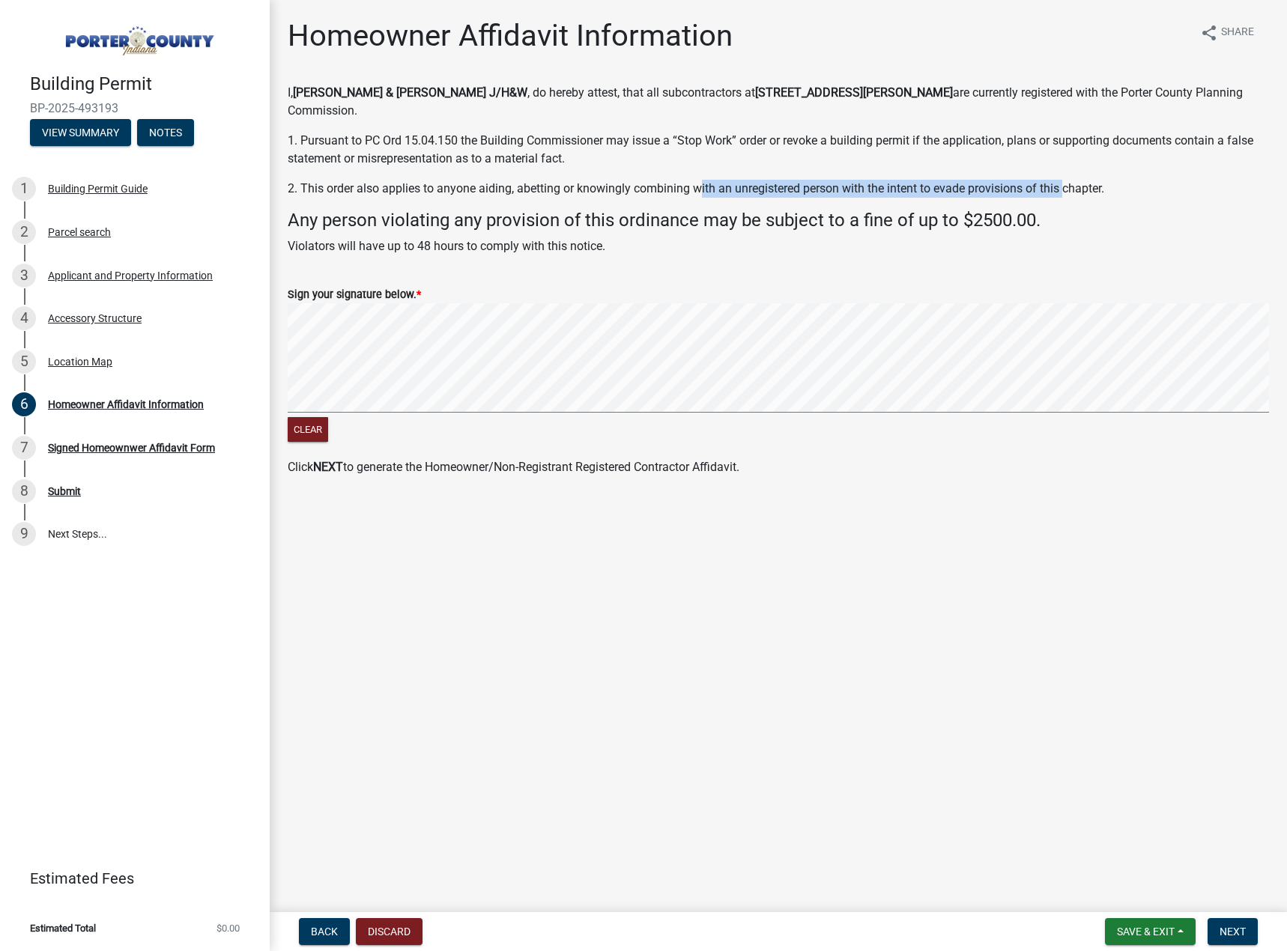
drag, startPoint x: 700, startPoint y: 185, endPoint x: 1063, endPoint y: 169, distance: 363.5
click at [1063, 169] on div "I, Potosky Steven T IV & Shelby J/H&W , do hereby attest, that all subcontracto…" at bounding box center [778, 169] width 981 height 171
click at [1236, 928] on span "Next" at bounding box center [1232, 932] width 26 height 12
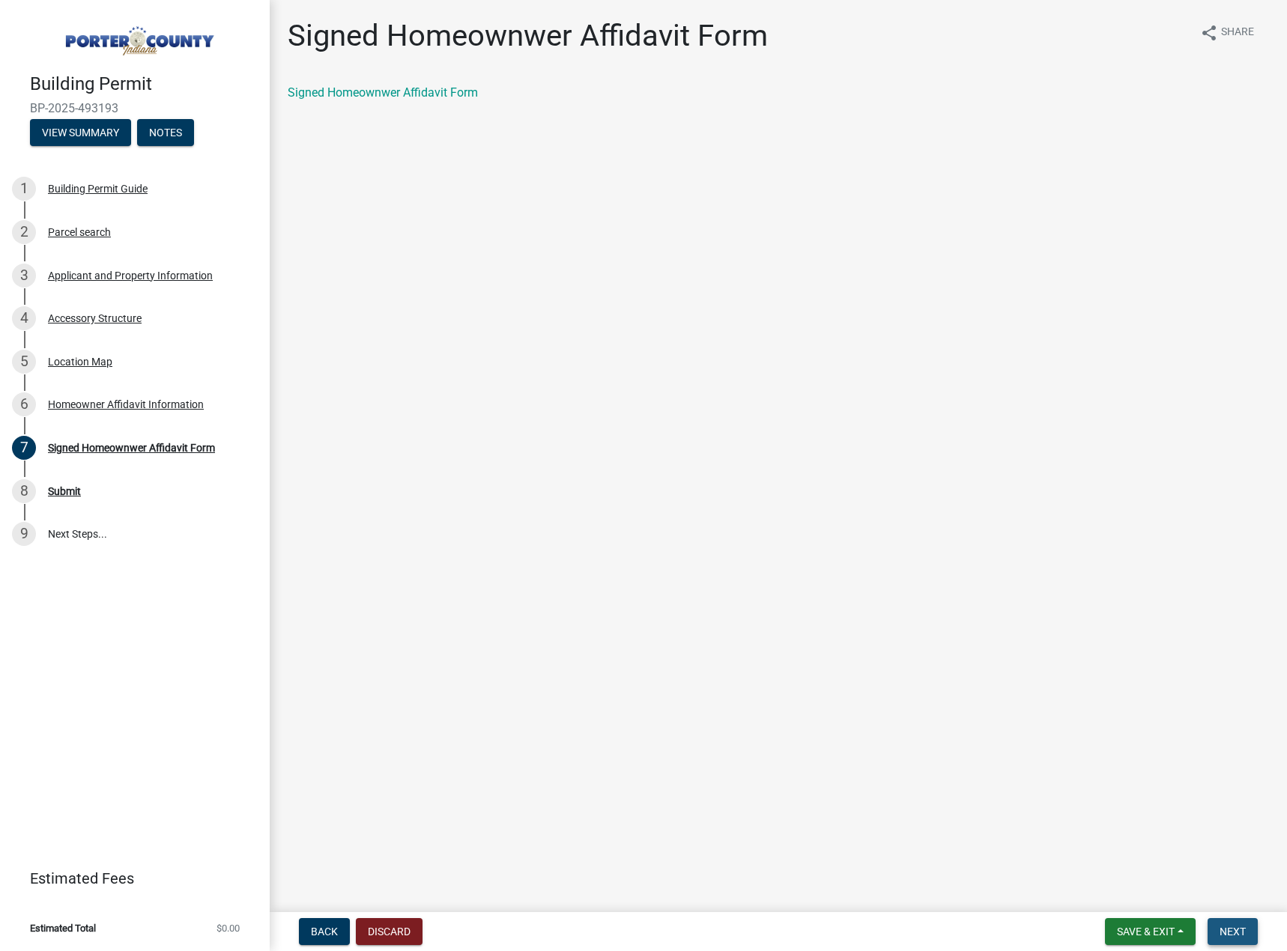
click at [1220, 921] on button "Next" at bounding box center [1232, 931] width 50 height 27
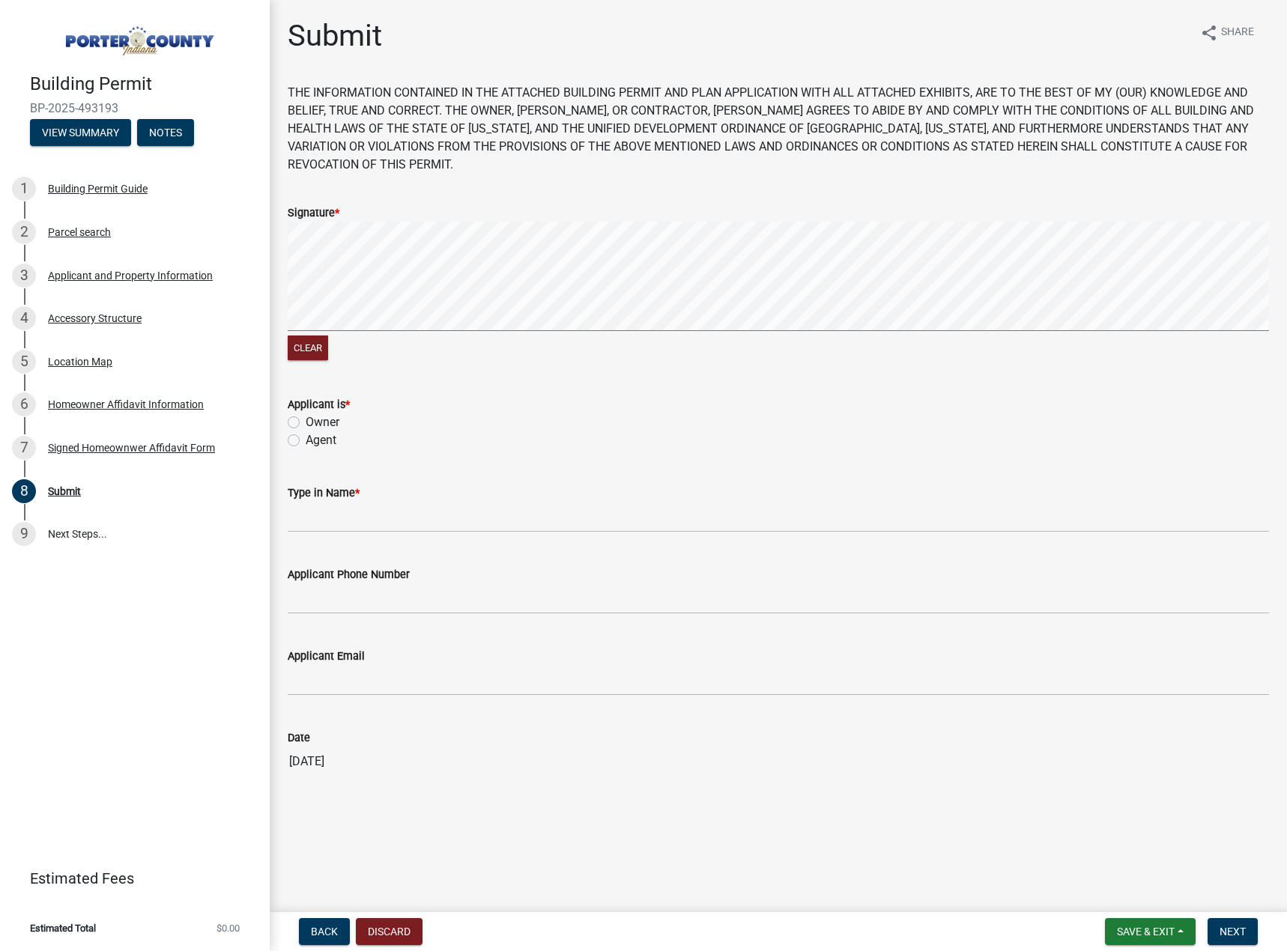
click at [306, 413] on label "Owner" at bounding box center [323, 422] width 34 height 18
click at [306, 413] on input "Owner" at bounding box center [311, 418] width 10 height 10
radio input "true"
click at [375, 502] on input "Type in Name *" at bounding box center [778, 517] width 981 height 31
type input "[PERSON_NAME]"
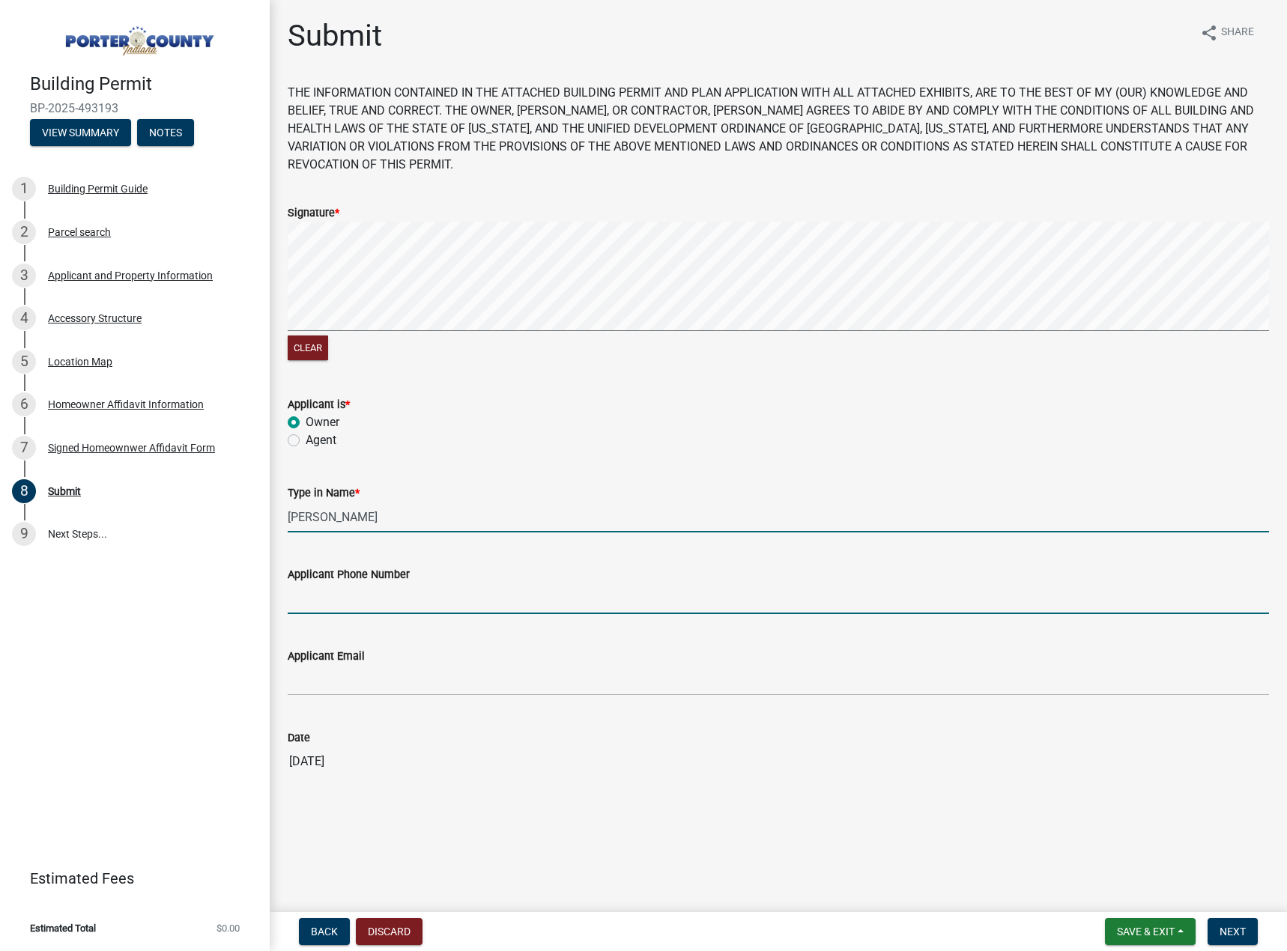
type input "2197988040"
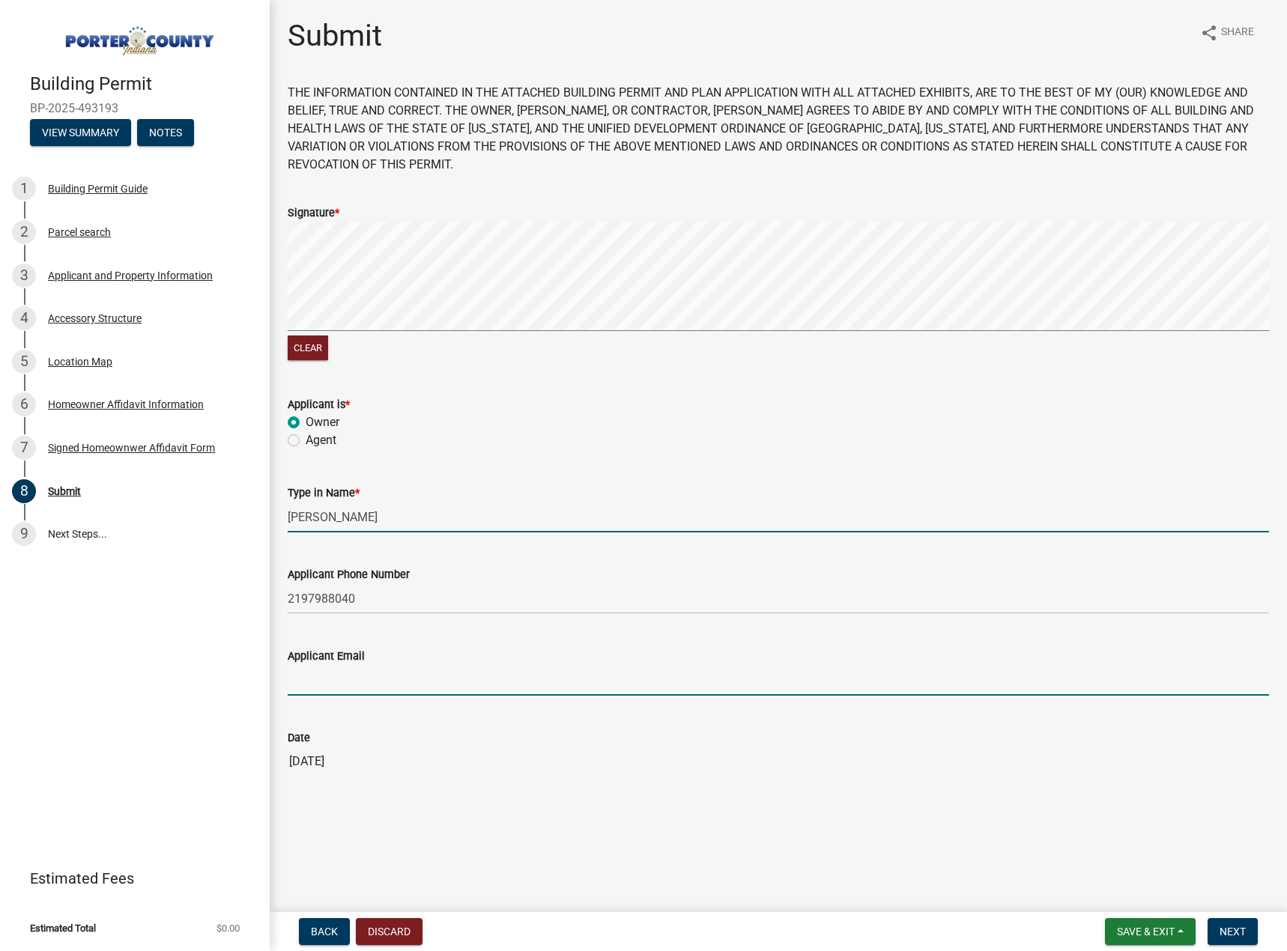
type input "[EMAIL_ADDRESS][DOMAIN_NAME]"
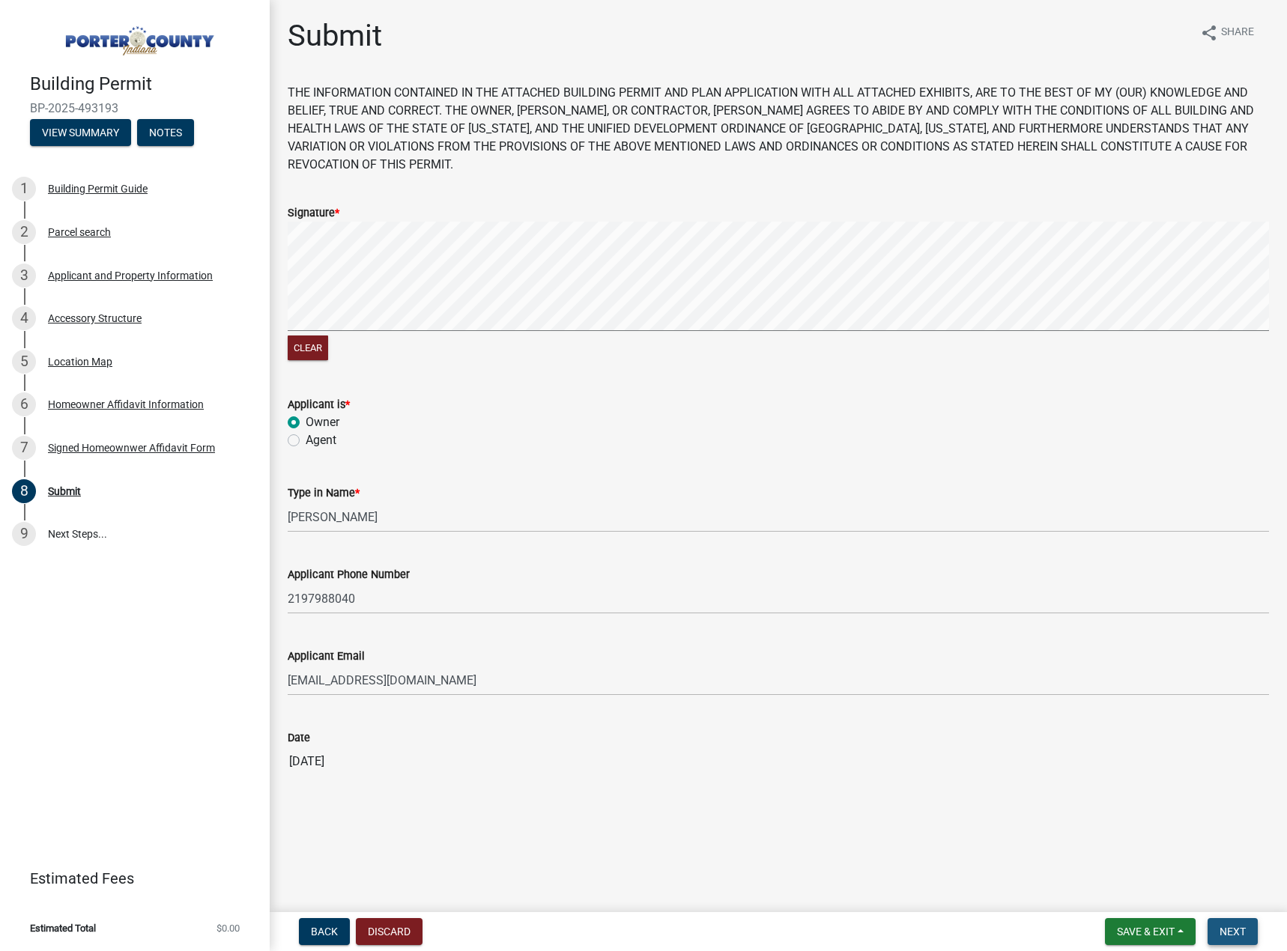
click at [1242, 935] on span "Next" at bounding box center [1232, 932] width 26 height 12
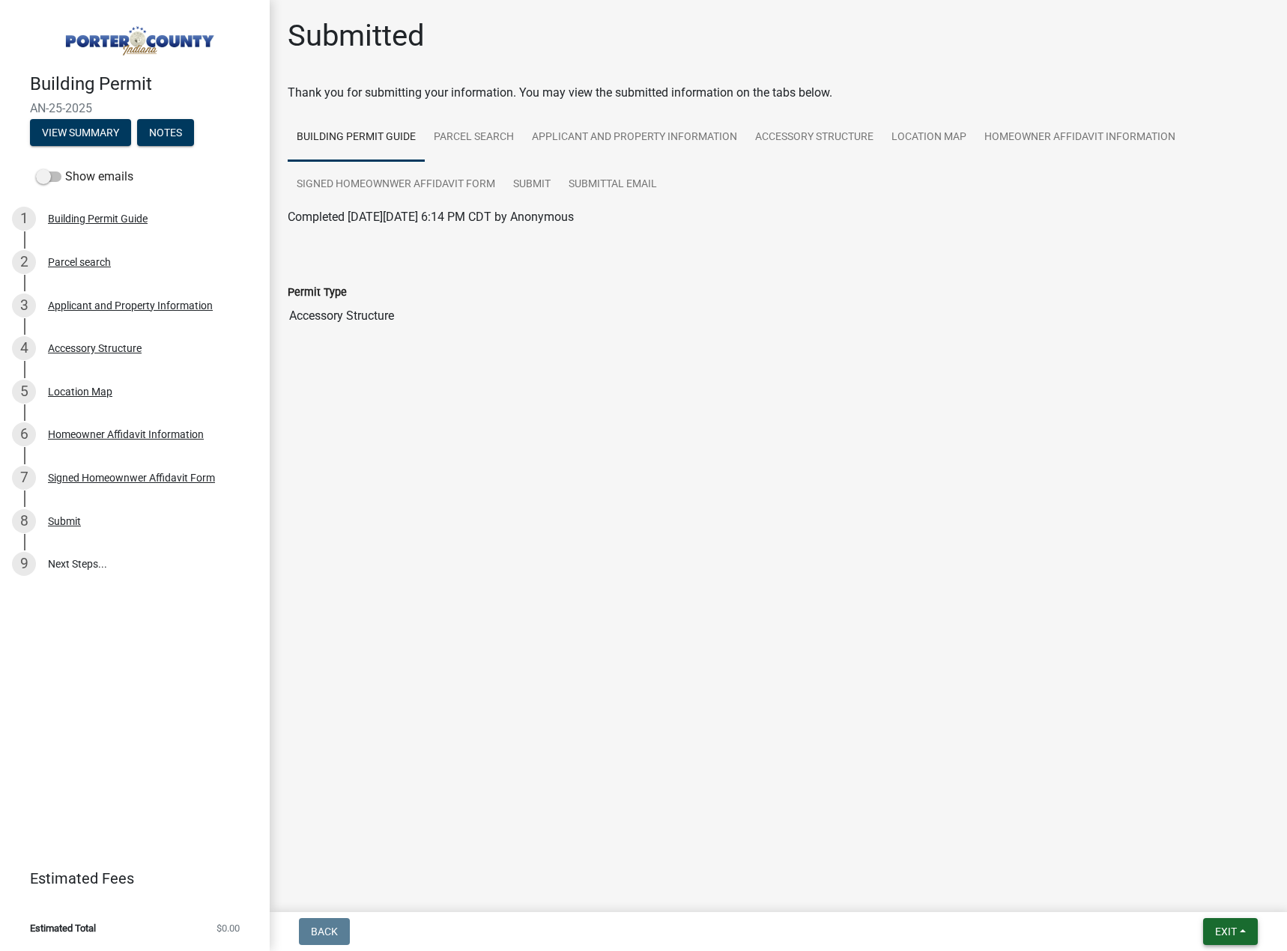
click at [1224, 932] on span "Exit" at bounding box center [1226, 932] width 22 height 12
click at [1197, 894] on button "Save & Exit" at bounding box center [1197, 893] width 120 height 36
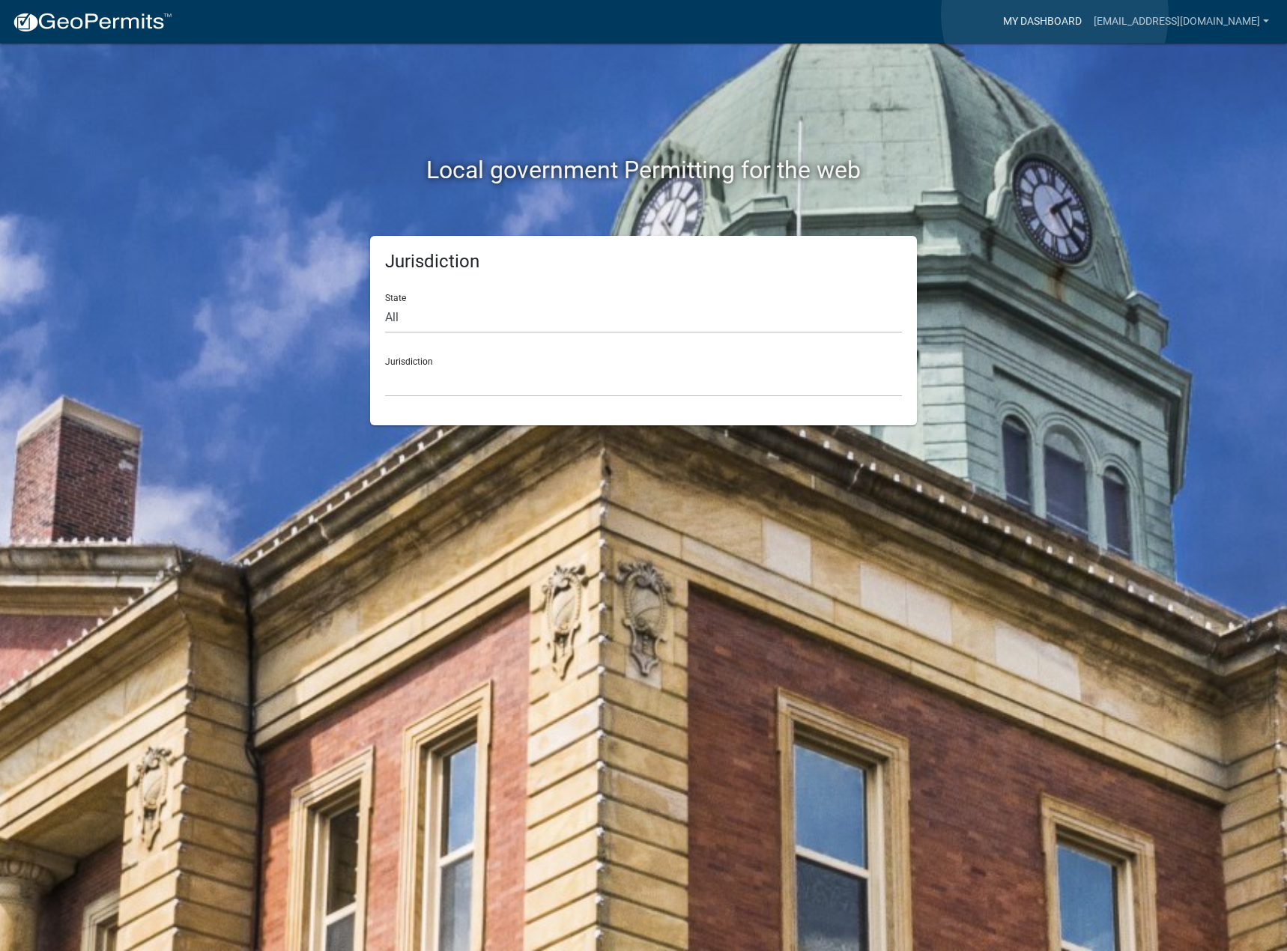
click at [1054, 14] on link "My Dashboard" at bounding box center [1042, 21] width 91 height 28
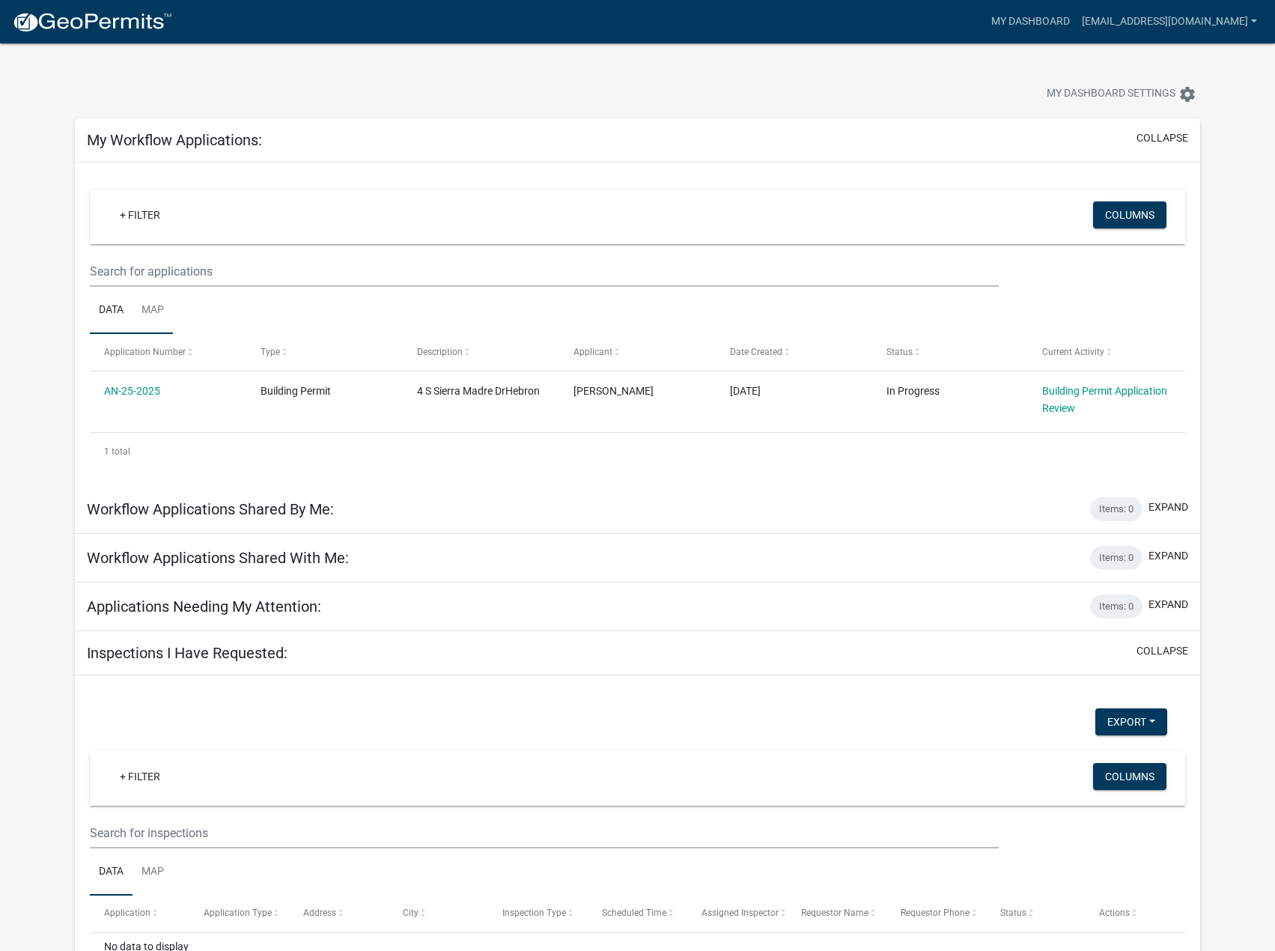
click at [153, 315] on link "Map" at bounding box center [153, 311] width 40 height 48
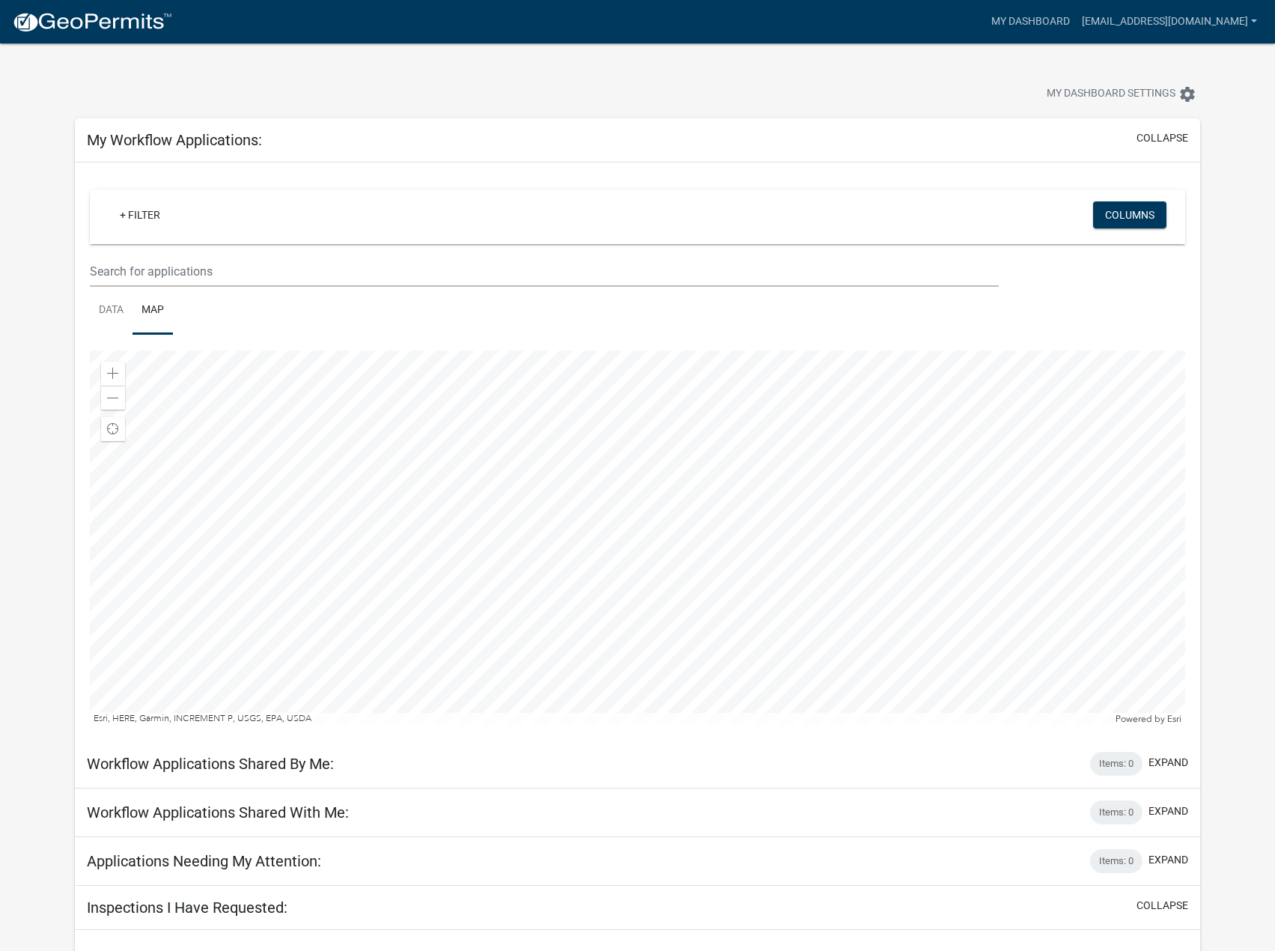
click at [708, 681] on div at bounding box center [638, 537] width 1096 height 374
click at [115, 306] on link "Data" at bounding box center [111, 311] width 43 height 48
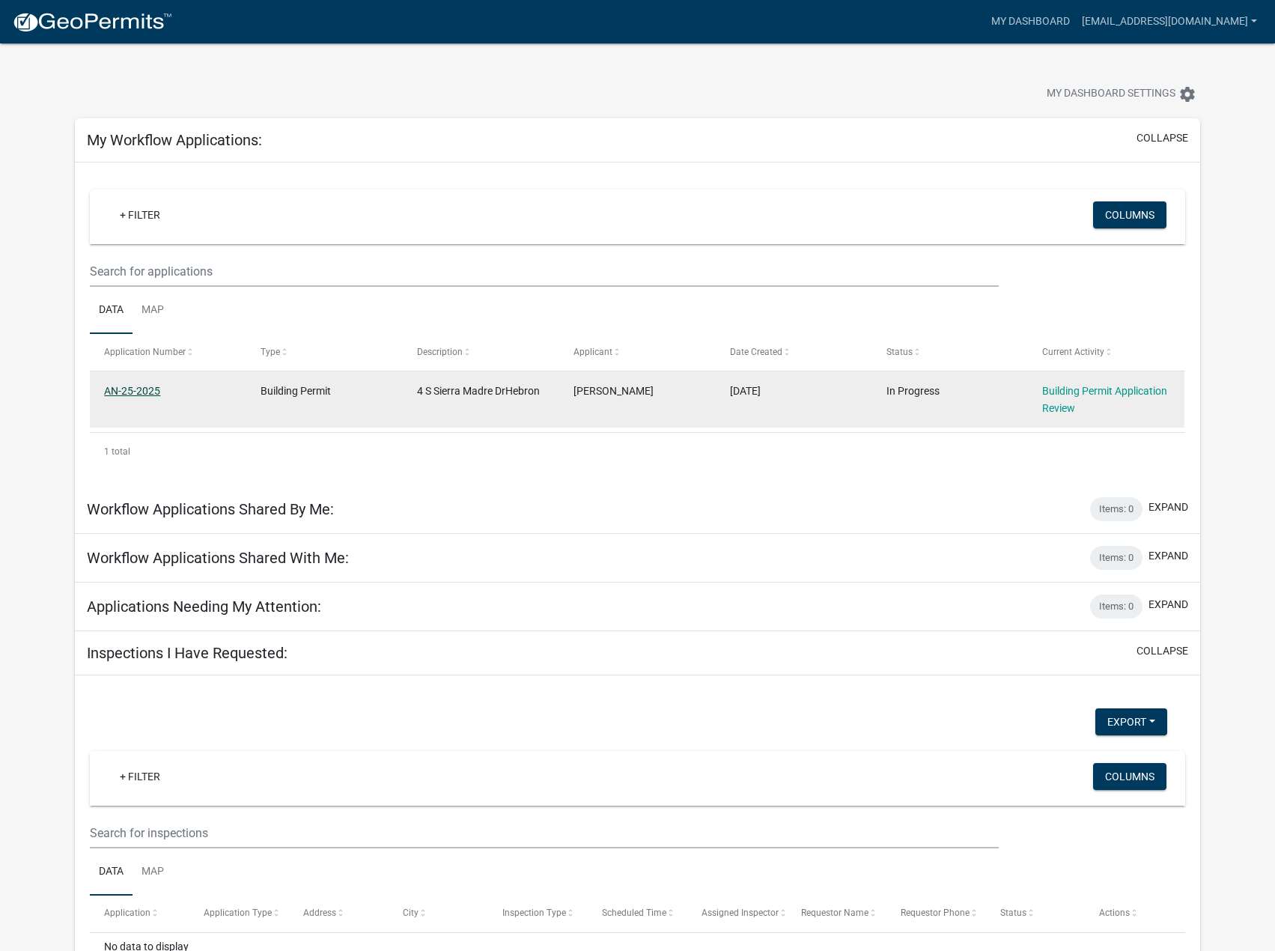
click at [148, 389] on link "AN-25-2025" at bounding box center [132, 391] width 56 height 12
